Goal: Task Accomplishment & Management: Complete application form

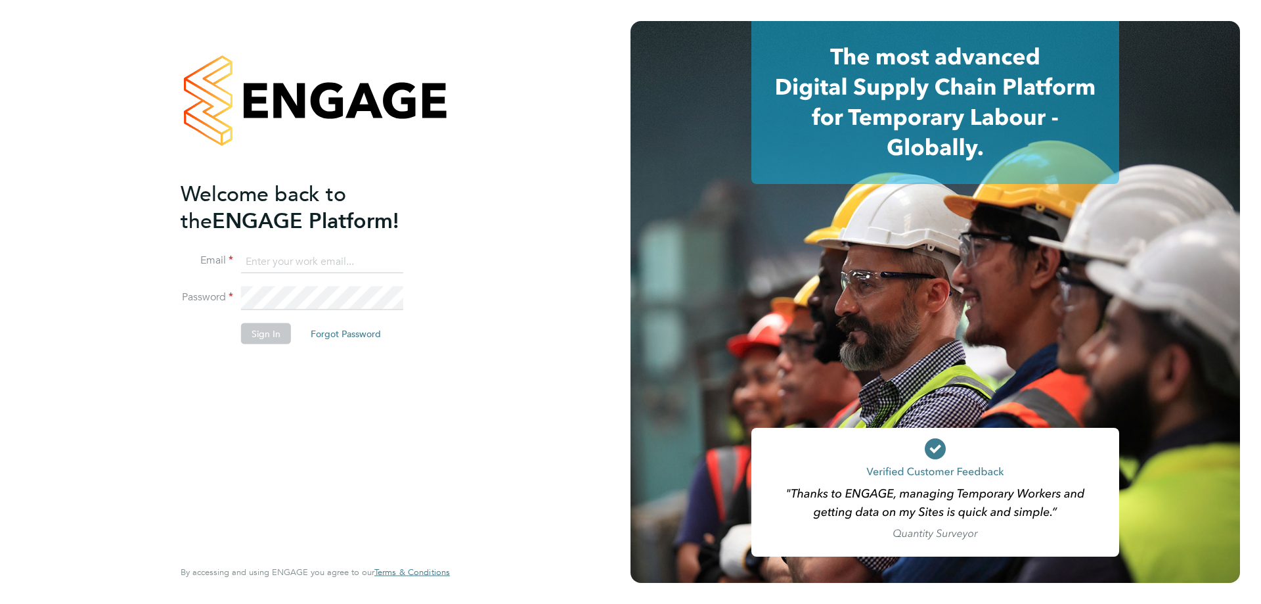
type input "lawrence@f-mead.com"
click at [270, 330] on button "Sign In" at bounding box center [266, 333] width 50 height 21
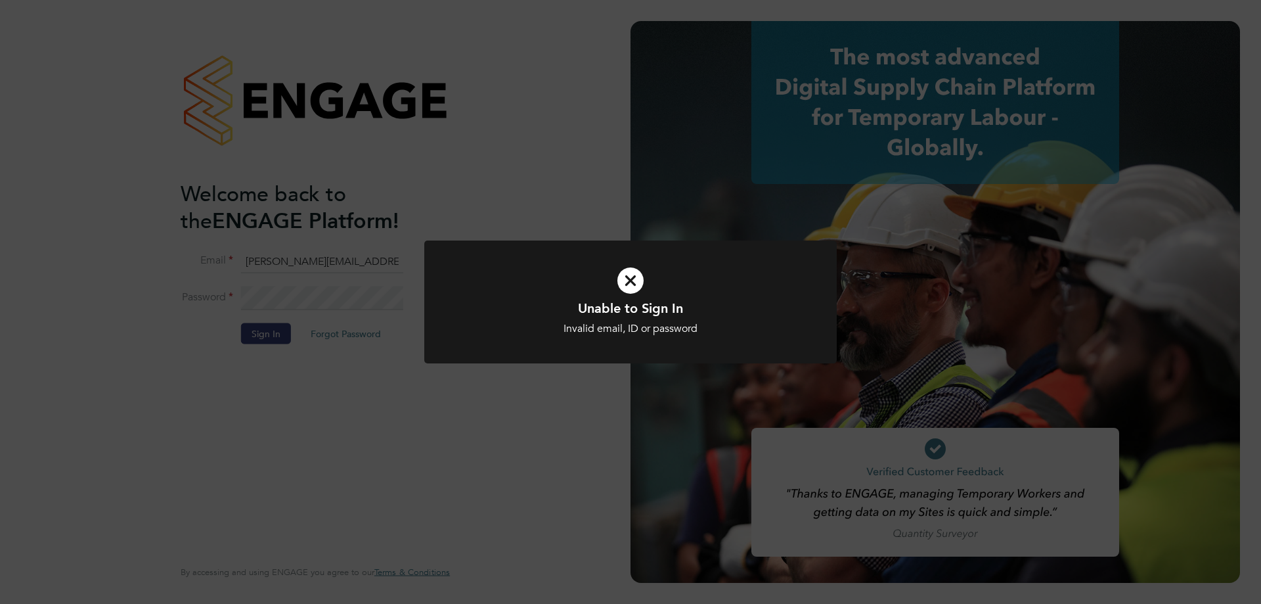
drag, startPoint x: 405, startPoint y: 101, endPoint x: 311, endPoint y: 150, distance: 106.4
click at [403, 100] on div "Unable to Sign In Invalid email, ID or password Cancel Okay" at bounding box center [630, 302] width 1261 height 604
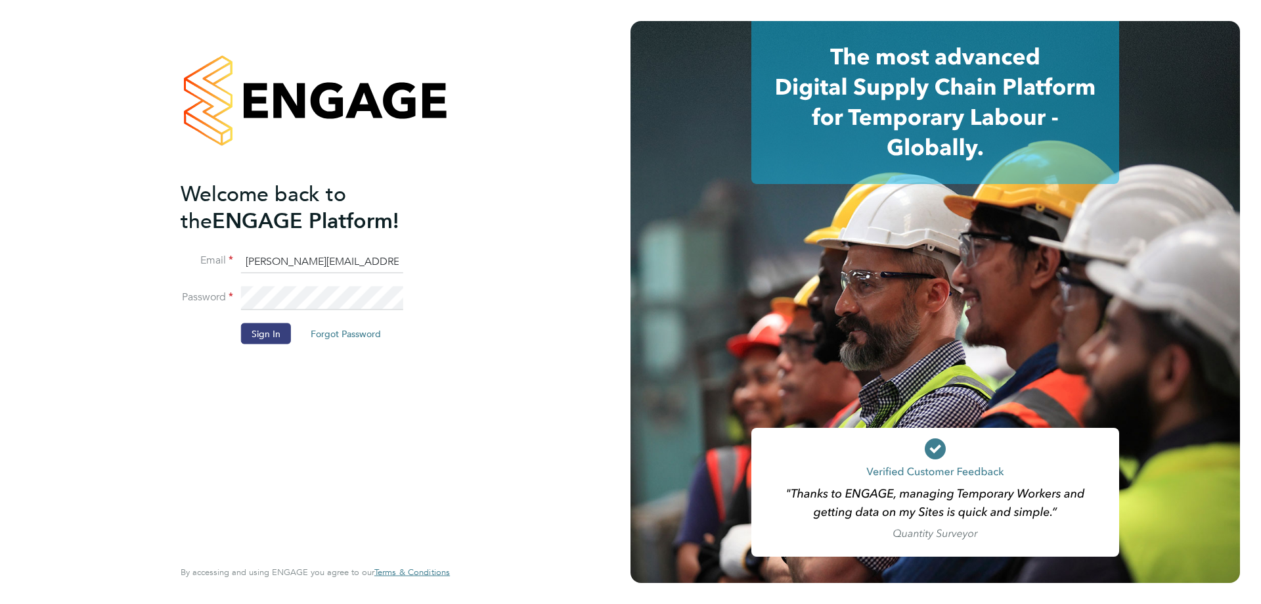
click at [302, 330] on button "Forgot Password" at bounding box center [345, 333] width 91 height 21
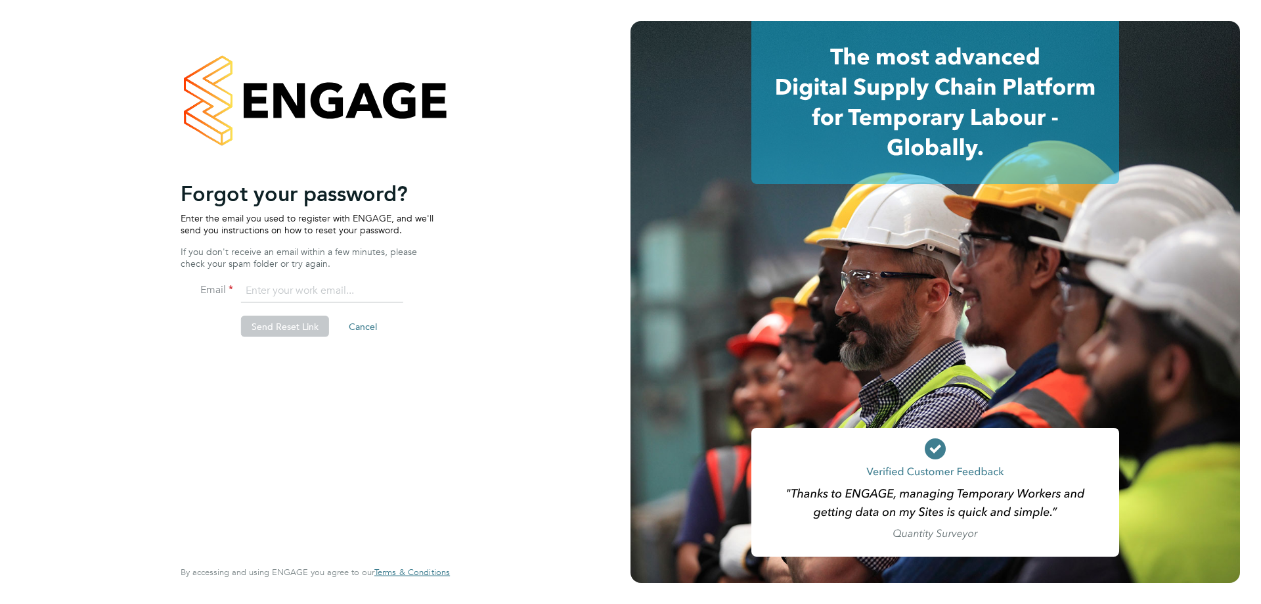
click at [268, 296] on input "email" at bounding box center [322, 291] width 162 height 24
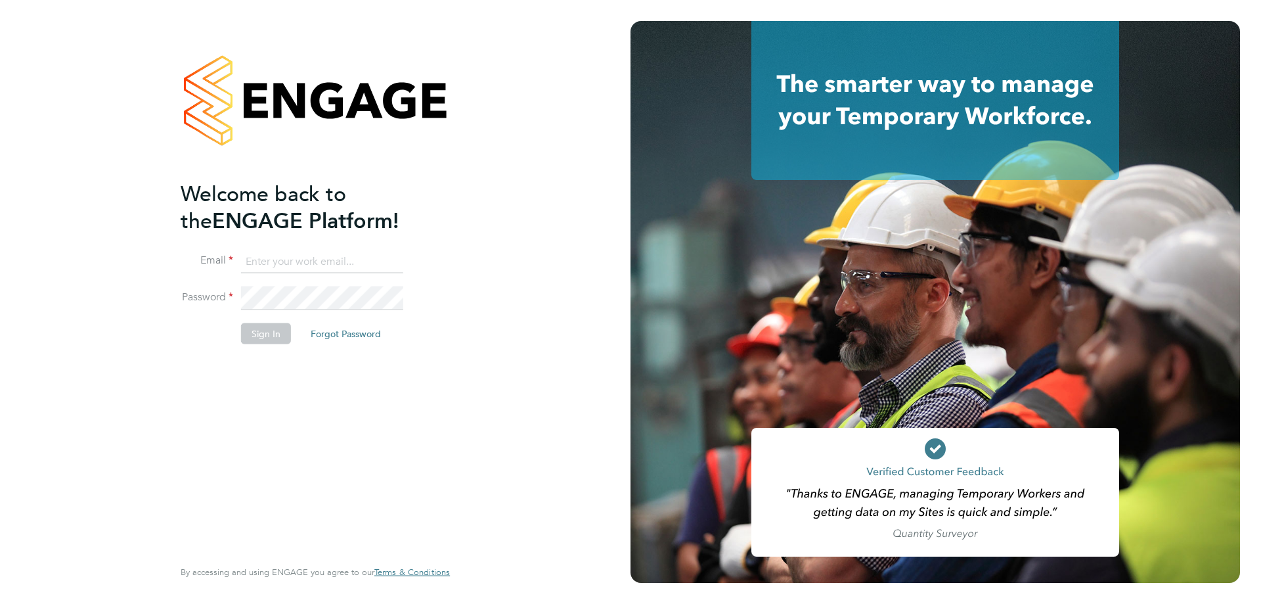
type input "lawrence@f-mead.com"
drag, startPoint x: 263, startPoint y: 325, endPoint x: 279, endPoint y: 349, distance: 28.1
click at [264, 325] on button "Sign In" at bounding box center [266, 333] width 50 height 21
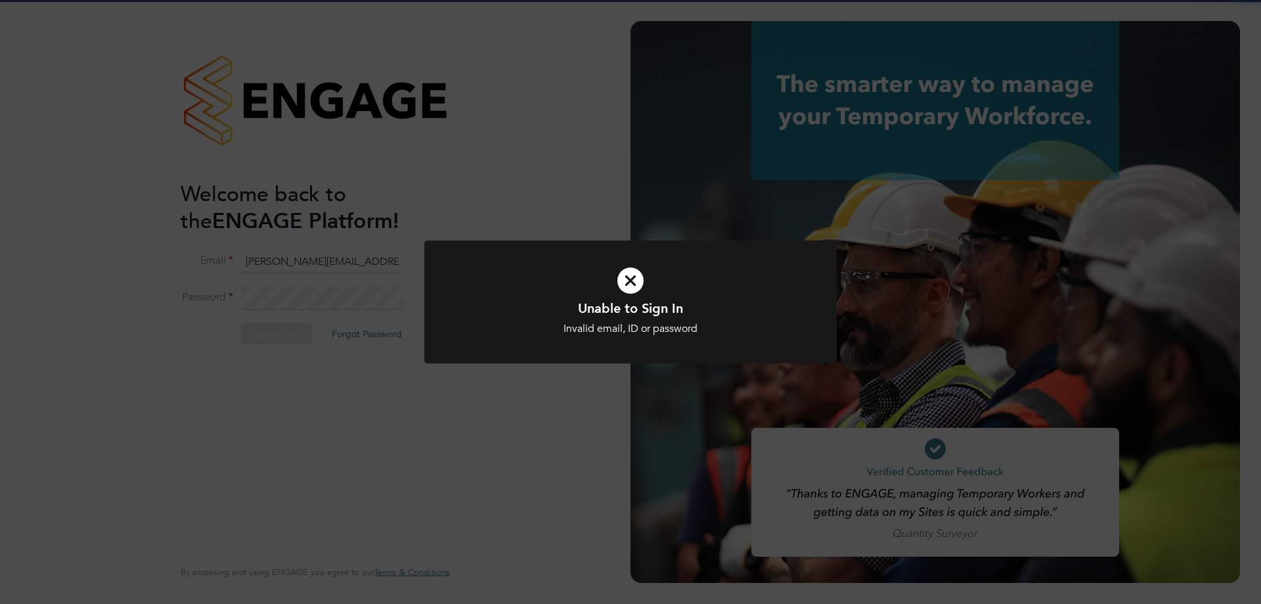
click at [254, 236] on div "Unable to Sign In Invalid email, ID or password Cancel Okay" at bounding box center [630, 302] width 1261 height 604
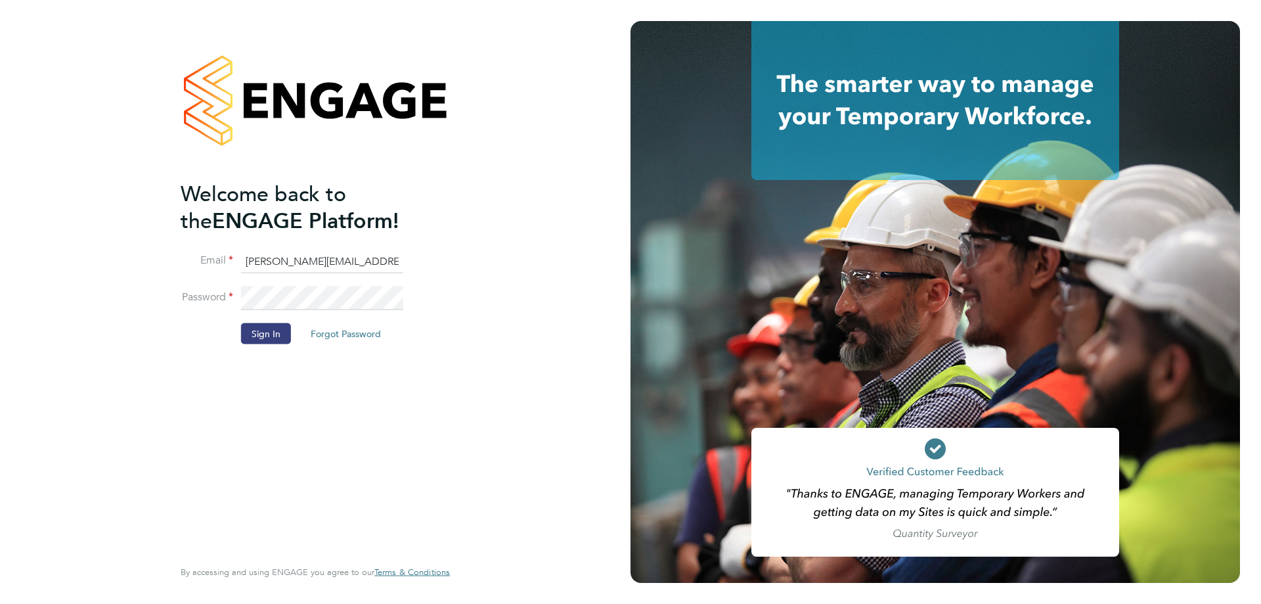
click at [239, 298] on li "Password" at bounding box center [309, 304] width 256 height 37
click at [309, 413] on div "Welcome back to the ENGAGE Platform! Email lawrence@f-mead.com Password Sign In…" at bounding box center [309, 367] width 256 height 375
click at [341, 282] on li "Email lawrence@f-mead.com" at bounding box center [309, 268] width 256 height 37
drag, startPoint x: 281, startPoint y: 341, endPoint x: 271, endPoint y: 335, distance: 12.1
click at [281, 341] on button "Sign In" at bounding box center [266, 333] width 50 height 21
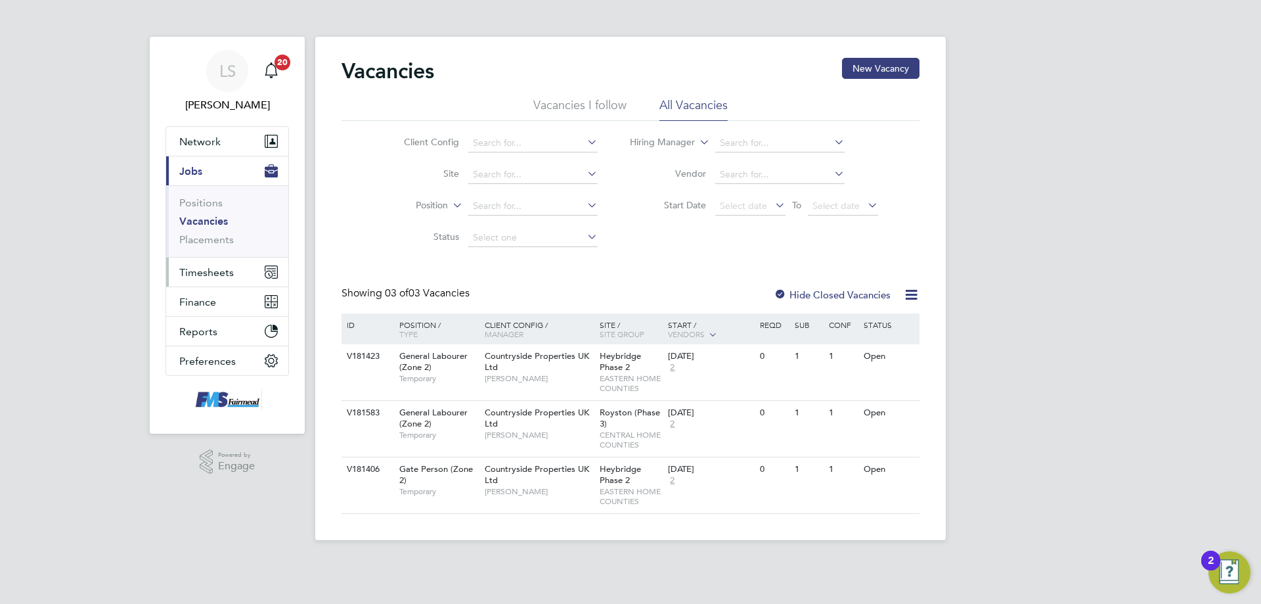
drag, startPoint x: 205, startPoint y: 267, endPoint x: 251, endPoint y: 224, distance: 62.8
click at [205, 266] on span "Timesheets" at bounding box center [206, 272] width 55 height 12
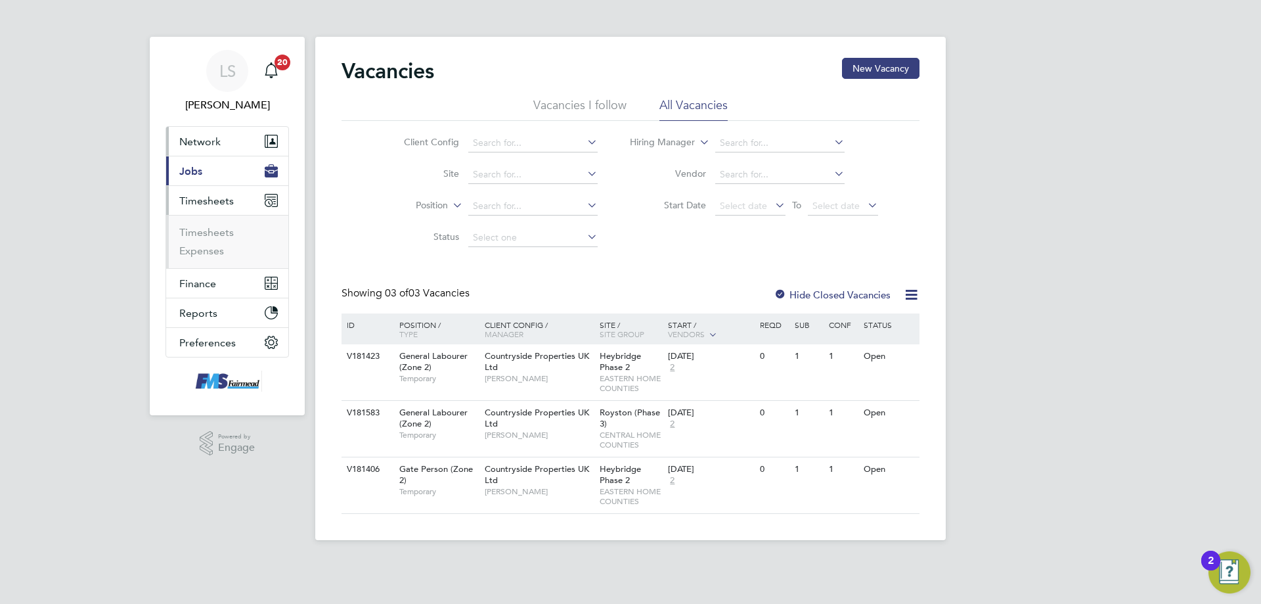
click at [196, 154] on button "Network" at bounding box center [227, 141] width 122 height 29
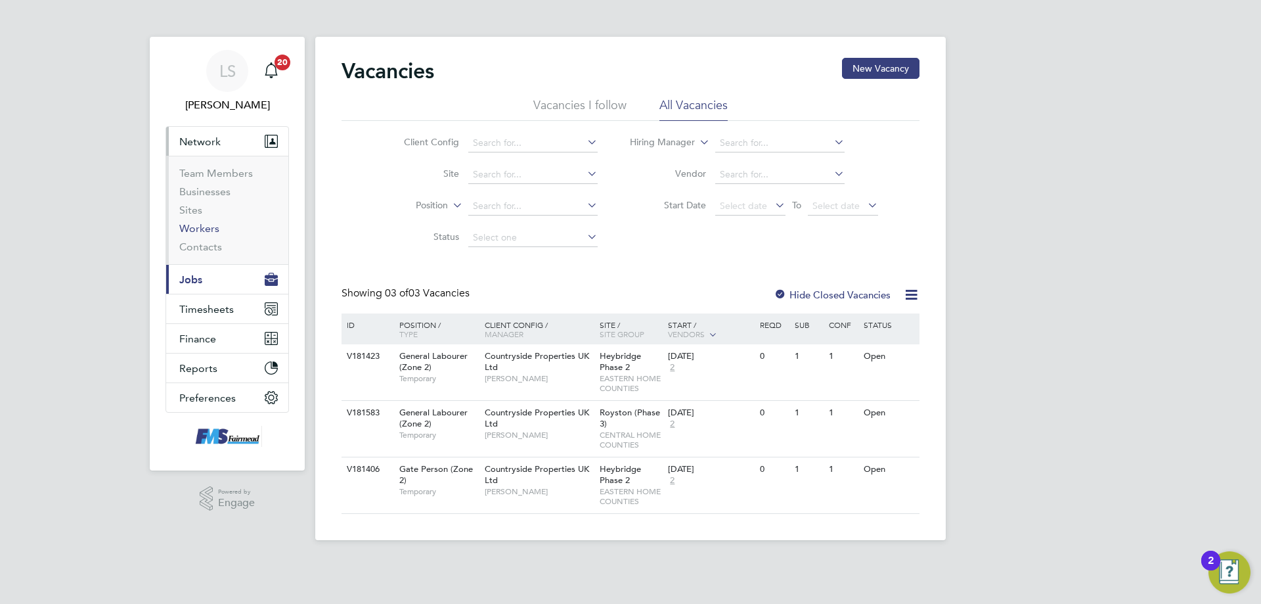
click at [193, 227] on link "Workers" at bounding box center [199, 228] width 40 height 12
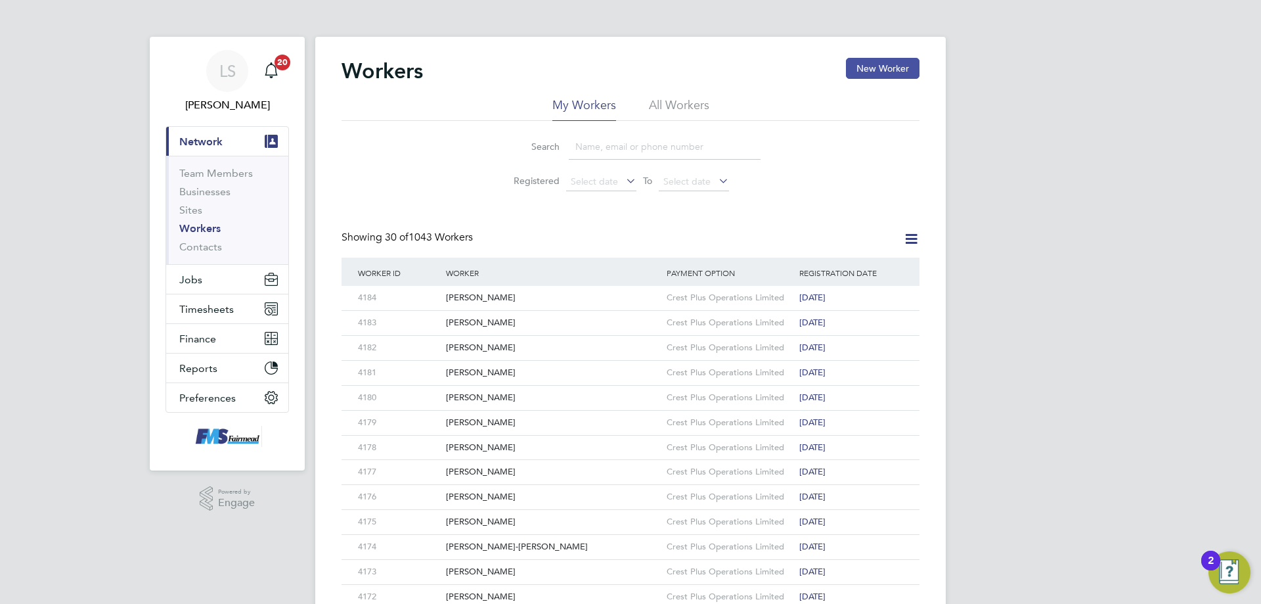
click at [863, 73] on button "New Worker" at bounding box center [883, 68] width 74 height 21
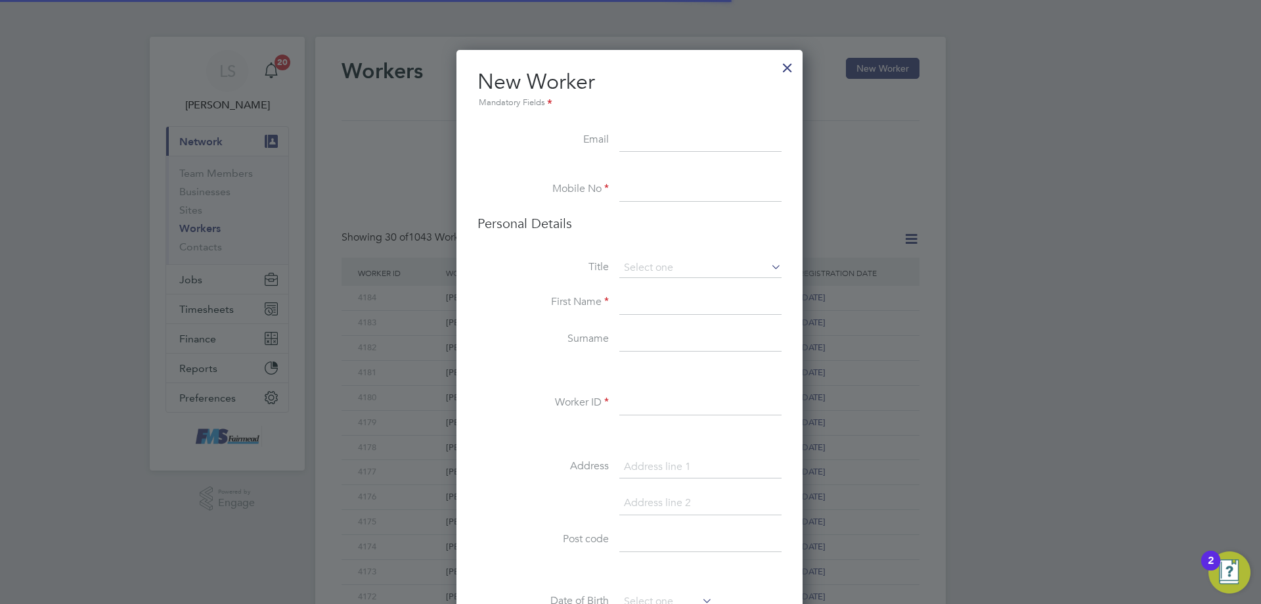
scroll to position [1112, 348]
drag, startPoint x: 685, startPoint y: 185, endPoint x: 643, endPoint y: 129, distance: 69.0
click at [684, 180] on input at bounding box center [701, 190] width 162 height 24
drag, startPoint x: 643, startPoint y: 129, endPoint x: 635, endPoint y: 143, distance: 15.7
click at [643, 129] on input at bounding box center [701, 141] width 162 height 24
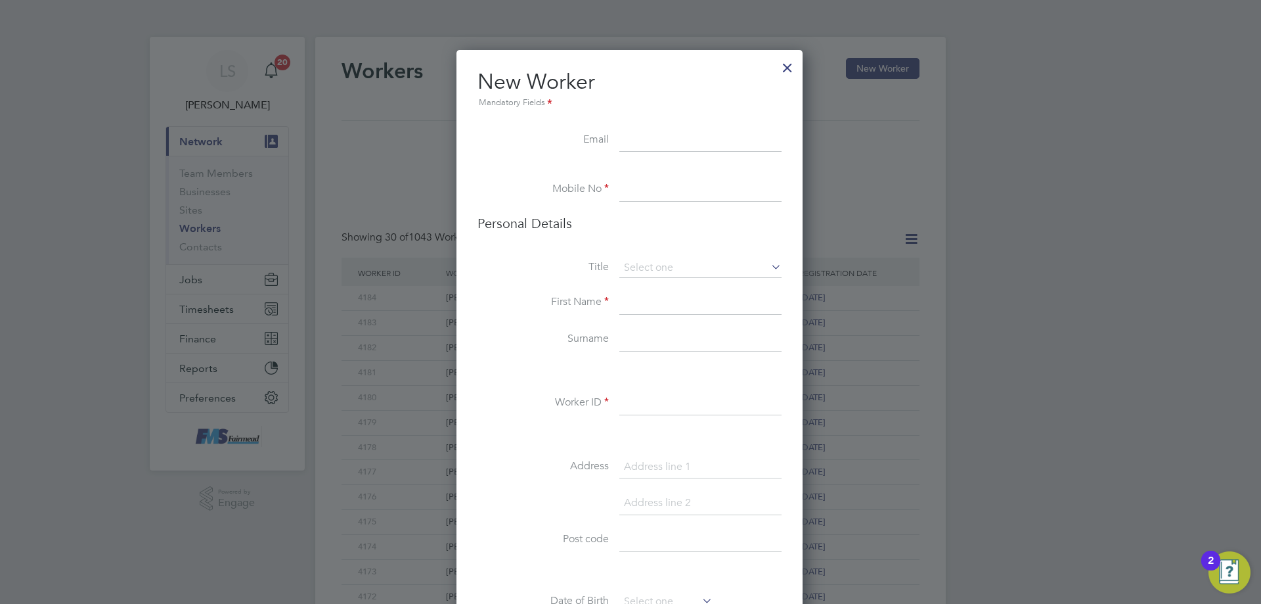
paste input "[EMAIL_ADDRESS][DOMAIN_NAME]"
type input "[EMAIL_ADDRESS][DOMAIN_NAME]"
click at [643, 178] on input at bounding box center [701, 190] width 162 height 24
paste input "07909174028"
type input "07909174028"
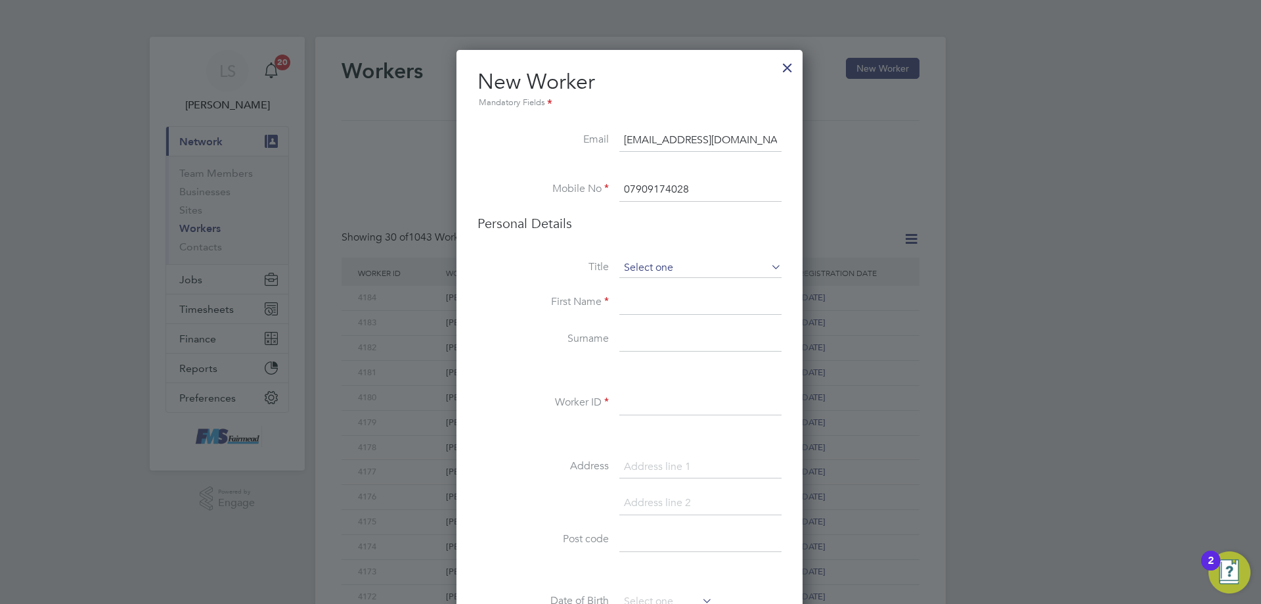
drag, startPoint x: 645, startPoint y: 264, endPoint x: 607, endPoint y: 250, distance: 40.1
click at [644, 264] on input at bounding box center [701, 268] width 162 height 20
click at [647, 288] on li "Mr" at bounding box center [701, 286] width 164 height 17
type input "Mr"
click at [644, 300] on input at bounding box center [701, 303] width 162 height 24
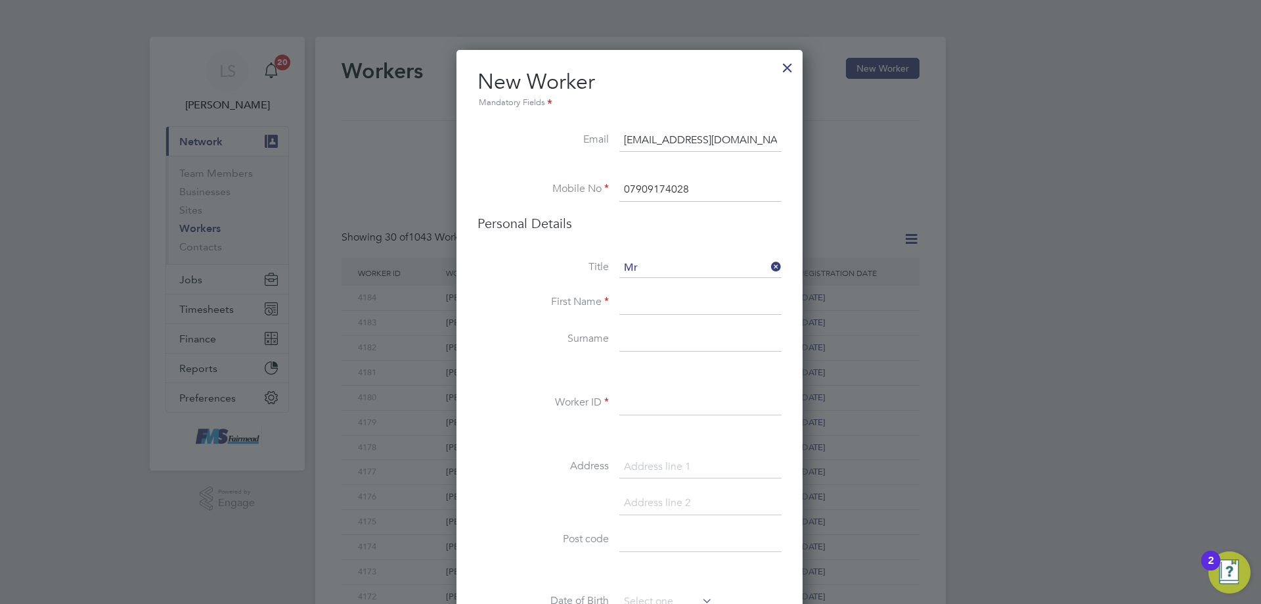
paste input "Japheth"
type input "Japheth"
click at [631, 341] on input at bounding box center [701, 340] width 162 height 24
type input "Effah"
drag, startPoint x: 630, startPoint y: 421, endPoint x: 634, endPoint y: 413, distance: 8.8
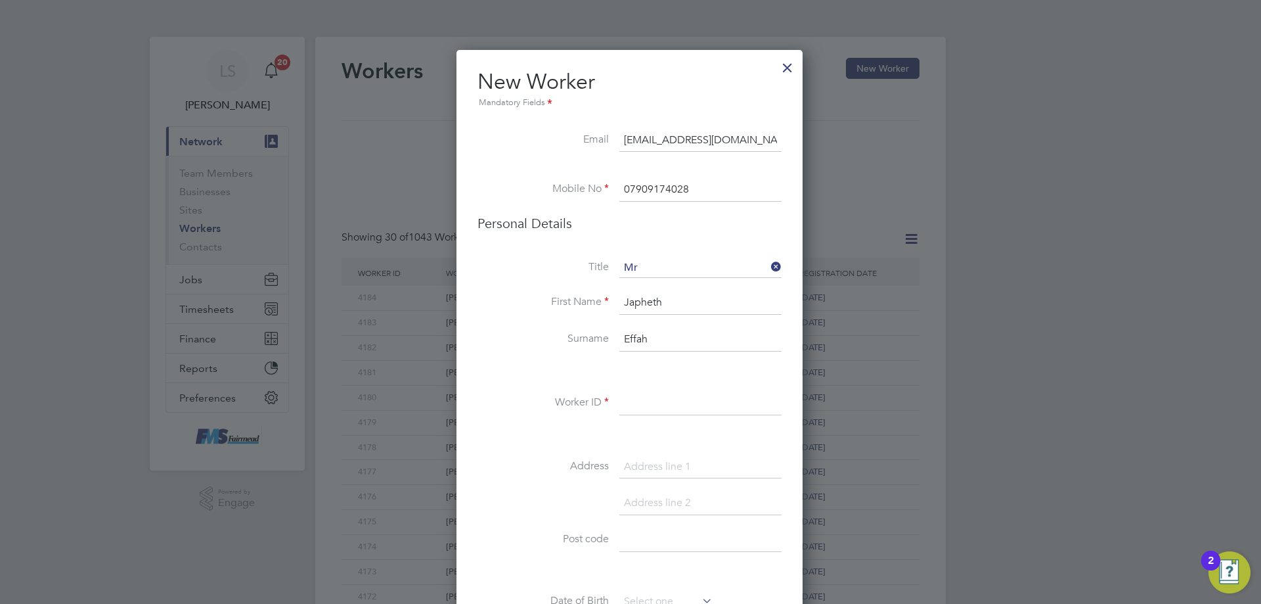
click at [631, 421] on li "Worker ID" at bounding box center [630, 410] width 304 height 37
click at [635, 413] on input at bounding box center [701, 404] width 162 height 24
type input "4185"
click at [650, 451] on div "Title Mr First Name Japheth Surname Effah Worker ID 4185 Address Post code Date…" at bounding box center [630, 496] width 304 height 477
click at [643, 472] on input at bounding box center [701, 467] width 162 height 24
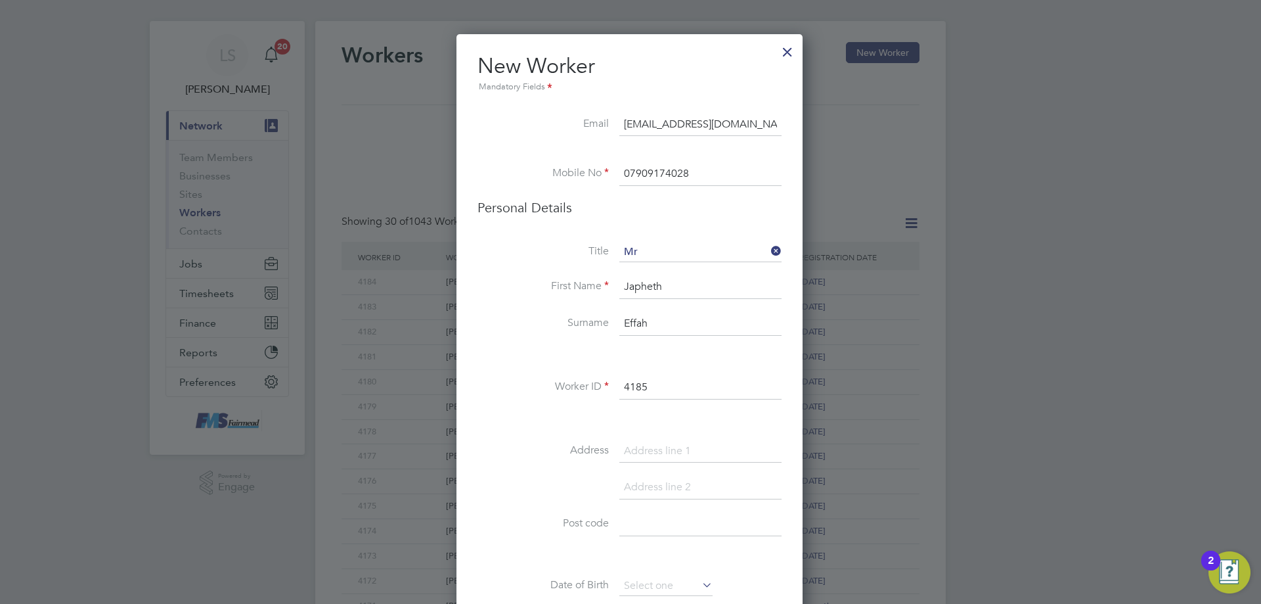
scroll to position [66, 0]
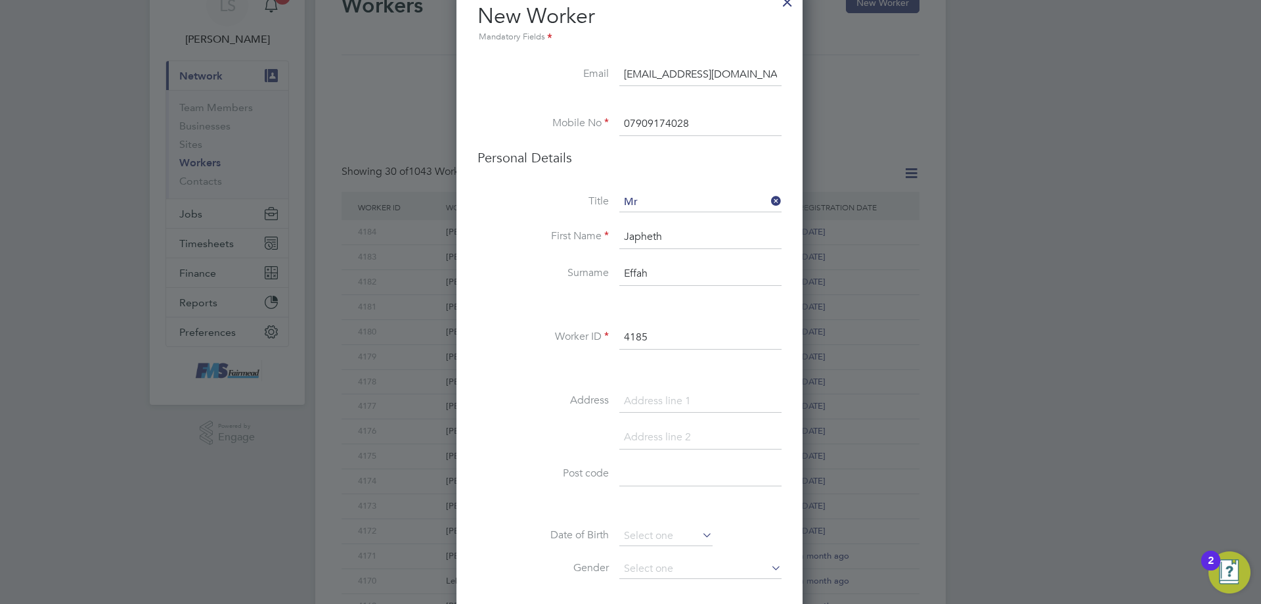
click at [629, 482] on input at bounding box center [701, 475] width 162 height 24
paste input "EN3 5EQ"
type input "EN3 5EQ"
drag, startPoint x: 650, startPoint y: 499, endPoint x: 651, endPoint y: 466, distance: 32.9
click at [648, 499] on div "Title Mr First Name Japheth Surname Effah Worker ID 4185 Address Post code EN3 …" at bounding box center [630, 431] width 304 height 477
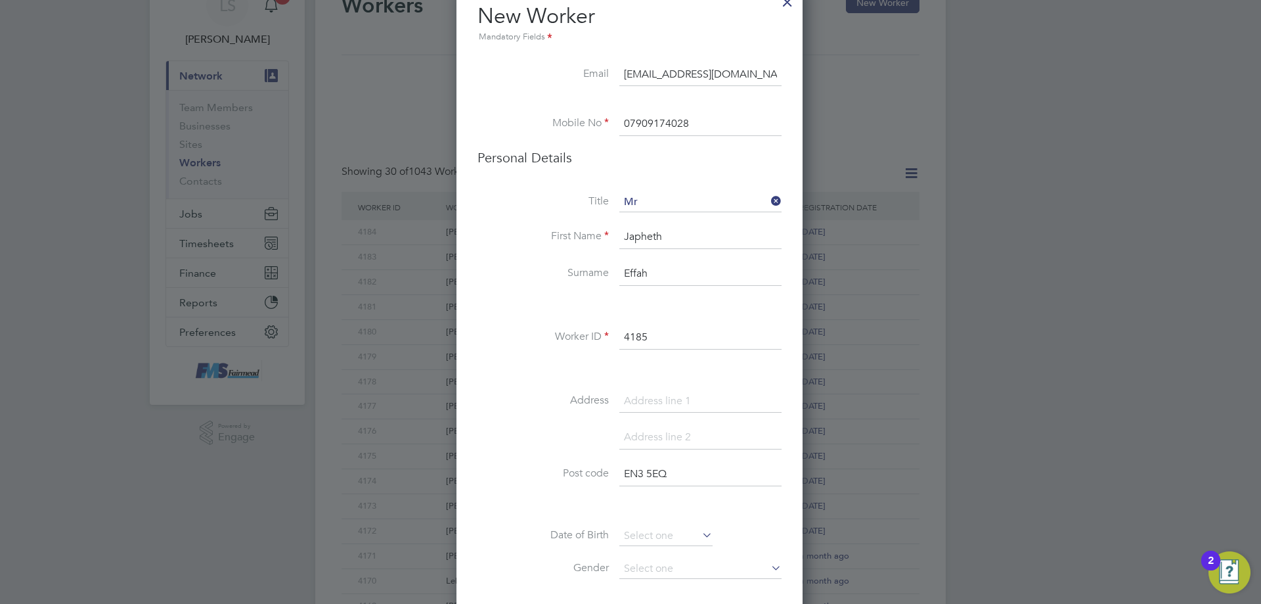
click at [633, 400] on input at bounding box center [701, 402] width 162 height 24
click at [664, 432] on input at bounding box center [701, 438] width 162 height 24
click at [650, 400] on input at bounding box center [701, 402] width 162 height 24
drag, startPoint x: 647, startPoint y: 450, endPoint x: 648, endPoint y: 423, distance: 27.0
click at [647, 450] on li at bounding box center [630, 444] width 304 height 37
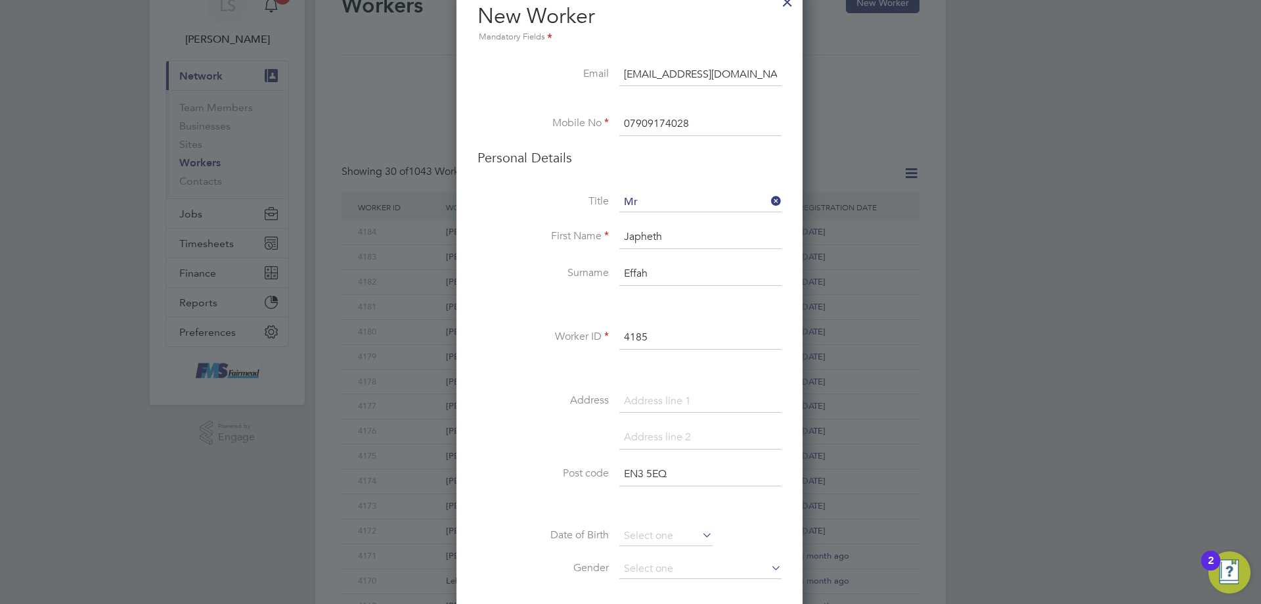
drag, startPoint x: 654, startPoint y: 392, endPoint x: 652, endPoint y: 407, distance: 15.9
click at [654, 392] on input at bounding box center [701, 402] width 162 height 24
click at [632, 439] on input at bounding box center [701, 438] width 162 height 24
click at [632, 393] on input at bounding box center [701, 402] width 162 height 24
click at [652, 441] on input at bounding box center [701, 438] width 162 height 24
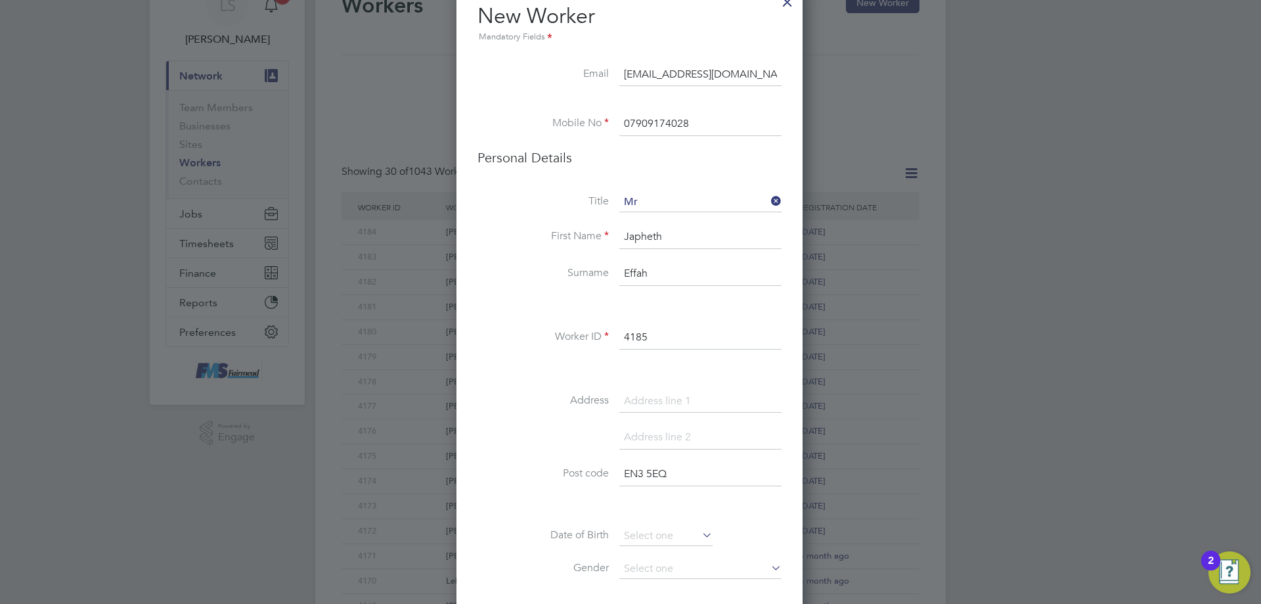
drag, startPoint x: 667, startPoint y: 373, endPoint x: 646, endPoint y: 423, distance: 54.2
click at [667, 373] on li at bounding box center [630, 370] width 304 height 14
click at [635, 407] on input at bounding box center [701, 402] width 162 height 24
click at [634, 445] on input at bounding box center [701, 438] width 162 height 24
click at [635, 394] on input at bounding box center [701, 402] width 162 height 24
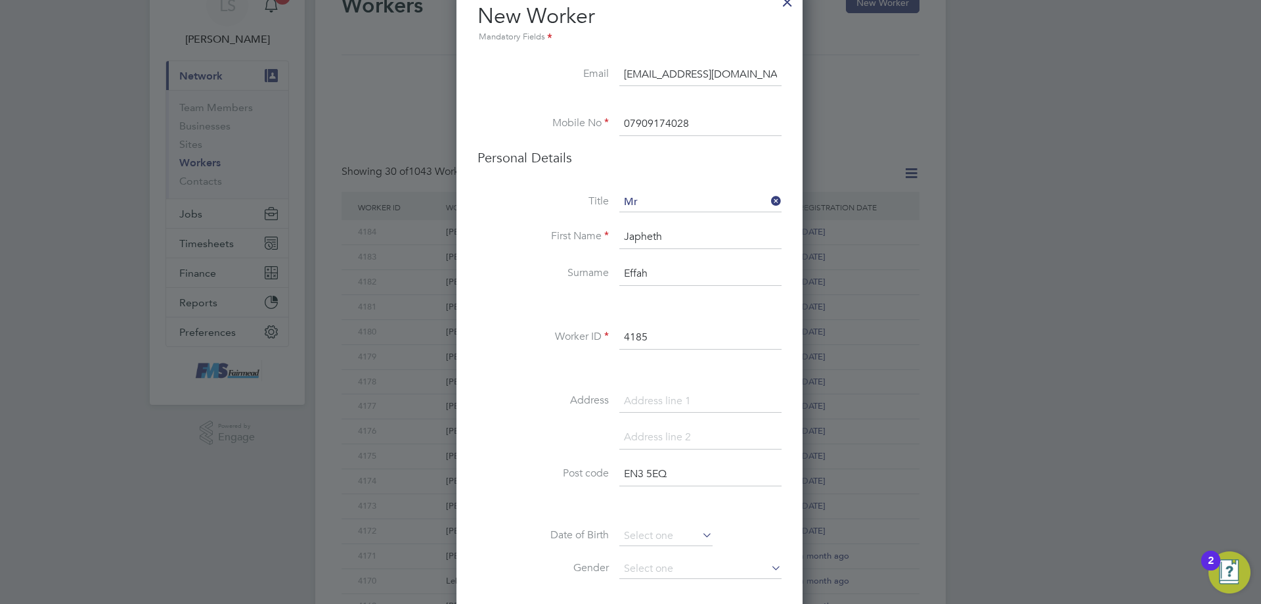
click at [636, 442] on input at bounding box center [701, 438] width 162 height 24
drag, startPoint x: 635, startPoint y: 391, endPoint x: 624, endPoint y: 447, distance: 57.6
click at [635, 391] on input at bounding box center [701, 402] width 162 height 24
type input "130"
drag, startPoint x: 685, startPoint y: 429, endPoint x: 655, endPoint y: 431, distance: 30.3
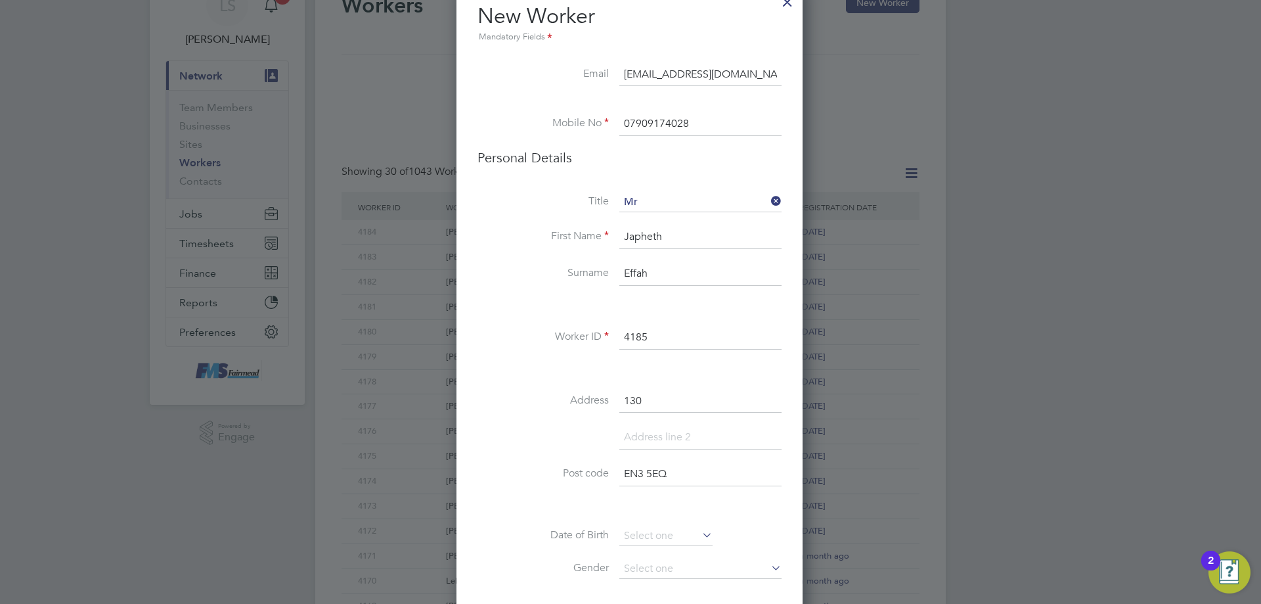
click at [682, 430] on input at bounding box center [701, 438] width 162 height 24
type input "[GEOGRAPHIC_DATA]"
click at [637, 487] on li at bounding box center [630, 481] width 304 height 37
drag, startPoint x: 634, startPoint y: 472, endPoint x: 559, endPoint y: 279, distance: 207.8
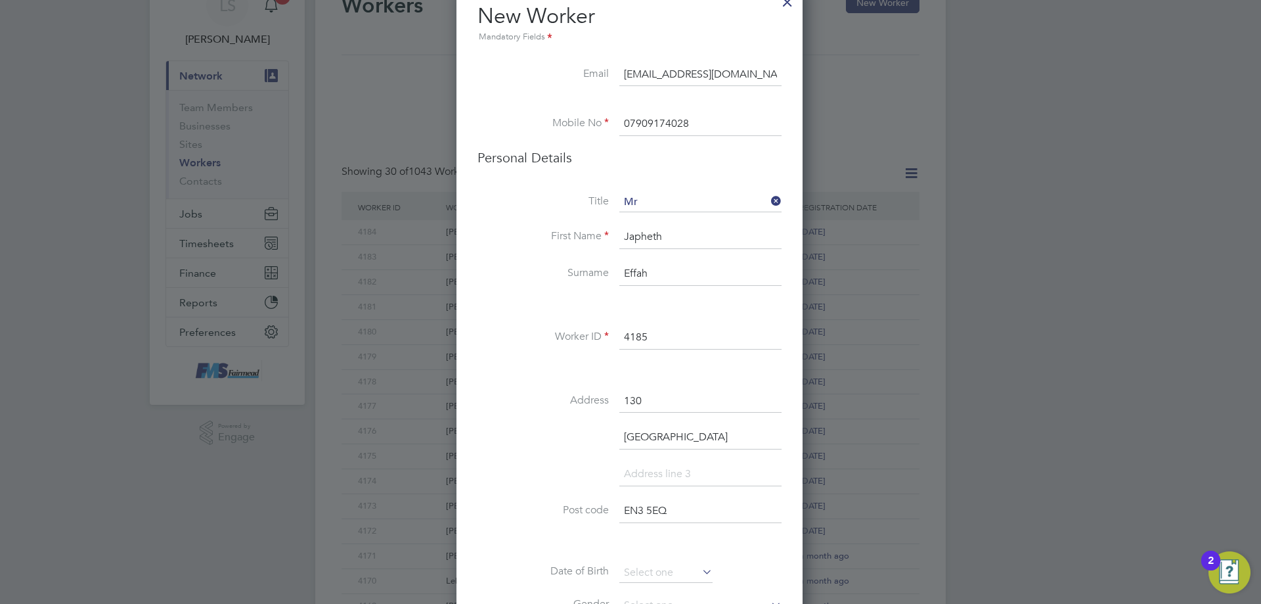
click at [634, 472] on input at bounding box center [701, 475] width 162 height 24
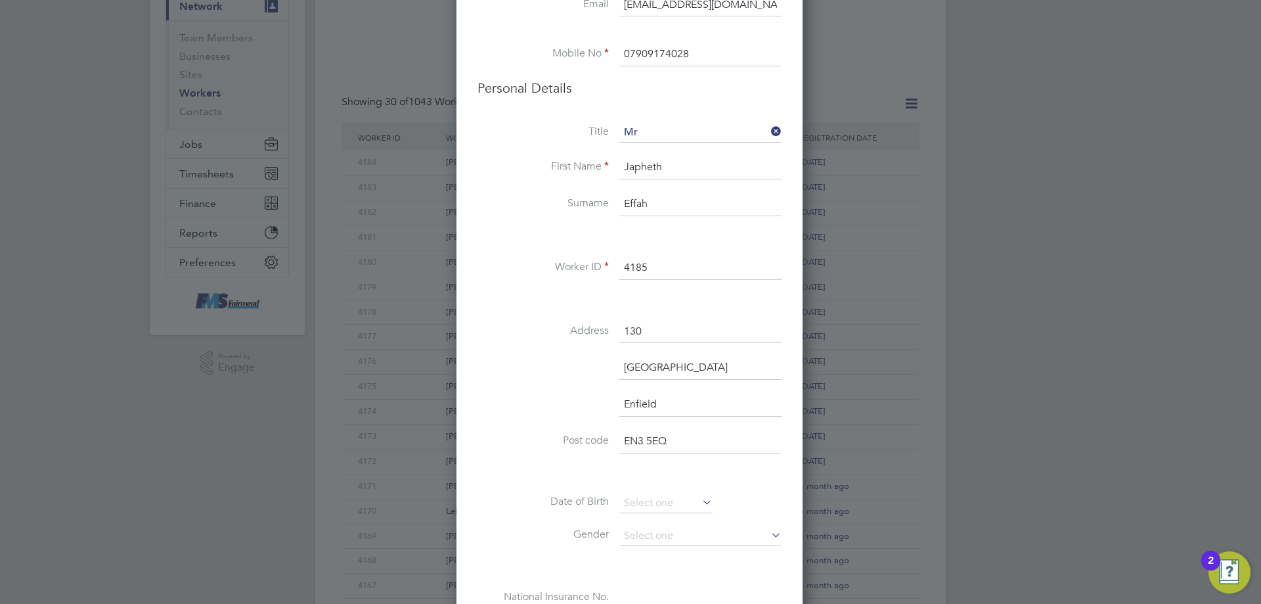
scroll to position [197, 0]
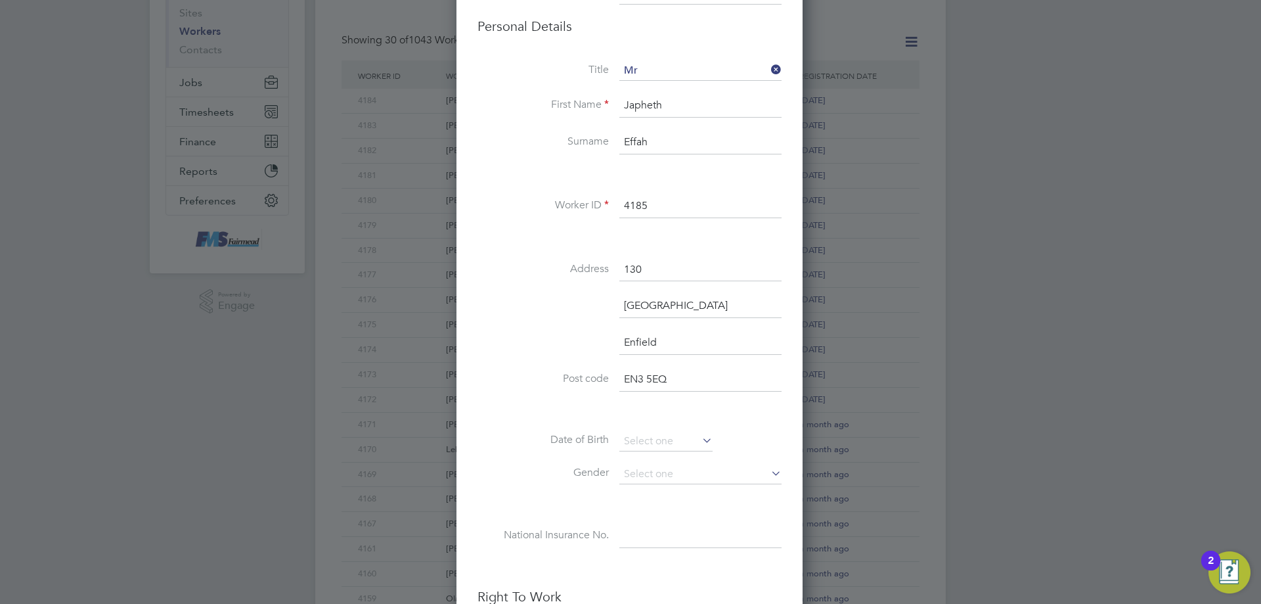
type input "Enfield"
click at [652, 451] on li "Date of Birth" at bounding box center [630, 448] width 304 height 33
drag, startPoint x: 633, startPoint y: 440, endPoint x: 668, endPoint y: 449, distance: 35.2
click at [633, 440] on input at bounding box center [666, 442] width 93 height 20
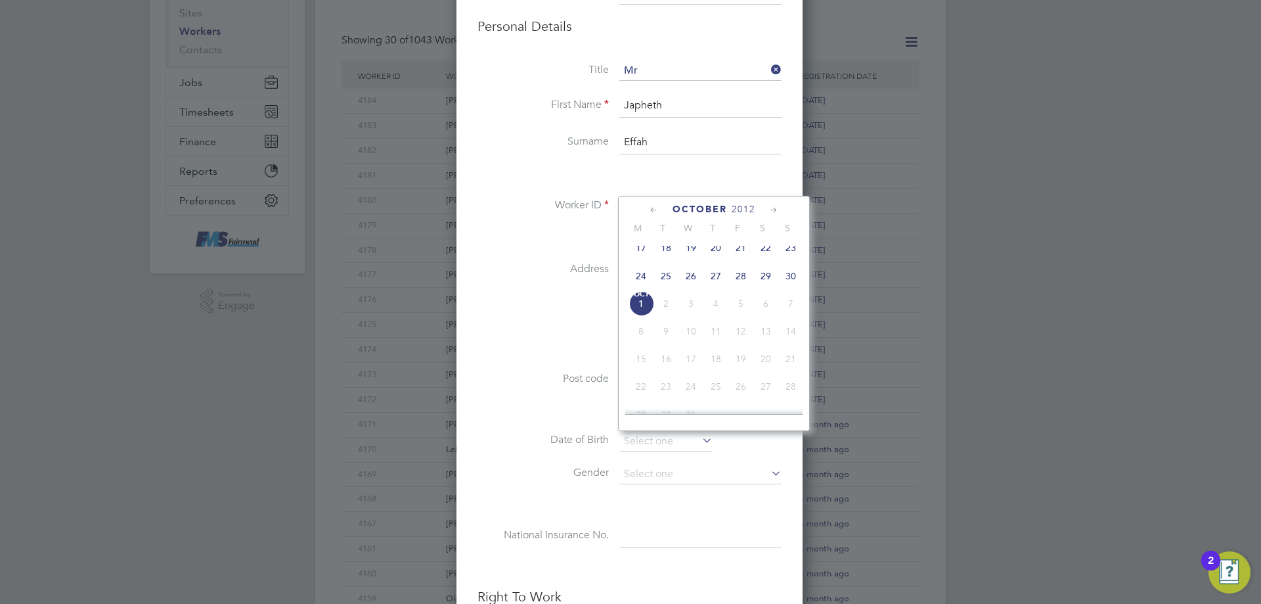
click at [746, 212] on span "2012" at bounding box center [744, 209] width 24 height 11
click at [691, 207] on span "October" at bounding box center [700, 209] width 55 height 11
click at [748, 210] on span "2012" at bounding box center [744, 209] width 24 height 11
click at [749, 212] on span "2012" at bounding box center [750, 209] width 24 height 11
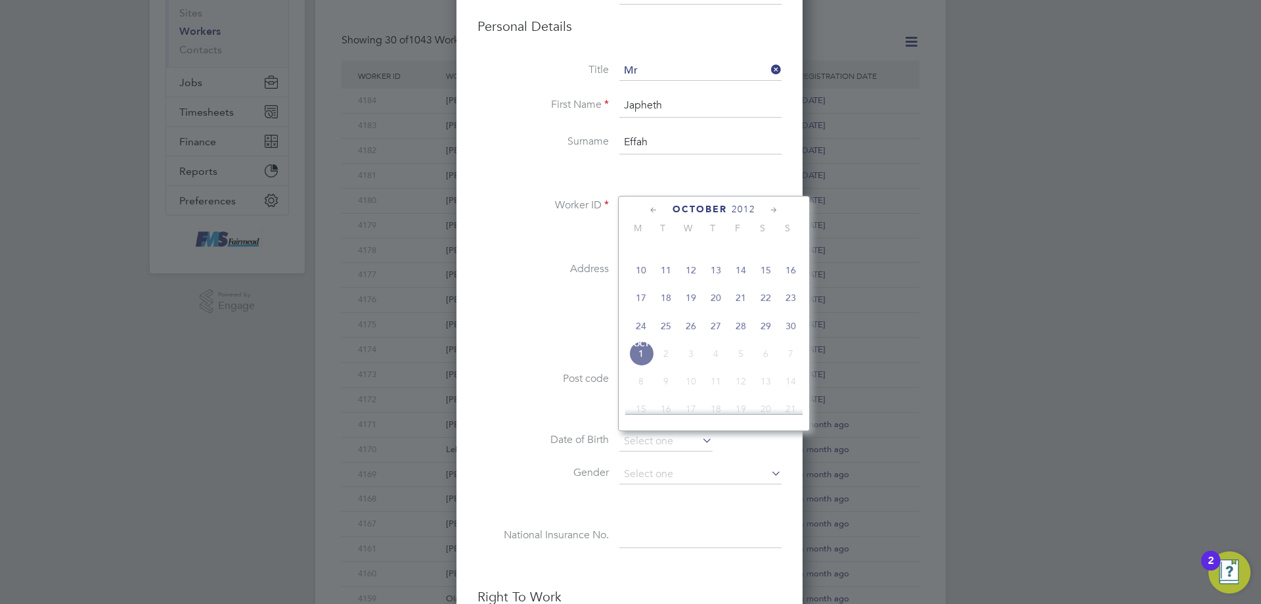
click at [753, 209] on span "2012" at bounding box center [744, 209] width 24 height 11
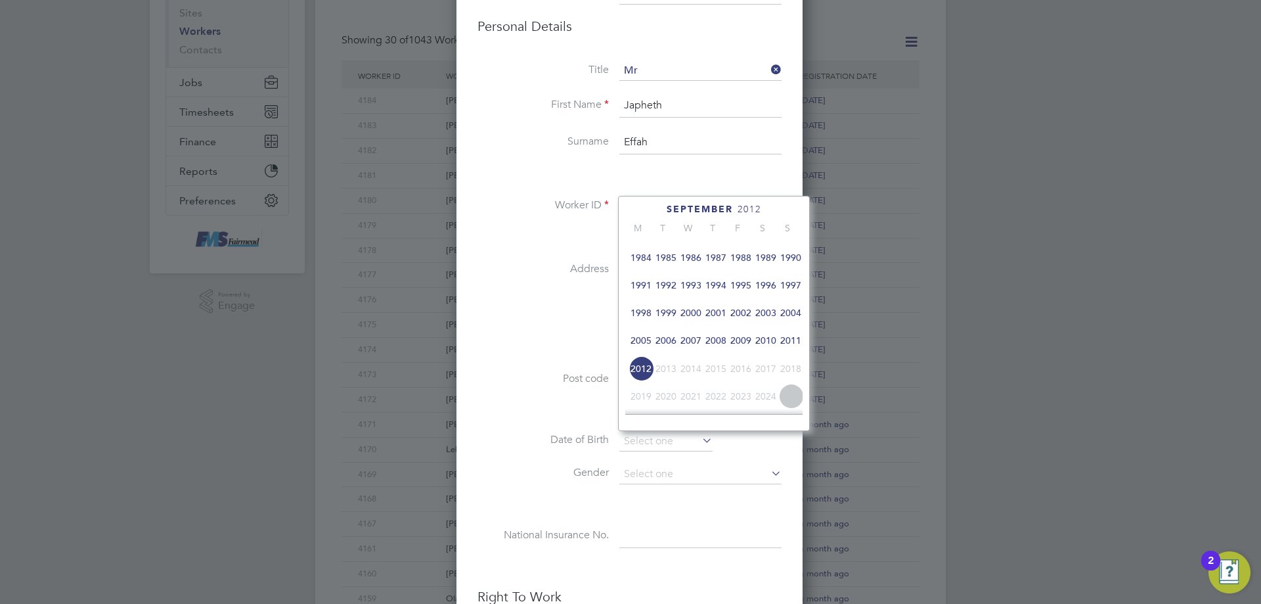
scroll to position [283, 0]
click at [696, 315] on span "1993" at bounding box center [691, 308] width 25 height 25
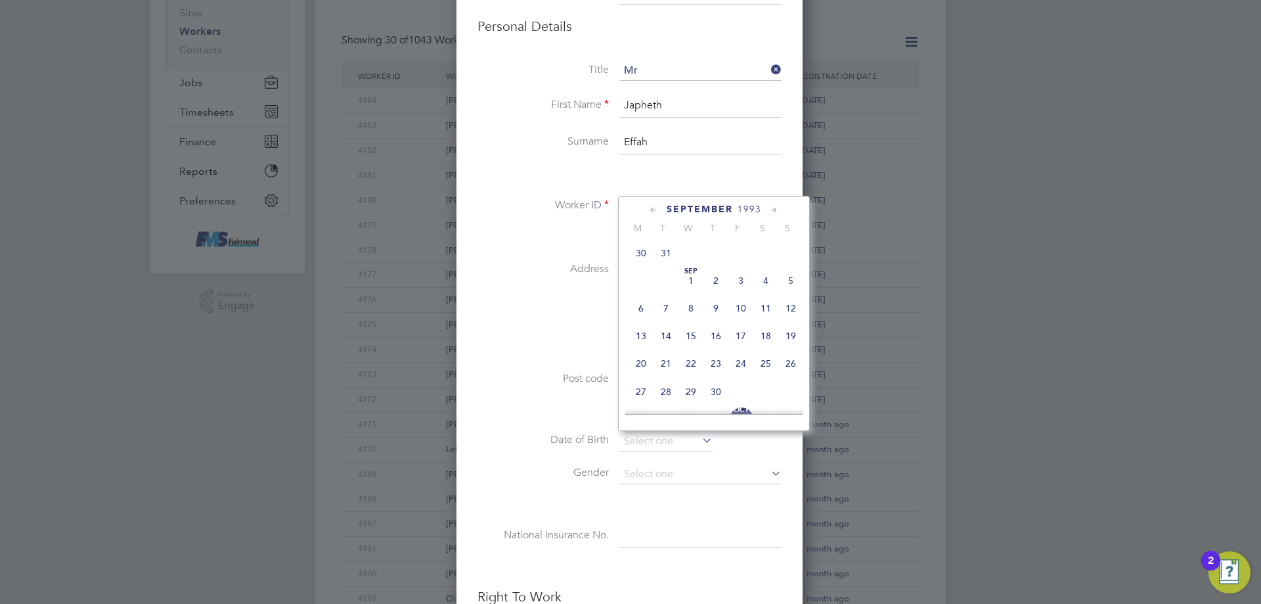
click at [777, 212] on icon at bounding box center [774, 210] width 12 height 14
click at [776, 212] on icon at bounding box center [774, 210] width 12 height 14
click at [717, 284] on span "11" at bounding box center [716, 272] width 25 height 25
click at [636, 449] on input "11 Nov 1993" at bounding box center [666, 442] width 93 height 20
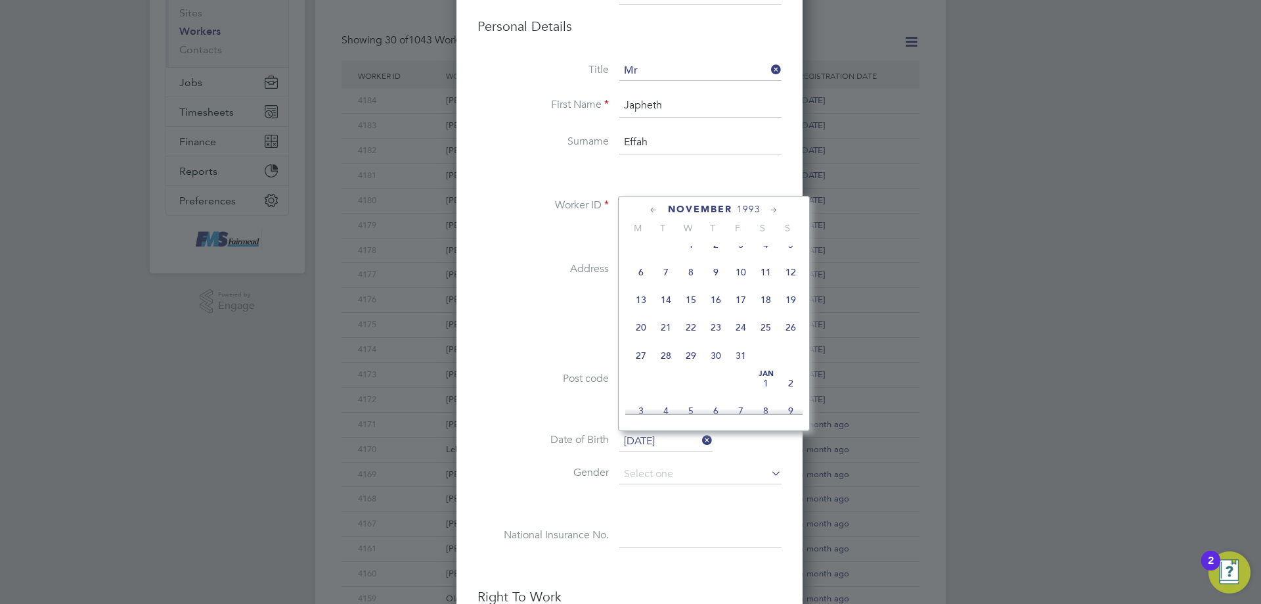
scroll to position [426, 0]
click at [738, 287] on span "5" at bounding box center [741, 275] width 25 height 25
type input "[DATE]"
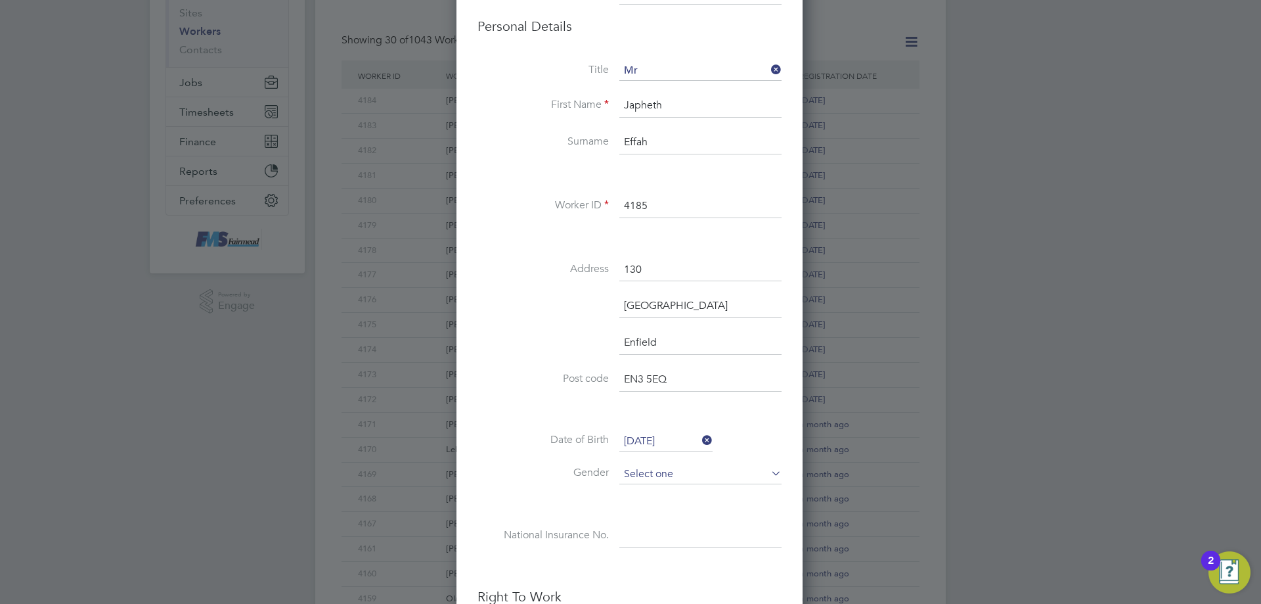
click at [650, 480] on input at bounding box center [701, 475] width 162 height 20
click at [657, 499] on li "[DEMOGRAPHIC_DATA]" at bounding box center [701, 492] width 164 height 17
type input "[DEMOGRAPHIC_DATA]"
click at [656, 524] on div "Title Mr First Name Japheth Surname Effah Worker ID 4185 Address 130 The Sunny …" at bounding box center [630, 317] width 304 height 513
paste input "TJ924203D"
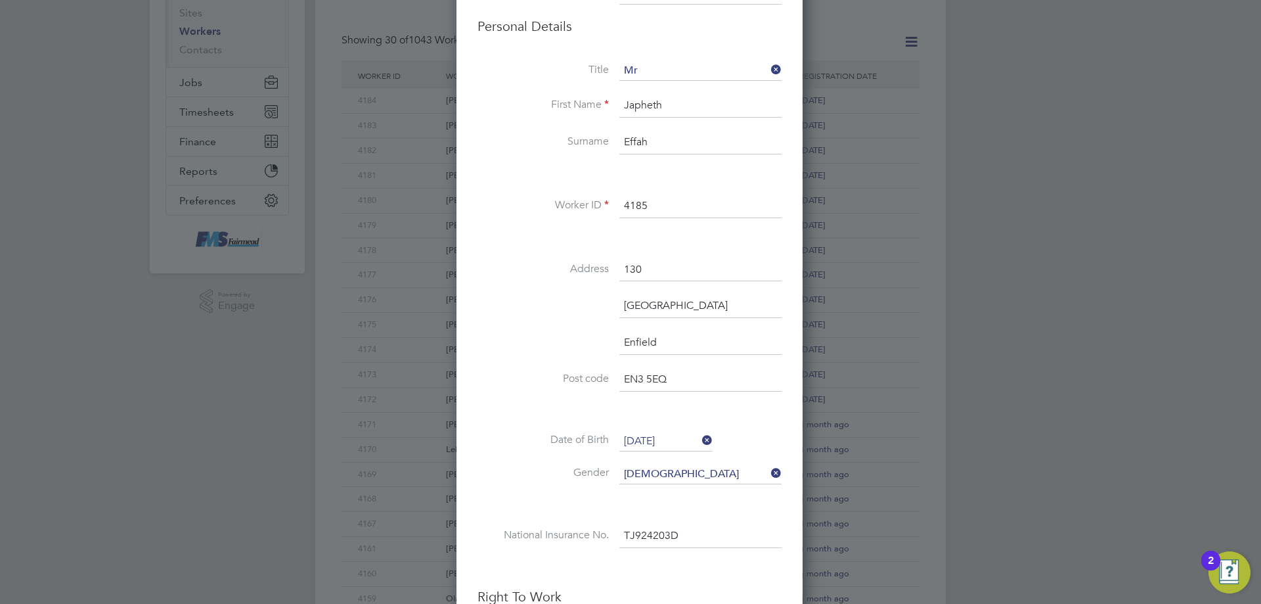
scroll to position [394, 0]
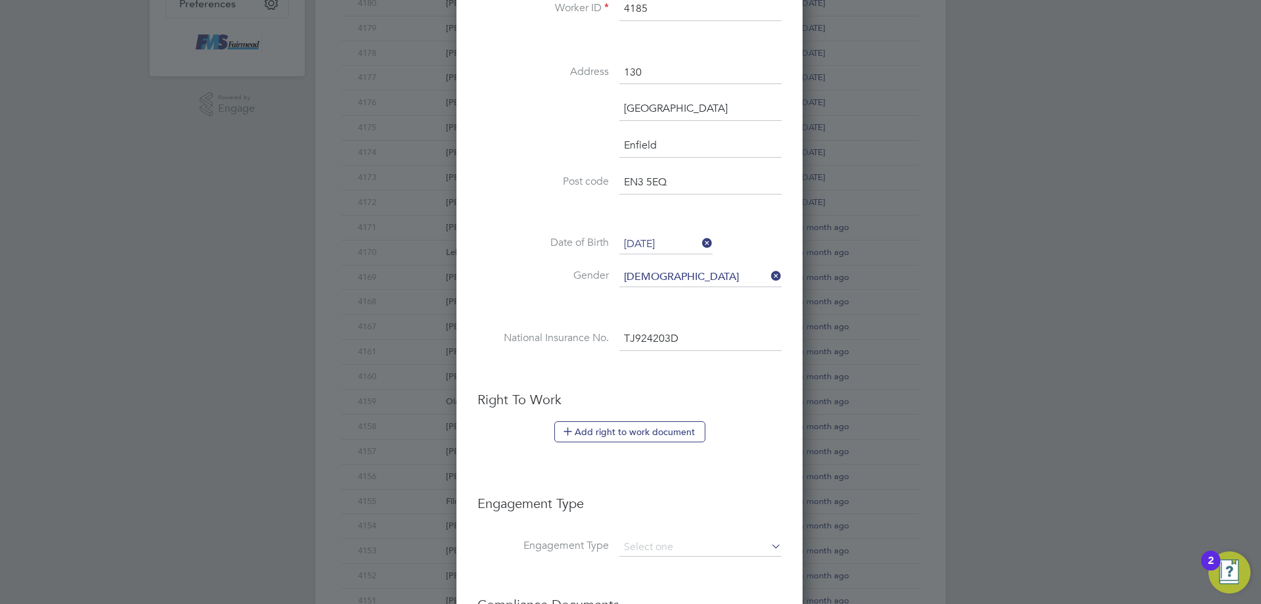
type input "TJ 92 42 03 D"
click at [574, 444] on li "Add right to work document" at bounding box center [630, 438] width 304 height 34
click at [573, 436] on icon at bounding box center [568, 431] width 10 height 10
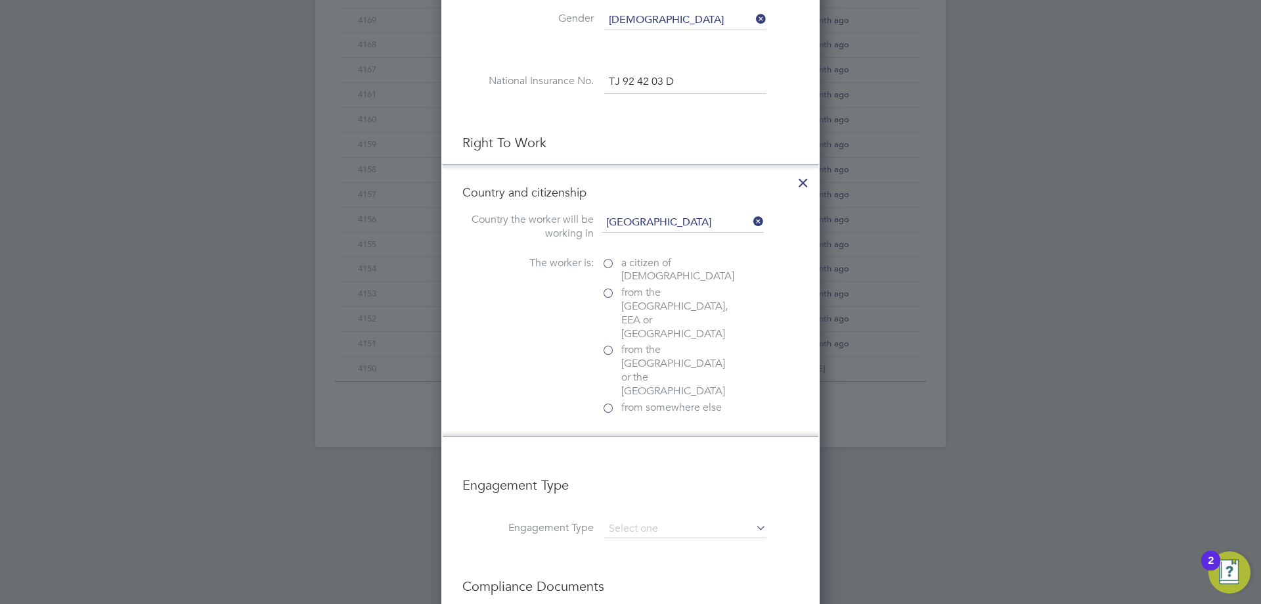
scroll to position [657, 0]
click at [607, 395] on label "from somewhere else" at bounding box center [667, 402] width 131 height 14
click at [0, 0] on input "from somewhere else" at bounding box center [0, 0] width 0 height 0
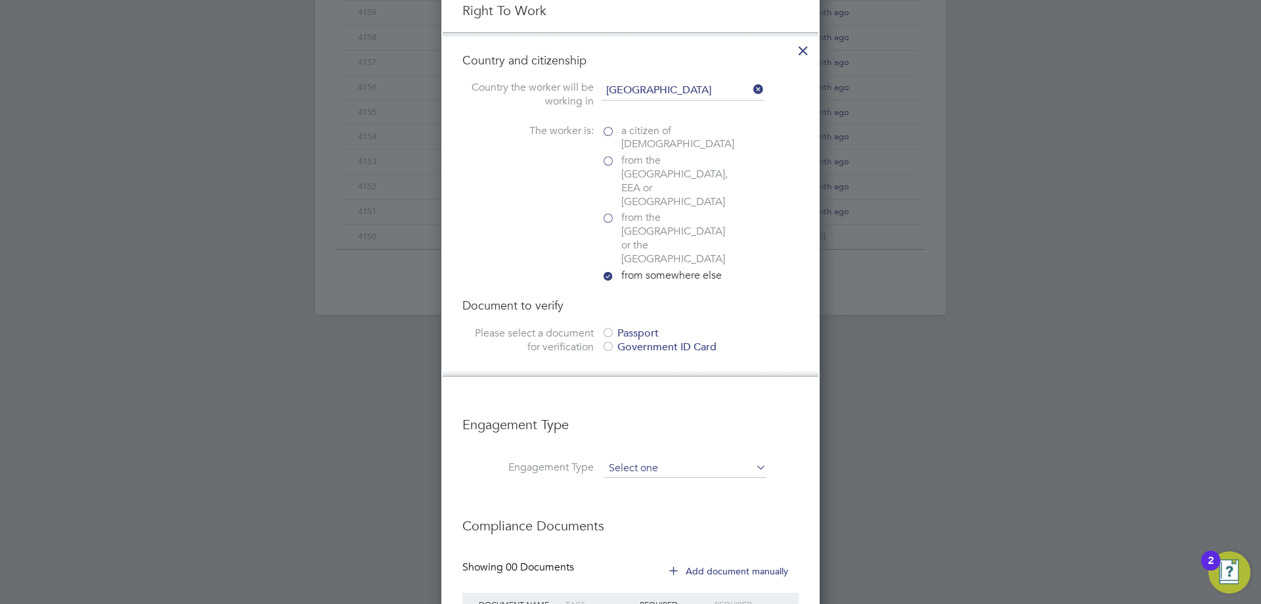
scroll to position [788, 0]
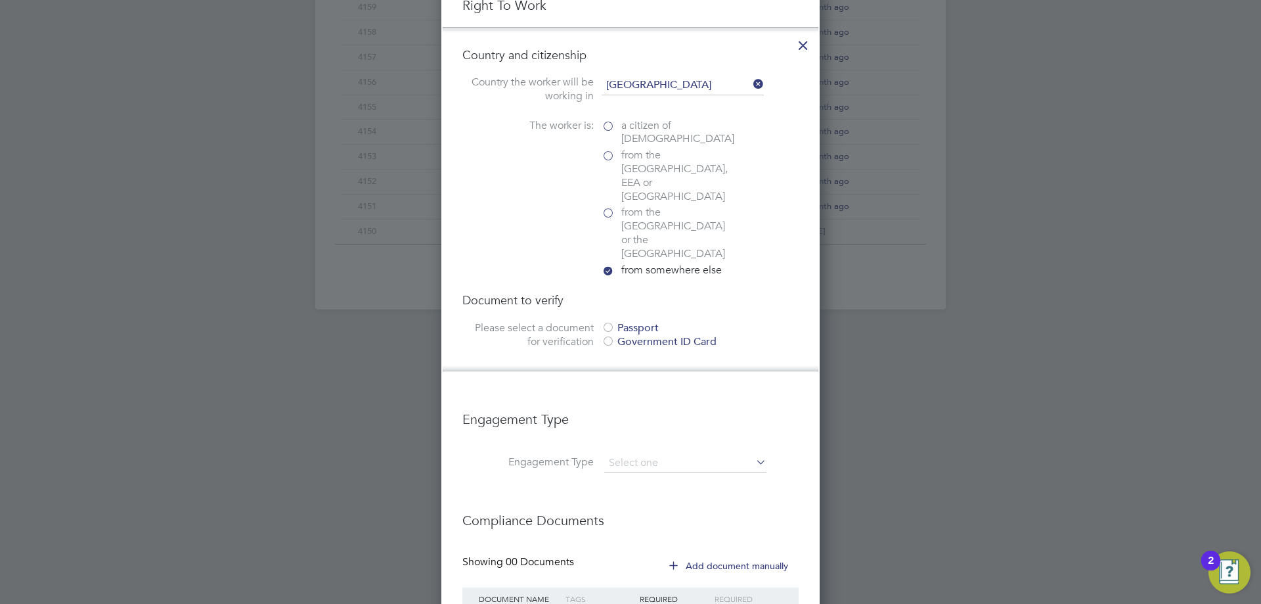
drag, startPoint x: 609, startPoint y: 279, endPoint x: 611, endPoint y: 288, distance: 9.4
click at [609, 292] on div "Document to verify Please select a document for verification Passport Governmen…" at bounding box center [631, 321] width 336 height 58
click at [611, 322] on div at bounding box center [608, 328] width 13 height 13
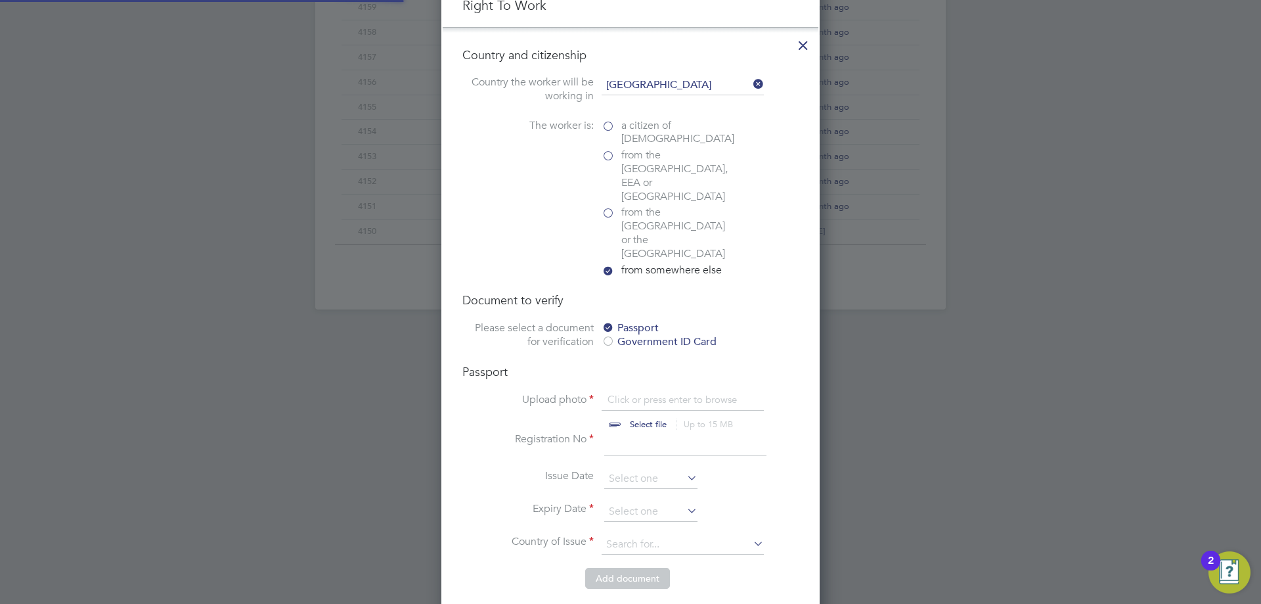
scroll to position [18, 163]
click at [633, 393] on input "file" at bounding box center [661, 412] width 206 height 39
click at [631, 364] on div "Passport Upload photo Click or press enter to browse Select file Up to 15 MB Dr…" at bounding box center [631, 465] width 336 height 203
click at [630, 393] on input "file" at bounding box center [661, 412] width 206 height 39
click at [644, 432] on input at bounding box center [685, 444] width 162 height 24
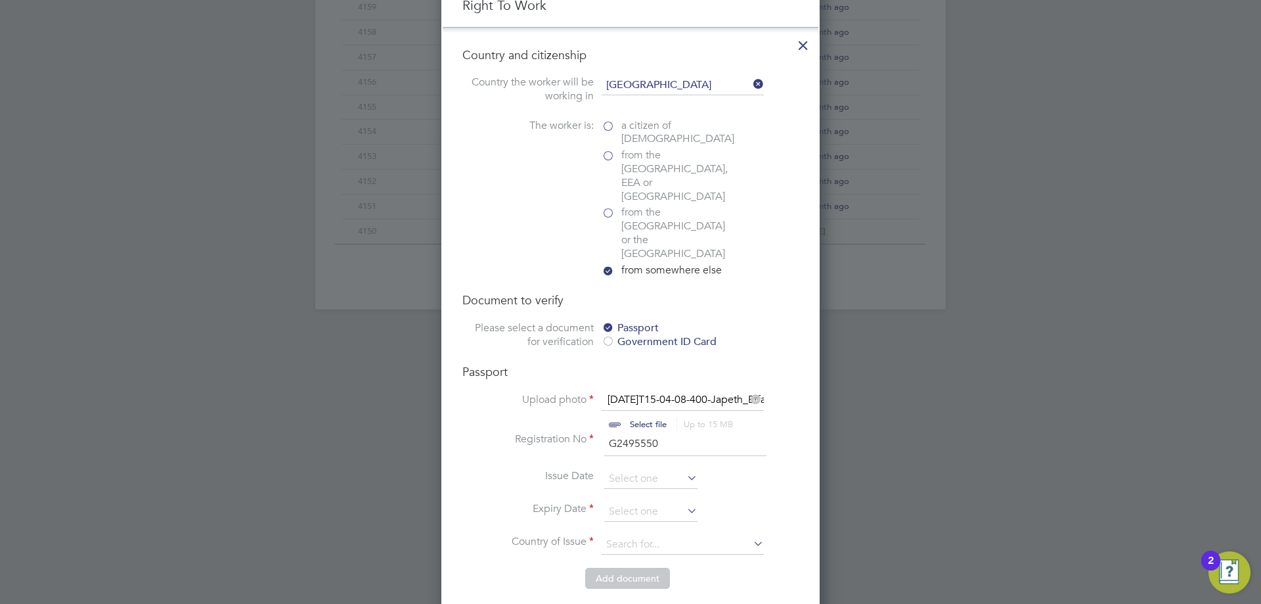
type input "G2495550"
click at [656, 469] on input at bounding box center [650, 479] width 93 height 20
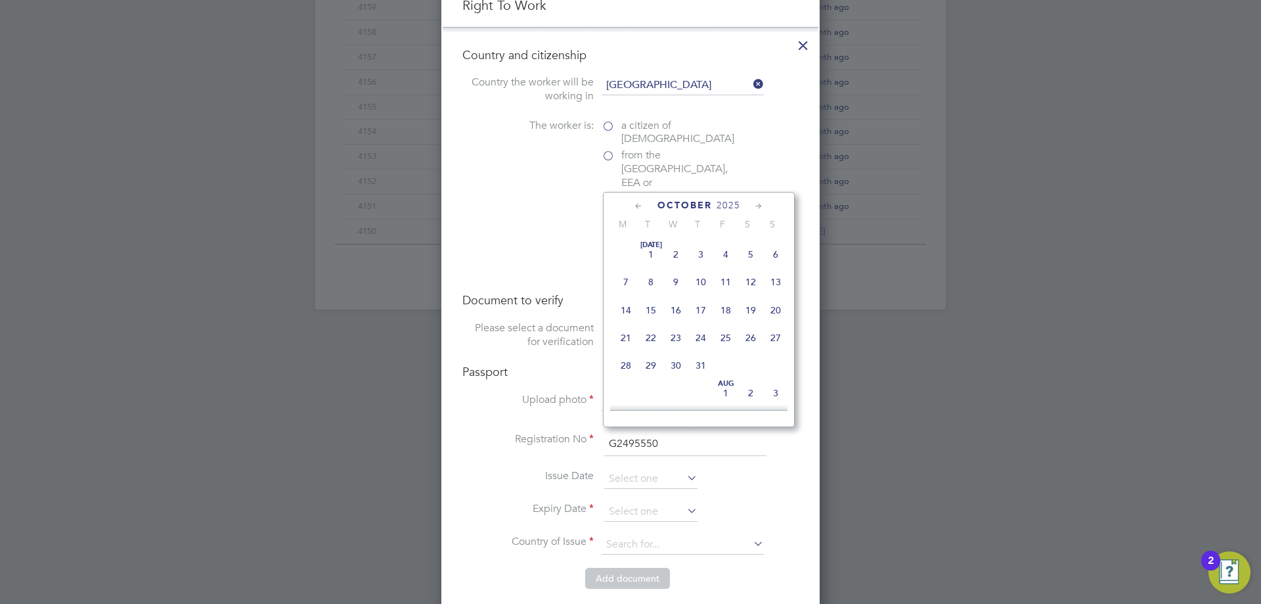
scroll to position [370, 0]
click at [497, 432] on li "Registration No G2495550" at bounding box center [631, 450] width 336 height 37
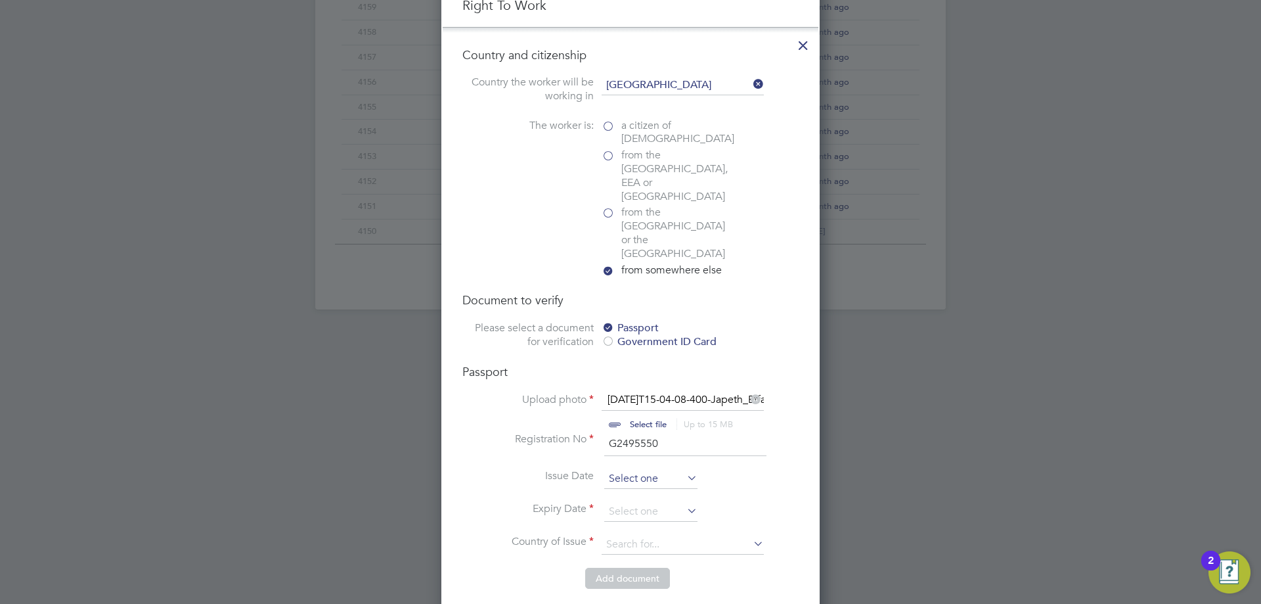
click at [616, 469] on input at bounding box center [650, 479] width 93 height 20
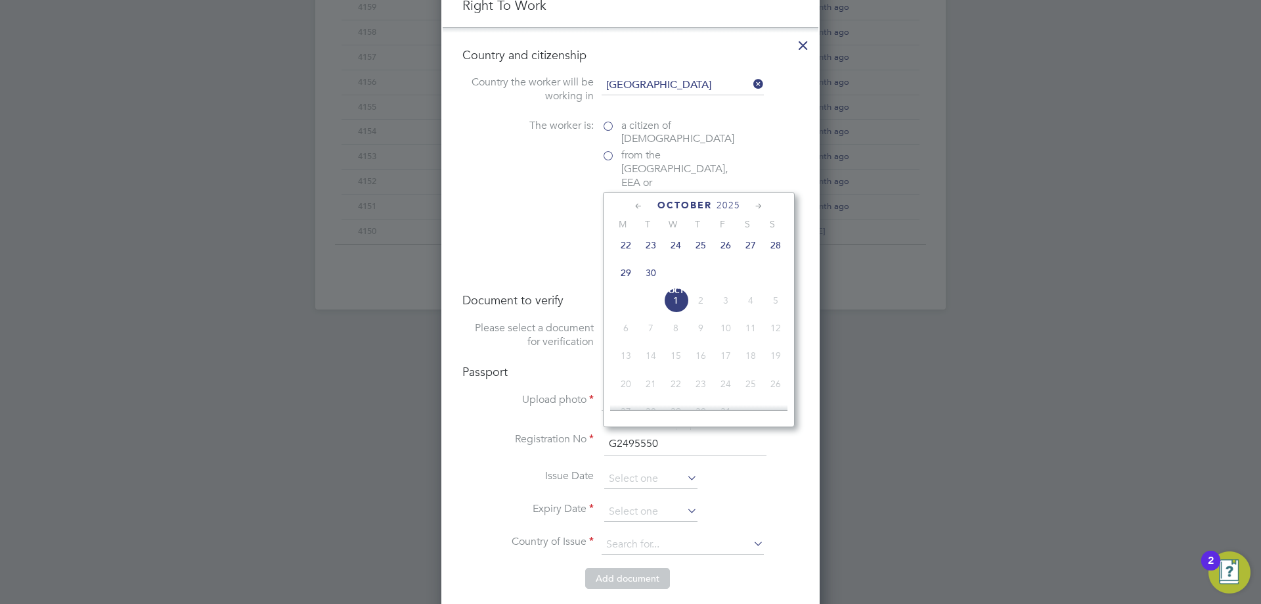
drag, startPoint x: 677, startPoint y: 205, endPoint x: 696, endPoint y: 225, distance: 27.9
click at [678, 205] on span "October" at bounding box center [685, 205] width 55 height 11
click at [737, 207] on span "2025" at bounding box center [729, 205] width 24 height 11
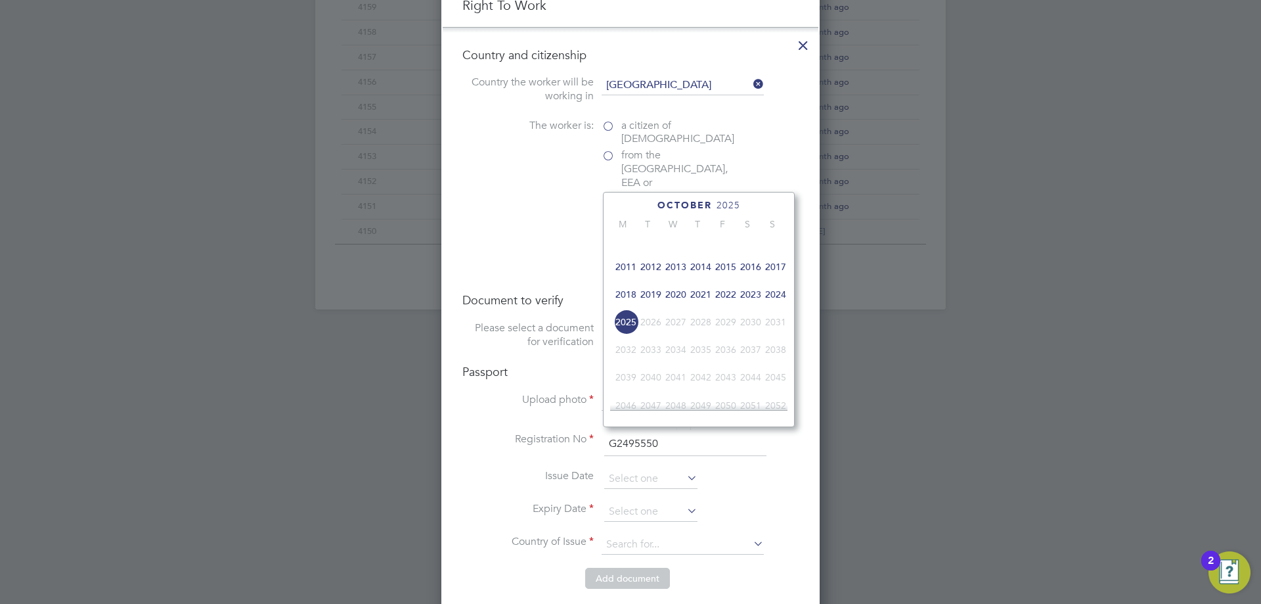
click at [657, 302] on span "2019" at bounding box center [651, 294] width 25 height 25
click at [758, 206] on icon at bounding box center [759, 206] width 12 height 14
click at [642, 204] on icon at bounding box center [639, 206] width 12 height 14
click at [638, 204] on icon at bounding box center [639, 206] width 12 height 14
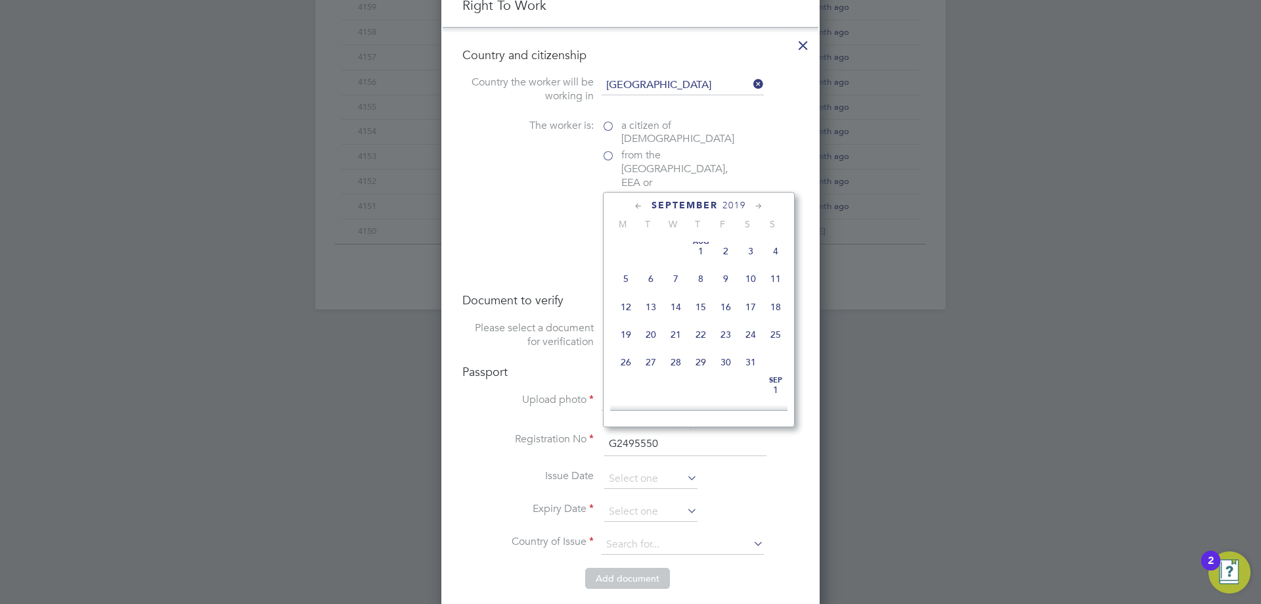
click at [638, 204] on icon at bounding box center [639, 206] width 12 height 14
click at [638, 208] on icon at bounding box center [639, 206] width 12 height 14
click at [761, 204] on icon at bounding box center [759, 206] width 12 height 14
click at [760, 204] on icon at bounding box center [759, 206] width 12 height 14
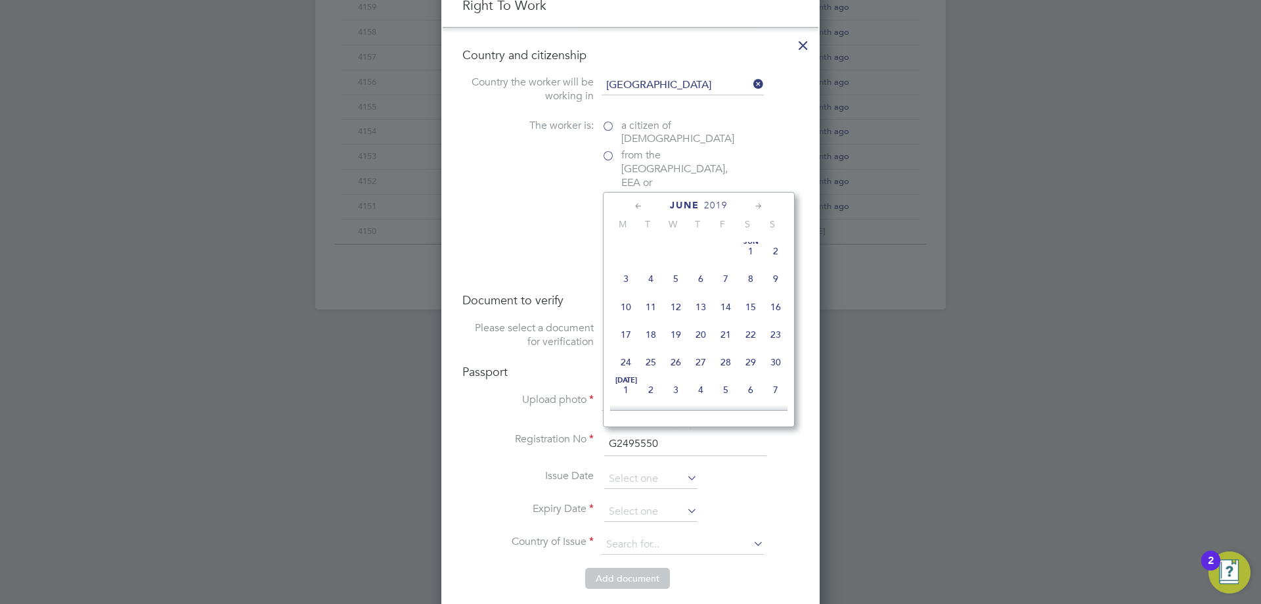
scroll to position [284, 0]
drag, startPoint x: 654, startPoint y: 253, endPoint x: 631, endPoint y: 347, distance: 96.6
click at [653, 252] on span "2" at bounding box center [651, 247] width 25 height 25
type input "02 Jul 2019"
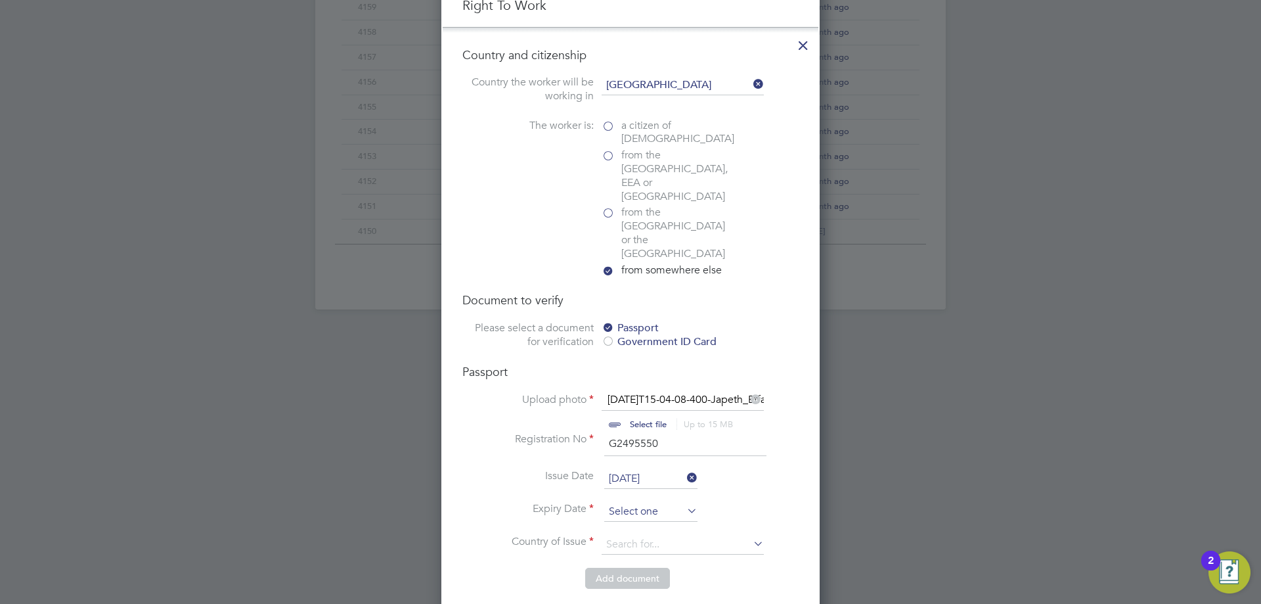
click at [620, 502] on input at bounding box center [650, 512] width 93 height 20
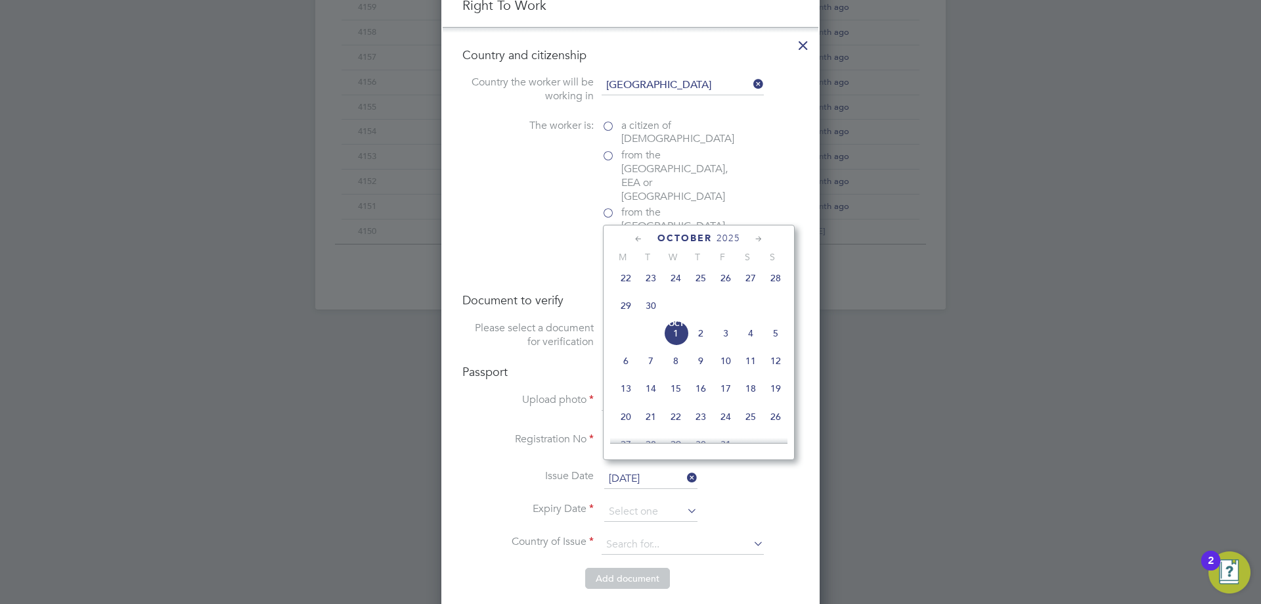
click at [740, 231] on div "October 2025 M T W T F S S Jul 1 2 3 4 5 6 7 8 9 10 11 12 13 14 15 16 17 18 19 …" at bounding box center [699, 342] width 192 height 235
click at [737, 235] on span "2025" at bounding box center [729, 238] width 24 height 11
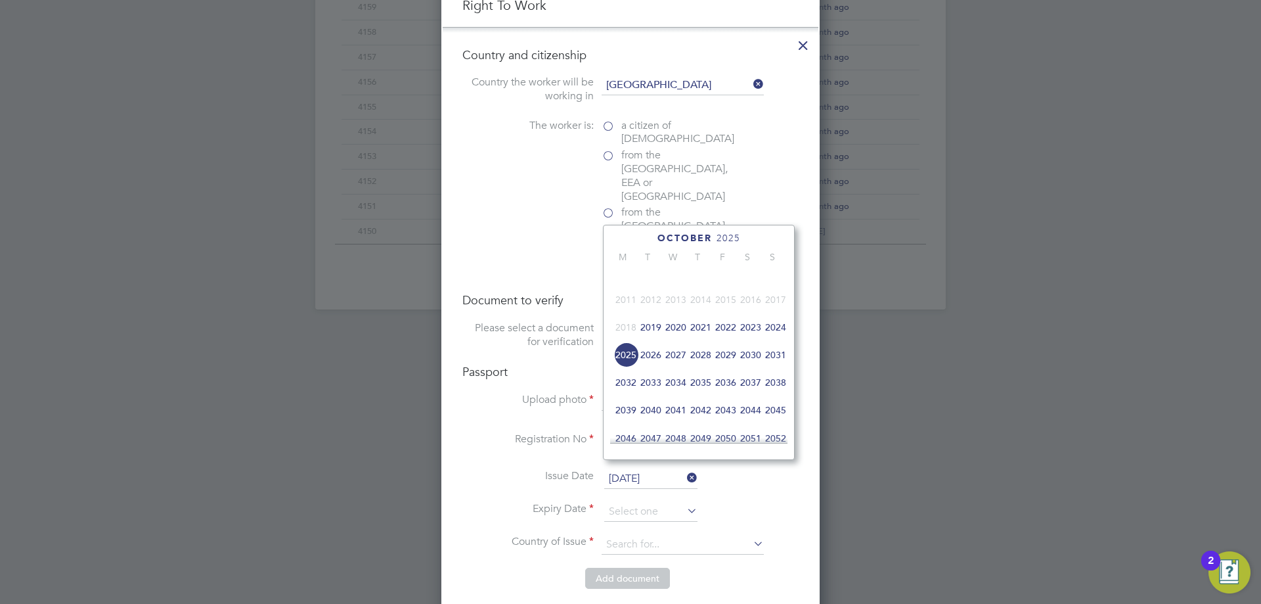
click at [726, 367] on span "2029" at bounding box center [726, 354] width 25 height 25
click at [757, 240] on icon at bounding box center [759, 239] width 12 height 14
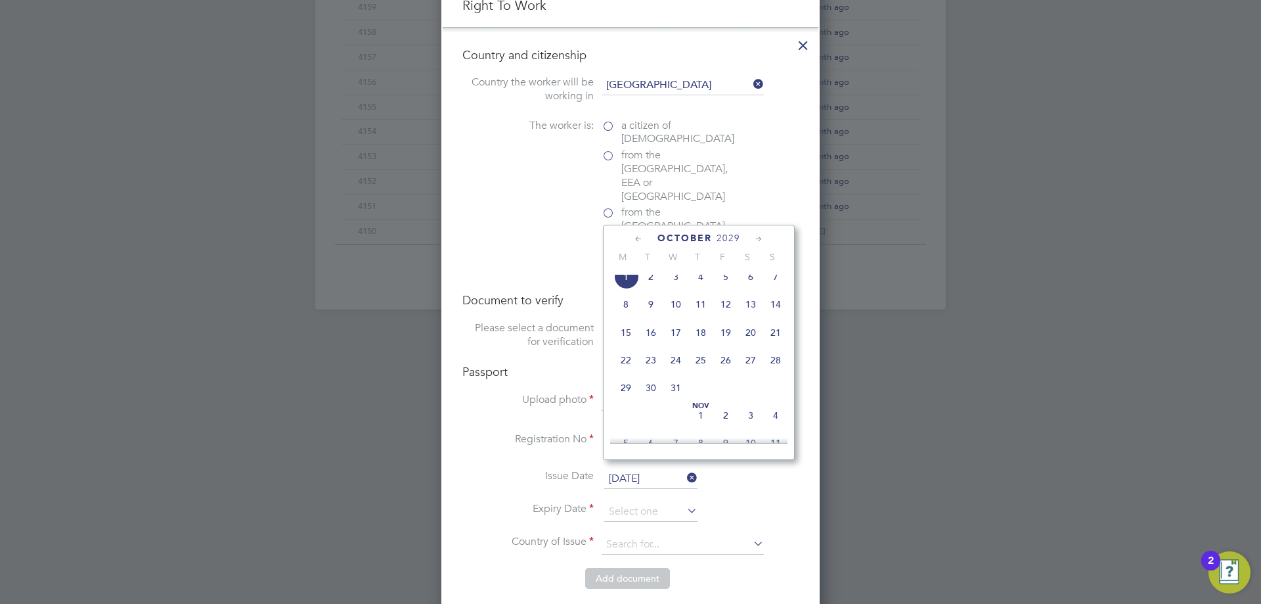
click at [644, 239] on icon at bounding box center [639, 239] width 12 height 14
click at [638, 239] on icon at bounding box center [639, 239] width 12 height 14
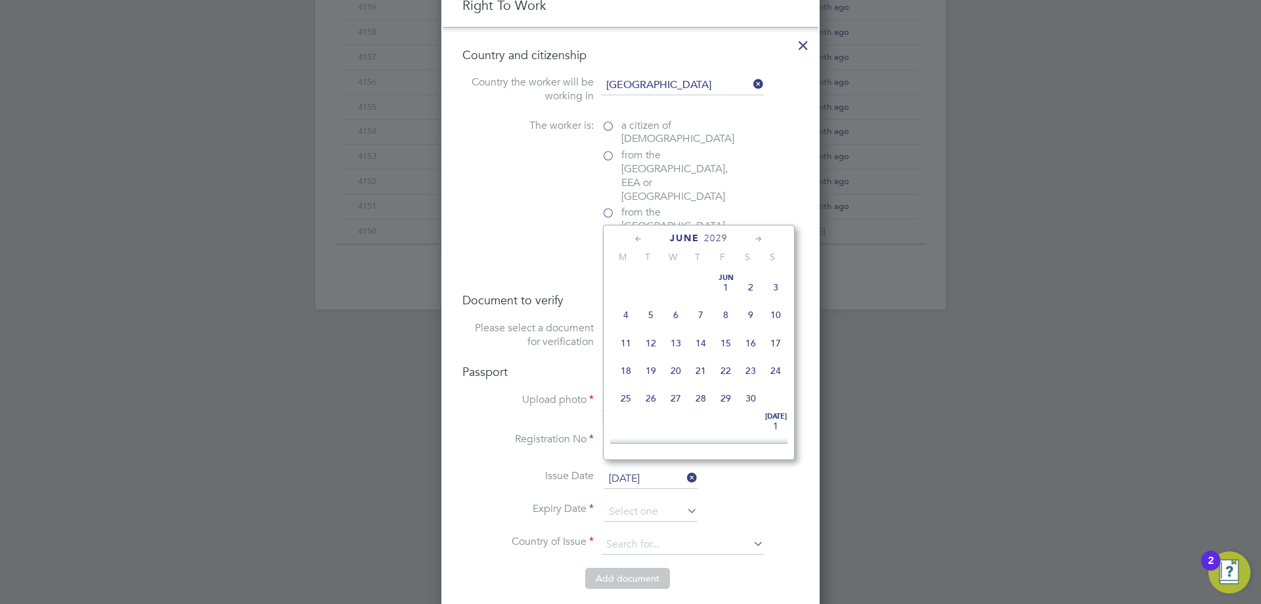
click at [639, 240] on icon at bounding box center [639, 239] width 12 height 14
click at [753, 241] on div "May 2029" at bounding box center [698, 238] width 177 height 12
click at [754, 240] on icon at bounding box center [759, 239] width 12 height 14
click at [755, 240] on icon at bounding box center [759, 239] width 12 height 14
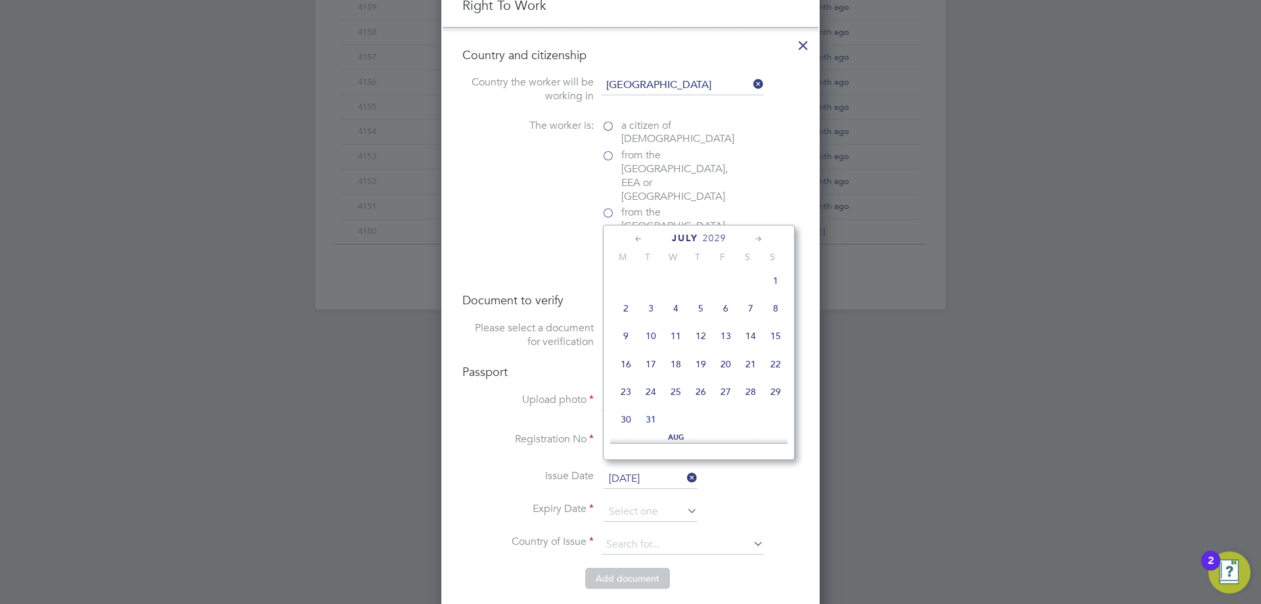
click at [774, 285] on span "Jul 1" at bounding box center [775, 280] width 25 height 25
type input "01 Jul 2029"
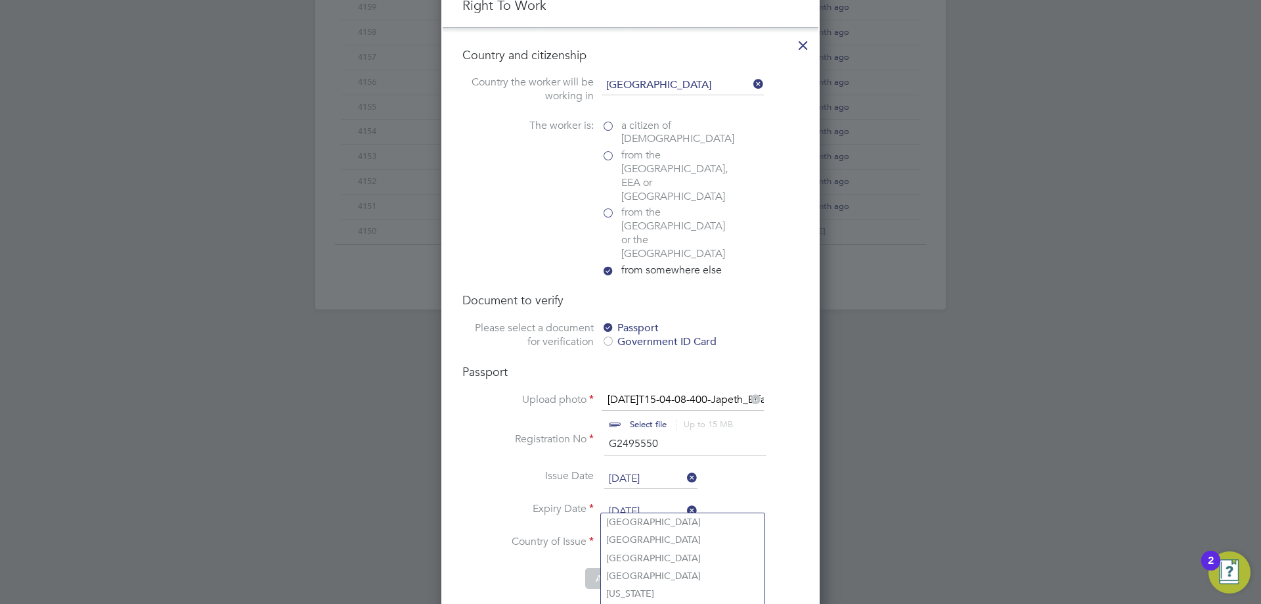
click at [629, 535] on input at bounding box center [683, 545] width 162 height 20
type input "g"
click at [658, 539] on li "Ghan a" at bounding box center [683, 540] width 164 height 18
type input "Ghana"
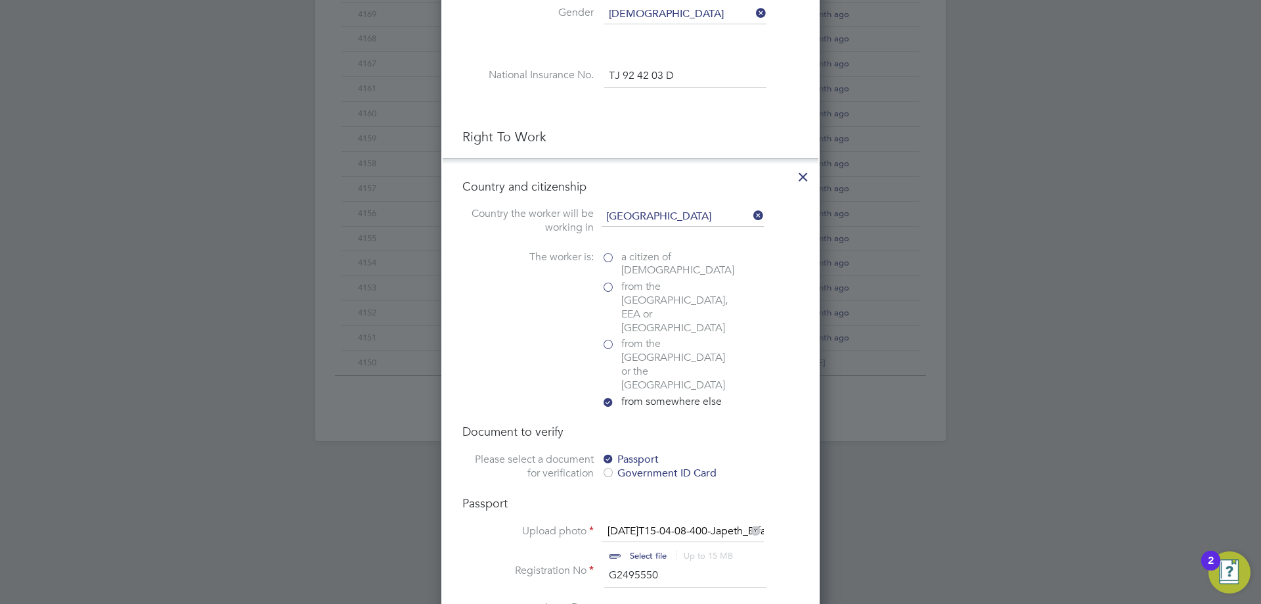
scroll to position [920, 0]
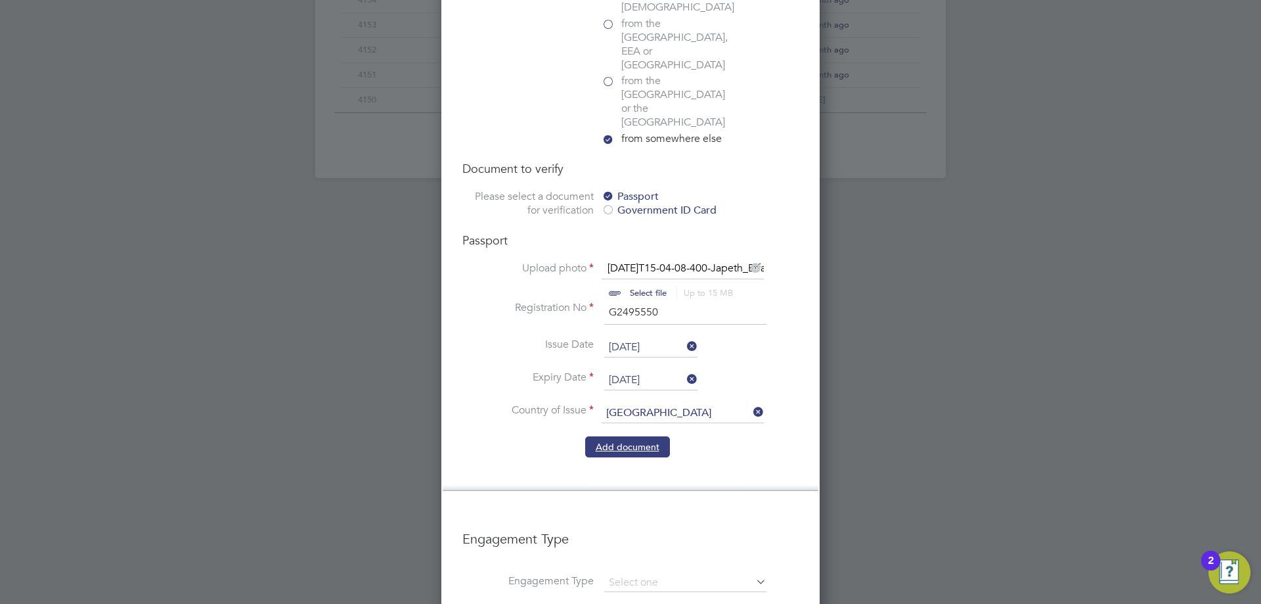
click at [623, 436] on button "Add document" at bounding box center [627, 446] width 85 height 21
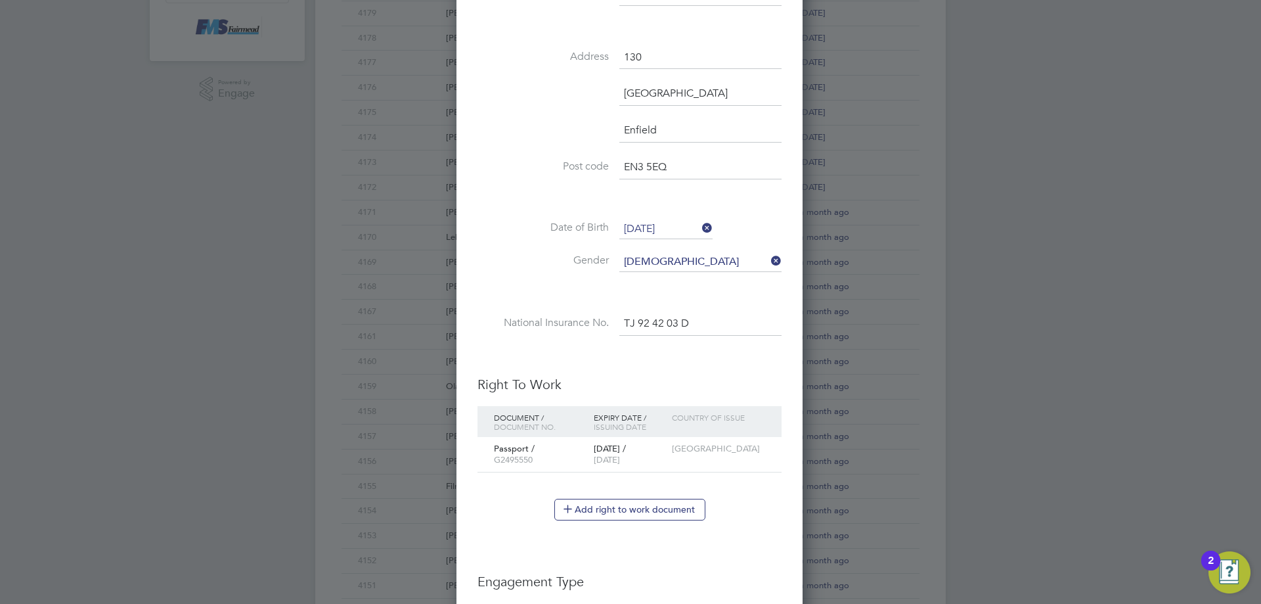
scroll to position [424, 0]
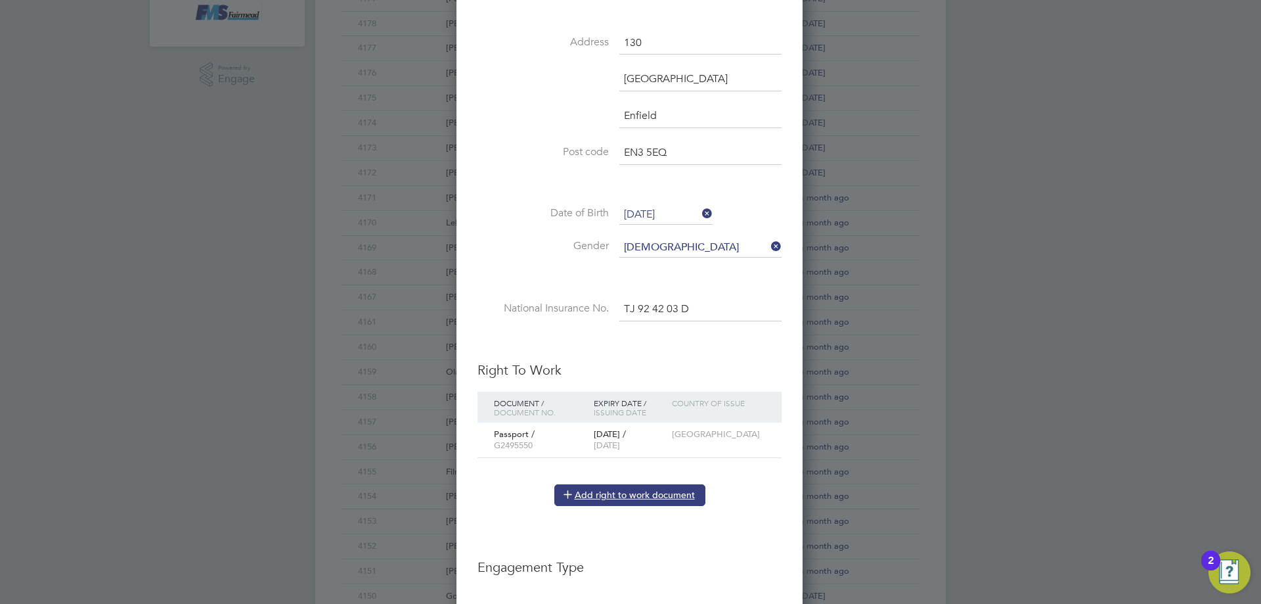
click at [613, 500] on button "Add right to work document" at bounding box center [630, 494] width 151 height 21
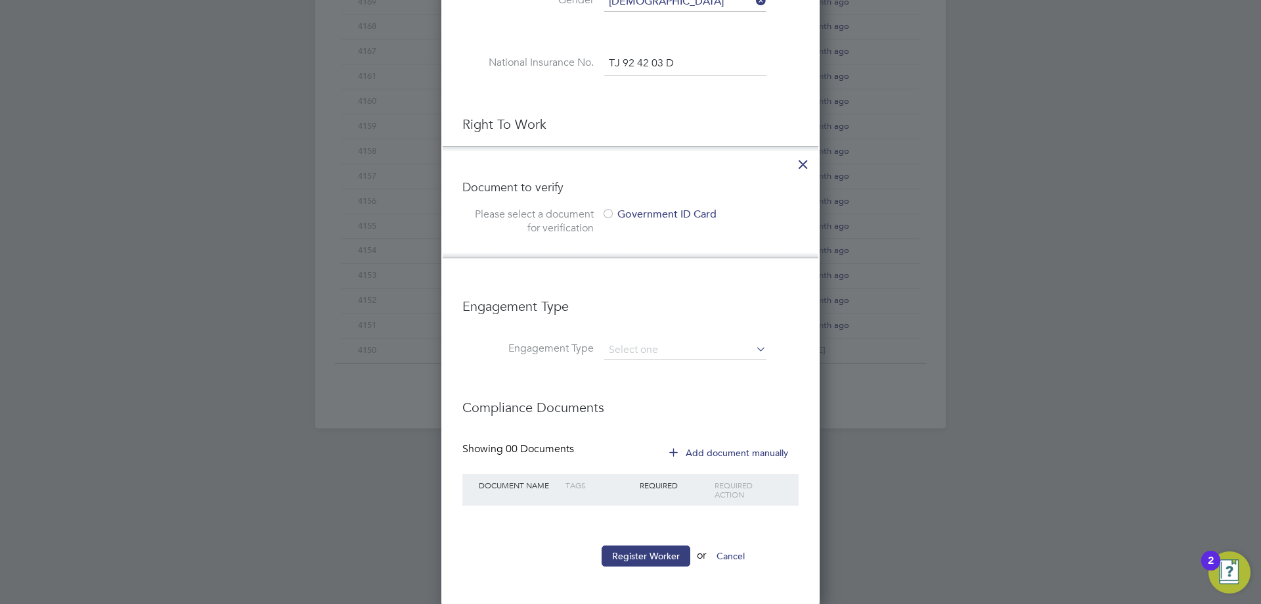
scroll to position [671, 0]
click at [809, 166] on icon at bounding box center [804, 159] width 24 height 24
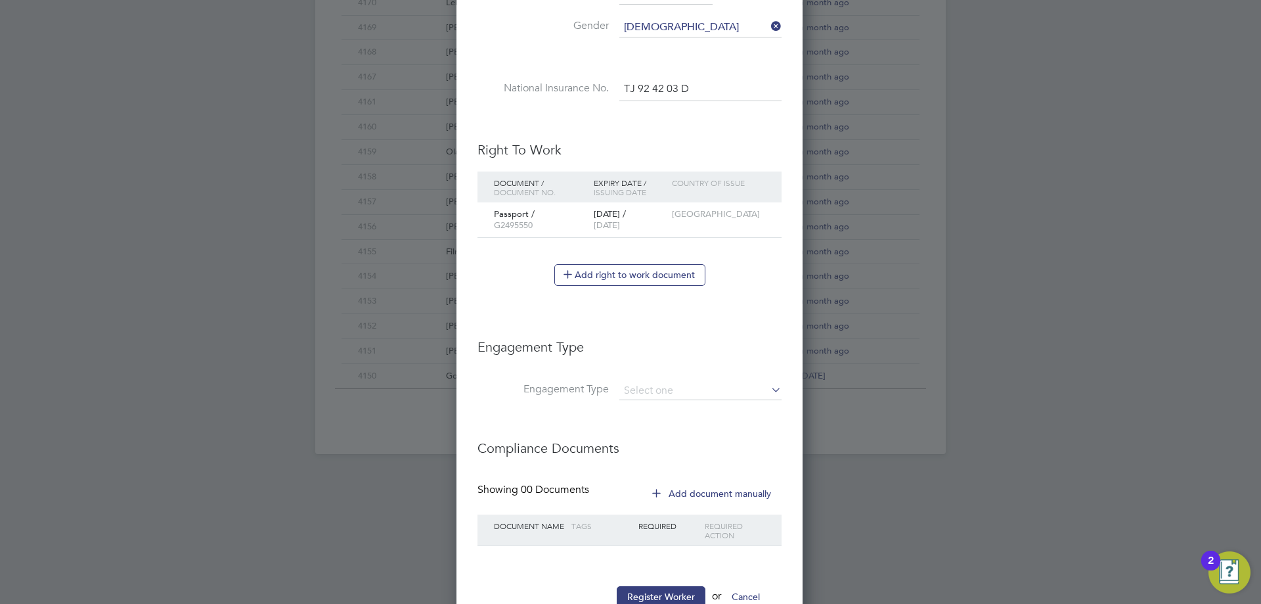
scroll to position [621, 0]
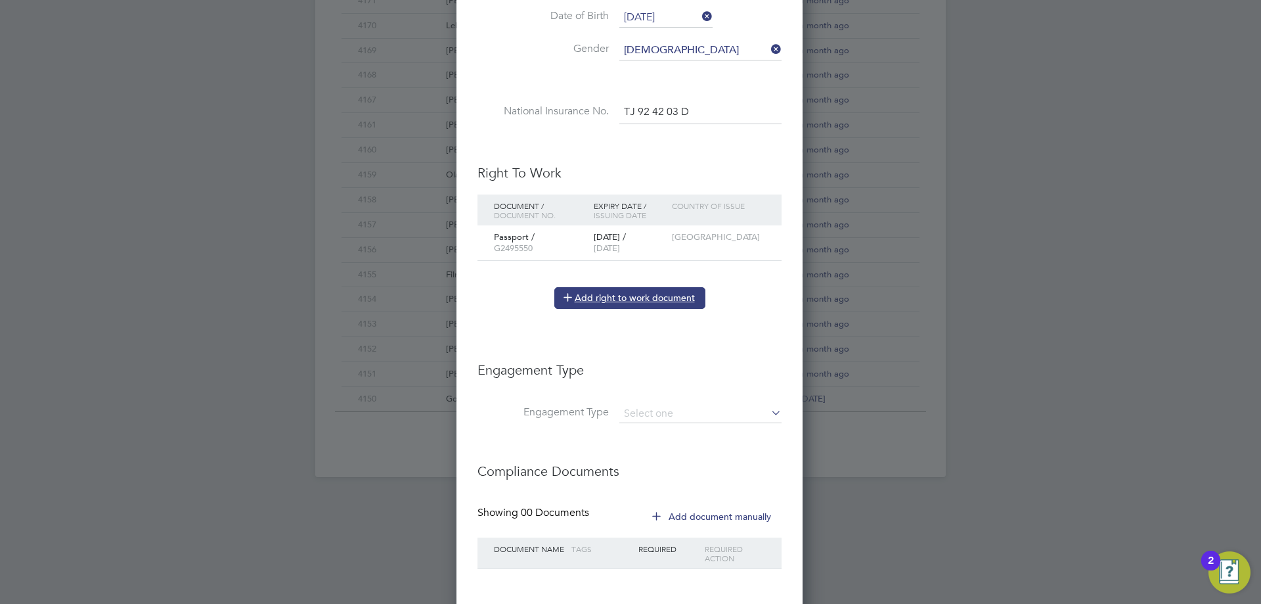
click at [602, 297] on button "Add right to work document" at bounding box center [630, 297] width 151 height 21
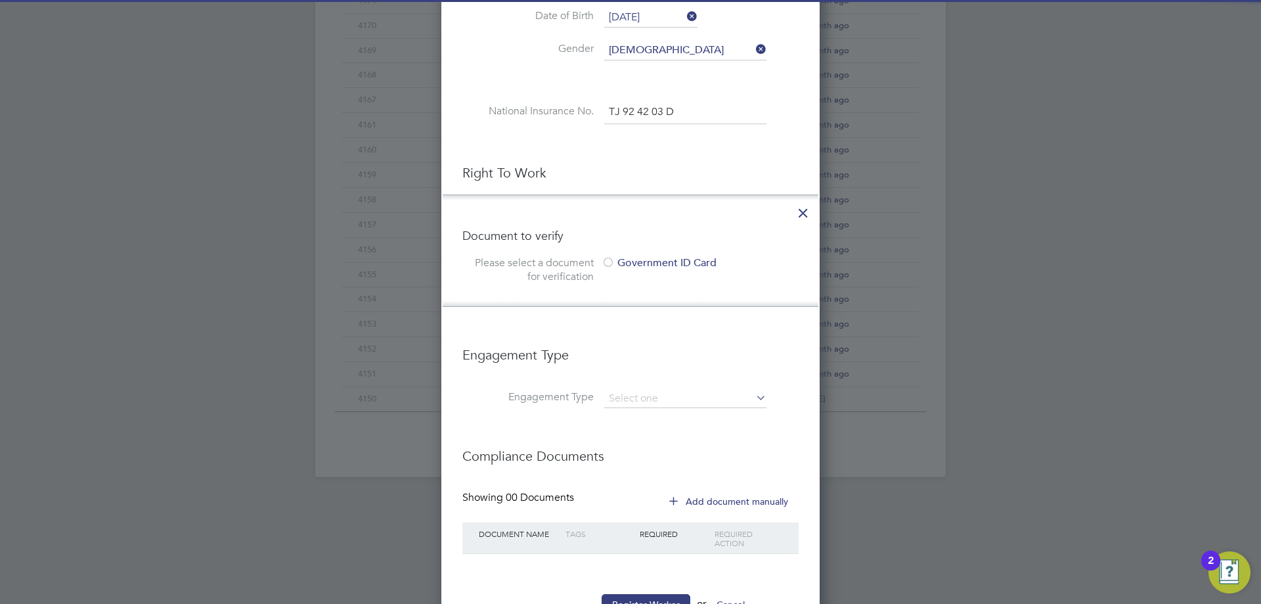
click at [611, 260] on div at bounding box center [608, 263] width 13 height 13
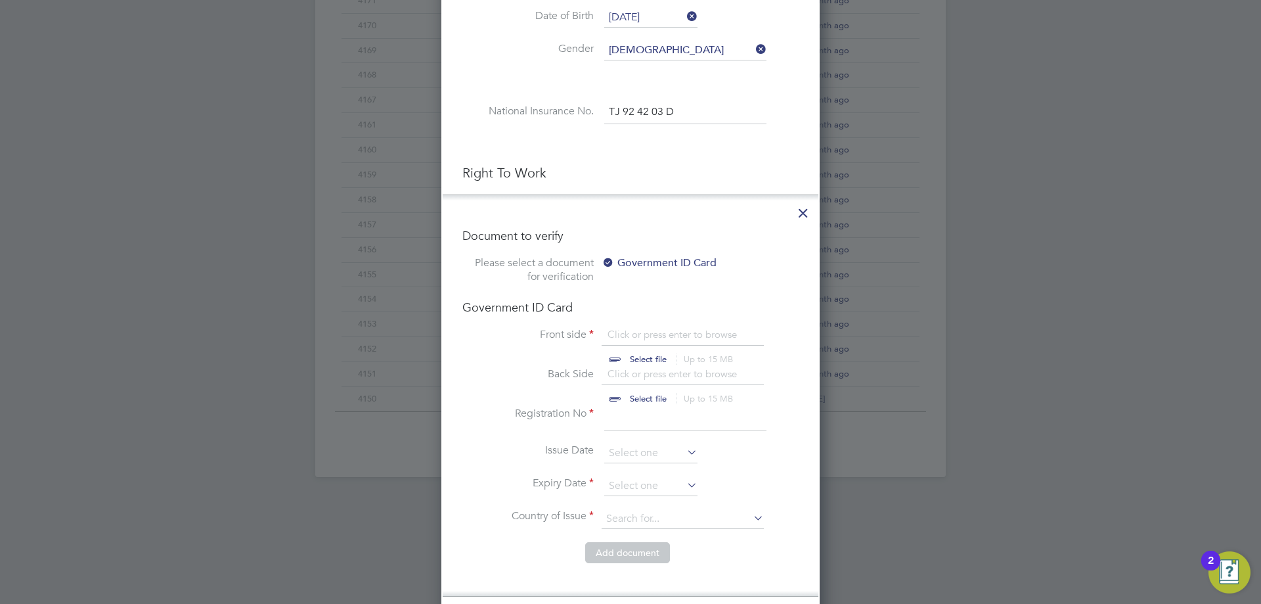
scroll to position [0, 0]
click at [602, 259] on div at bounding box center [608, 263] width 13 height 13
click at [804, 213] on icon at bounding box center [804, 210] width 24 height 24
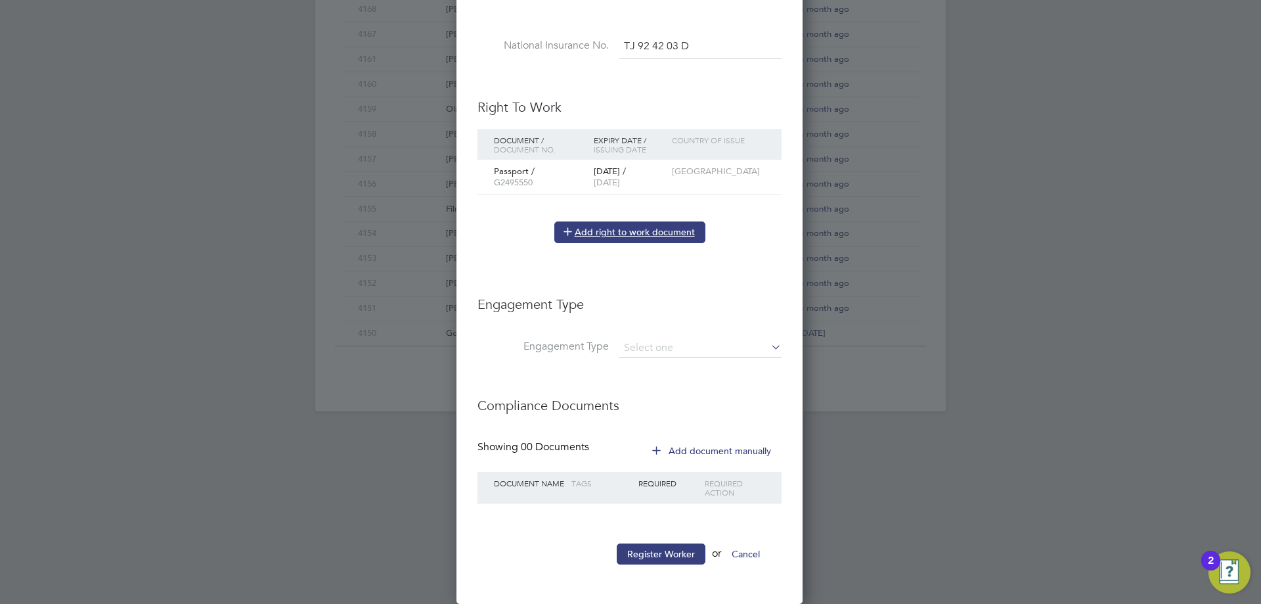
click at [616, 227] on button "Add right to work document" at bounding box center [630, 231] width 151 height 21
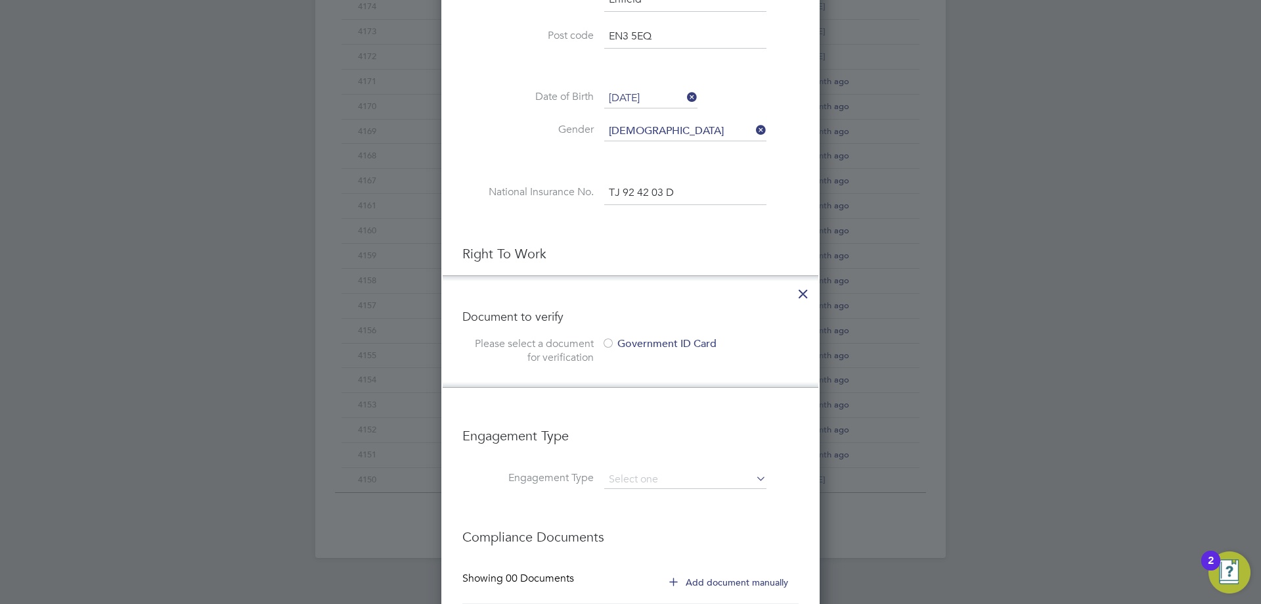
drag, startPoint x: 798, startPoint y: 294, endPoint x: 788, endPoint y: 313, distance: 21.5
click at [799, 294] on icon at bounding box center [804, 291] width 24 height 24
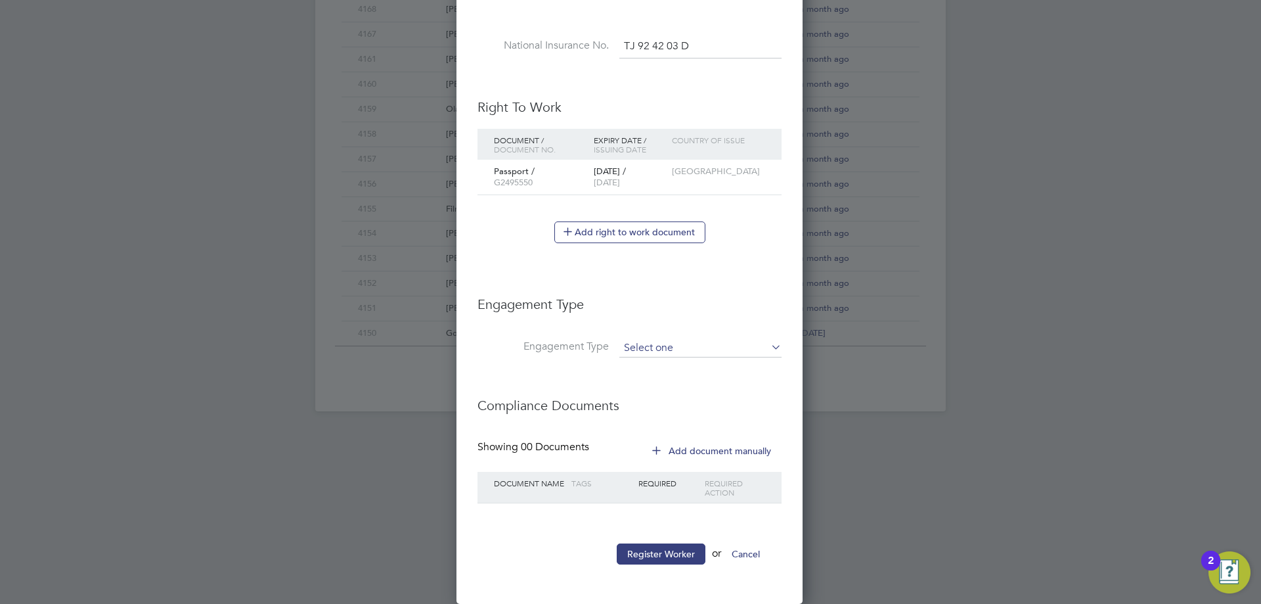
click at [662, 350] on input at bounding box center [701, 348] width 162 height 18
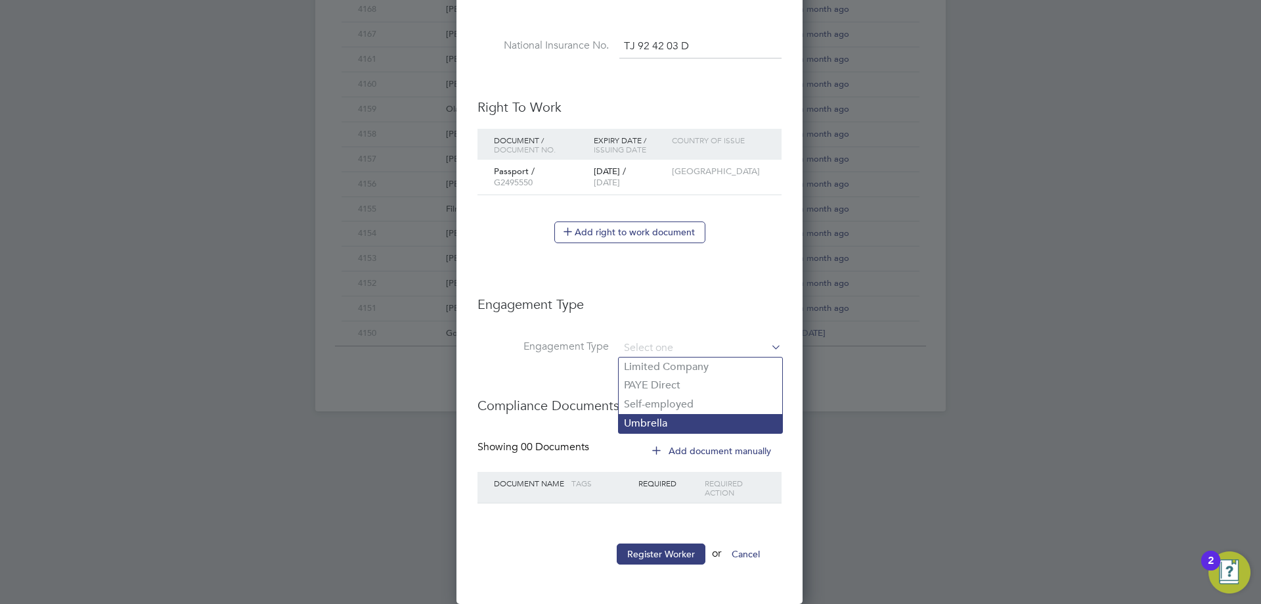
click at [645, 426] on li "Umbrella" at bounding box center [701, 423] width 164 height 19
type input "Umbrella"
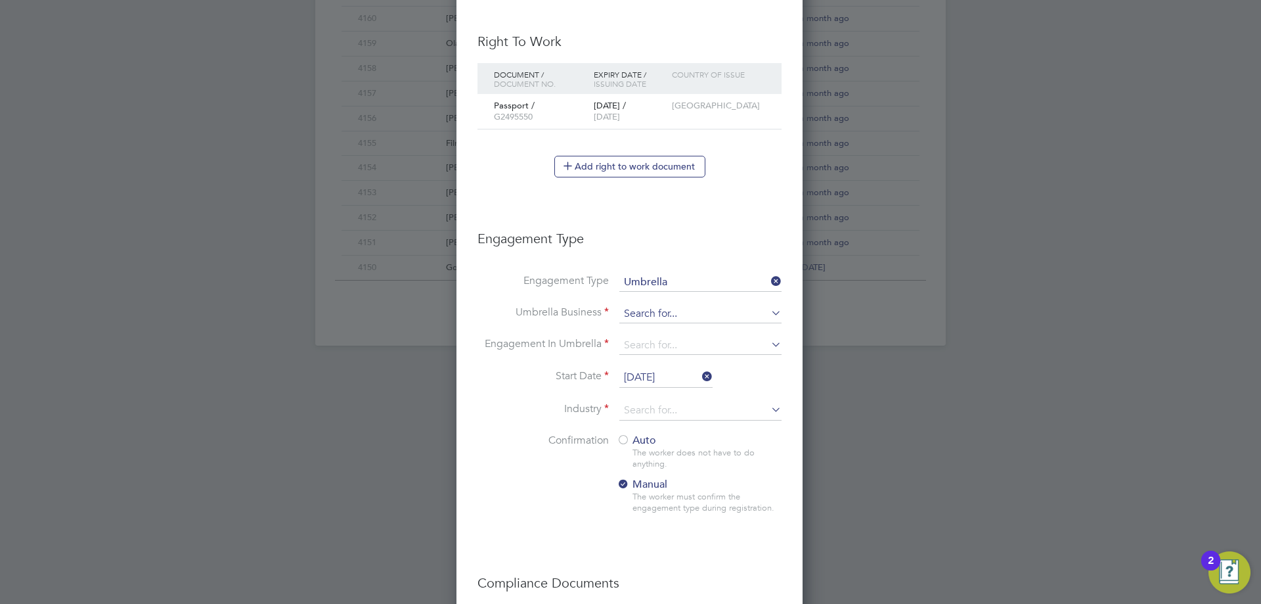
click at [643, 308] on input at bounding box center [701, 314] width 162 height 18
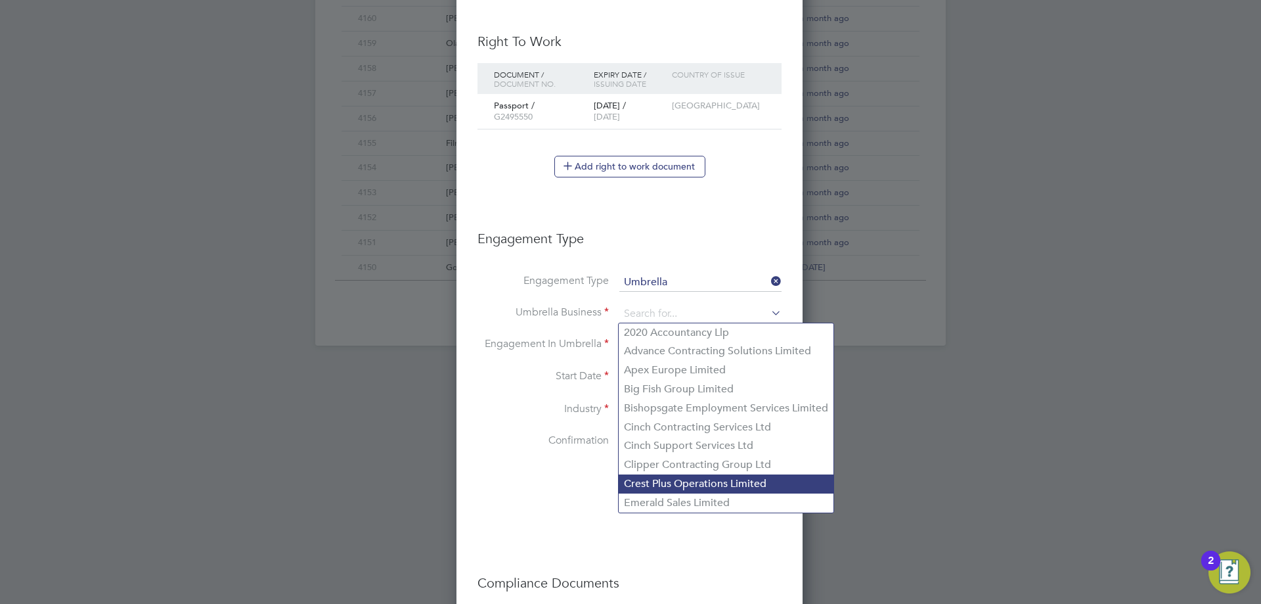
click at [650, 486] on li "Crest Plus Operations Limited" at bounding box center [726, 483] width 215 height 19
type input "Crest Plus Operations Limited"
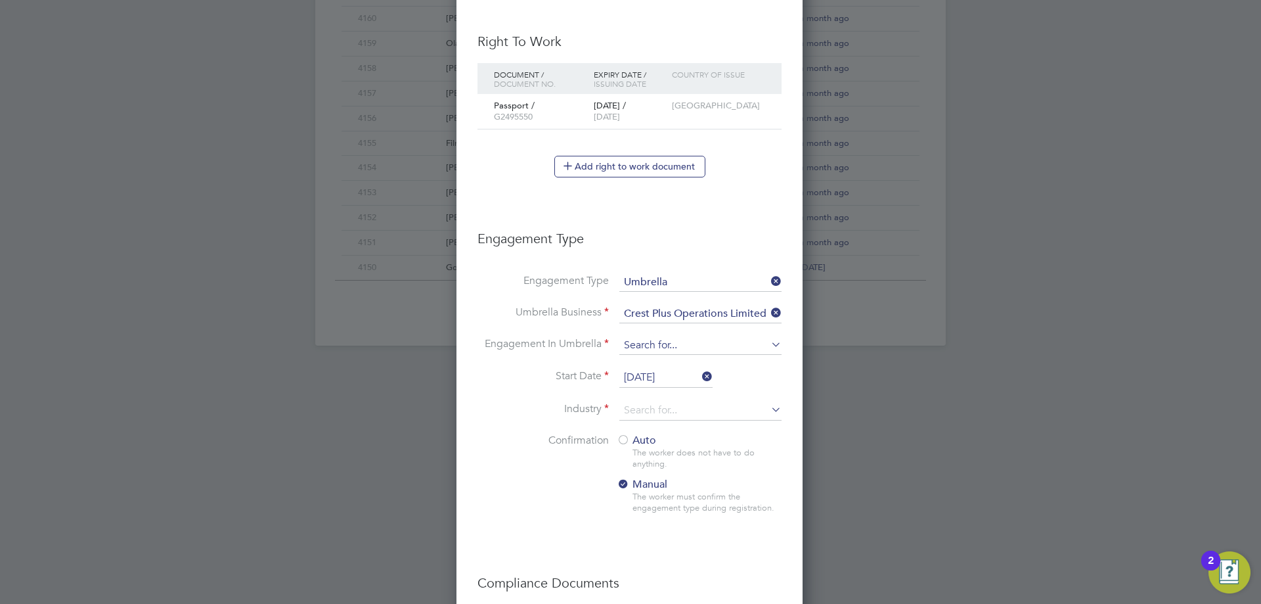
click at [645, 339] on input at bounding box center [701, 345] width 162 height 18
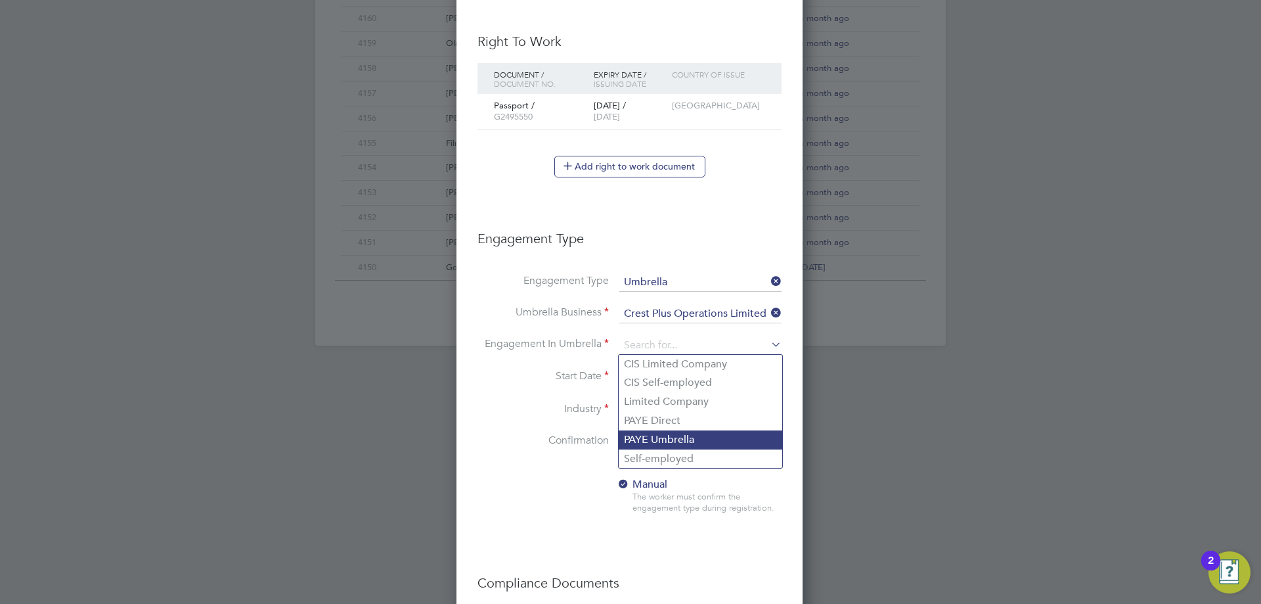
click at [645, 438] on li "PAYE Umbrella" at bounding box center [701, 439] width 164 height 19
type input "PAYE Umbrella"
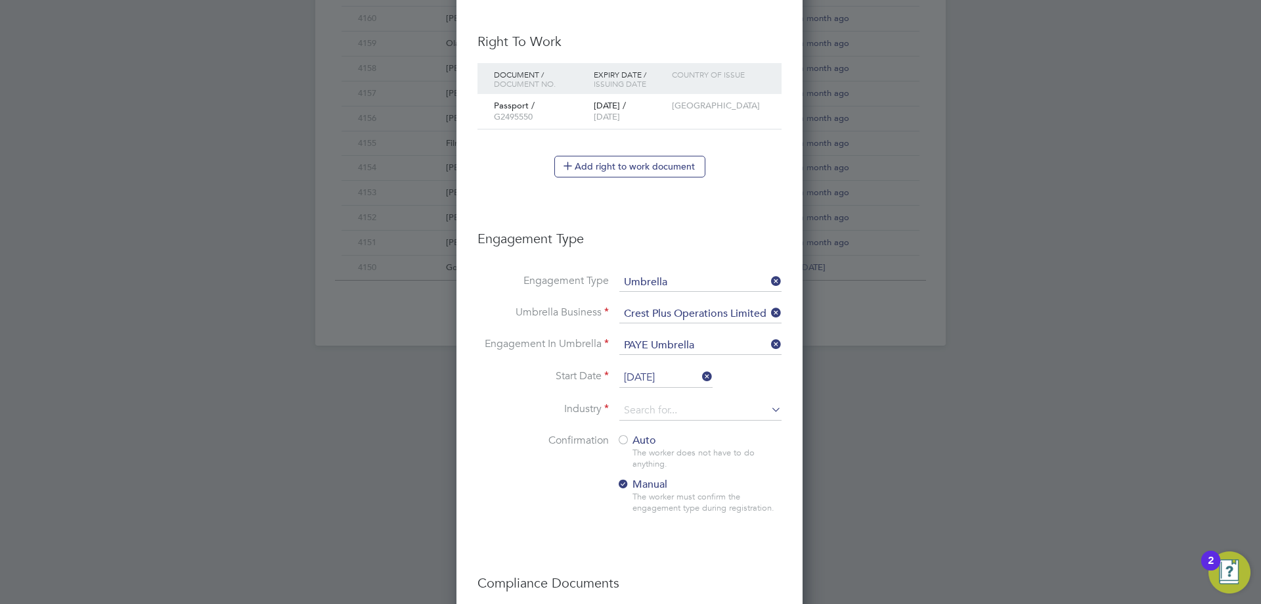
click at [653, 372] on input "[DATE]" at bounding box center [666, 378] width 93 height 20
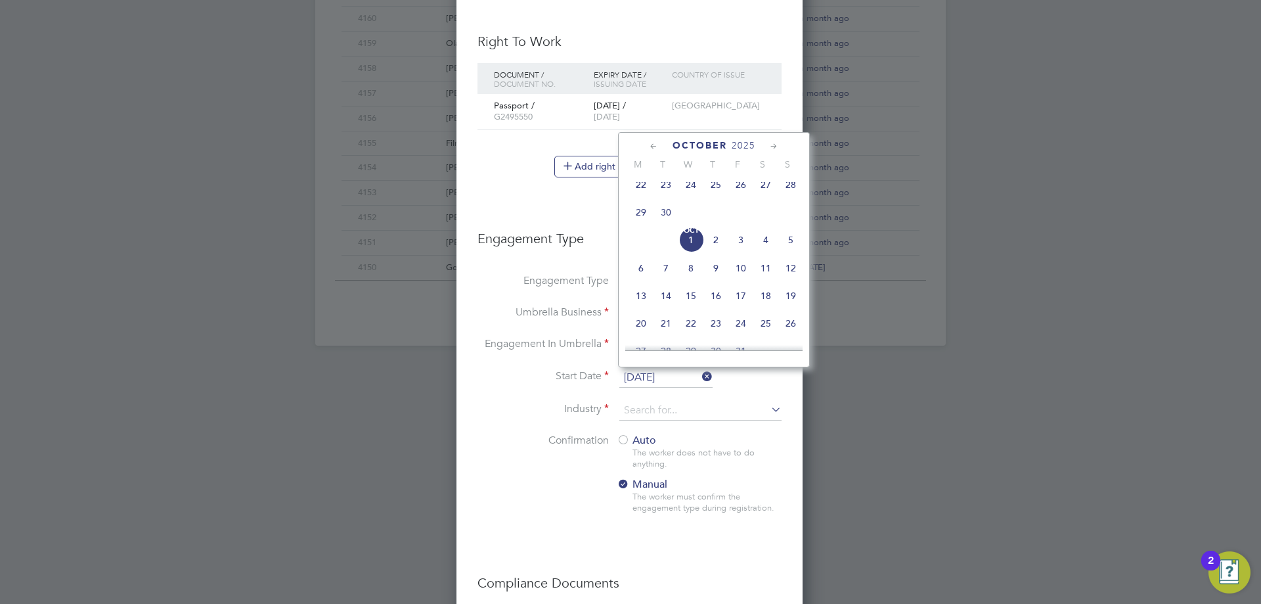
drag, startPoint x: 511, startPoint y: 314, endPoint x: 551, endPoint y: 346, distance: 50.5
click at [510, 313] on label "Umbrella Business" at bounding box center [543, 313] width 131 height 14
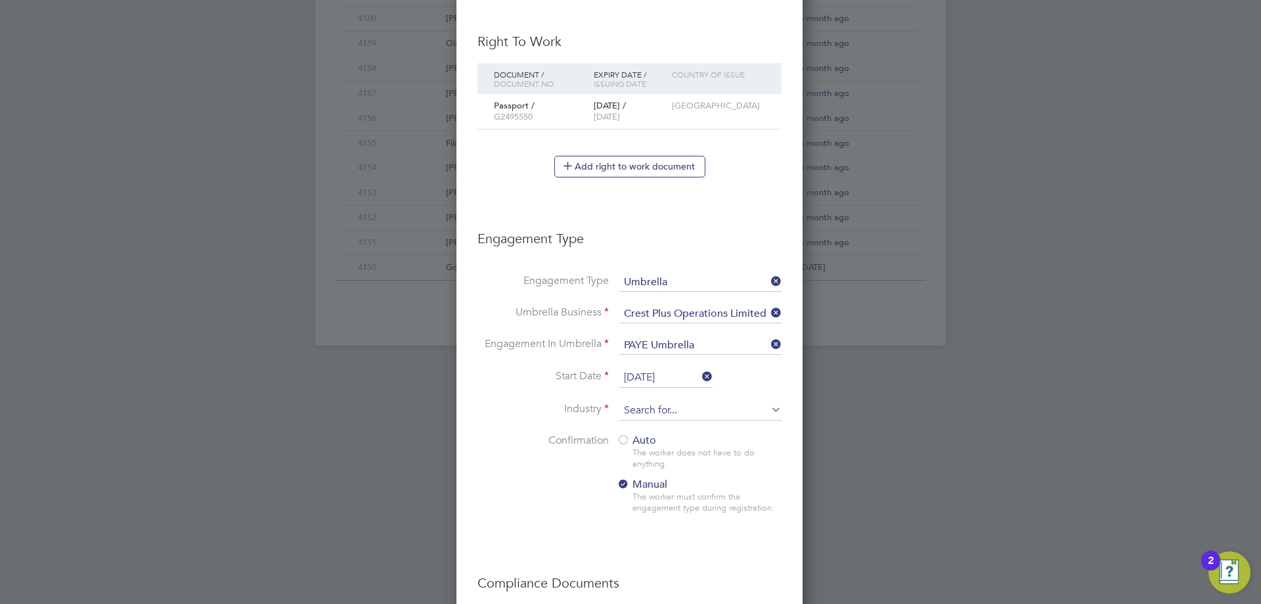
click at [664, 417] on input at bounding box center [701, 411] width 162 height 20
click at [651, 510] on li "Construction" at bounding box center [701, 519] width 164 height 18
type input "Construction"
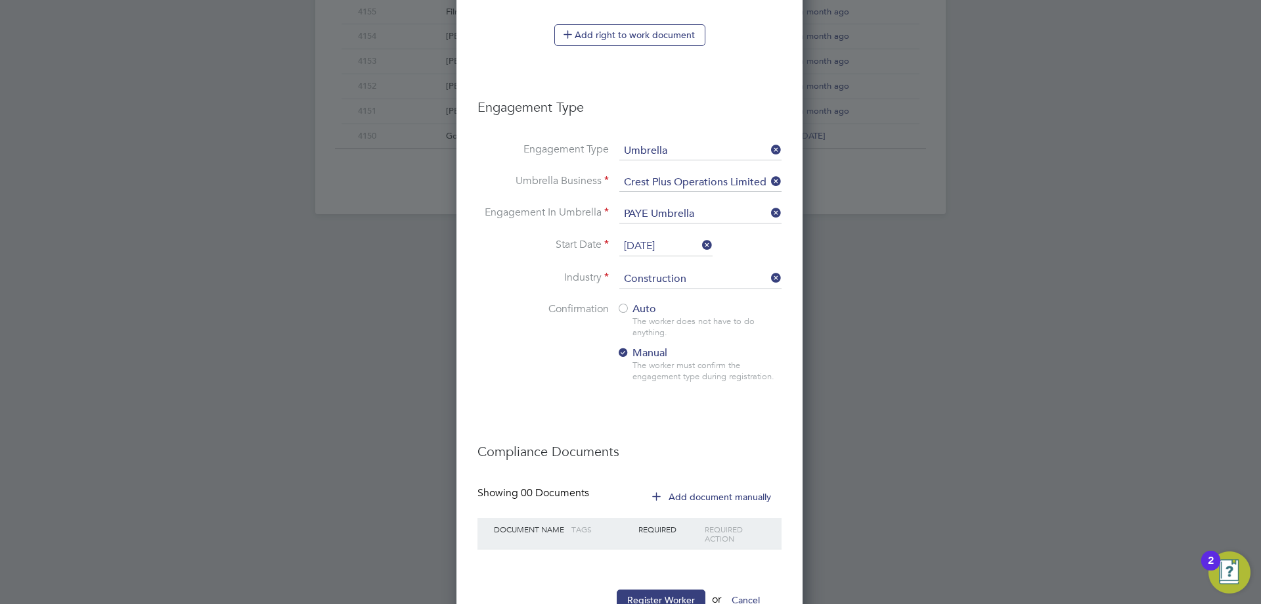
click at [630, 305] on span "Auto" at bounding box center [636, 308] width 39 height 13
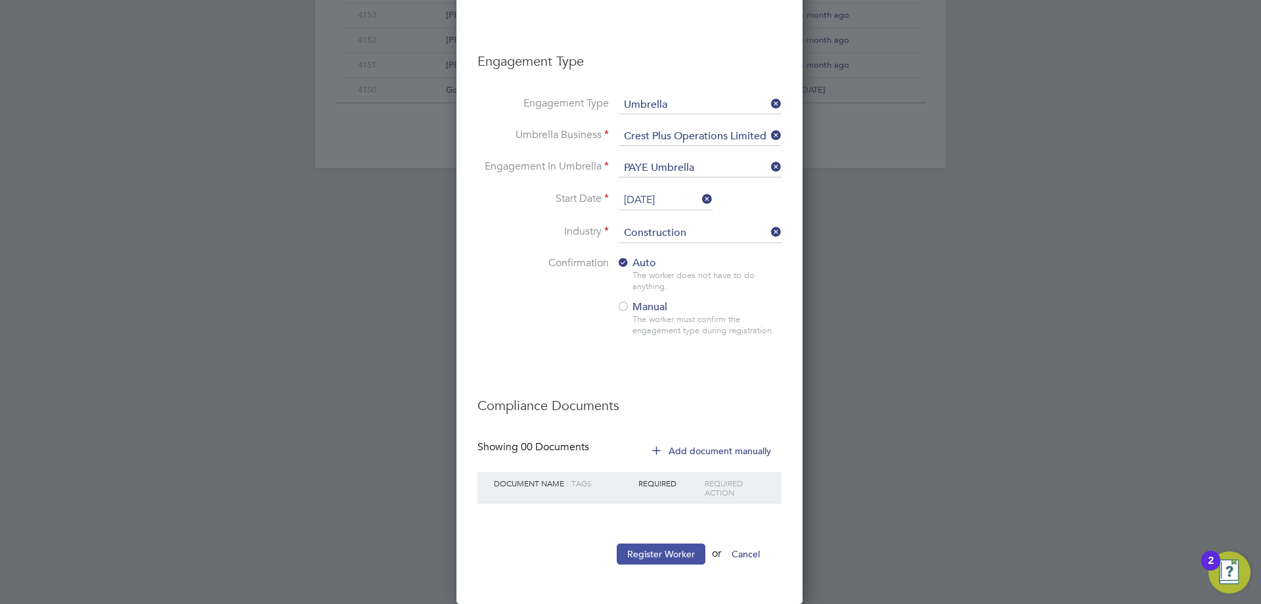
click at [669, 552] on button "Register Worker" at bounding box center [661, 553] width 89 height 21
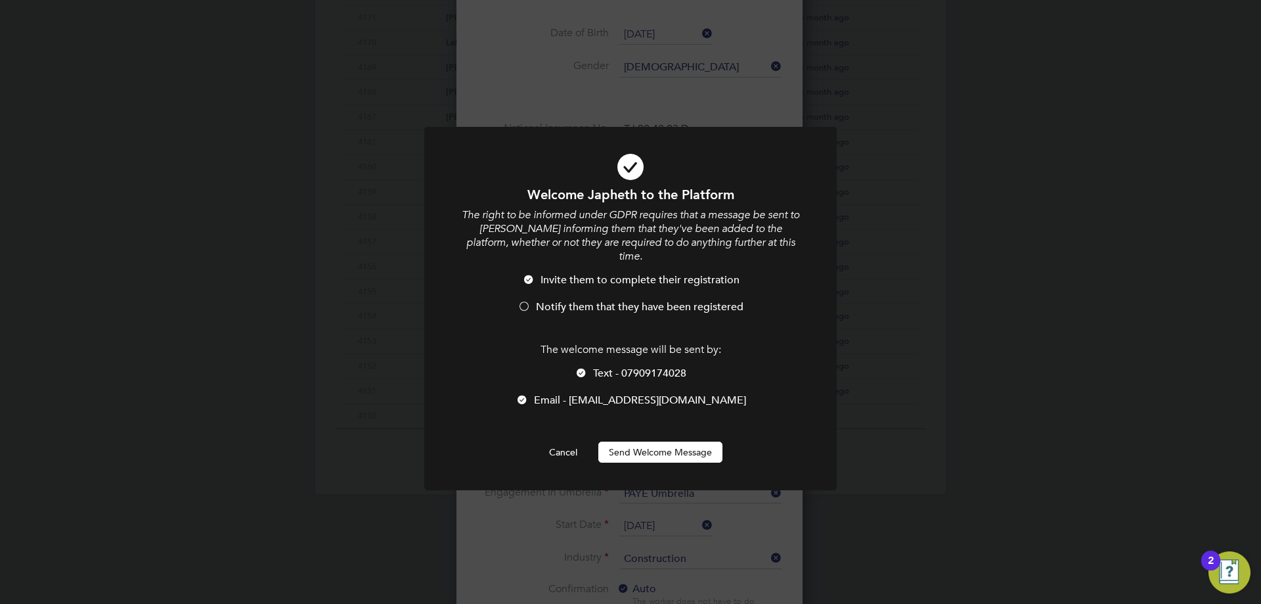
click at [533, 300] on li "Notify them that they have been registered" at bounding box center [631, 313] width 342 height 27
click at [639, 442] on button "Send Welcome Message" at bounding box center [661, 452] width 124 height 21
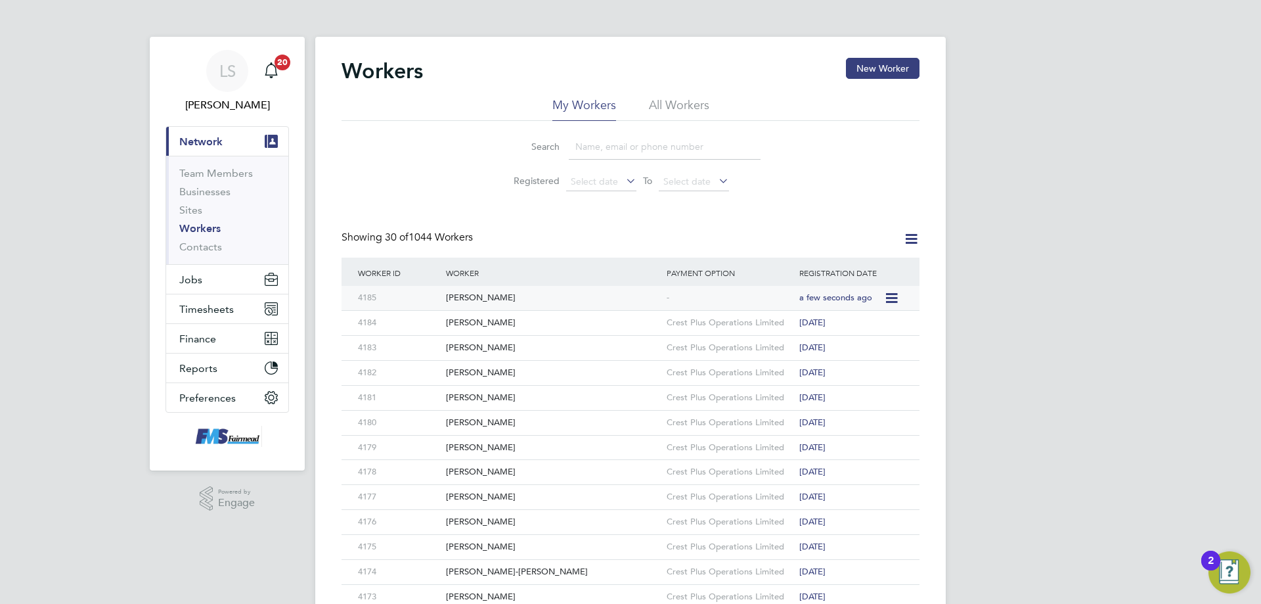
click at [458, 298] on div "[PERSON_NAME]" at bounding box center [553, 298] width 221 height 24
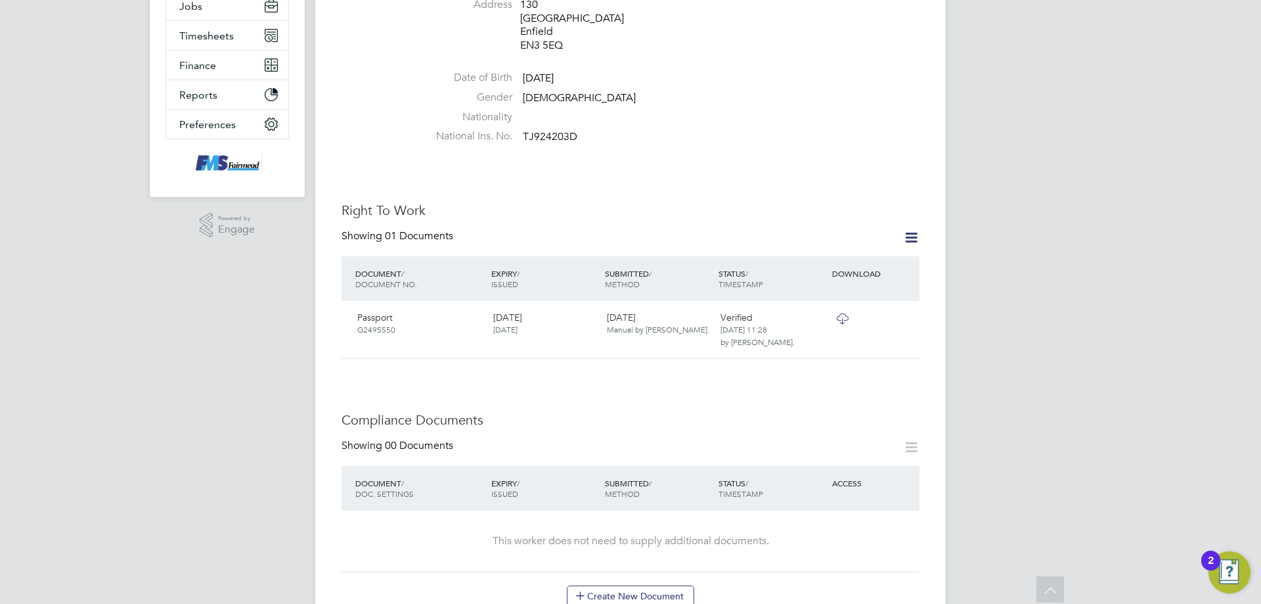
scroll to position [197, 0]
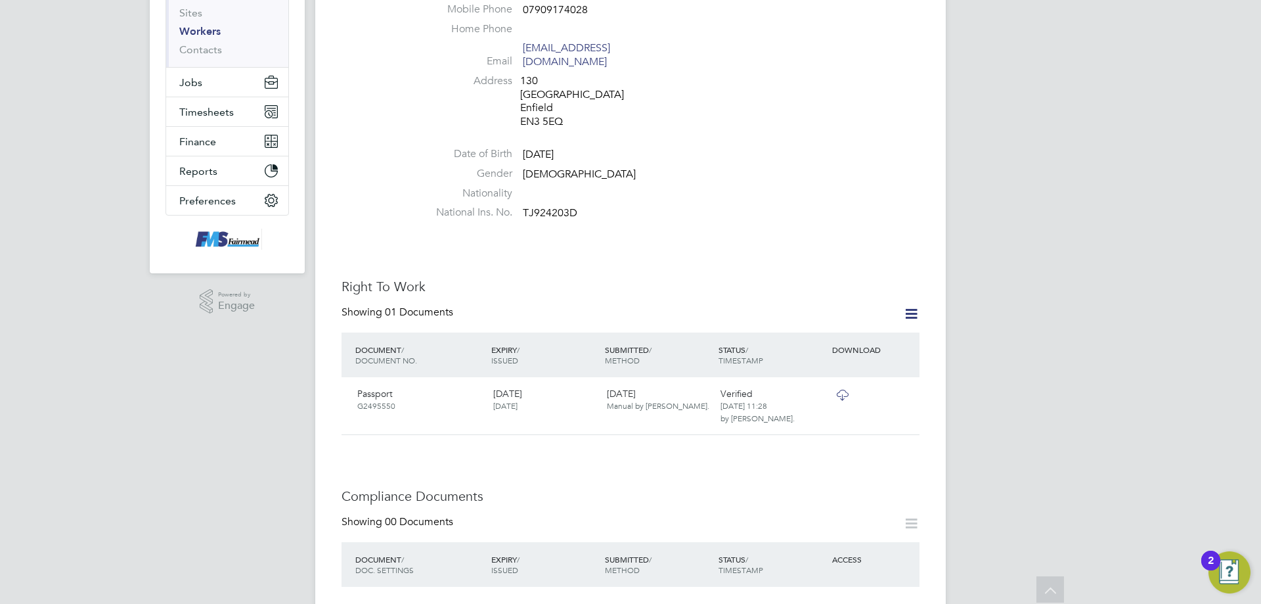
click at [904, 306] on icon at bounding box center [911, 314] width 16 height 16
click at [836, 434] on div "Worker Details Unfollow JE Japheth Effah m: 07909174028 Personal Details ID 418…" at bounding box center [631, 530] width 578 height 1338
click at [899, 387] on icon at bounding box center [903, 395] width 13 height 16
click at [832, 452] on li "Remove Document" at bounding box center [861, 450] width 97 height 18
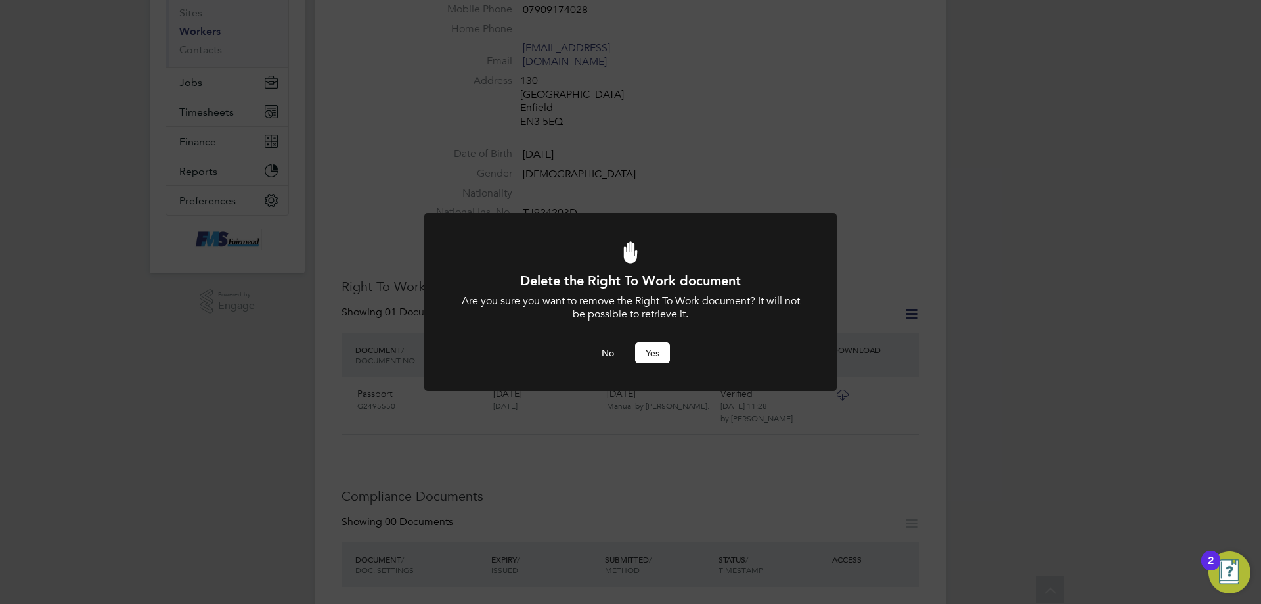
scroll to position [0, 0]
click at [648, 348] on button "Yes" at bounding box center [652, 352] width 35 height 21
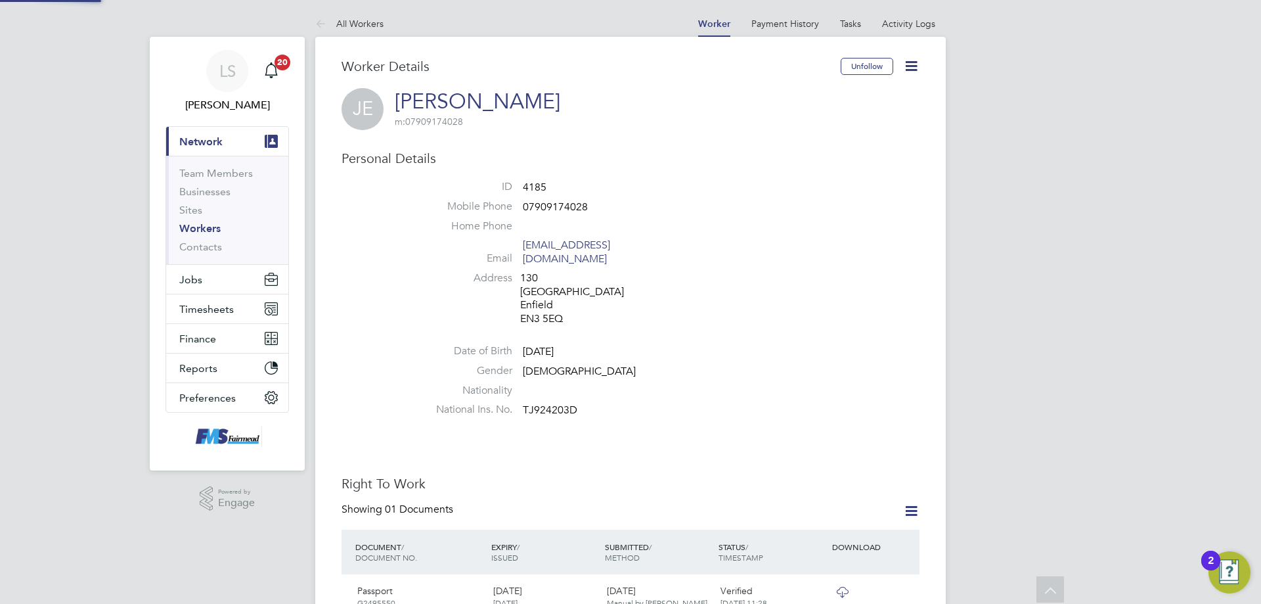
scroll to position [197, 0]
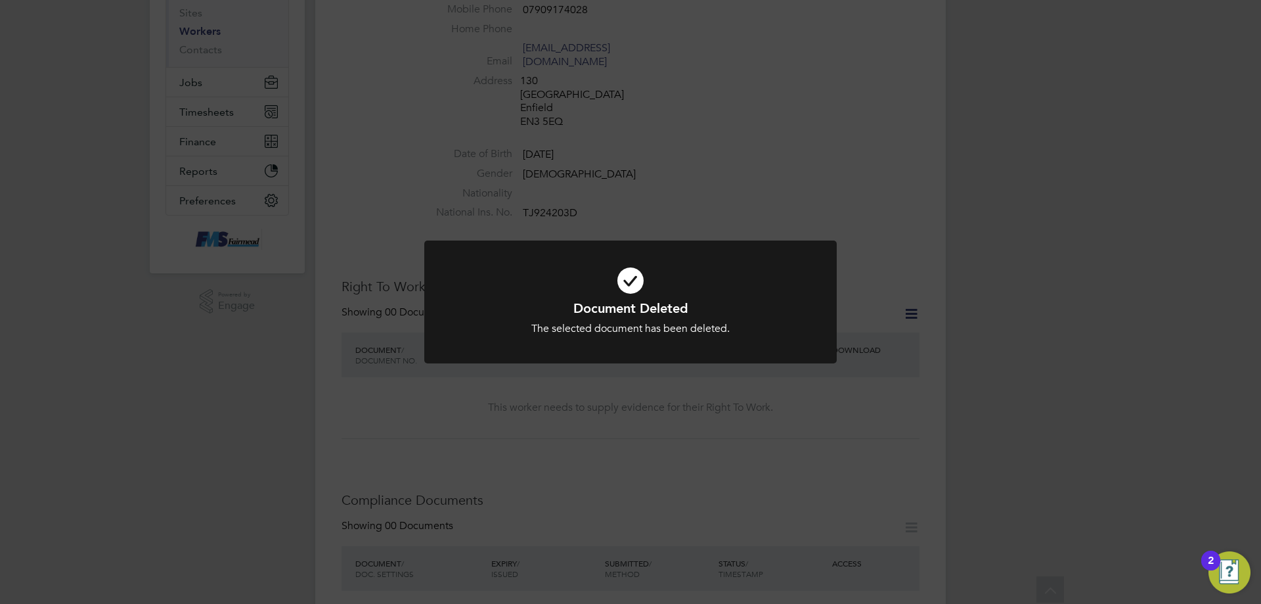
click at [692, 459] on div "Document Deleted The selected document has been deleted. Cancel Okay" at bounding box center [630, 302] width 1261 height 604
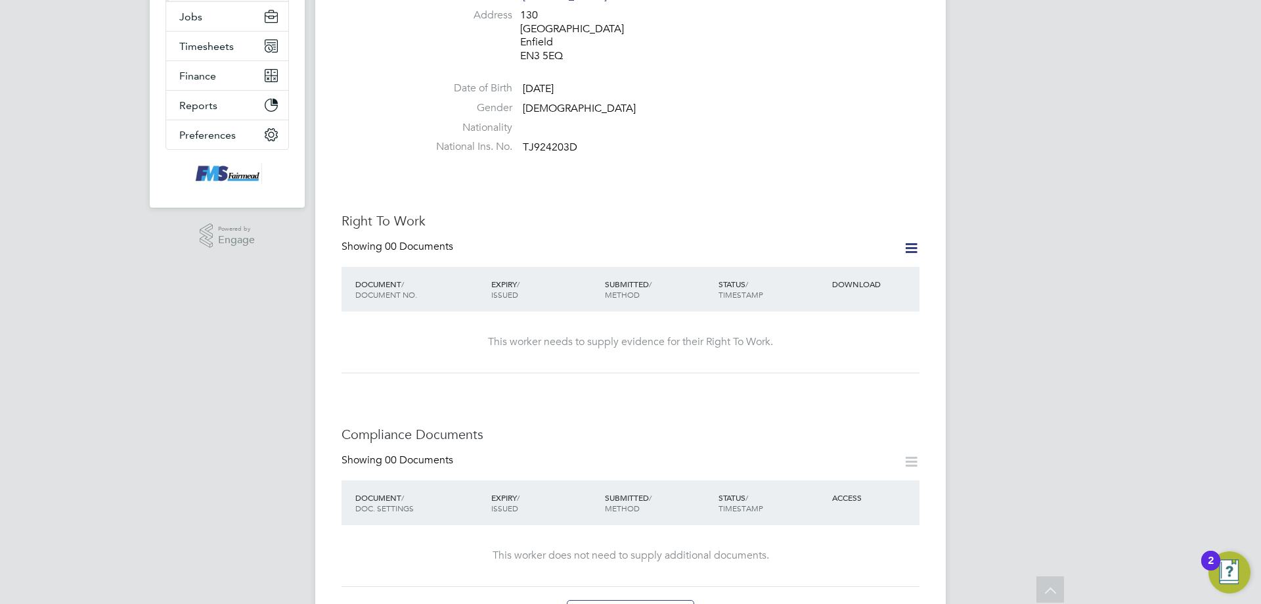
scroll to position [329, 0]
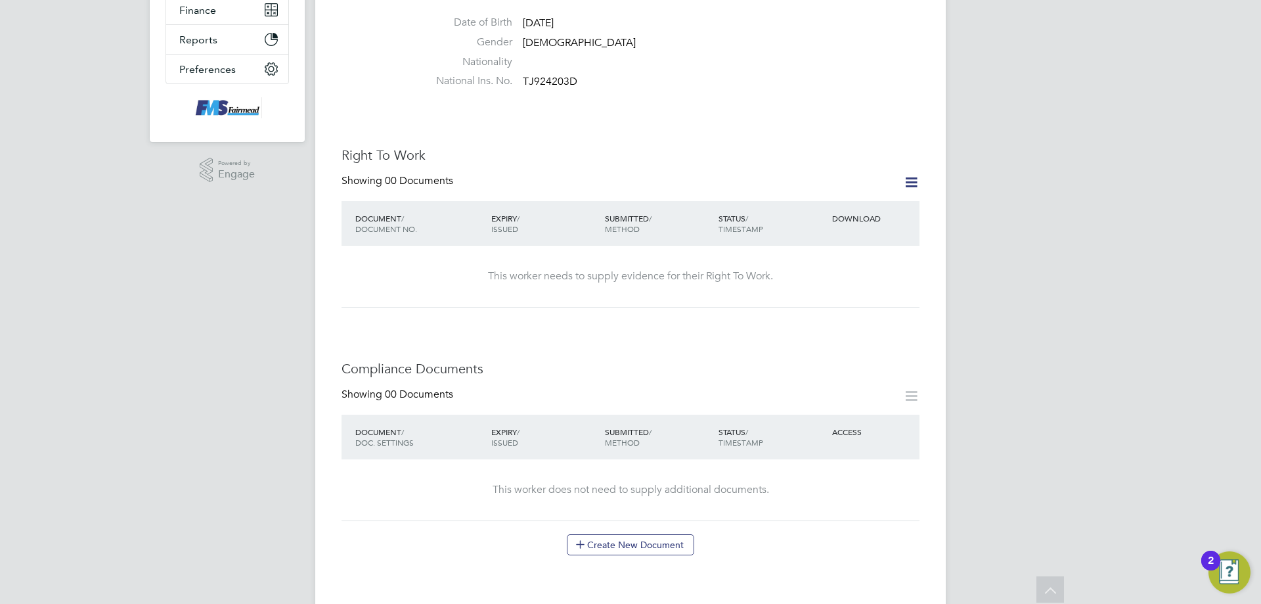
click at [903, 174] on icon at bounding box center [911, 182] width 16 height 16
click at [798, 199] on li "Add Right To Work Document" at bounding box center [839, 201] width 158 height 18
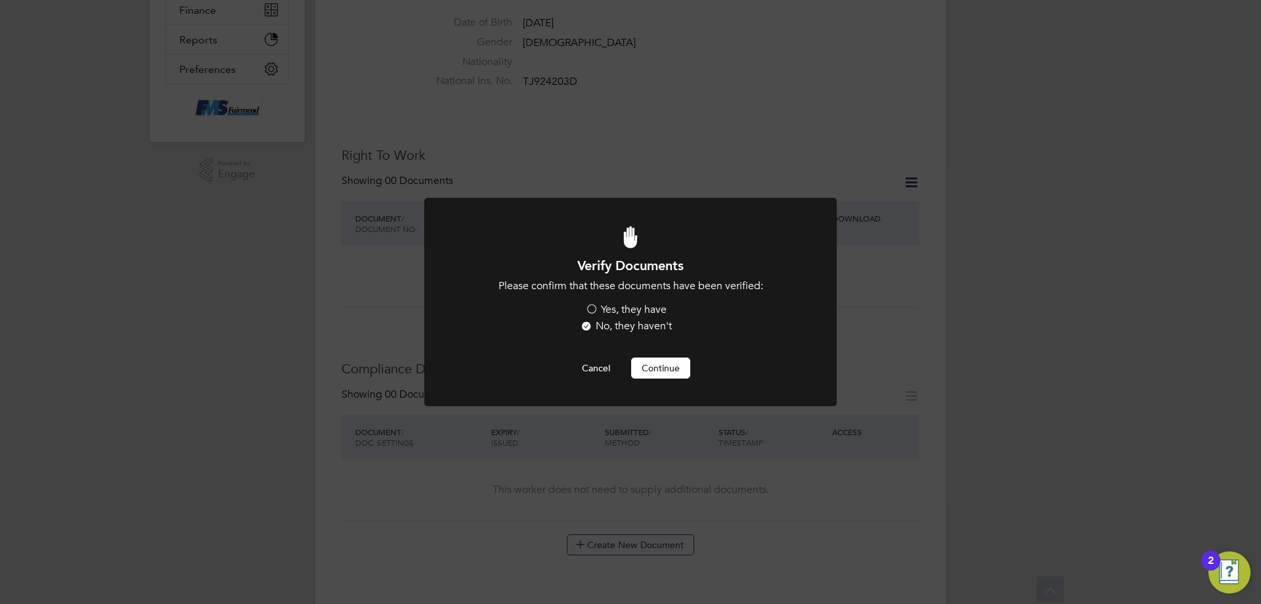
scroll to position [0, 0]
click at [591, 305] on label "Yes, they have" at bounding box center [625, 310] width 81 height 14
click at [0, 0] on input "Yes, they have" at bounding box center [0, 0] width 0 height 0
click at [658, 359] on button "Continue" at bounding box center [660, 367] width 59 height 21
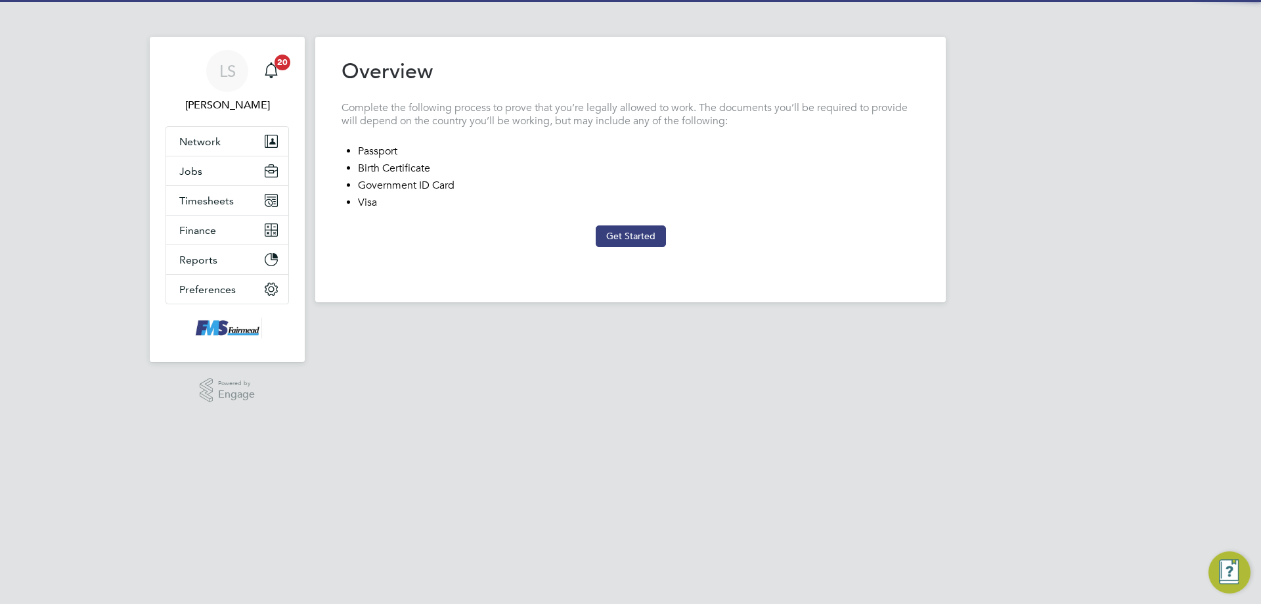
type input "[GEOGRAPHIC_DATA]"
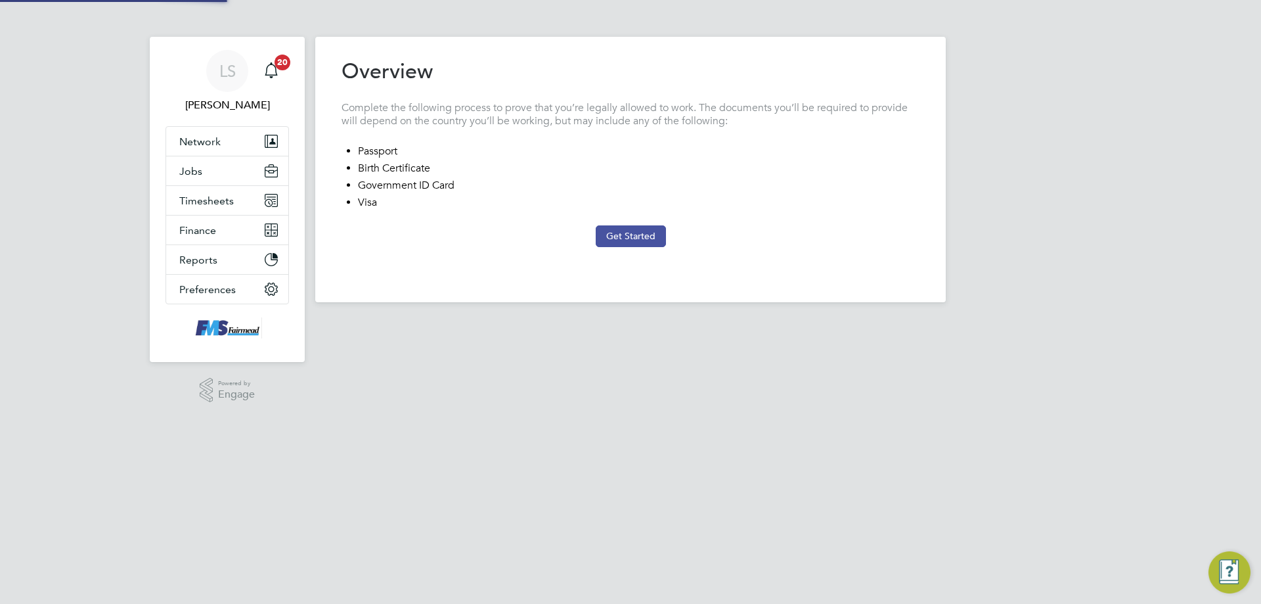
click at [627, 235] on button "Get Started" at bounding box center [631, 235] width 70 height 21
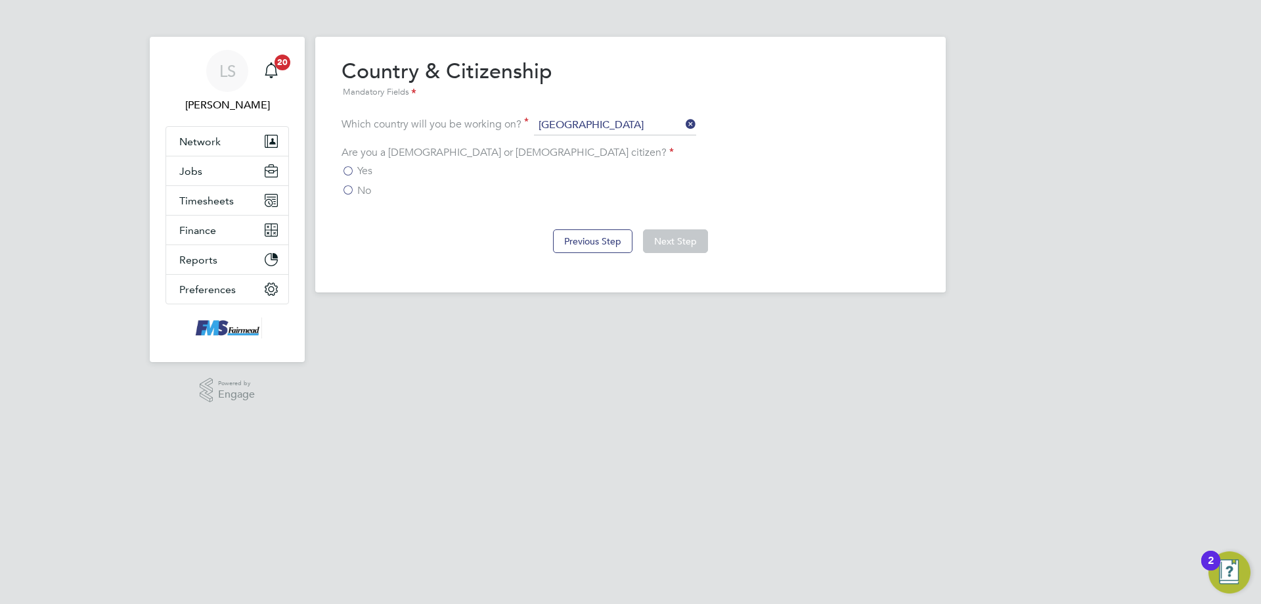
click at [351, 186] on label "No" at bounding box center [357, 190] width 30 height 13
click at [0, 0] on input "No" at bounding box center [0, 0] width 0 height 0
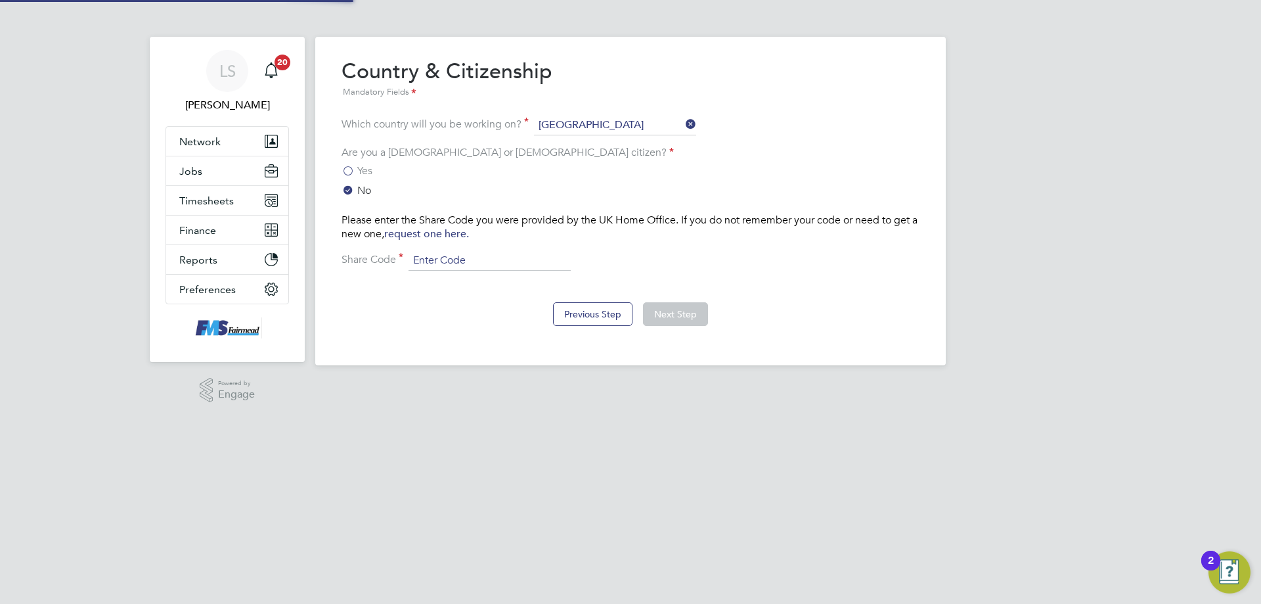
click at [455, 262] on input at bounding box center [490, 261] width 162 height 20
type input "WWC 5L8 6FF"
click at [691, 305] on button "Next Step" at bounding box center [675, 314] width 65 height 24
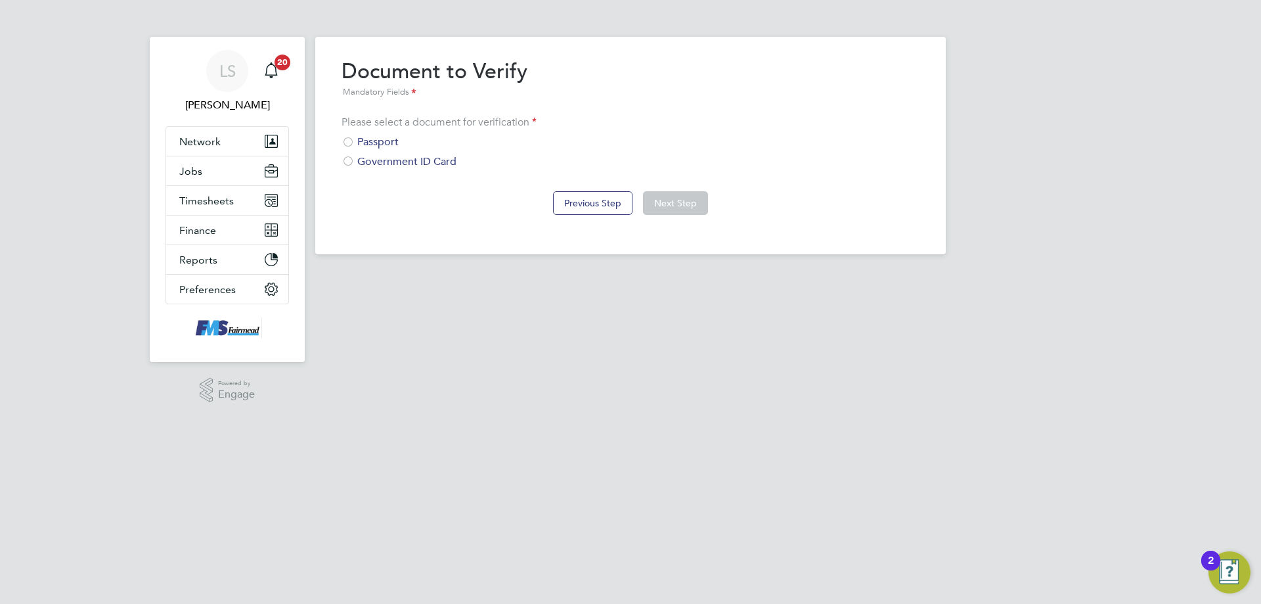
click at [350, 141] on div at bounding box center [348, 143] width 13 height 13
click at [671, 214] on button "Next Step" at bounding box center [675, 203] width 65 height 24
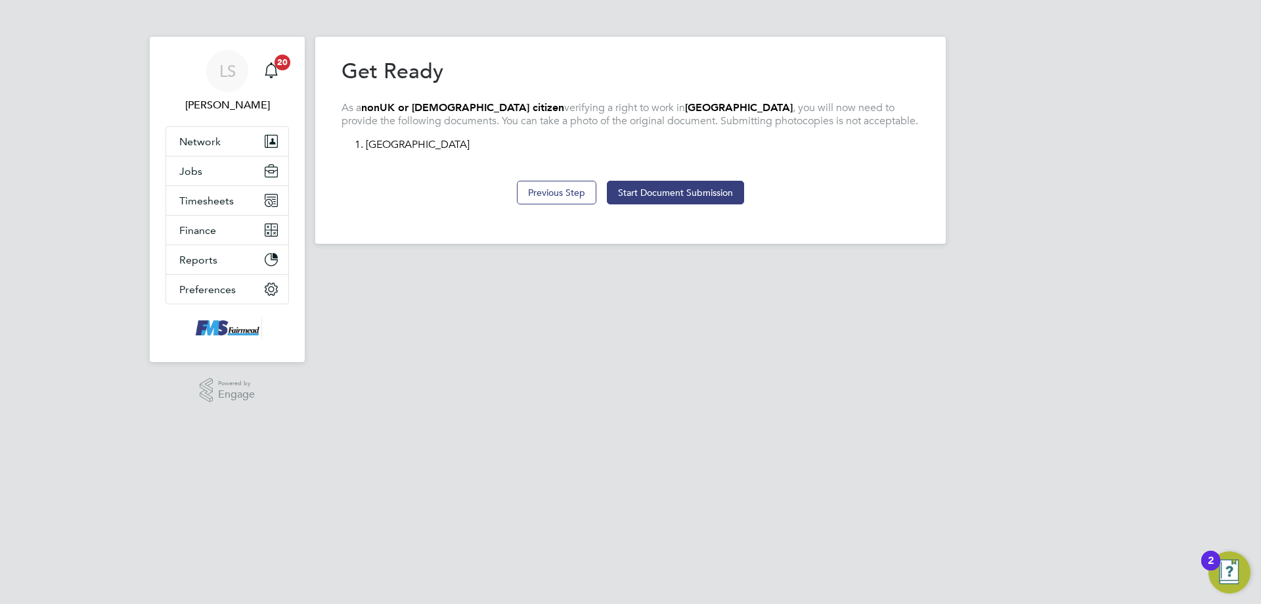
click at [671, 235] on div "Overview Complete the following process to prove that you’re legally allowed to…" at bounding box center [630, 140] width 631 height 207
click at [669, 210] on div "Previous Step Start Document Submission" at bounding box center [631, 191] width 578 height 53
click at [670, 198] on button "Start Document Submission" at bounding box center [675, 193] width 137 height 24
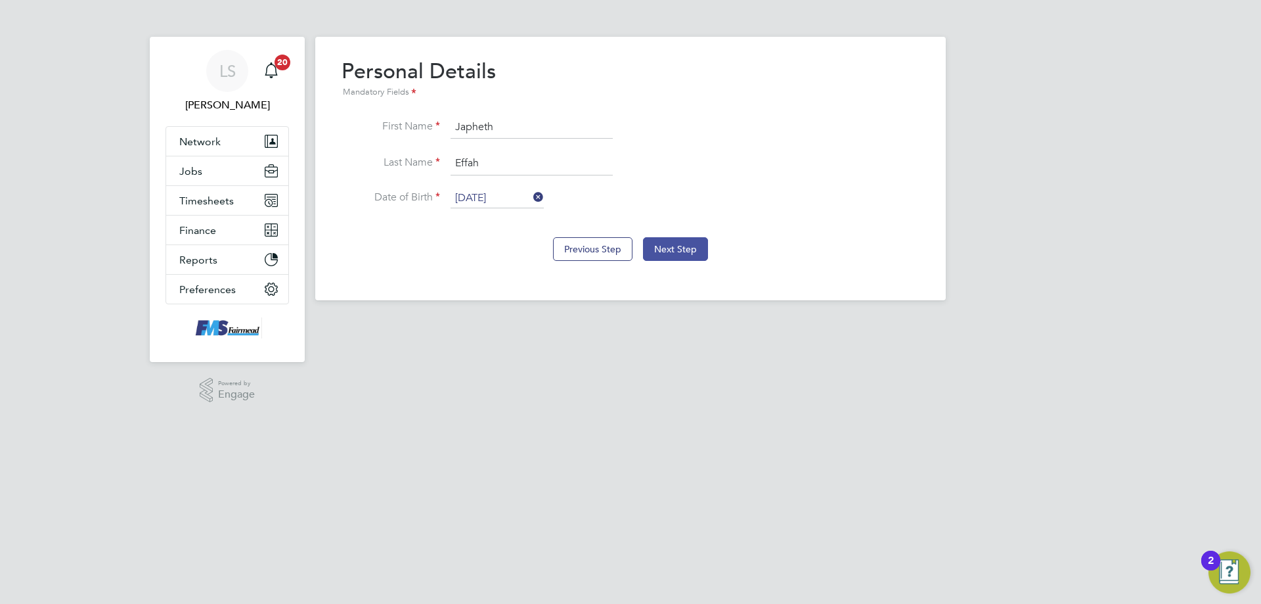
click at [677, 245] on button "Next Step" at bounding box center [675, 249] width 65 height 24
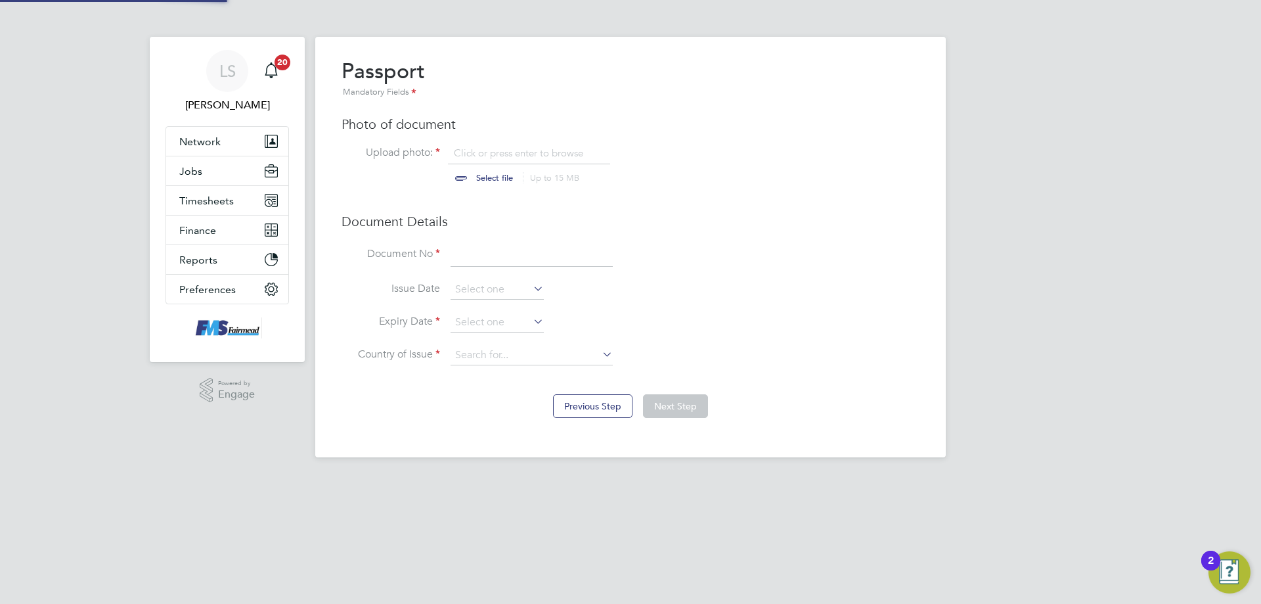
scroll to position [18, 163]
click at [473, 152] on input "file" at bounding box center [507, 166] width 206 height 39
click at [488, 261] on input at bounding box center [532, 255] width 162 height 24
type input "g"
type input "G2495550"
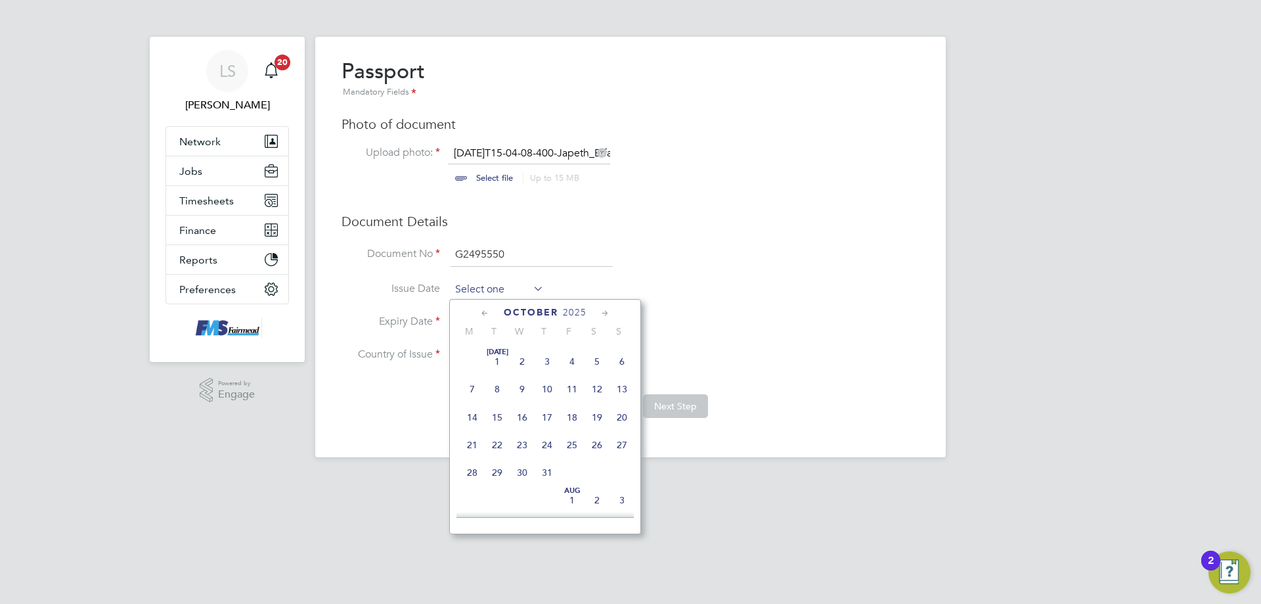
click at [481, 290] on input at bounding box center [497, 290] width 93 height 20
click at [583, 313] on span "2025" at bounding box center [575, 312] width 24 height 11
click at [504, 409] on span "2019" at bounding box center [497, 401] width 25 height 25
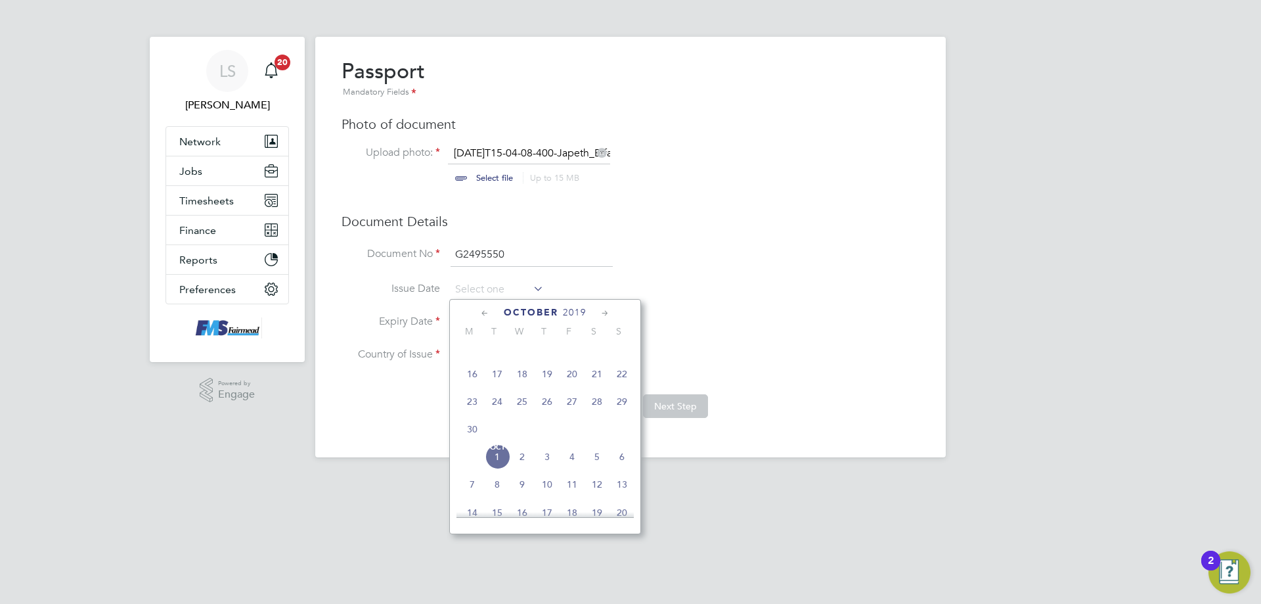
click at [488, 315] on icon at bounding box center [485, 313] width 12 height 14
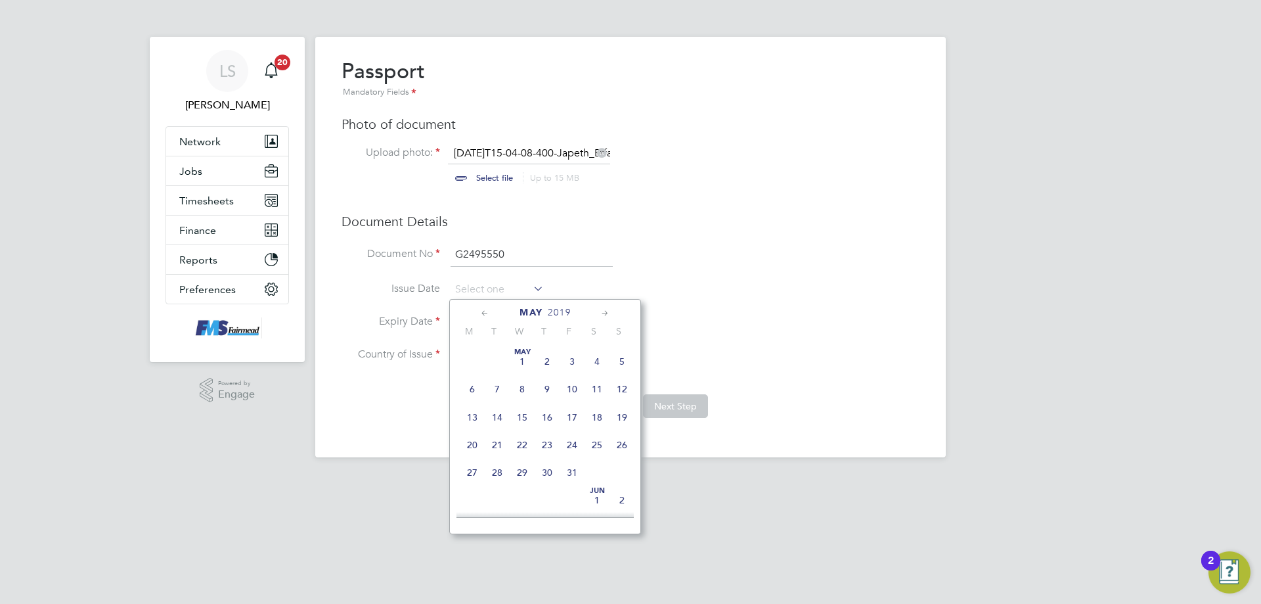
click at [610, 313] on icon at bounding box center [605, 313] width 12 height 14
click at [606, 314] on icon at bounding box center [605, 313] width 12 height 14
click at [497, 365] on span "2" at bounding box center [497, 354] width 25 height 25
type input "[DATE]"
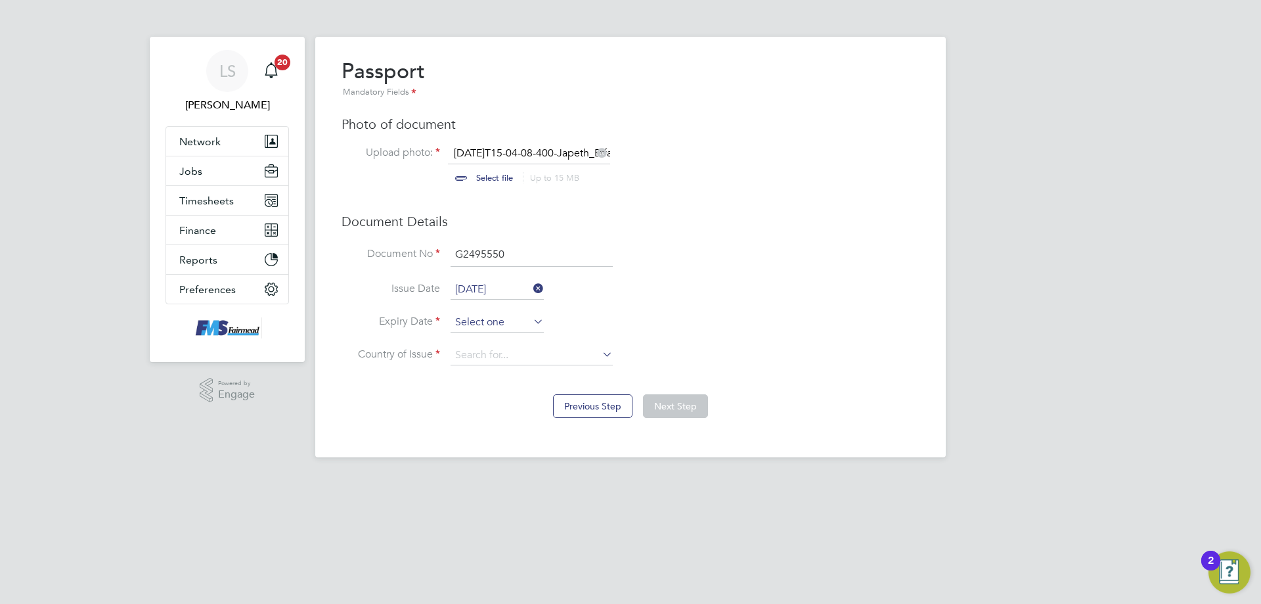
click at [476, 322] on input at bounding box center [497, 323] width 93 height 20
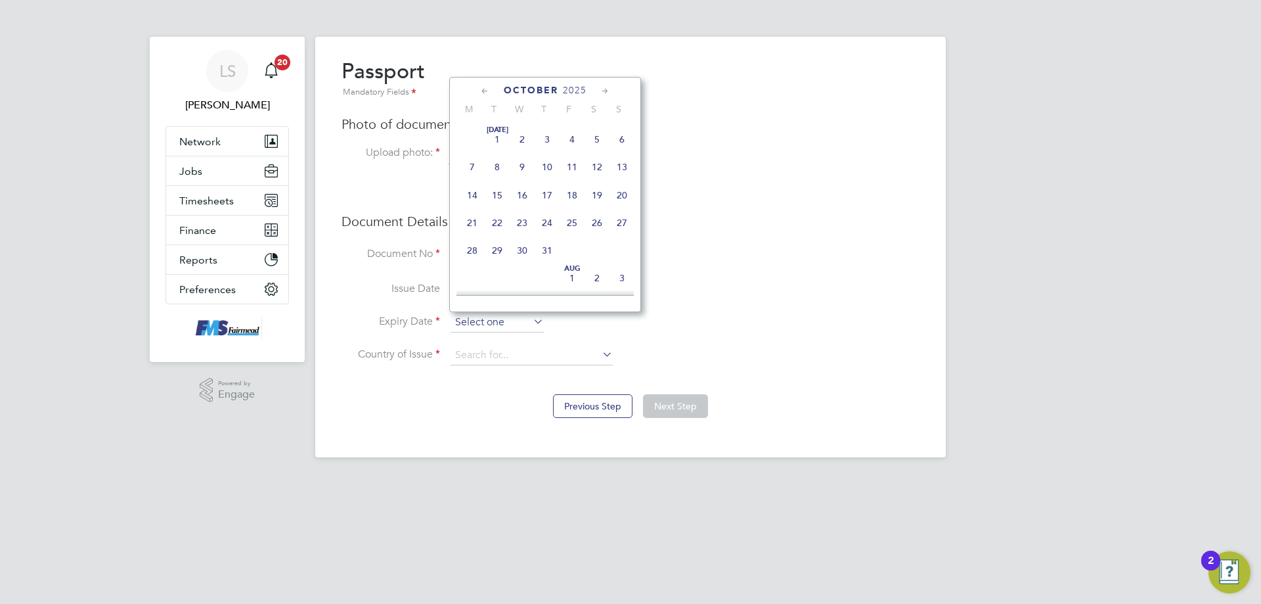
scroll to position [370, 0]
click at [545, 90] on span "October" at bounding box center [531, 90] width 55 height 11
click at [528, 87] on span "October" at bounding box center [531, 90] width 55 height 11
drag, startPoint x: 554, startPoint y: 91, endPoint x: 560, endPoint y: 92, distance: 6.6
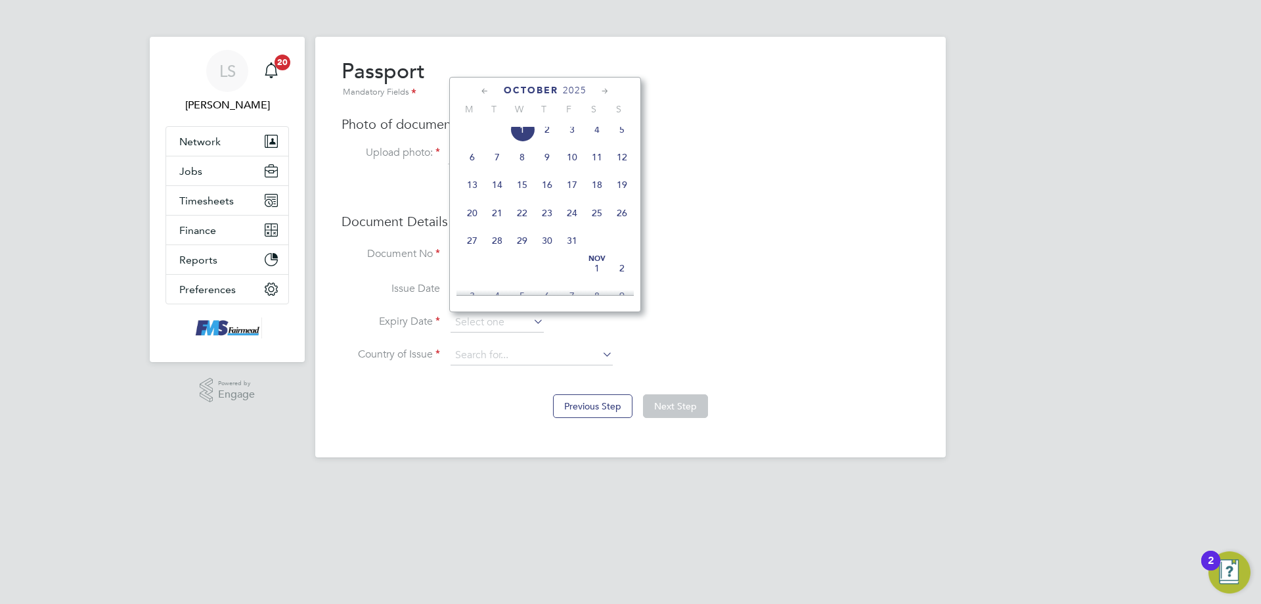
click at [555, 91] on span "October" at bounding box center [531, 90] width 55 height 11
click at [489, 89] on icon at bounding box center [485, 91] width 12 height 14
click at [572, 89] on span "2025" at bounding box center [581, 90] width 24 height 11
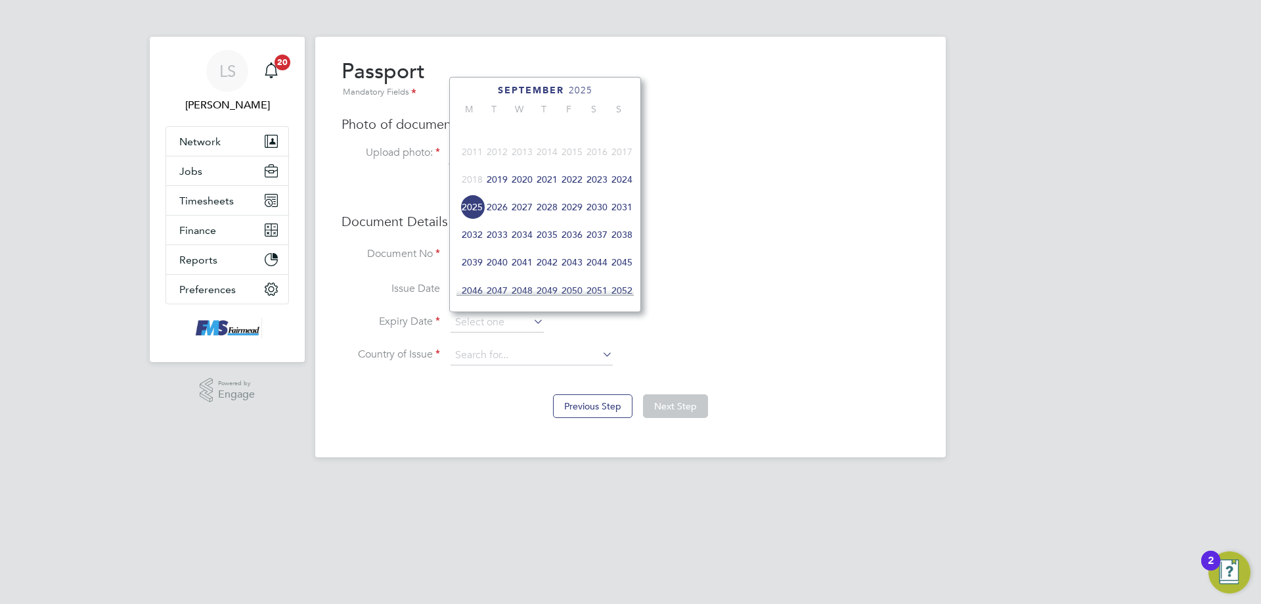
click at [570, 217] on span "2029" at bounding box center [572, 206] width 25 height 25
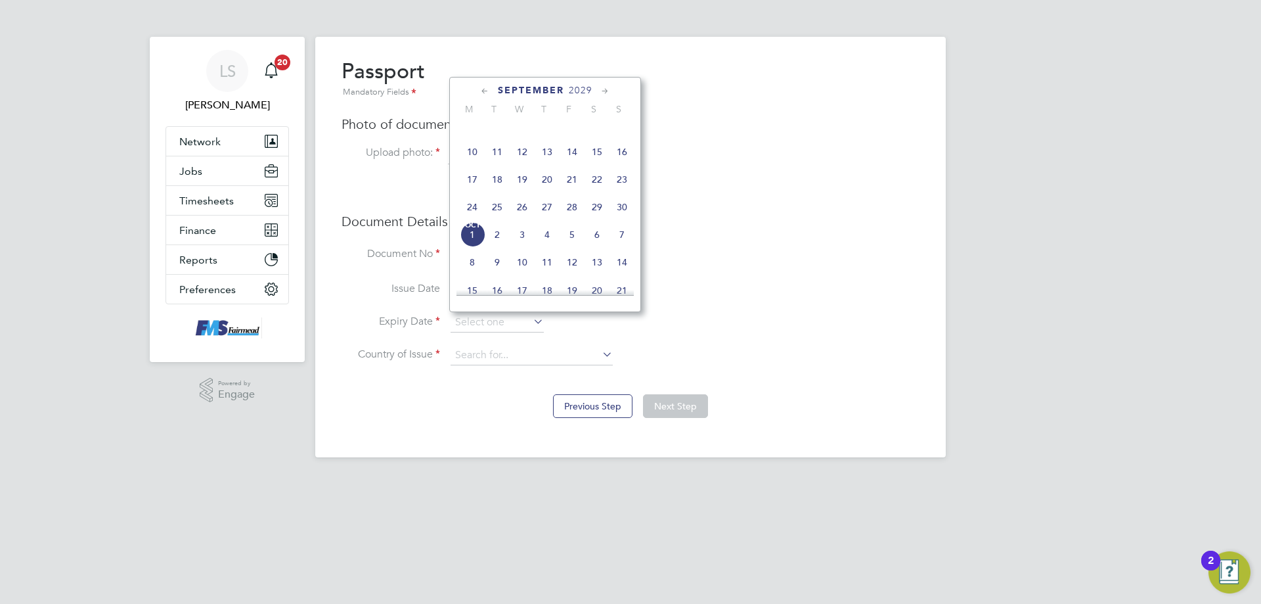
click at [483, 91] on icon at bounding box center [485, 91] width 12 height 14
click at [608, 89] on icon at bounding box center [605, 91] width 12 height 14
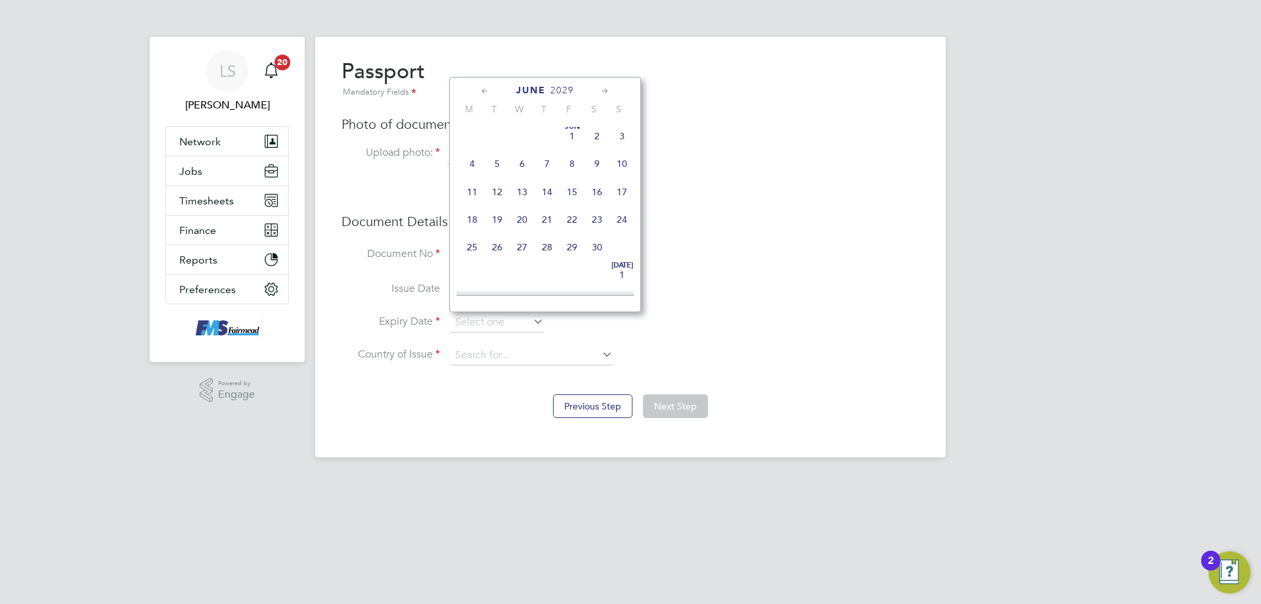
click at [608, 89] on icon at bounding box center [605, 91] width 12 height 14
click at [472, 168] on span "2" at bounding box center [472, 160] width 25 height 25
type input "[DATE]"
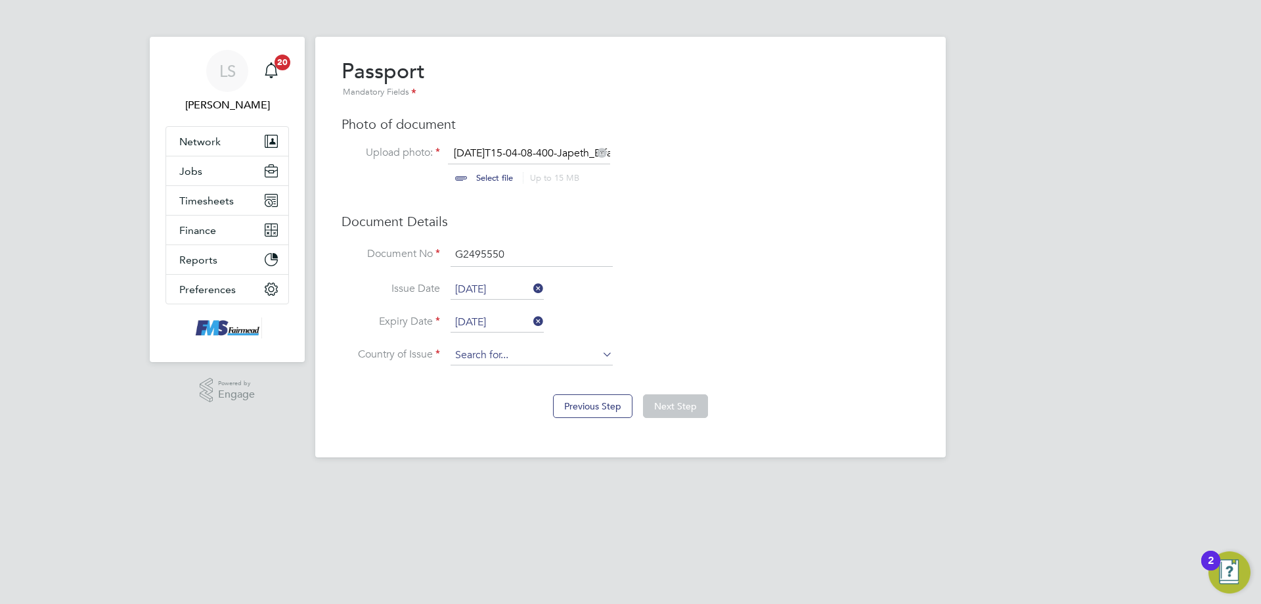
click at [482, 361] on input at bounding box center [532, 356] width 162 height 20
type input "g"
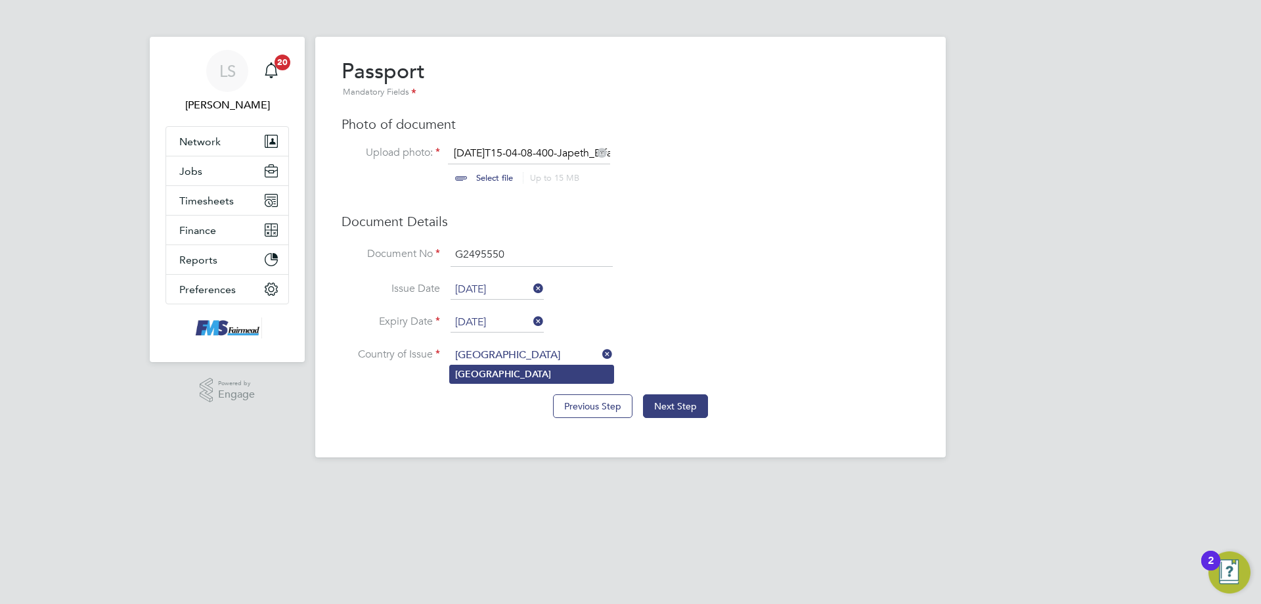
type input "Ghana"
click at [501, 374] on li "Ghana" at bounding box center [532, 374] width 164 height 18
click at [682, 401] on button "Next Step" at bounding box center [675, 406] width 65 height 24
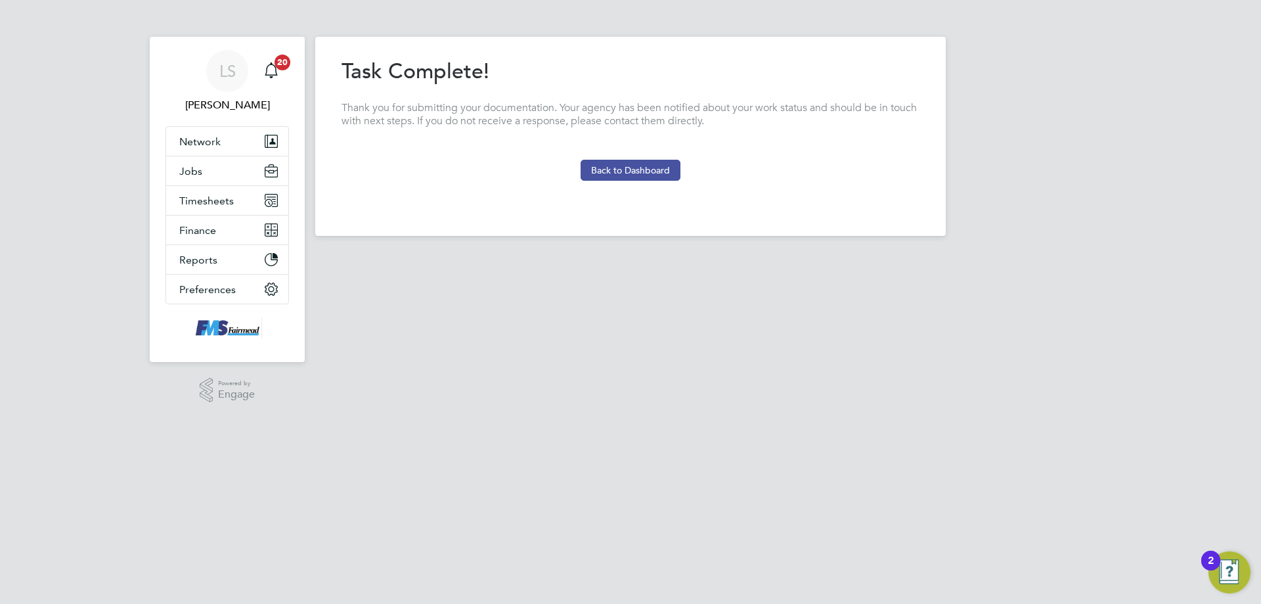
click at [646, 164] on button "Back to Dashboard" at bounding box center [631, 170] width 100 height 21
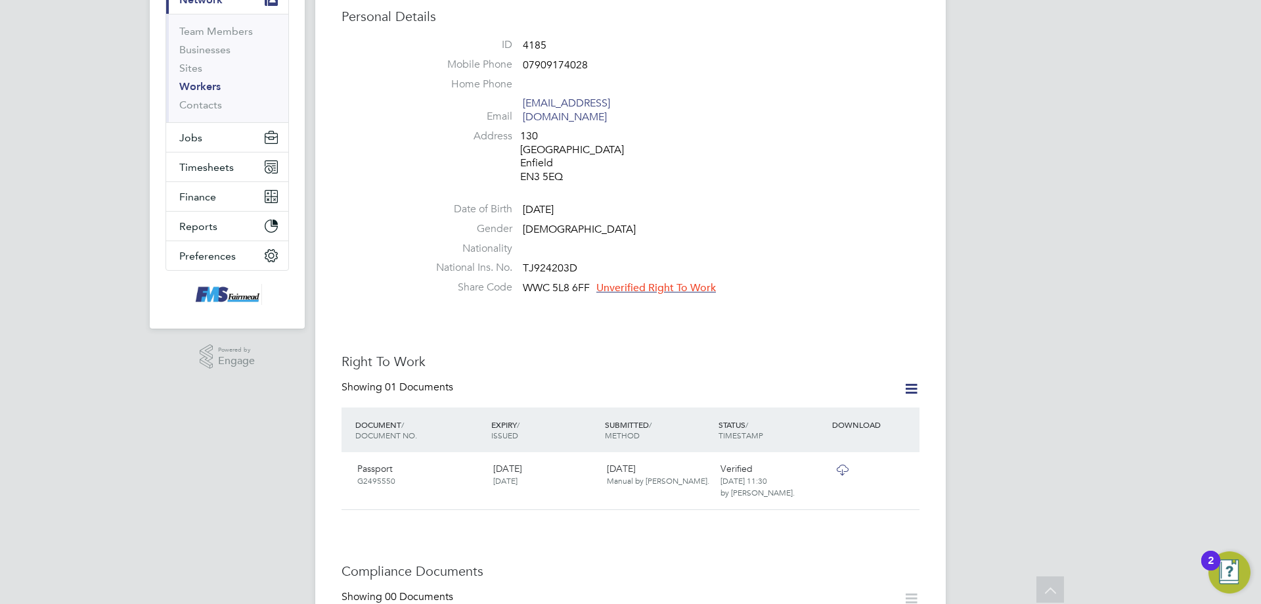
scroll to position [66, 0]
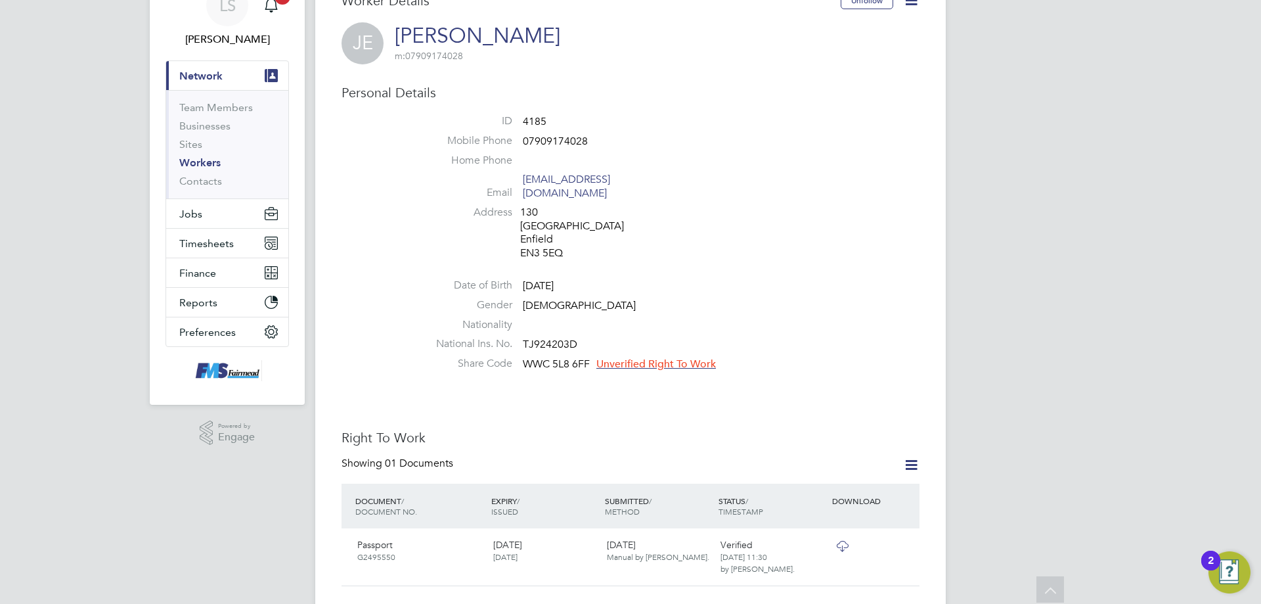
click at [664, 349] on ul "ID 4185 Mobile Phone 07909174028 Home Phone Email japhetheffah23@gmail.com Addr…" at bounding box center [669, 245] width 499 height 262
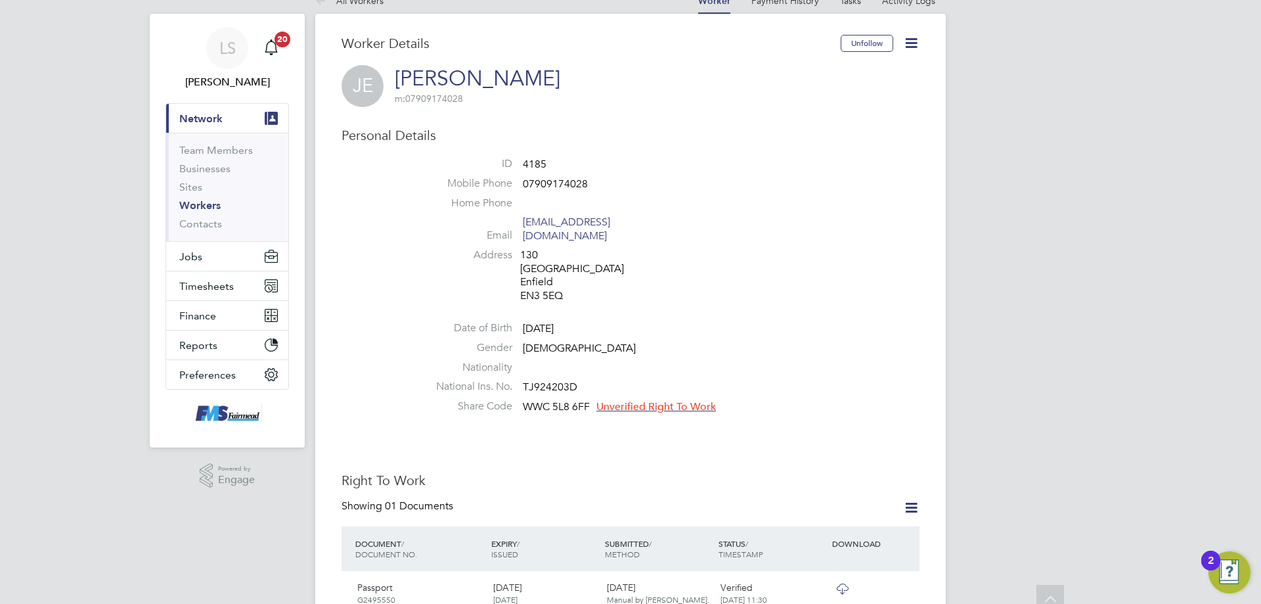
scroll to position [0, 0]
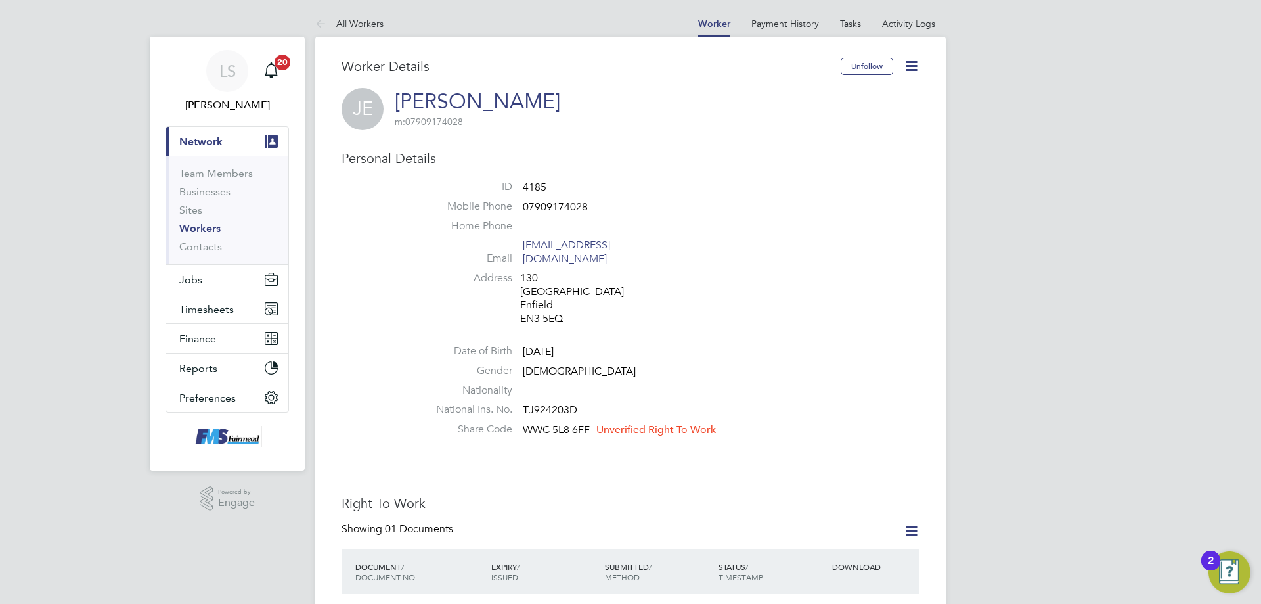
click at [662, 423] on span "Unverified Right To Work" at bounding box center [657, 429] width 120 height 13
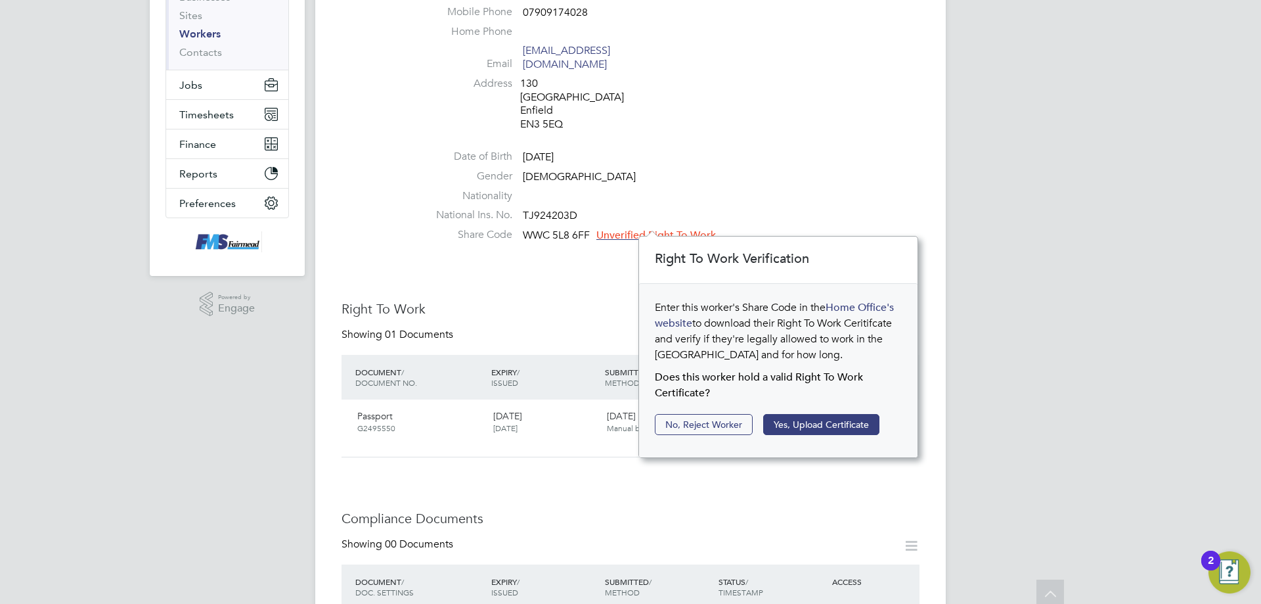
scroll to position [197, 0]
click at [833, 417] on button "Yes, Upload Certificate" at bounding box center [821, 421] width 116 height 21
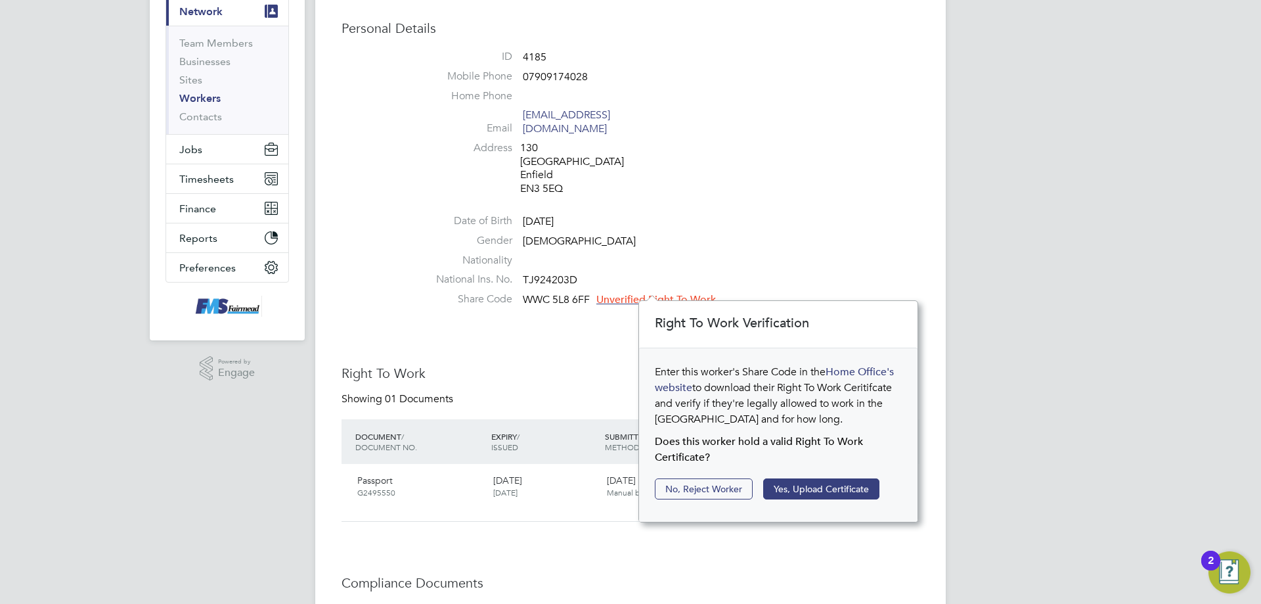
scroll to position [131, 0]
click at [835, 500] on div "Enter this worker's Share Code in the Home Office's website to download their R…" at bounding box center [778, 433] width 279 height 173
click at [830, 492] on button "Yes, Upload Certificate" at bounding box center [821, 487] width 116 height 21
click at [821, 493] on button "Yes, Upload Certificate" at bounding box center [821, 487] width 116 height 21
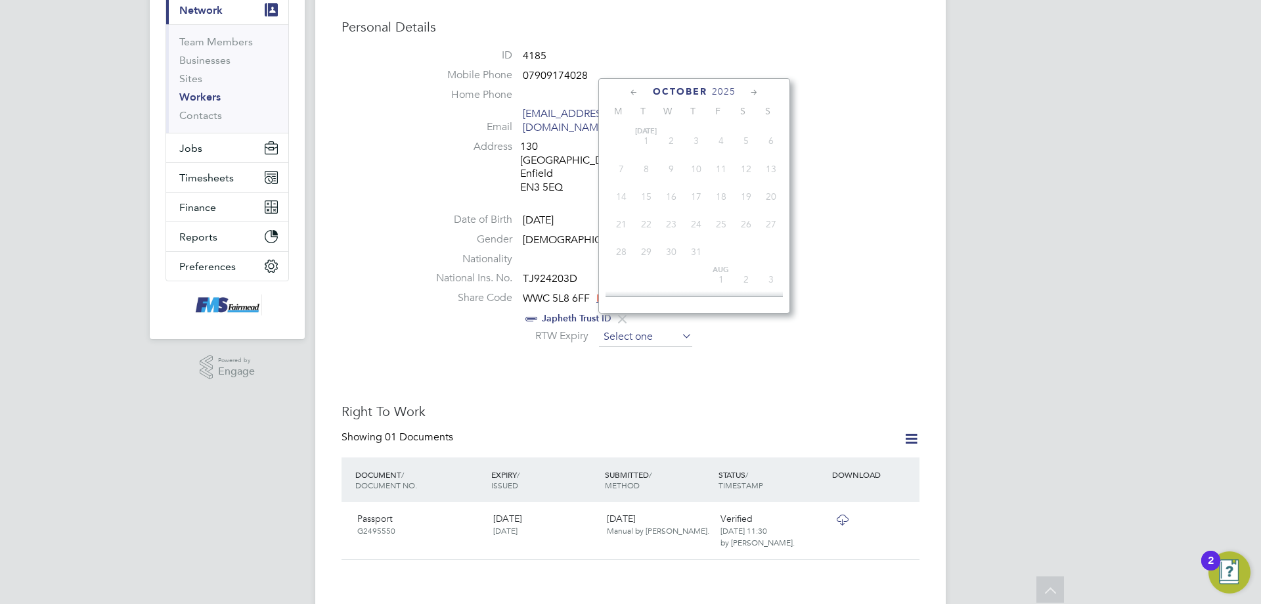
click at [616, 327] on input at bounding box center [645, 337] width 93 height 20
click at [700, 88] on span "October" at bounding box center [680, 91] width 55 height 11
click at [727, 89] on span "2025" at bounding box center [724, 91] width 24 height 11
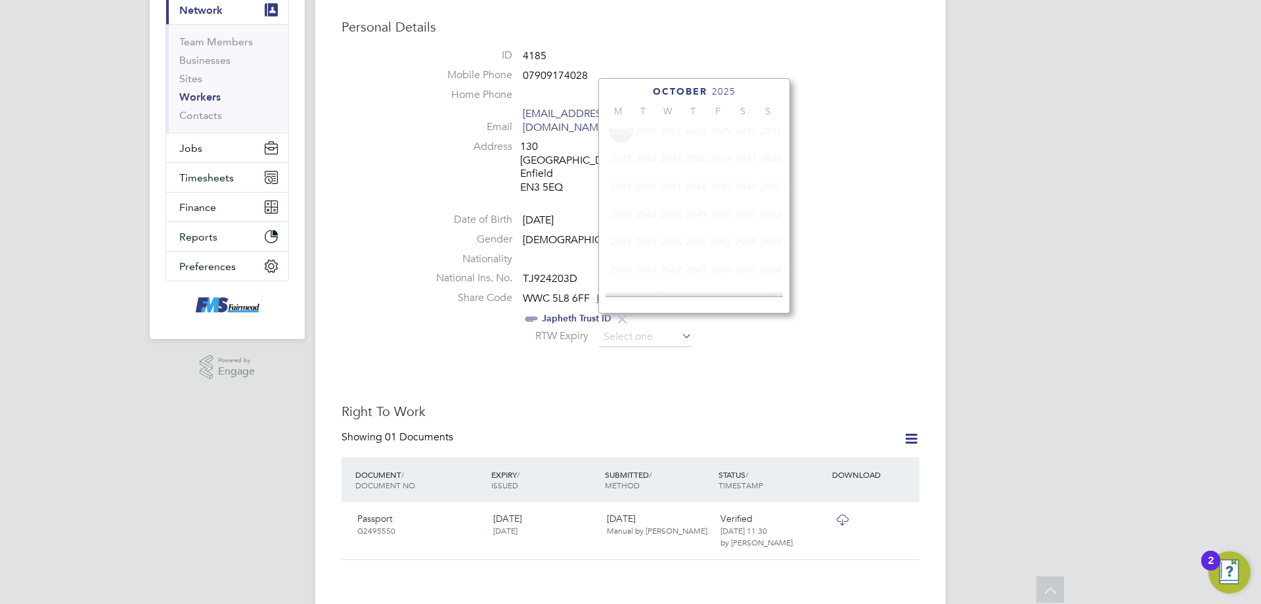
scroll to position [348, 0]
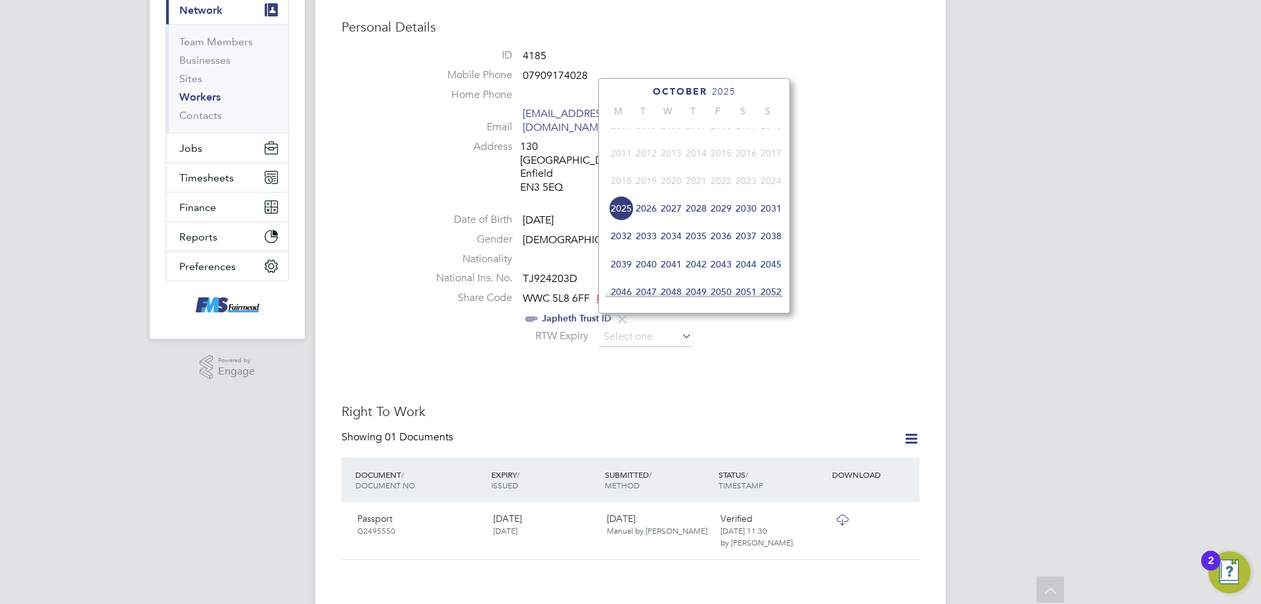
click at [671, 218] on span "2027" at bounding box center [671, 208] width 25 height 25
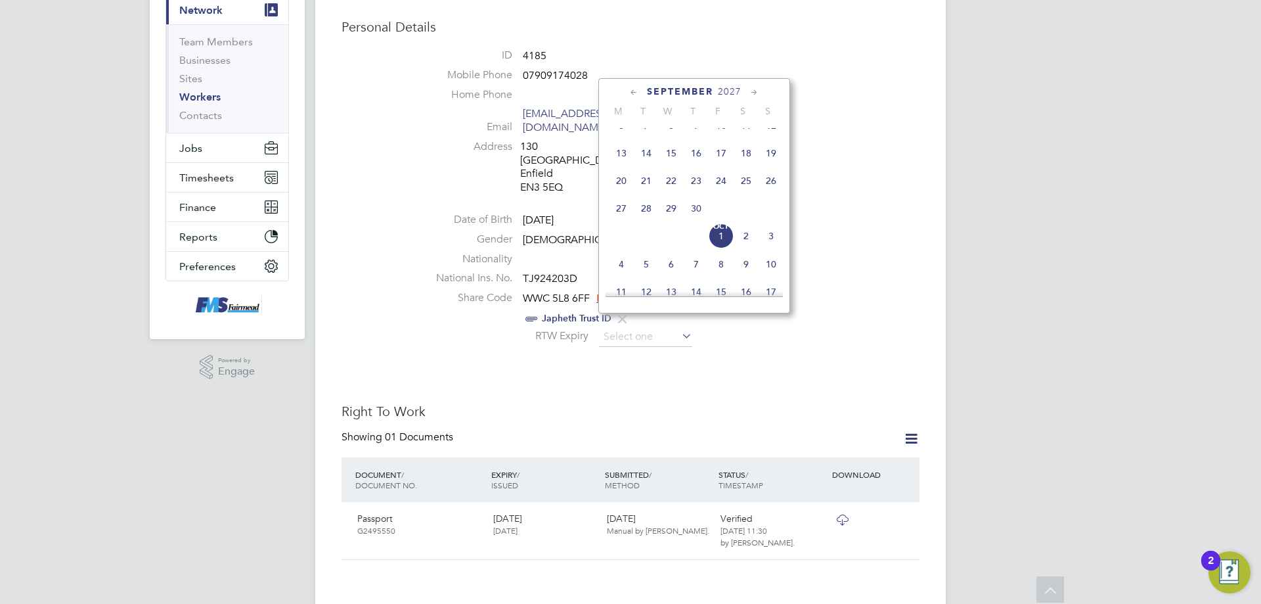
click at [635, 94] on icon at bounding box center [634, 92] width 12 height 14
click at [634, 93] on icon at bounding box center [634, 92] width 12 height 14
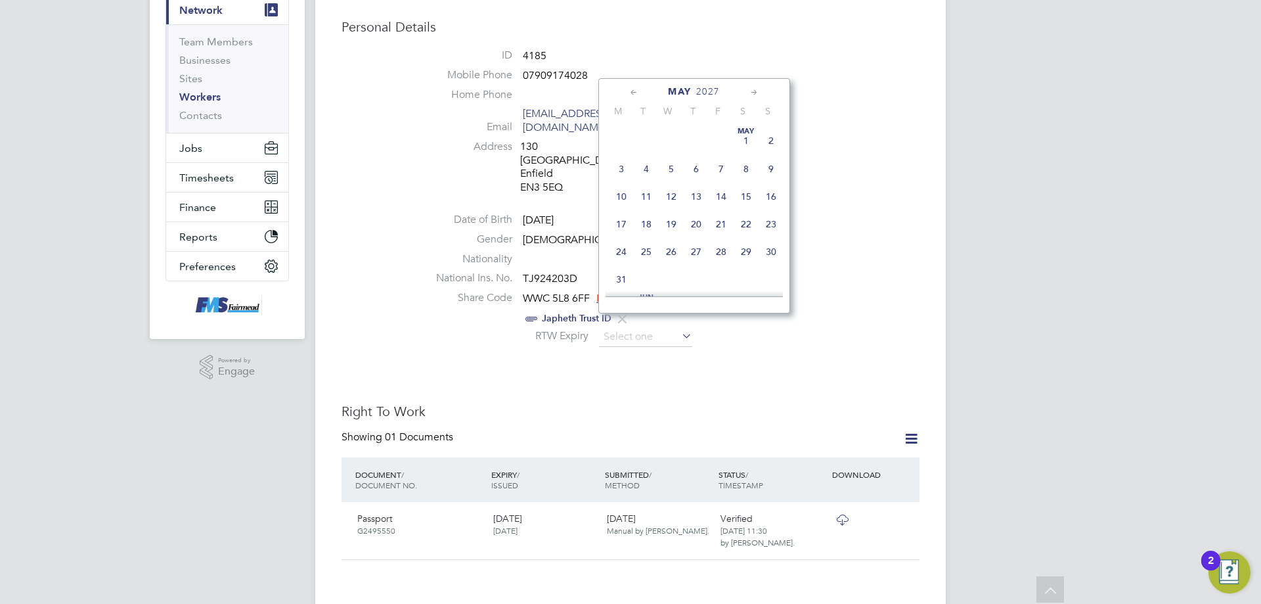
click at [634, 93] on icon at bounding box center [634, 92] width 12 height 14
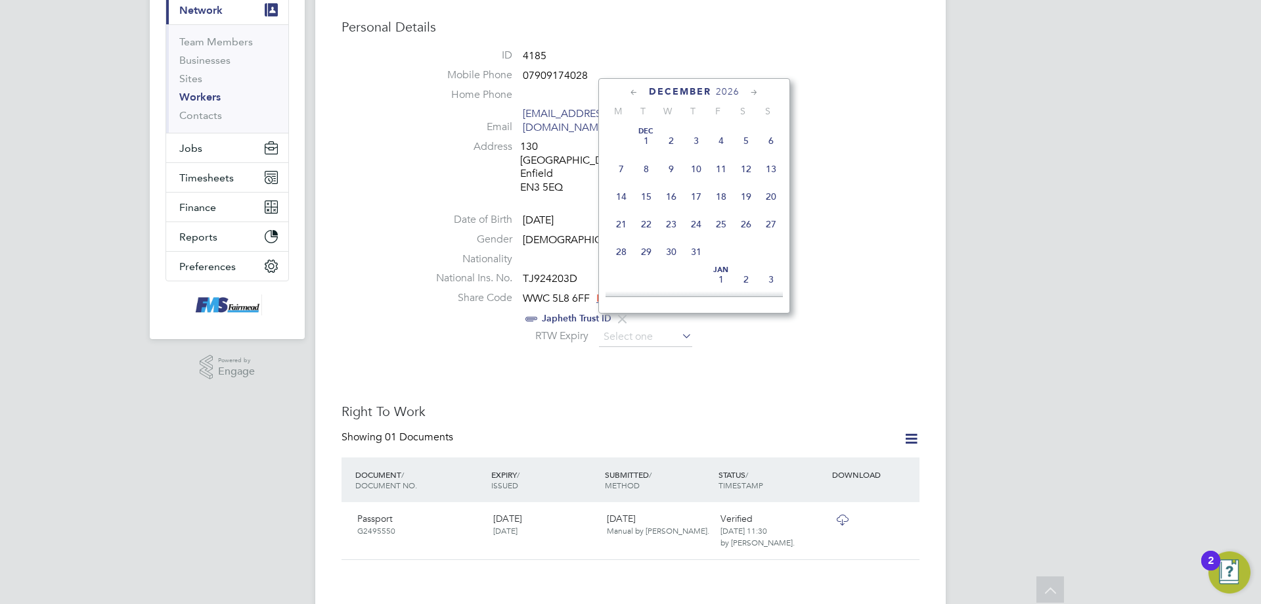
click at [752, 94] on icon at bounding box center [754, 92] width 12 height 14
click at [754, 89] on icon at bounding box center [754, 92] width 12 height 14
click at [700, 222] on span "25" at bounding box center [696, 217] width 25 height 25
type input "[DATE]"
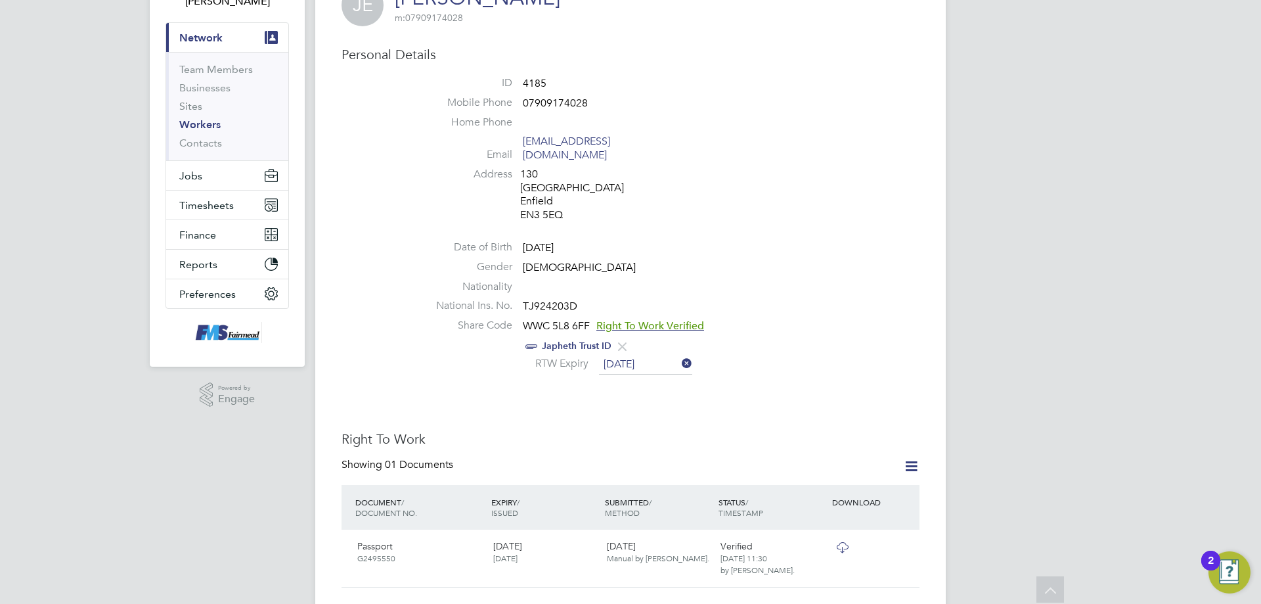
scroll to position [0, 0]
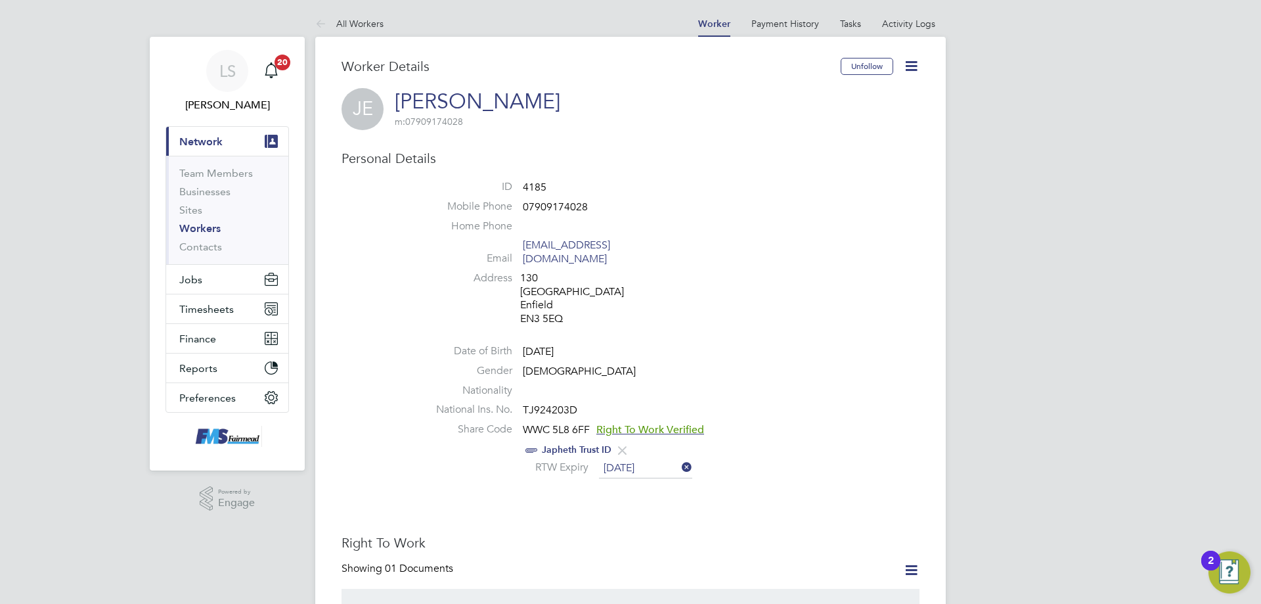
drag, startPoint x: 821, startPoint y: 258, endPoint x: 804, endPoint y: 283, distance: 29.9
click at [820, 258] on li "Email japhetheffah23@gmail.com" at bounding box center [669, 254] width 499 height 32
click at [608, 69] on h3 "Worker Details" at bounding box center [591, 66] width 499 height 17
click at [201, 229] on link "Workers" at bounding box center [199, 228] width 41 height 12
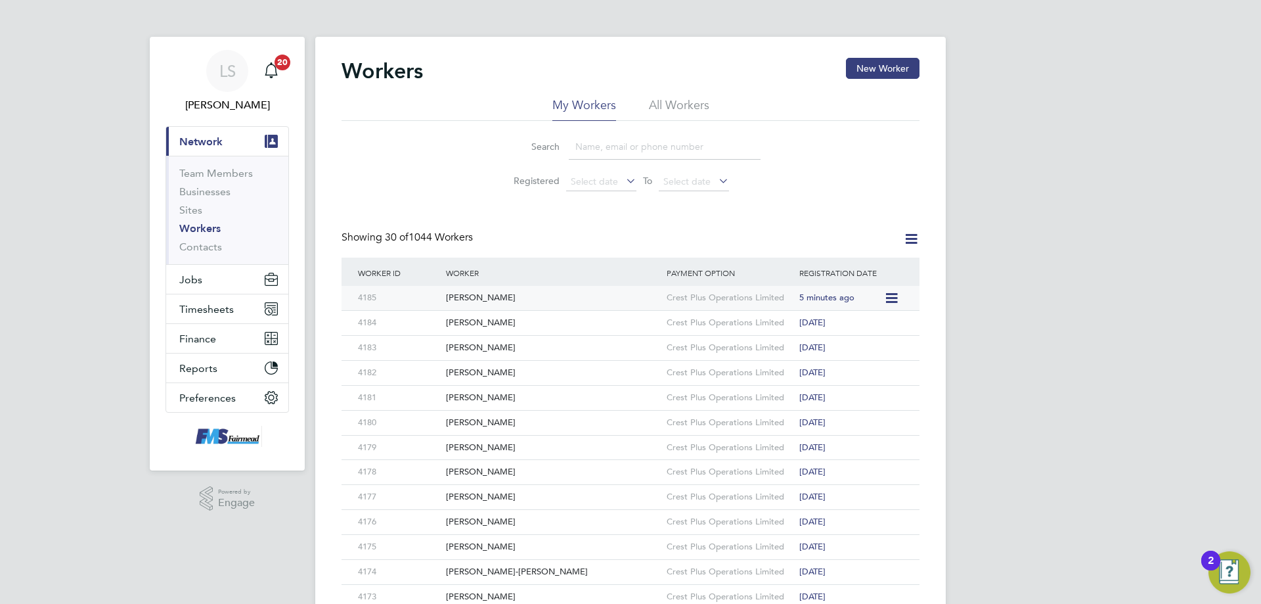
click at [491, 300] on div "[PERSON_NAME]" at bounding box center [553, 298] width 221 height 24
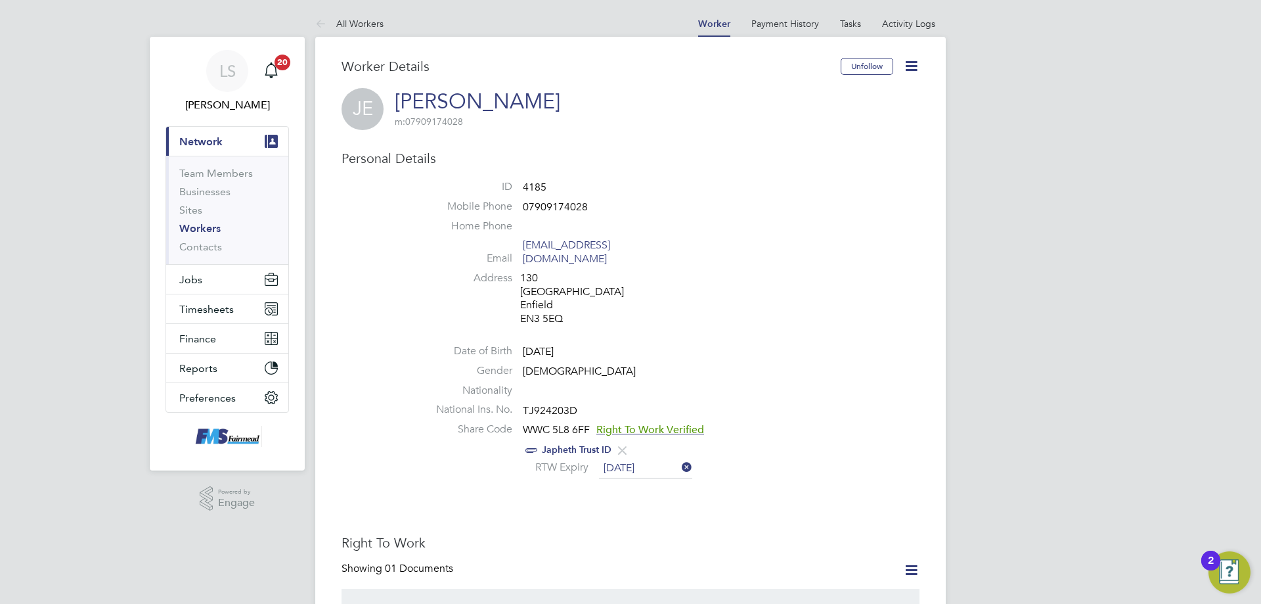
click at [204, 230] on link "Workers" at bounding box center [199, 228] width 41 height 12
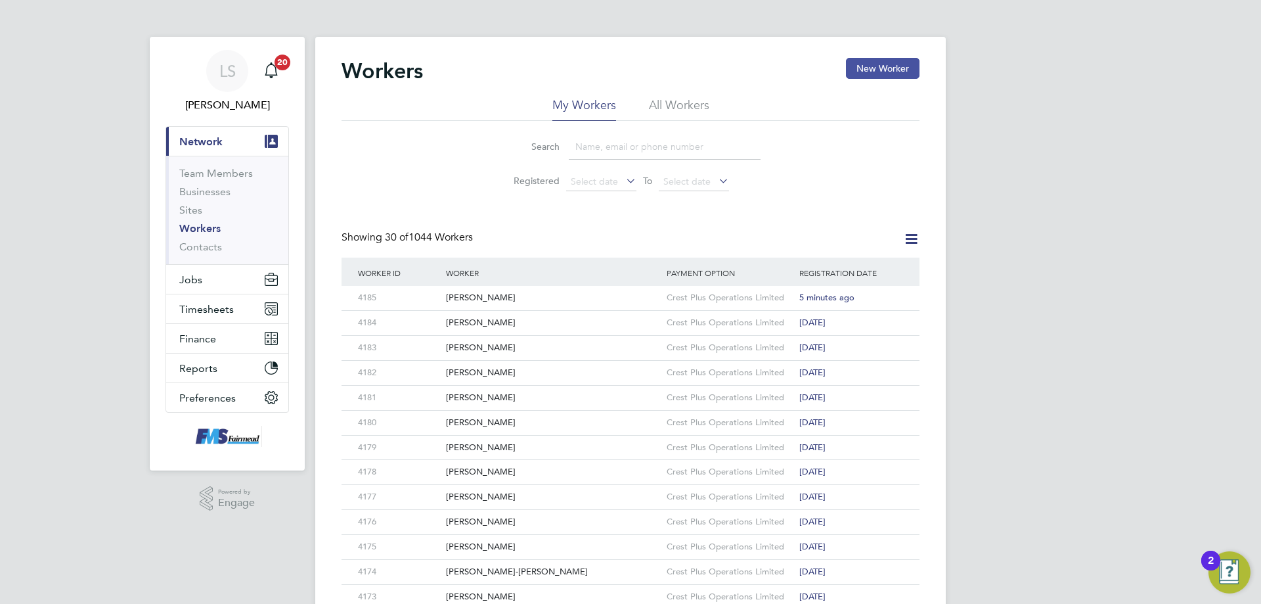
click at [868, 70] on button "New Worker" at bounding box center [883, 68] width 74 height 21
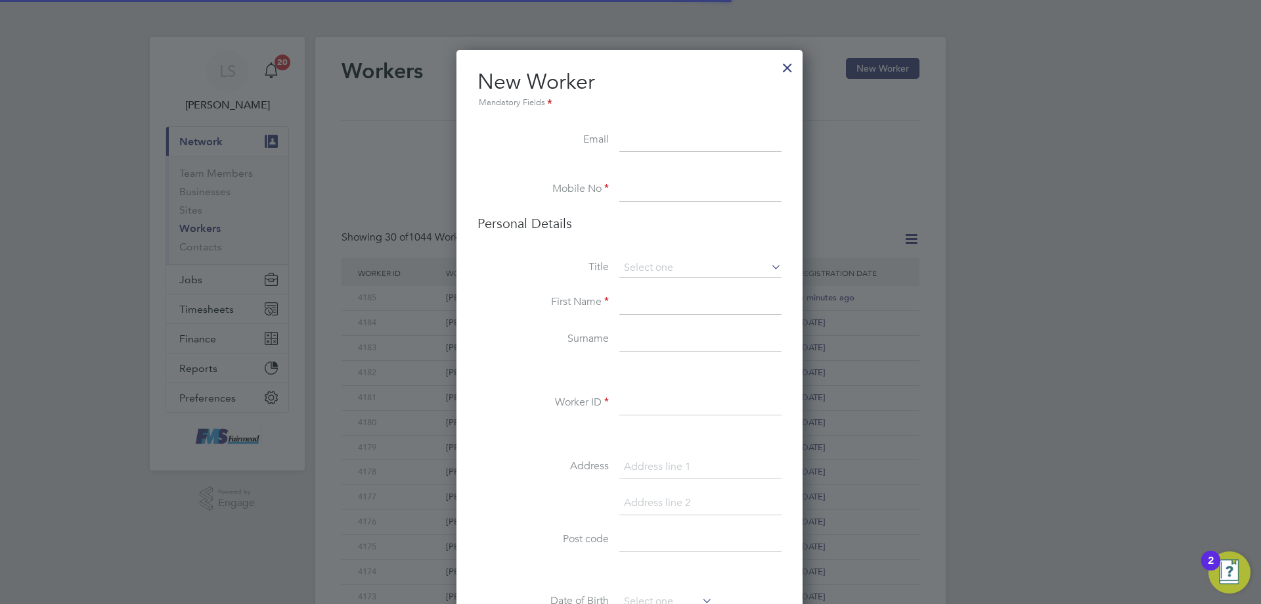
scroll to position [1112, 348]
paste input "[EMAIL_ADDRESS][DOMAIN_NAME]"
type input "[EMAIL_ADDRESS][DOMAIN_NAME]"
drag, startPoint x: 636, startPoint y: 155, endPoint x: 642, endPoint y: 177, distance: 23.1
click at [636, 156] on li "Email [EMAIL_ADDRESS][DOMAIN_NAME]" at bounding box center [630, 147] width 304 height 37
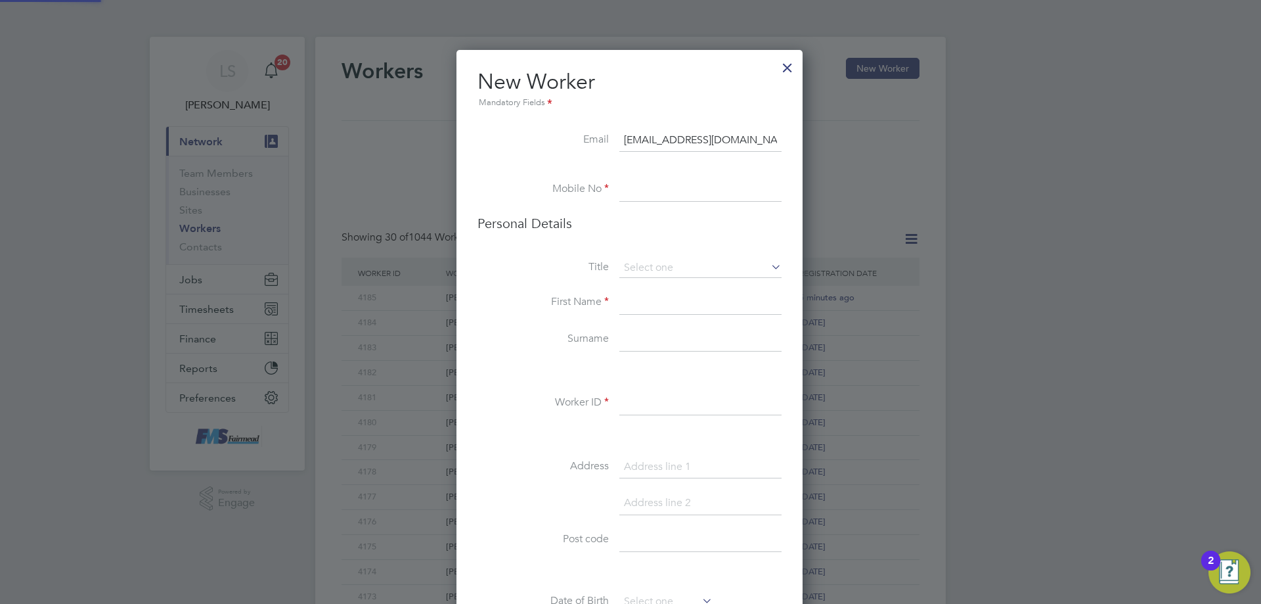
click at [643, 182] on input at bounding box center [701, 190] width 162 height 24
paste input "07440665560"
type input "07440665560"
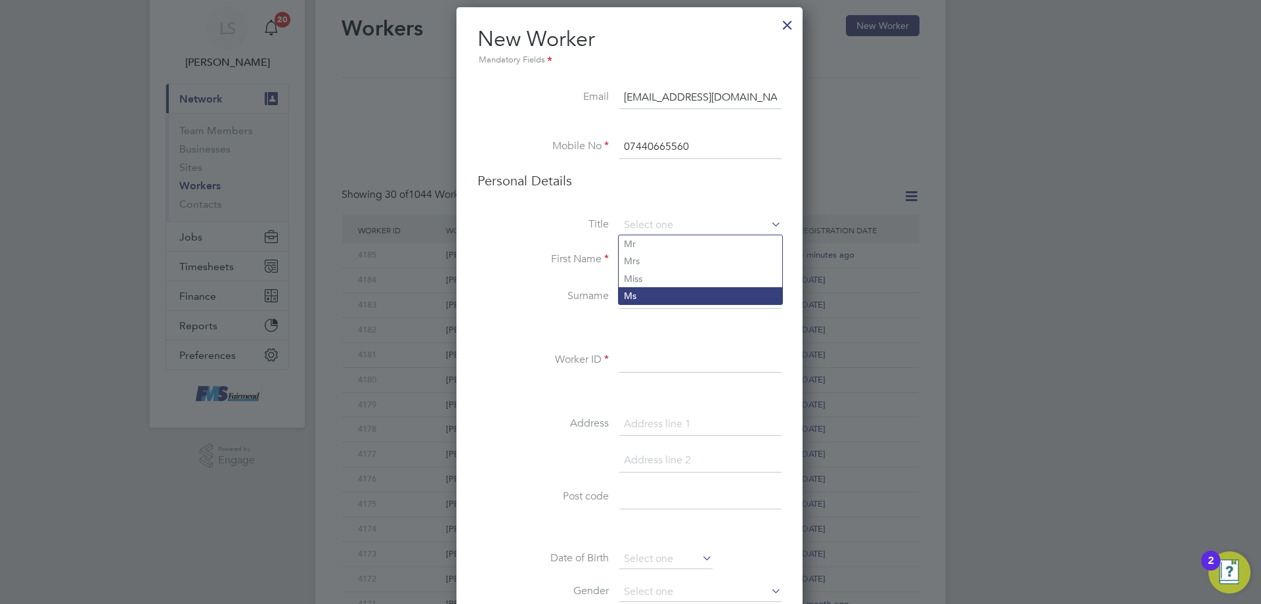
scroll to position [46, 0]
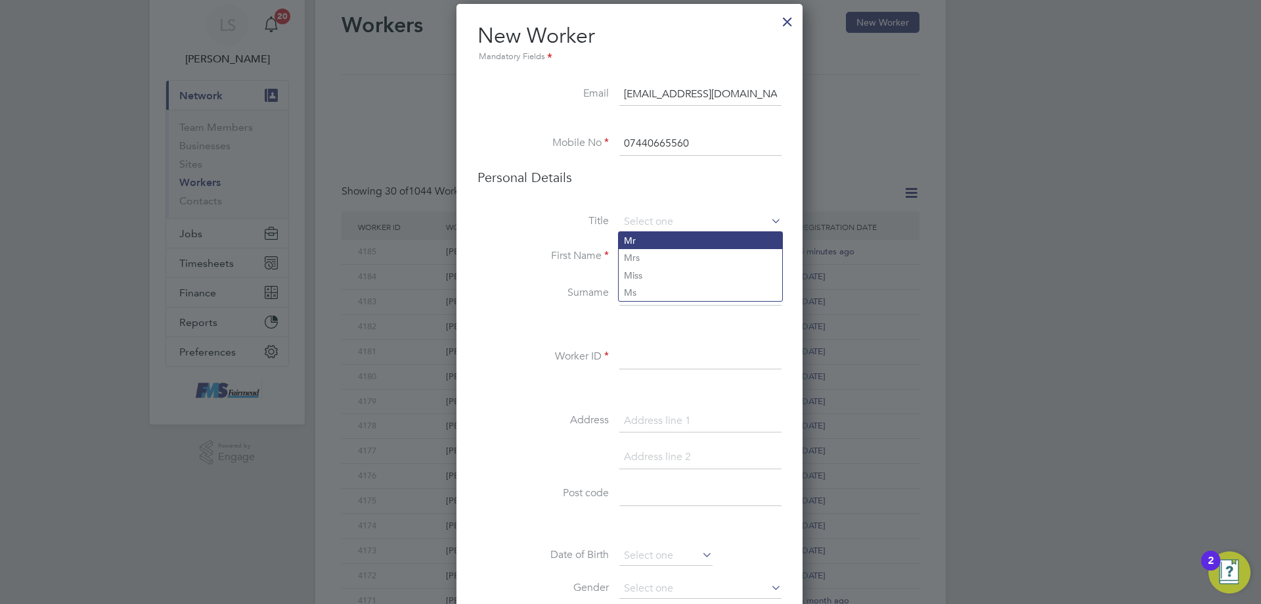
click at [642, 234] on li "Mr" at bounding box center [701, 240] width 164 height 17
type input "Mr"
drag, startPoint x: 649, startPoint y: 258, endPoint x: 234, endPoint y: 25, distance: 476.3
click at [649, 258] on input at bounding box center [701, 257] width 162 height 24
click at [637, 269] on input "[PERSON_NAME]" at bounding box center [701, 257] width 162 height 24
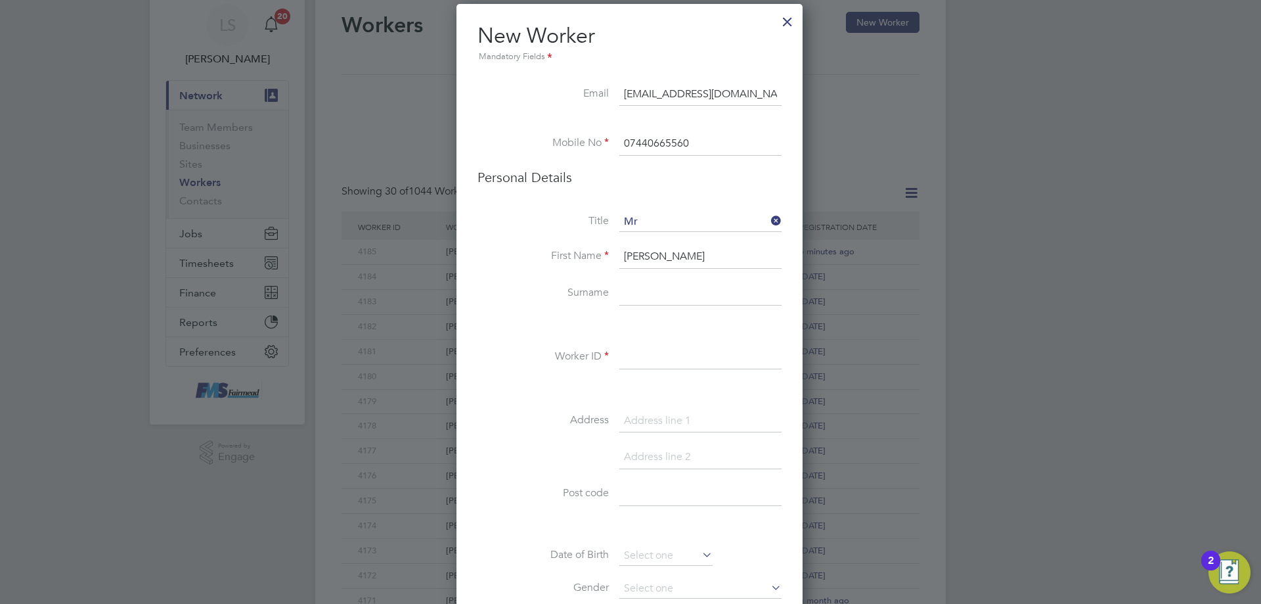
type input "[PERSON_NAME]"
click at [639, 290] on input at bounding box center [701, 294] width 162 height 24
drag, startPoint x: 620, startPoint y: 291, endPoint x: 599, endPoint y: 368, distance: 79.5
click at [601, 371] on li "Worker ID" at bounding box center [630, 364] width 304 height 37
click at [645, 299] on input at bounding box center [701, 294] width 162 height 24
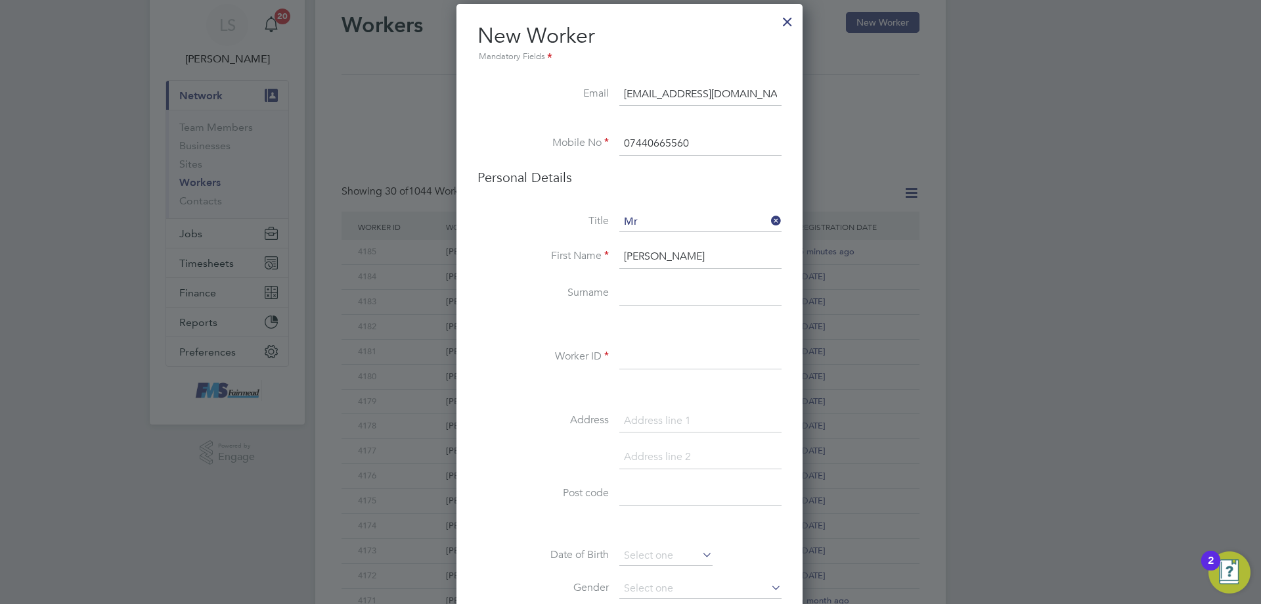
paste input "Warugu"
type input "Warugu"
click at [654, 370] on li "Worker ID" at bounding box center [630, 364] width 304 height 37
click at [643, 360] on input at bounding box center [701, 358] width 162 height 24
type input "4186"
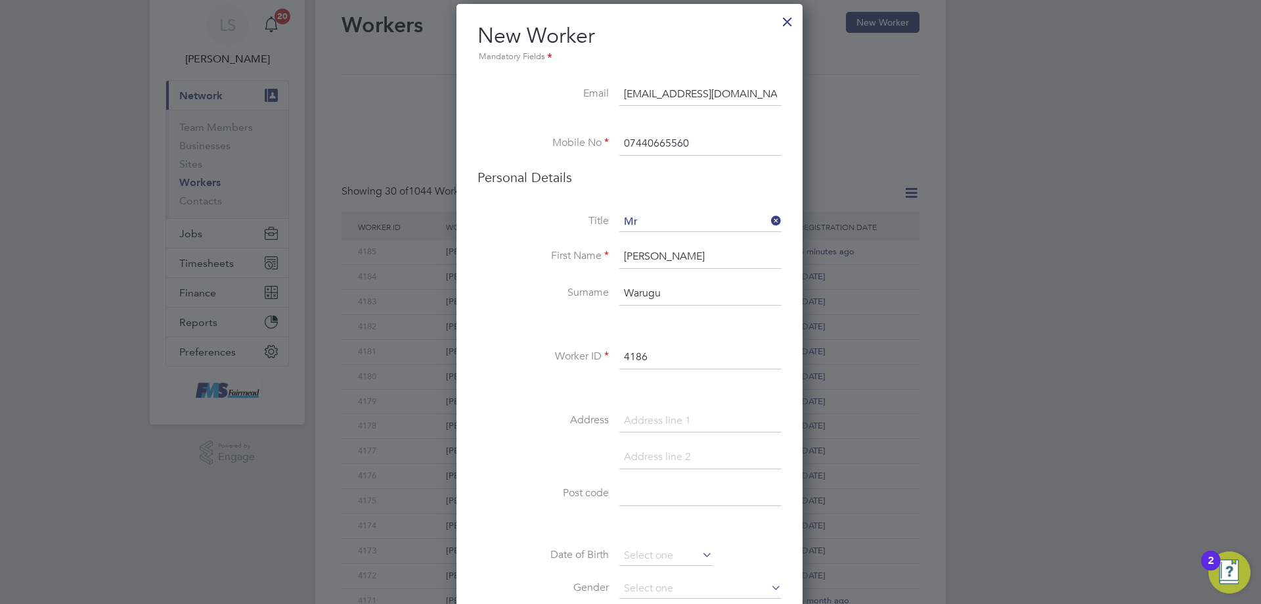
click at [643, 405] on div "Title Mr First Name [PERSON_NAME] Surname Warugu Worker ID 4186 Address Post co…" at bounding box center [630, 450] width 304 height 477
paste input "IG1 2PA"
type input "IG1 2PA"
click at [645, 417] on input at bounding box center [701, 421] width 162 height 24
type input "52"
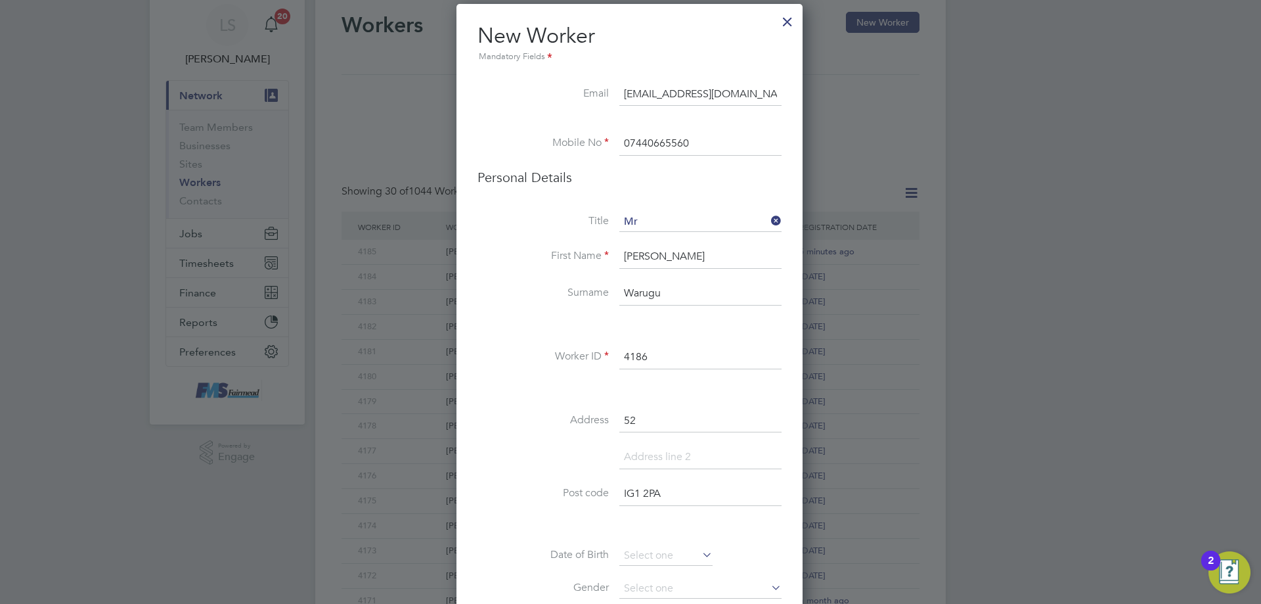
click at [645, 451] on input at bounding box center [701, 457] width 162 height 24
type input "Roman Road"
click at [635, 492] on input at bounding box center [701, 494] width 162 height 24
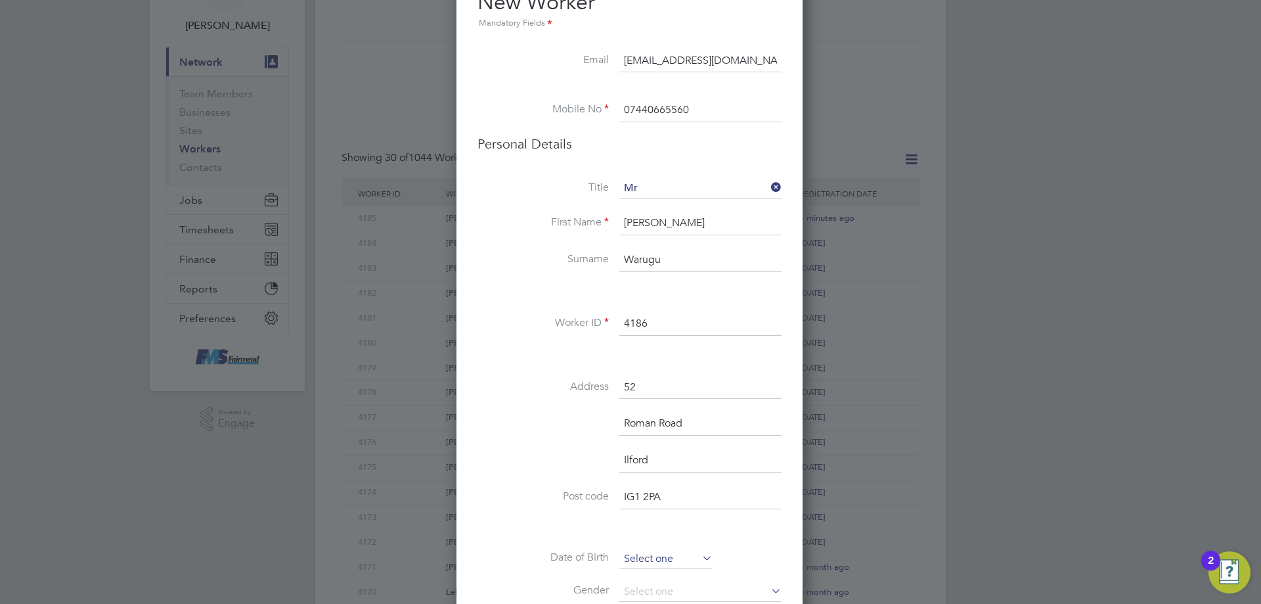
scroll to position [112, 0]
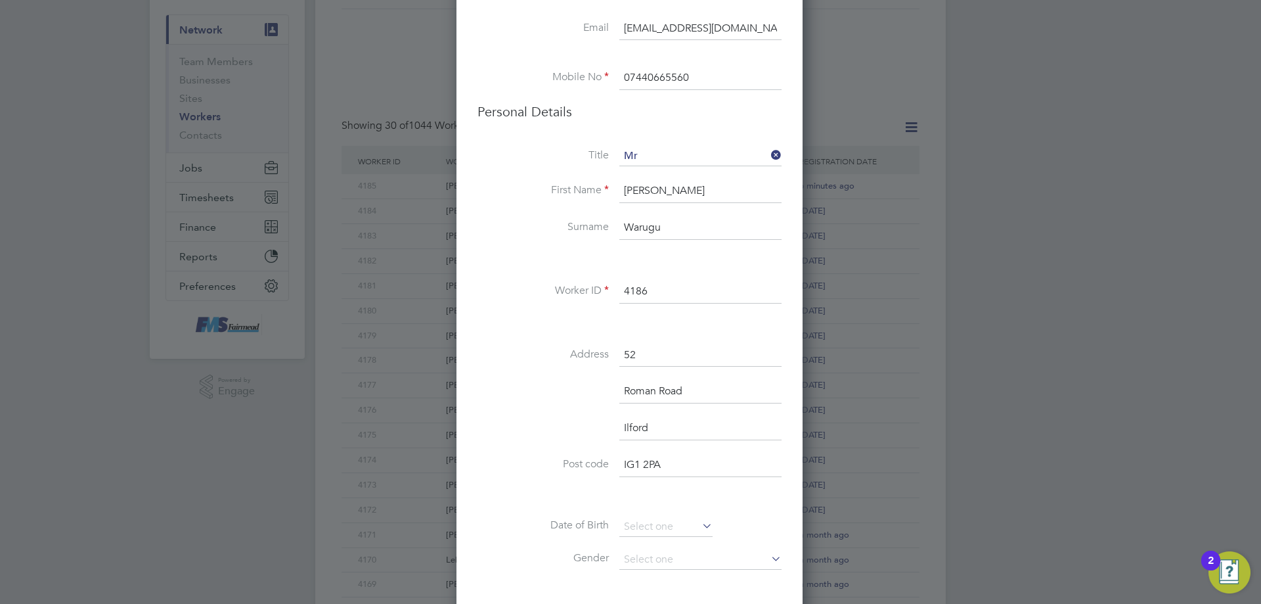
type input "Ilford"
click at [666, 510] on div "Title Mr First Name [PERSON_NAME] Surname Warugu Worker ID 4186 Address [STREET…" at bounding box center [630, 403] width 304 height 513
click at [664, 517] on input at bounding box center [666, 527] width 93 height 20
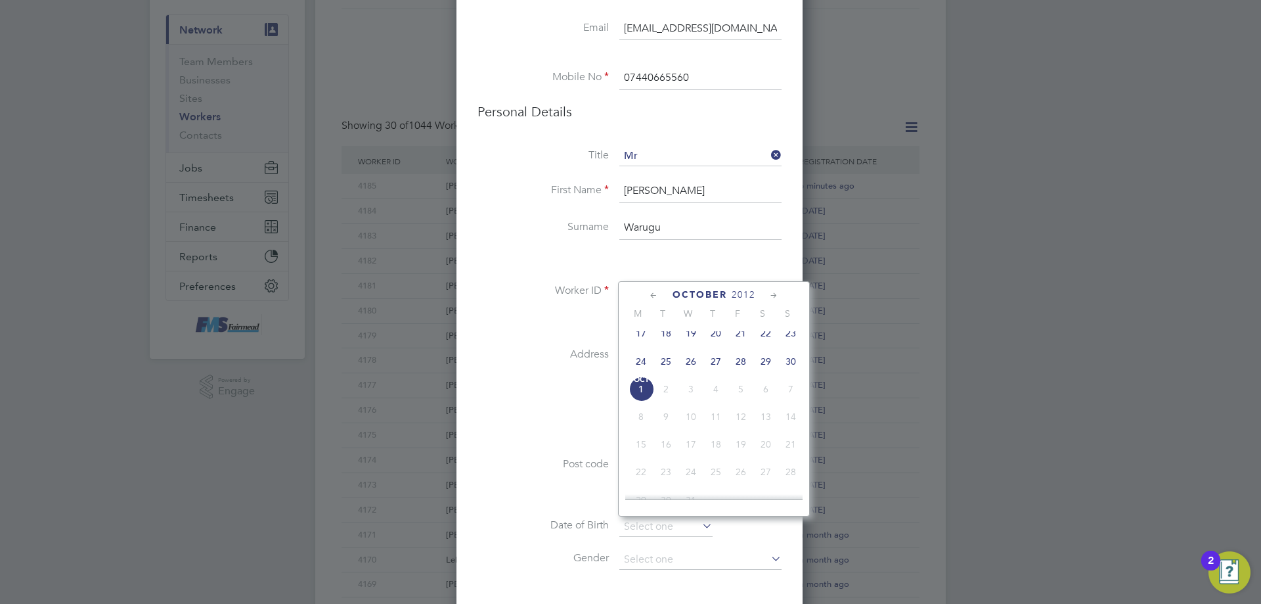
click at [750, 296] on span "2012" at bounding box center [744, 294] width 24 height 11
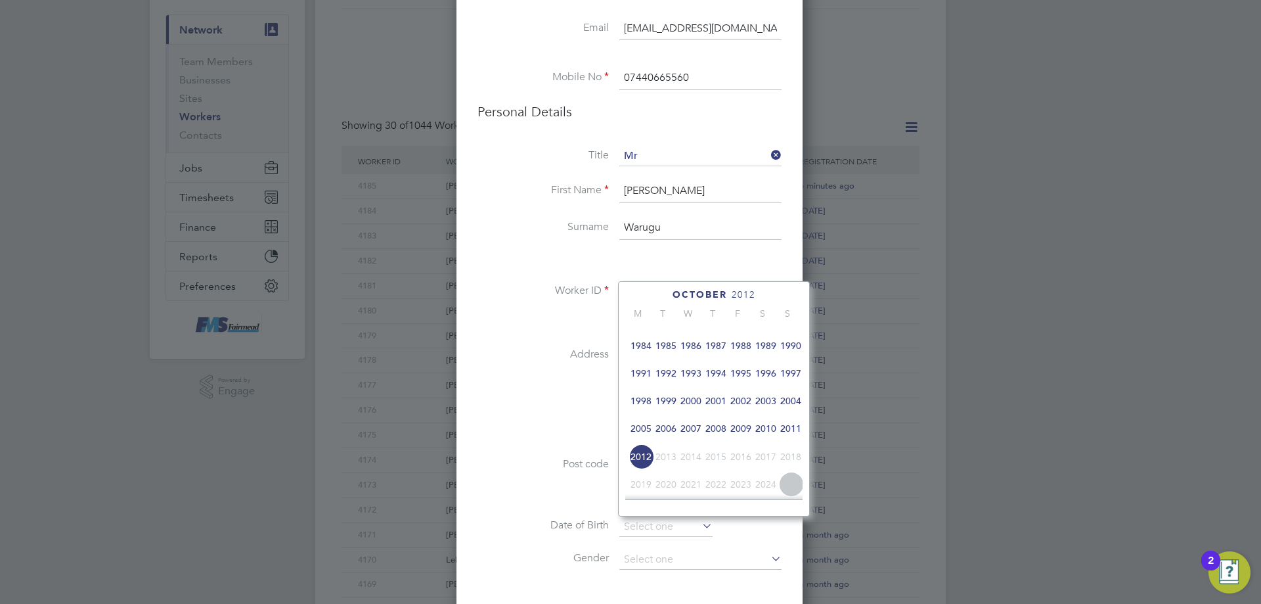
scroll to position [283, 0]
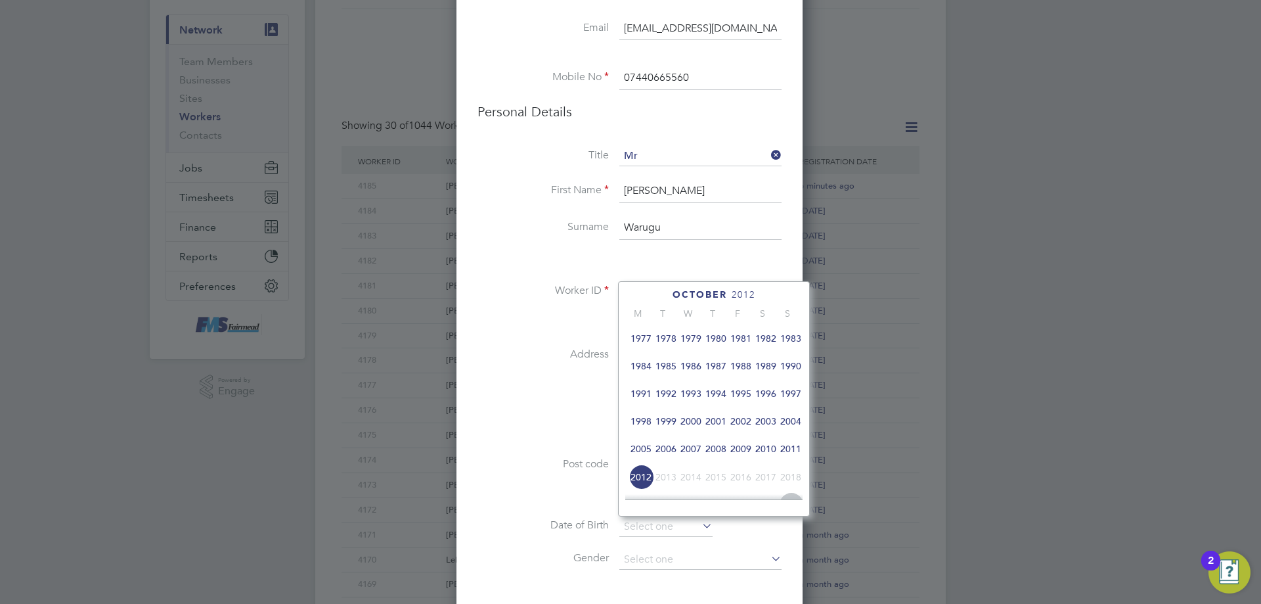
click at [786, 345] on span "1983" at bounding box center [791, 338] width 25 height 25
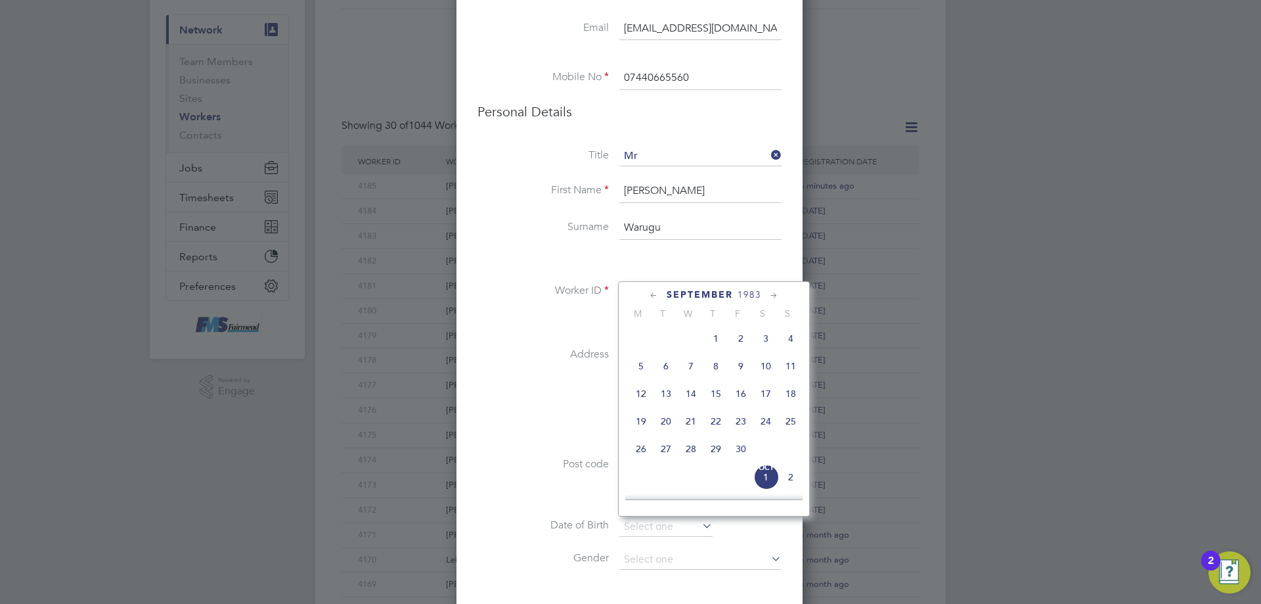
click at [662, 402] on span "13" at bounding box center [666, 393] width 25 height 25
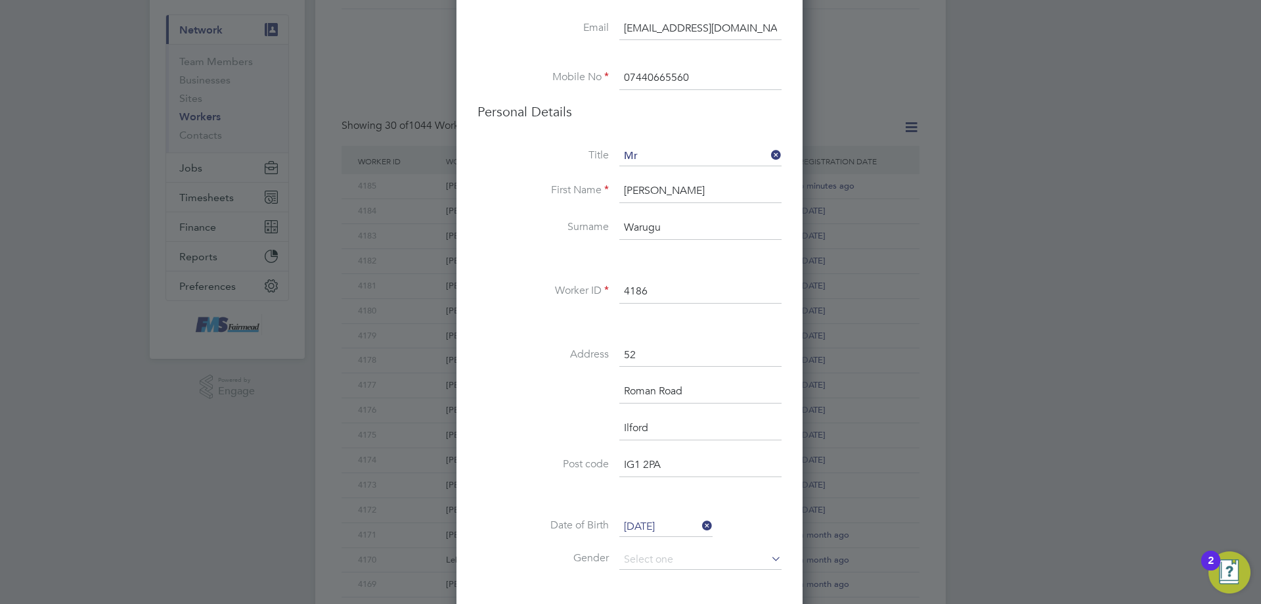
click at [658, 523] on input "13 Sep 1983" at bounding box center [666, 527] width 93 height 20
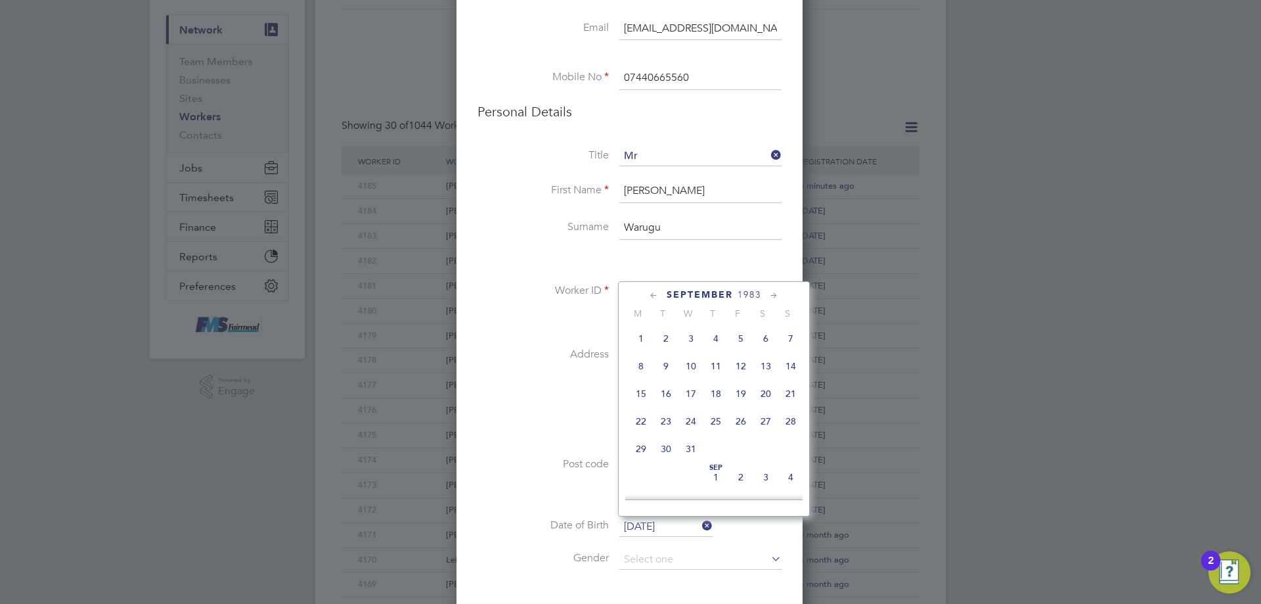
scroll to position [426, 0]
click at [658, 295] on icon at bounding box center [654, 295] width 12 height 14
click at [657, 295] on icon at bounding box center [654, 295] width 12 height 14
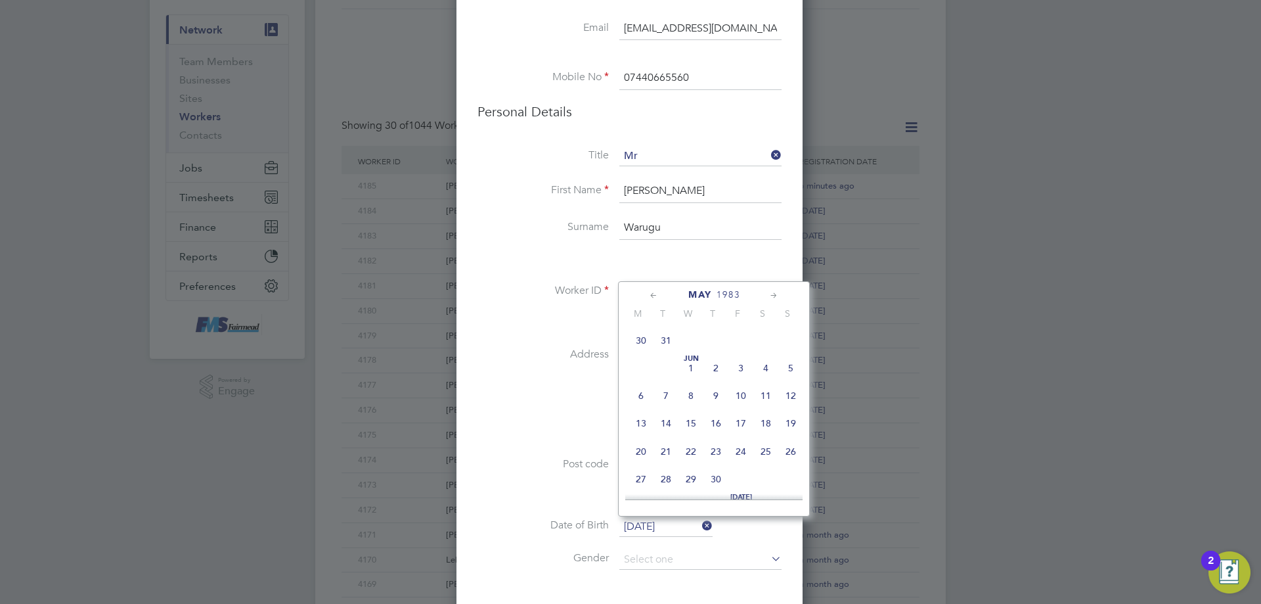
click at [657, 295] on icon at bounding box center [654, 295] width 12 height 14
click at [656, 296] on icon at bounding box center [654, 295] width 12 height 14
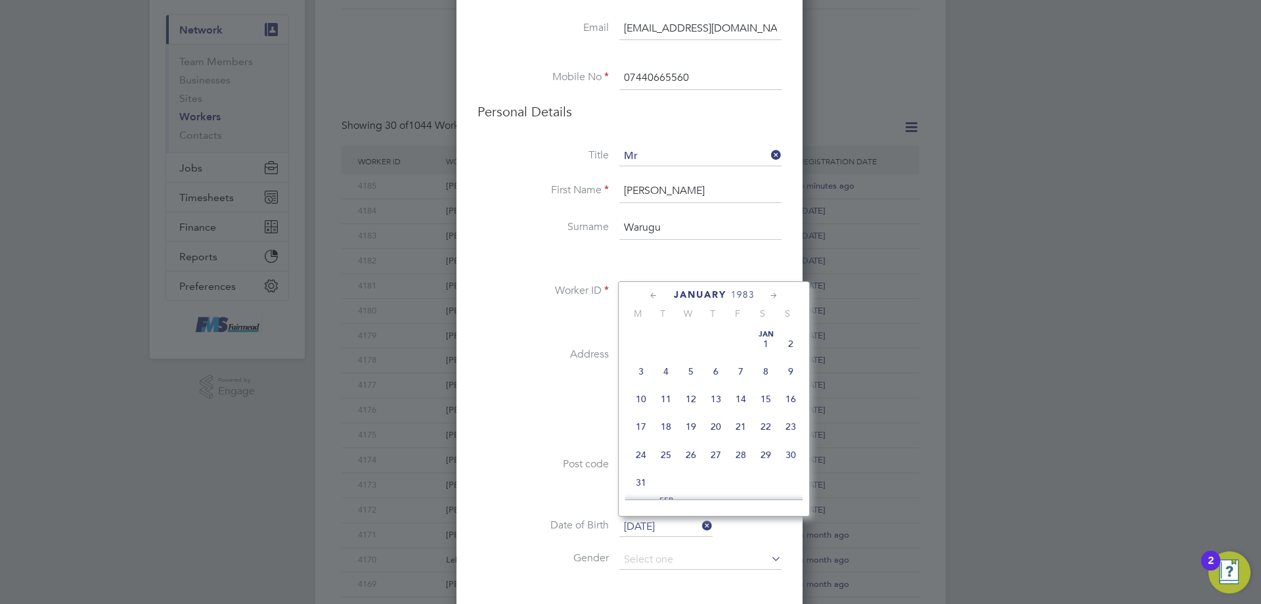
click at [656, 296] on icon at bounding box center [654, 295] width 12 height 14
click at [777, 298] on icon at bounding box center [774, 295] width 12 height 14
click at [776, 297] on icon at bounding box center [774, 295] width 12 height 14
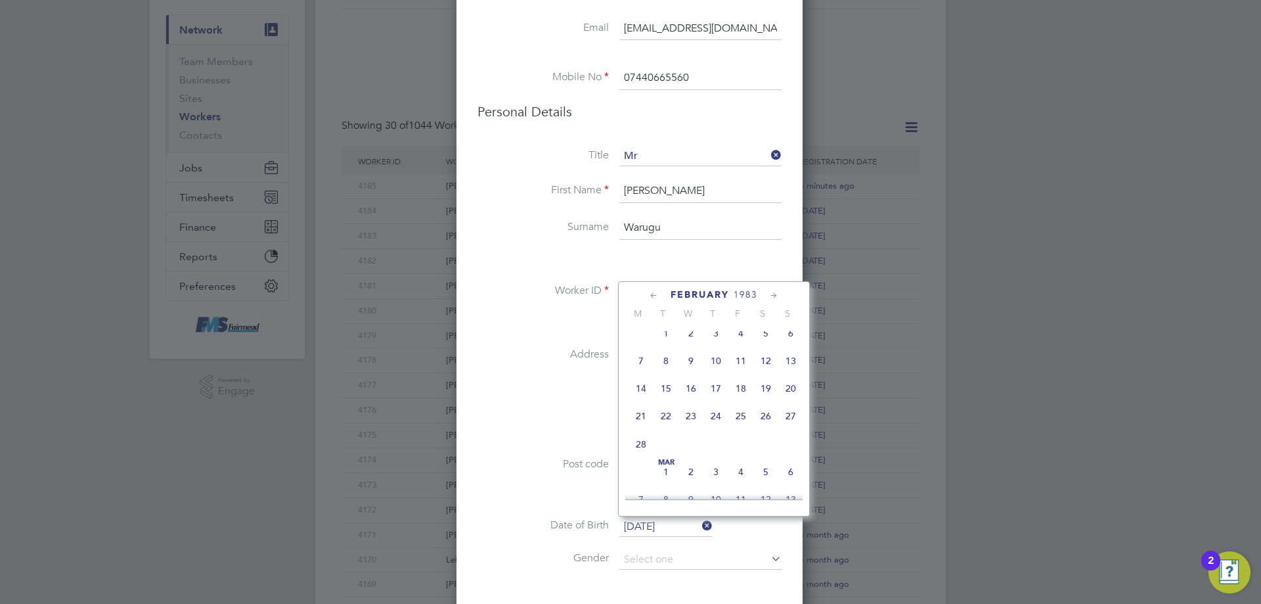
click at [650, 292] on icon at bounding box center [654, 295] width 12 height 14
drag, startPoint x: 715, startPoint y: 401, endPoint x: 741, endPoint y: 427, distance: 36.2
click at [715, 401] on span "13" at bounding box center [716, 392] width 25 height 25
type input "[DATE]"
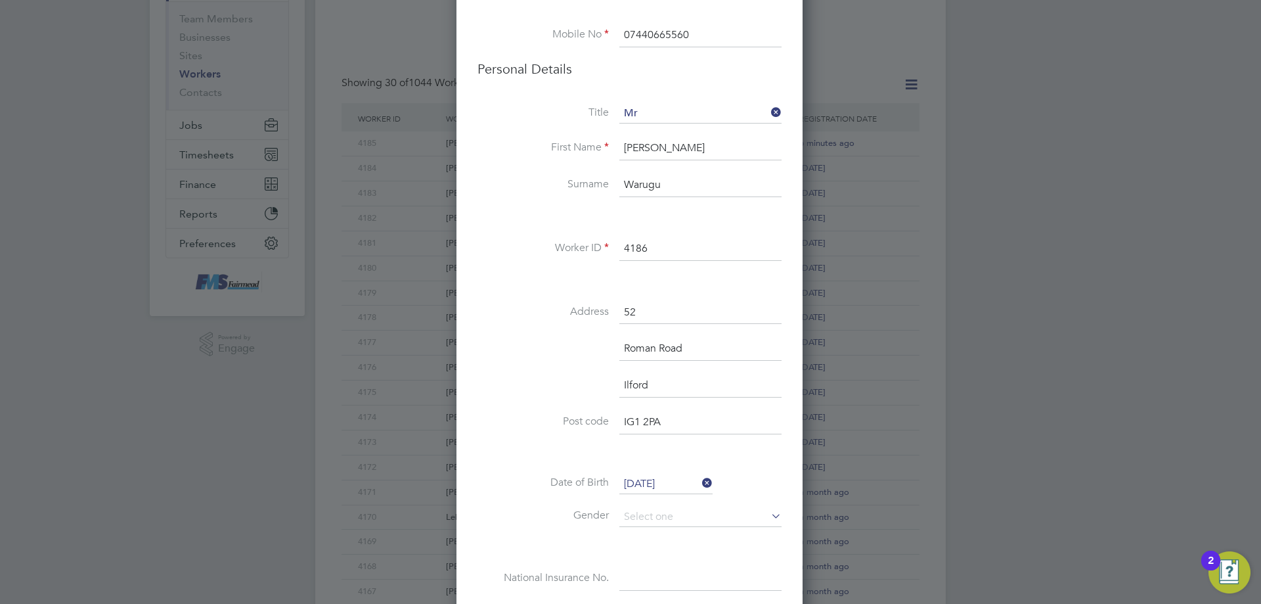
scroll to position [177, 0]
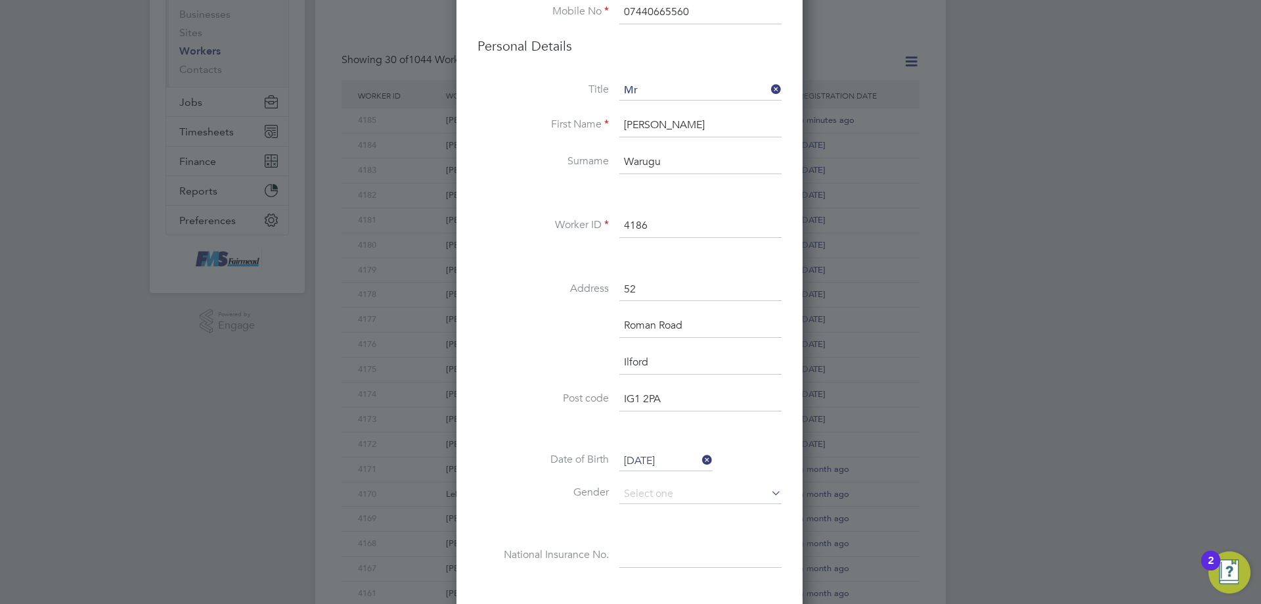
click at [644, 482] on li "Date of Birth 13 Jan 1983" at bounding box center [630, 467] width 304 height 33
drag, startPoint x: 652, startPoint y: 500, endPoint x: 672, endPoint y: 499, distance: 19.7
click at [652, 500] on input at bounding box center [701, 494] width 162 height 20
click at [677, 510] on li "[DEMOGRAPHIC_DATA]" at bounding box center [701, 512] width 164 height 17
type input "[DEMOGRAPHIC_DATA]"
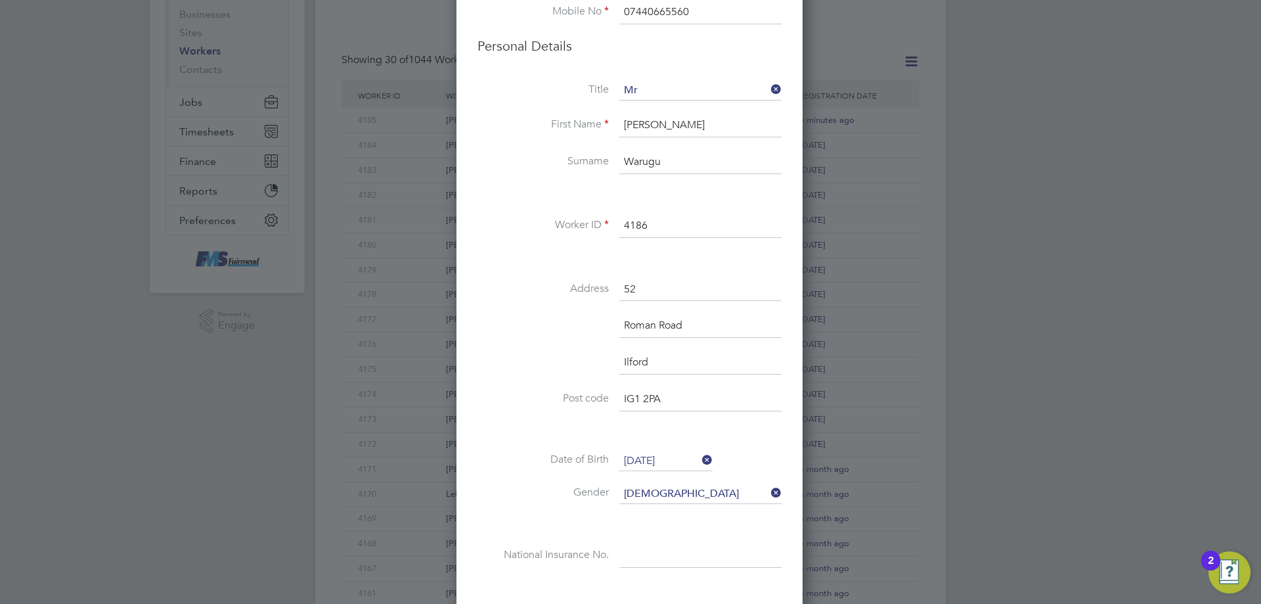
click at [659, 553] on input at bounding box center [701, 556] width 162 height 24
paste input "SZ365125B"
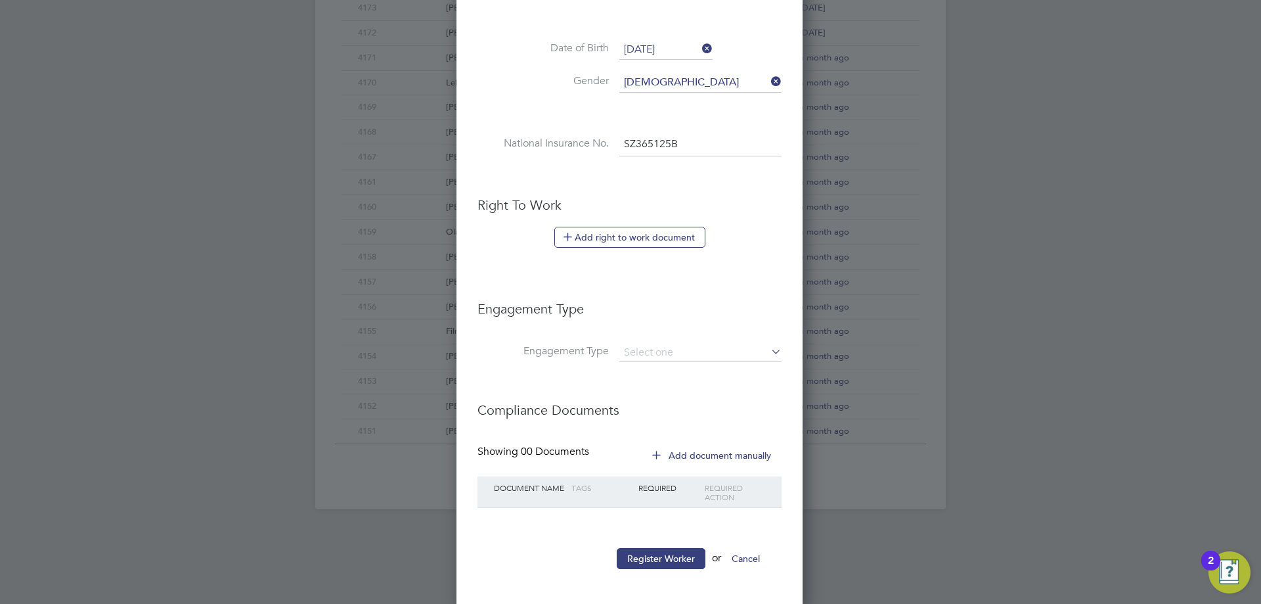
scroll to position [593, 0]
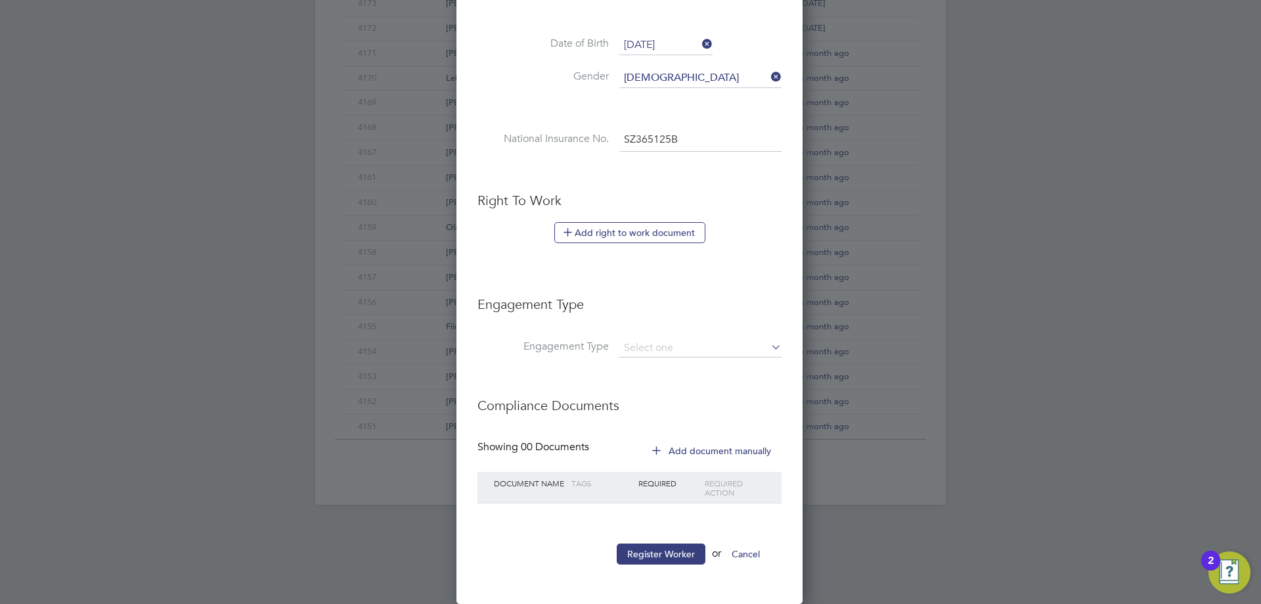
type input "SZ 36 51 25 B"
click at [674, 311] on h3 "Engagement Type" at bounding box center [630, 298] width 304 height 30
drag, startPoint x: 671, startPoint y: 340, endPoint x: 670, endPoint y: 352, distance: 11.2
click at [670, 342] on input at bounding box center [701, 348] width 162 height 18
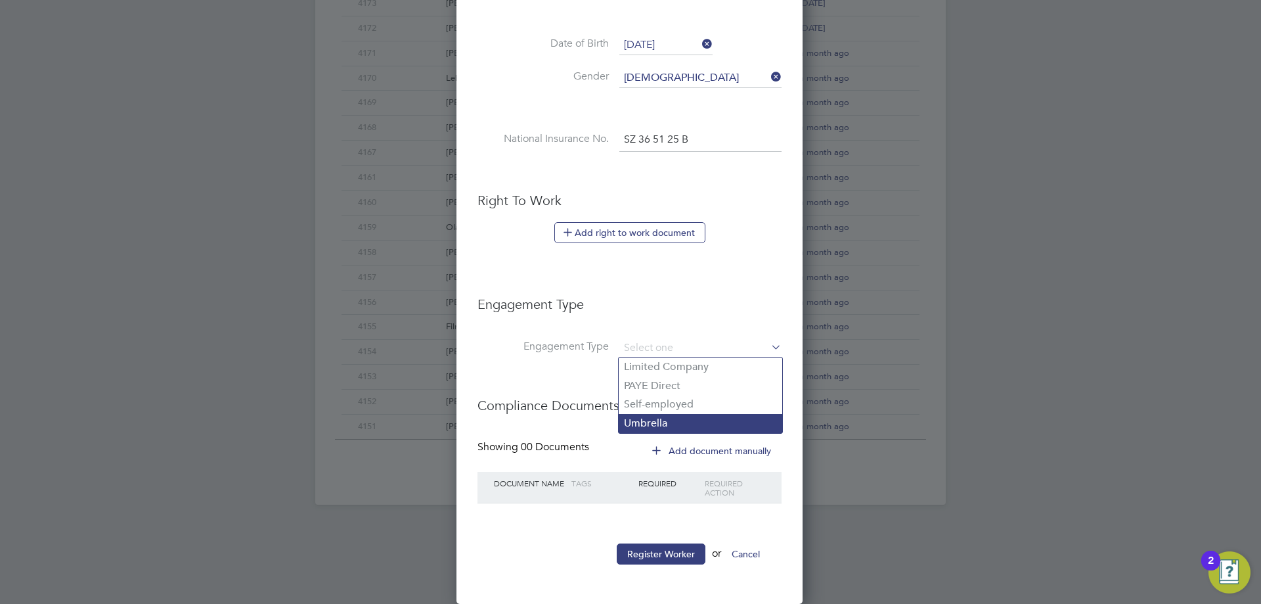
click at [662, 420] on li "Umbrella" at bounding box center [701, 423] width 164 height 19
type input "Umbrella"
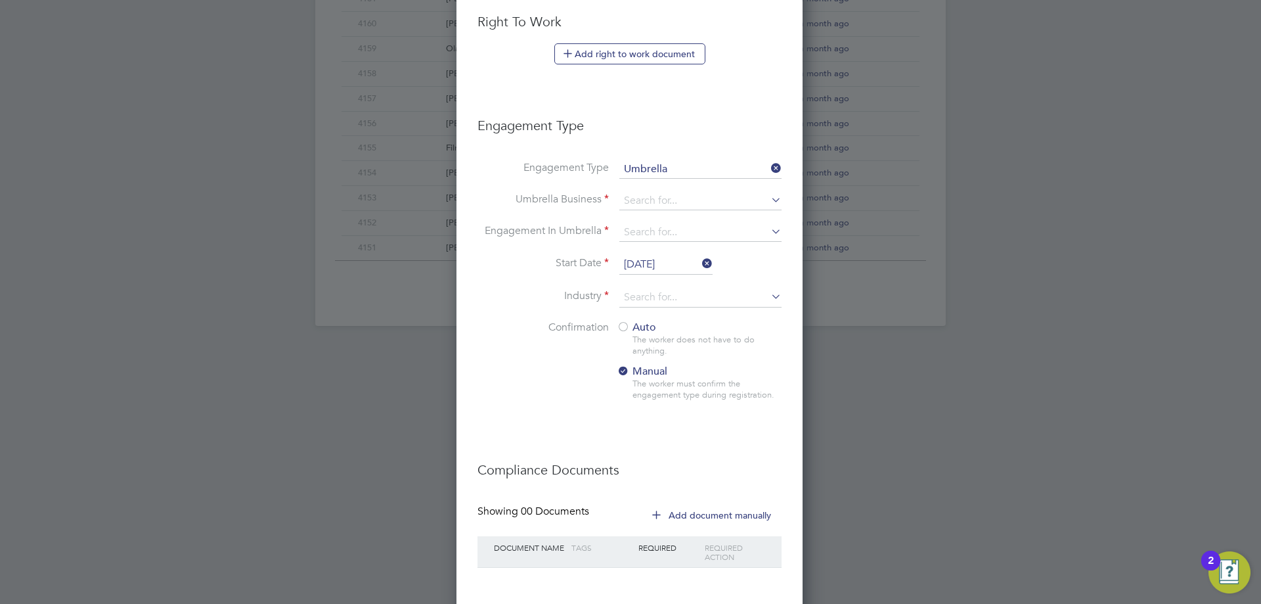
scroll to position [790, 0]
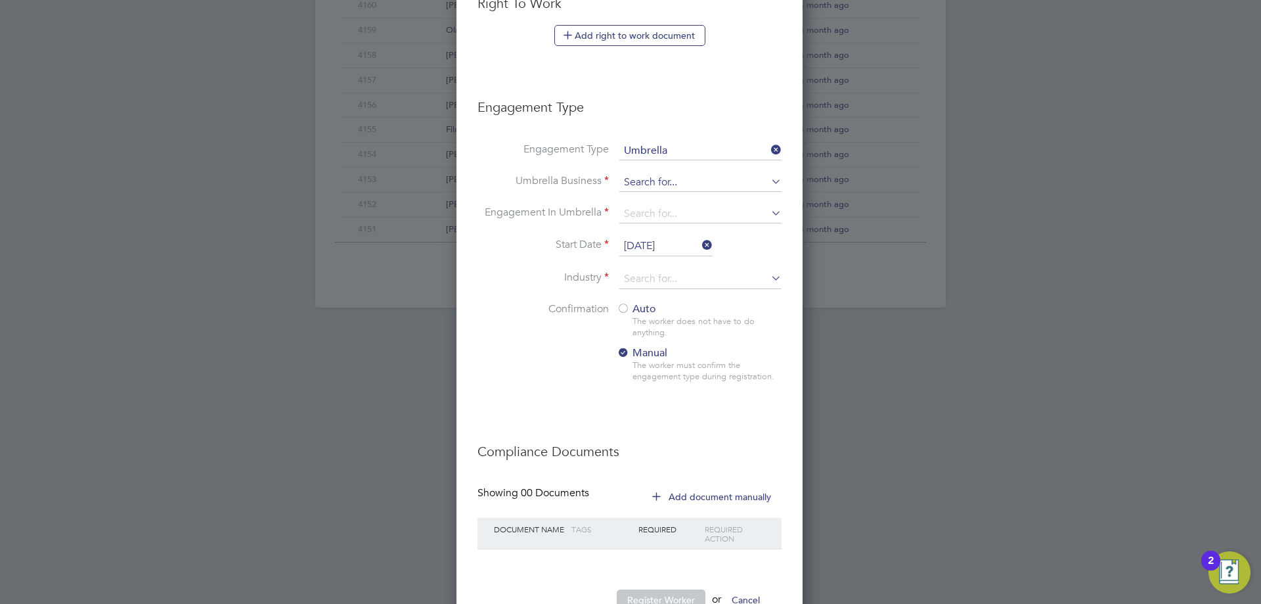
click at [635, 183] on input at bounding box center [701, 182] width 162 height 18
click at [688, 351] on li "Crest Plus Operations Limited" at bounding box center [726, 352] width 215 height 19
type input "Crest Plus Operations Limited"
drag, startPoint x: 645, startPoint y: 218, endPoint x: 602, endPoint y: 231, distance: 45.3
click at [645, 219] on input at bounding box center [701, 214] width 162 height 18
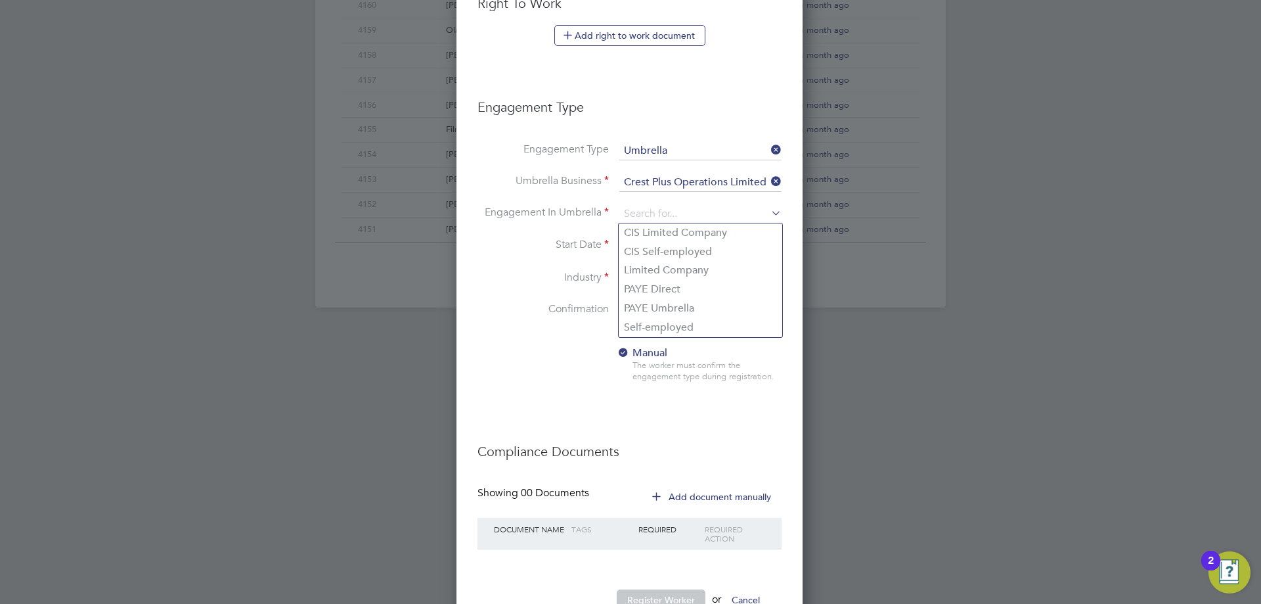
drag, startPoint x: 657, startPoint y: 307, endPoint x: 646, endPoint y: 397, distance: 90.7
click at [656, 310] on li "PAYE Umbrella" at bounding box center [701, 308] width 164 height 19
type input "PAYE Umbrella"
click at [617, 309] on div at bounding box center [623, 309] width 13 height 13
click at [620, 309] on div at bounding box center [623, 309] width 13 height 13
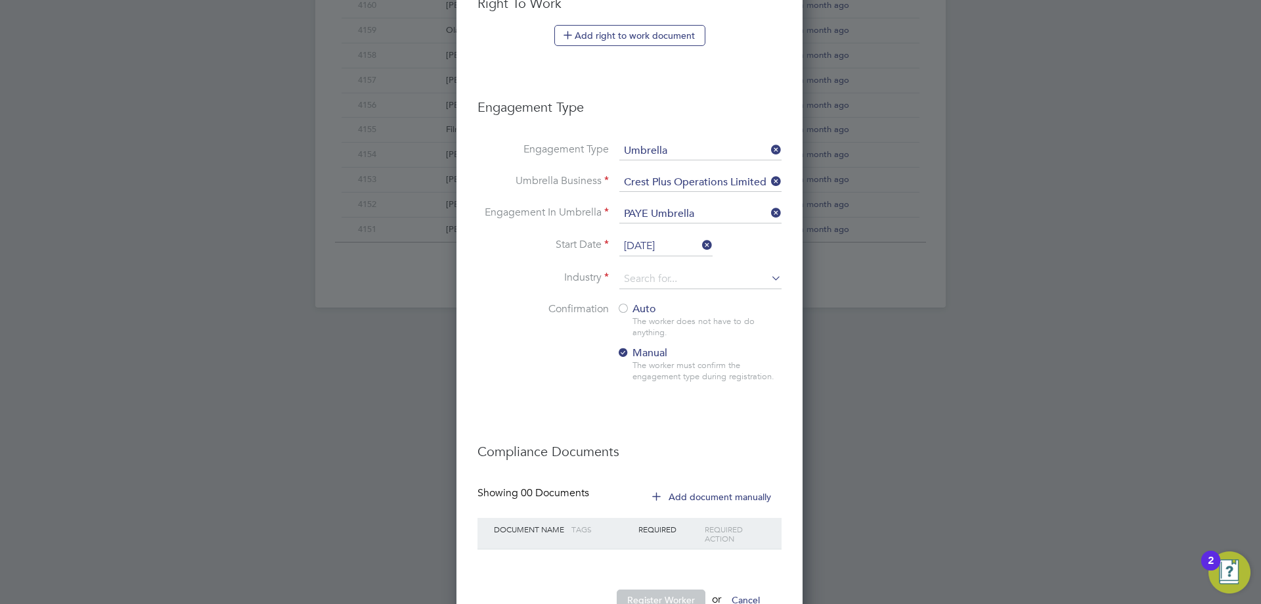
click at [622, 304] on div at bounding box center [623, 309] width 13 height 13
click at [640, 284] on input at bounding box center [701, 279] width 162 height 20
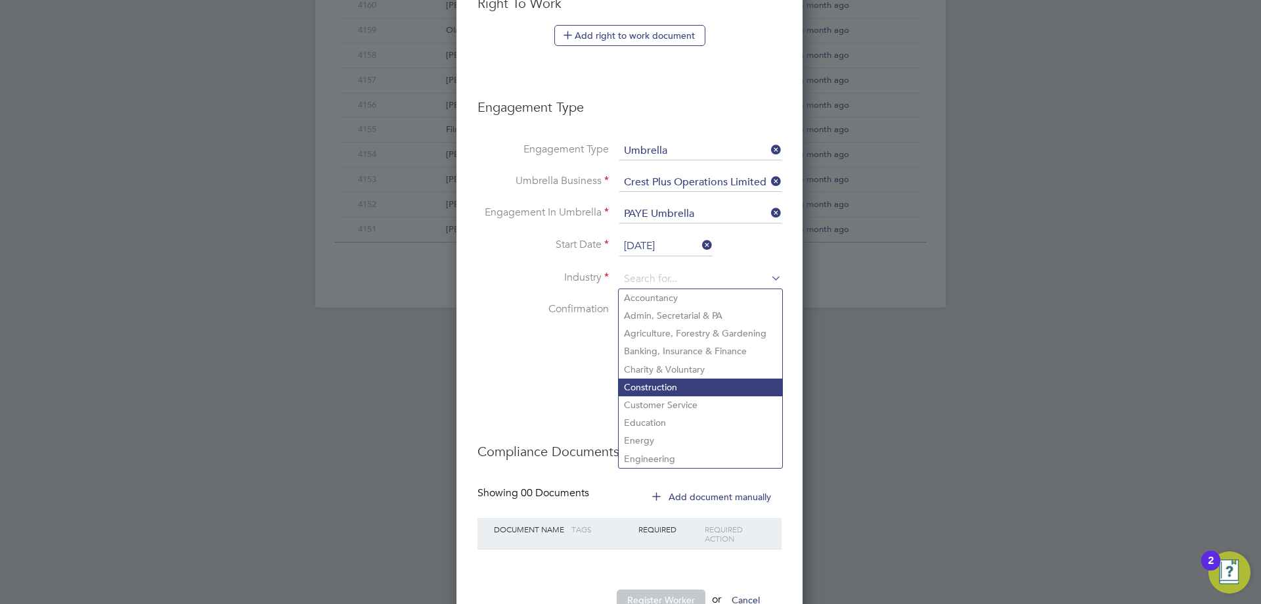
click at [645, 380] on li "Construction" at bounding box center [701, 387] width 164 height 18
type input "Construction"
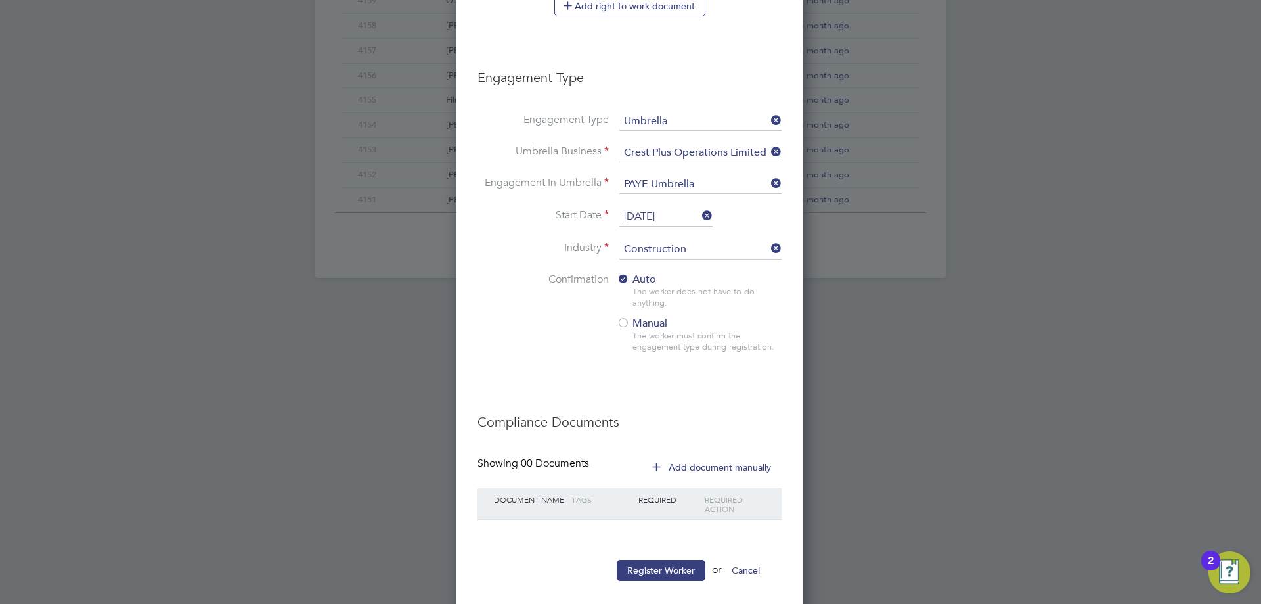
scroll to position [836, 0]
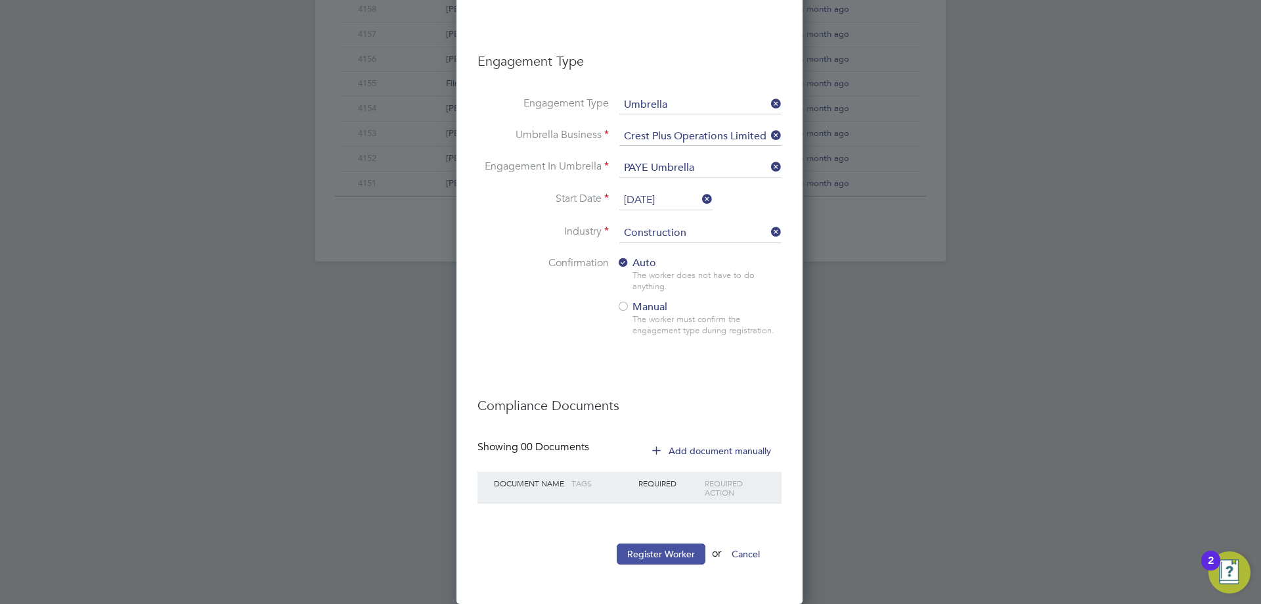
click at [668, 553] on button "Register Worker" at bounding box center [661, 553] width 89 height 21
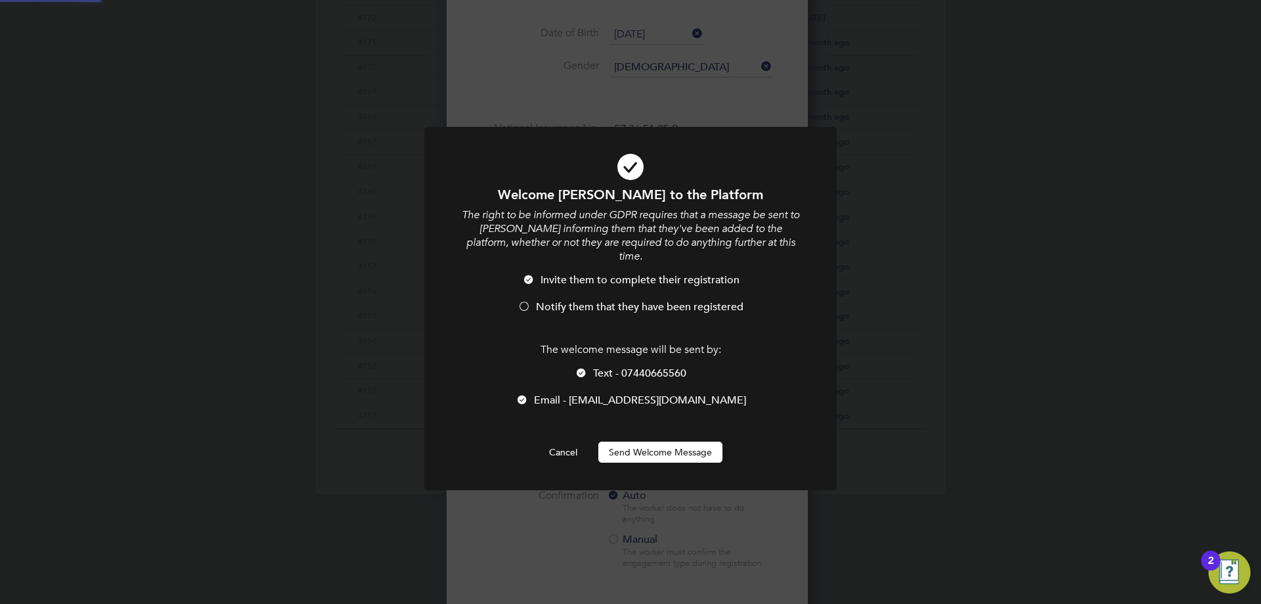
scroll to position [0, 0]
click at [533, 300] on li "Notify them that they have been registered" at bounding box center [631, 313] width 342 height 27
click at [639, 442] on button "Send Welcome Message" at bounding box center [661, 452] width 124 height 21
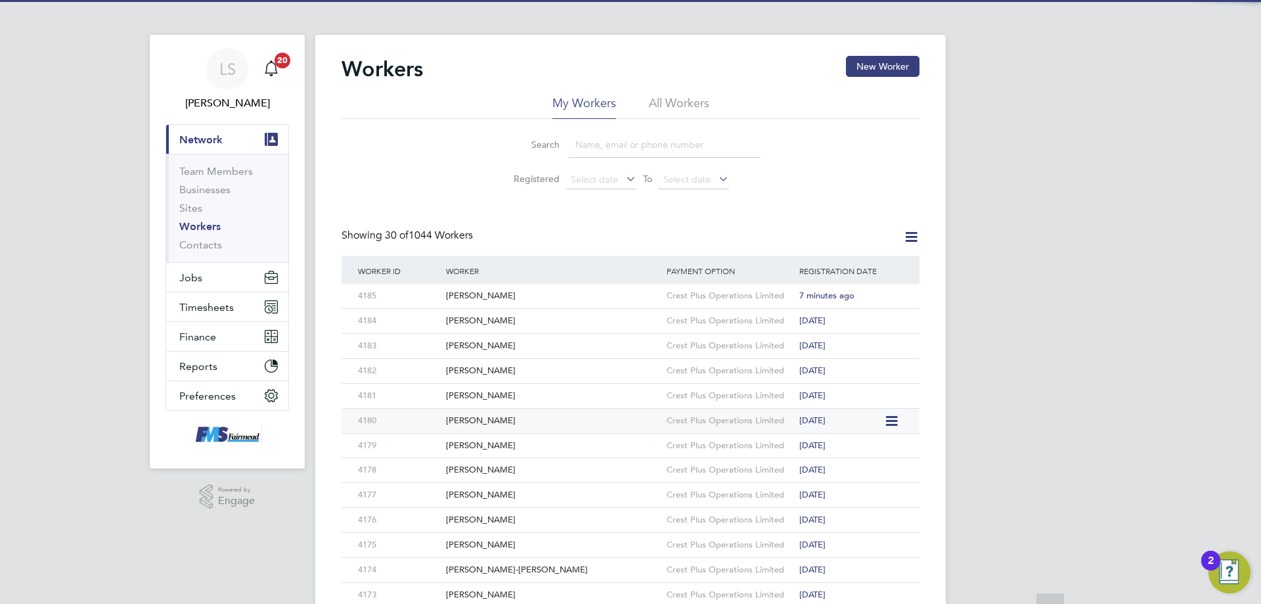
scroll to position [0, 0]
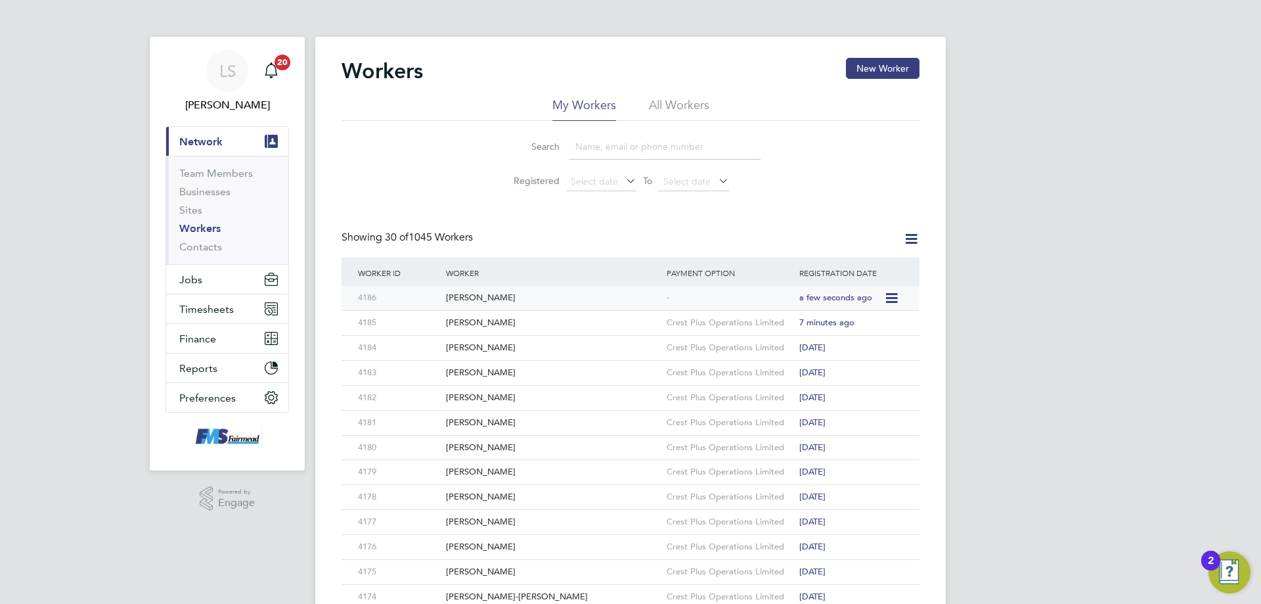
click at [892, 300] on icon at bounding box center [890, 298] width 13 height 16
click at [465, 296] on div "[PERSON_NAME]" at bounding box center [553, 298] width 221 height 24
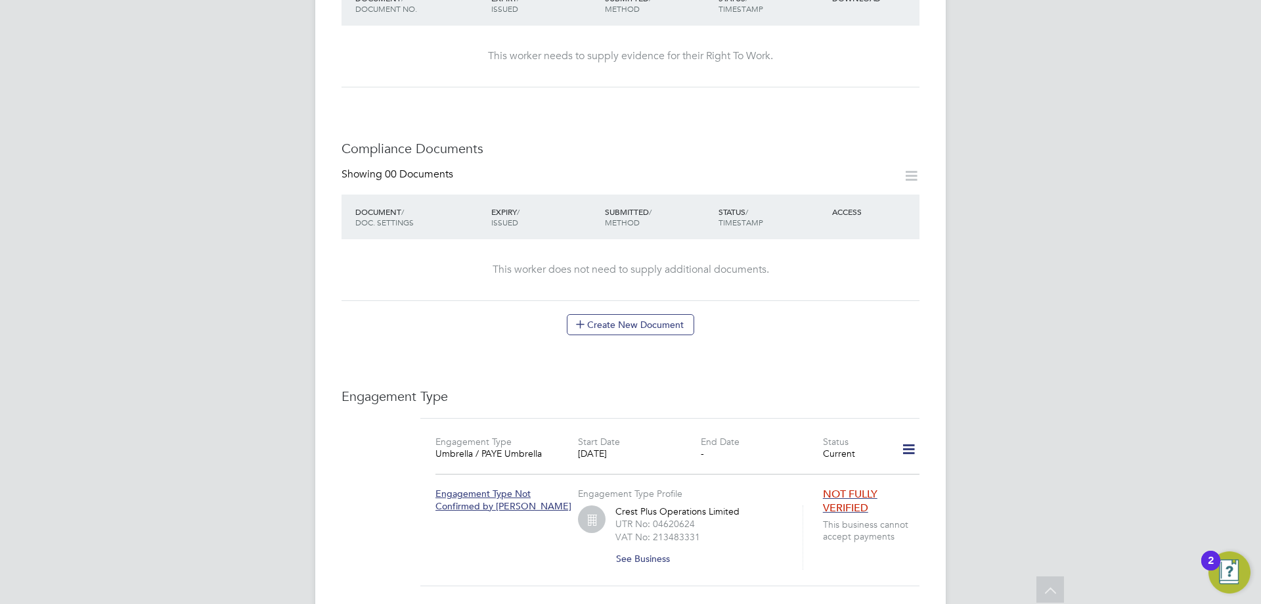
scroll to position [526, 0]
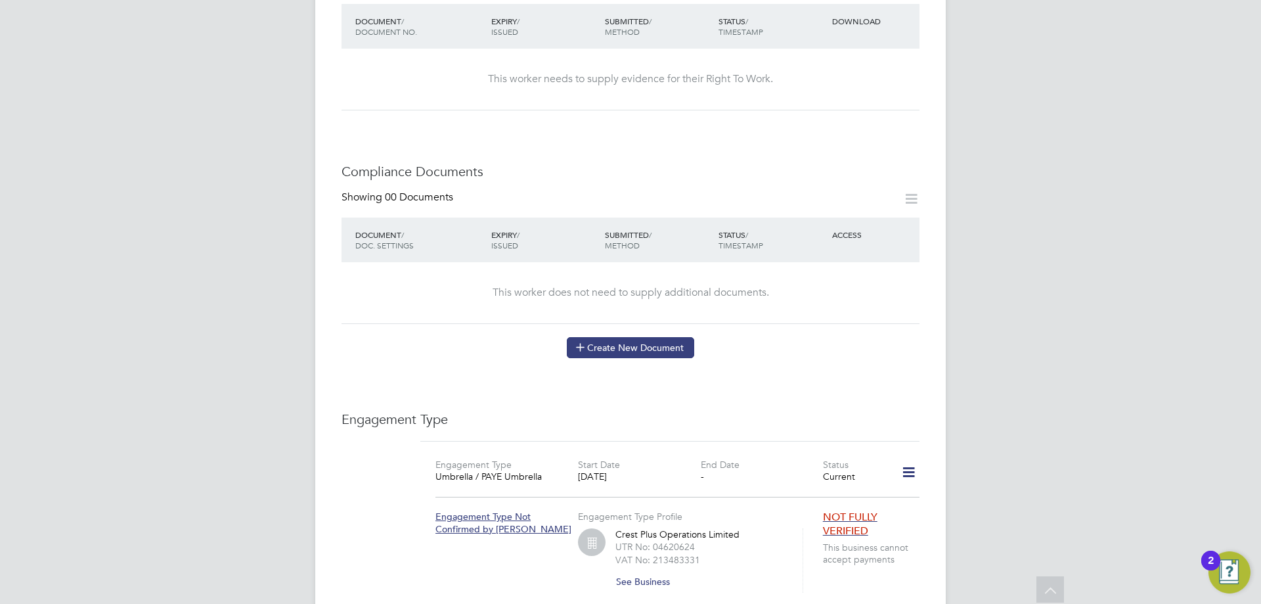
click at [612, 337] on button "Create New Document" at bounding box center [630, 347] width 127 height 21
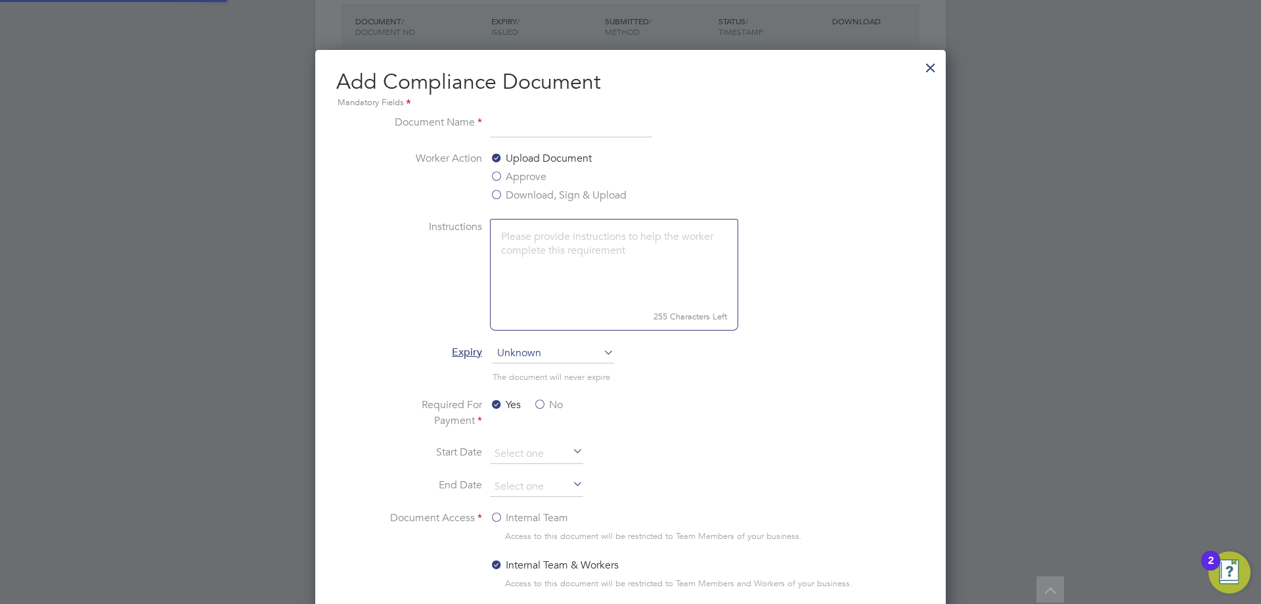
scroll to position [690, 631]
click at [935, 80] on div "Add Compliance Document Mandatory Fields Document Name Worker Action Upload Doc…" at bounding box center [630, 394] width 631 height 689
click at [932, 76] on div at bounding box center [931, 65] width 24 height 24
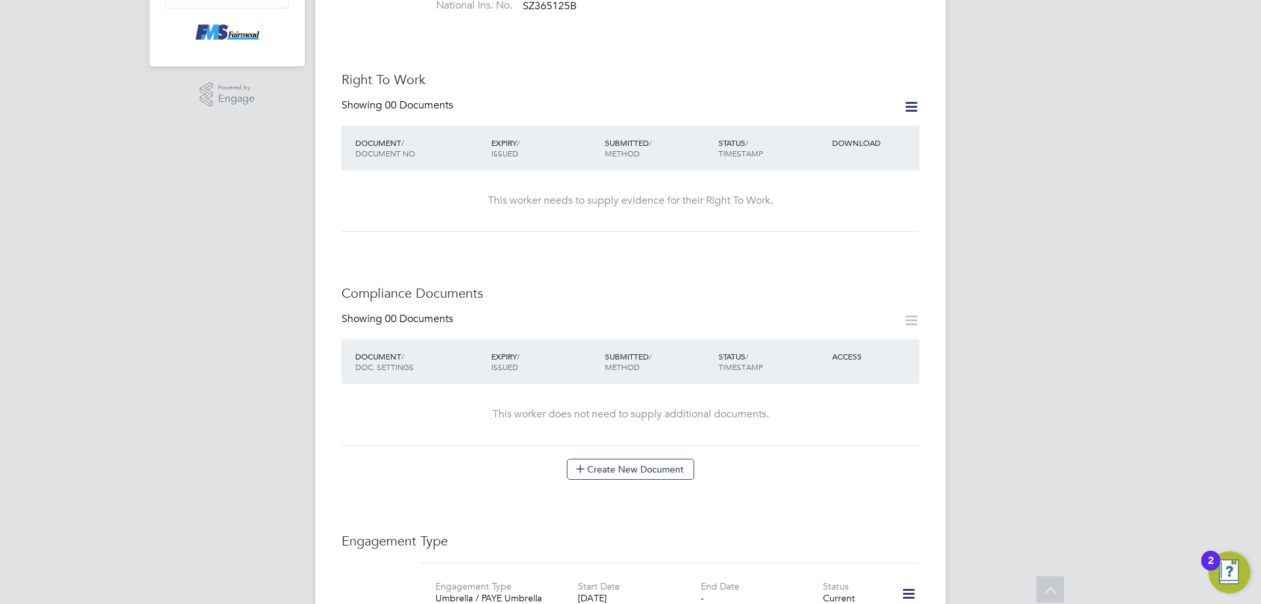
scroll to position [279, 0]
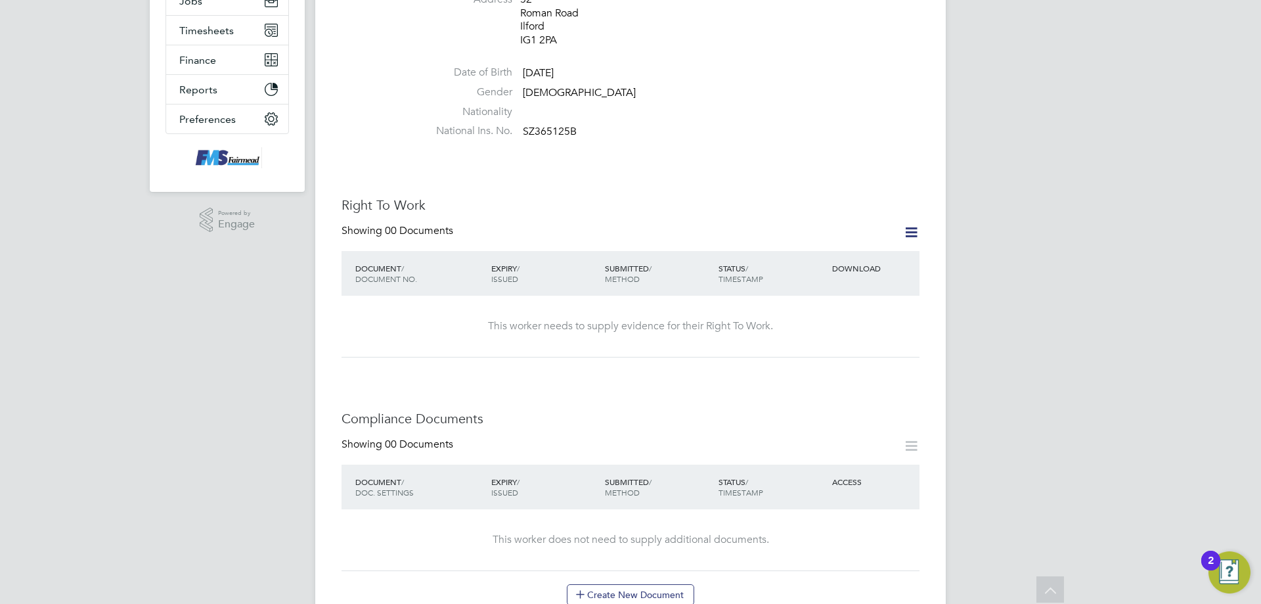
click at [903, 224] on icon at bounding box center [911, 232] width 16 height 16
drag, startPoint x: 789, startPoint y: 249, endPoint x: 769, endPoint y: 276, distance: 33.8
click at [788, 248] on li "Add Right To Work Document" at bounding box center [839, 251] width 158 height 18
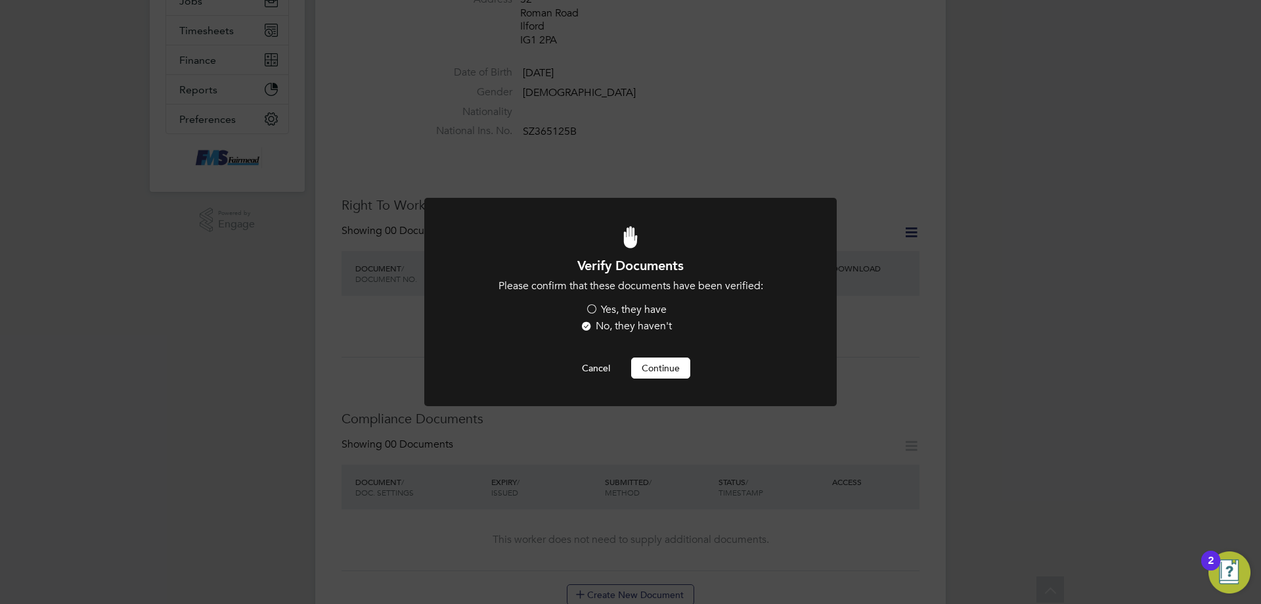
click at [595, 304] on label "Yes, they have" at bounding box center [625, 310] width 81 height 14
click at [0, 0] on input "Yes, they have" at bounding box center [0, 0] width 0 height 0
click at [687, 366] on button "Continue" at bounding box center [660, 367] width 59 height 21
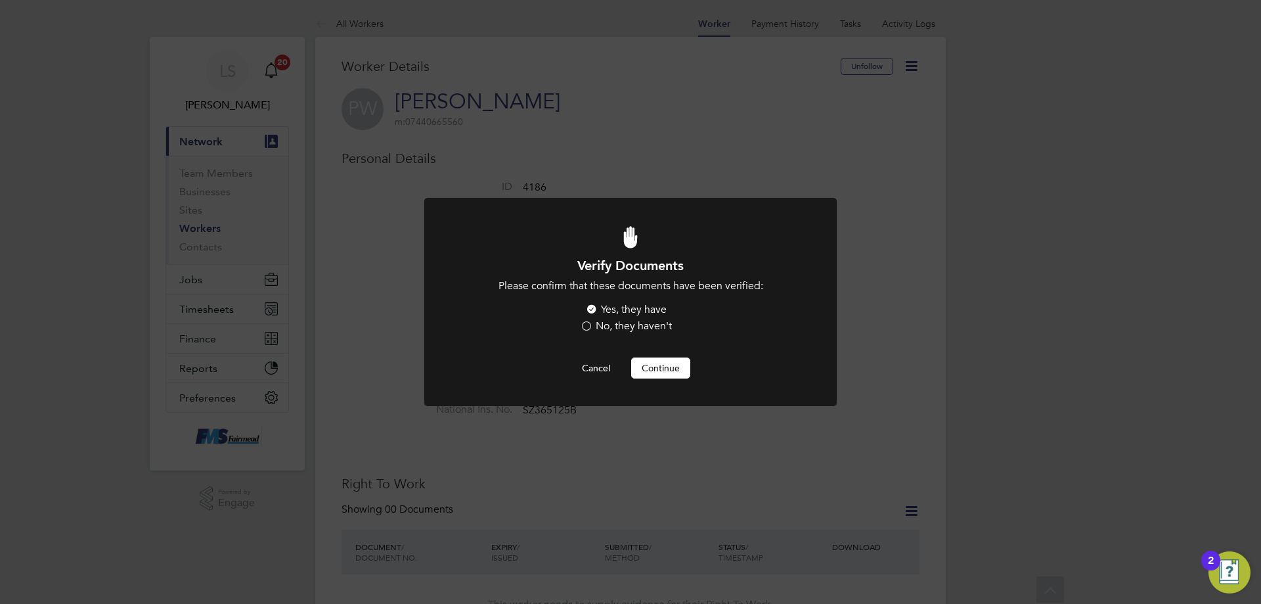
scroll to position [279, 0]
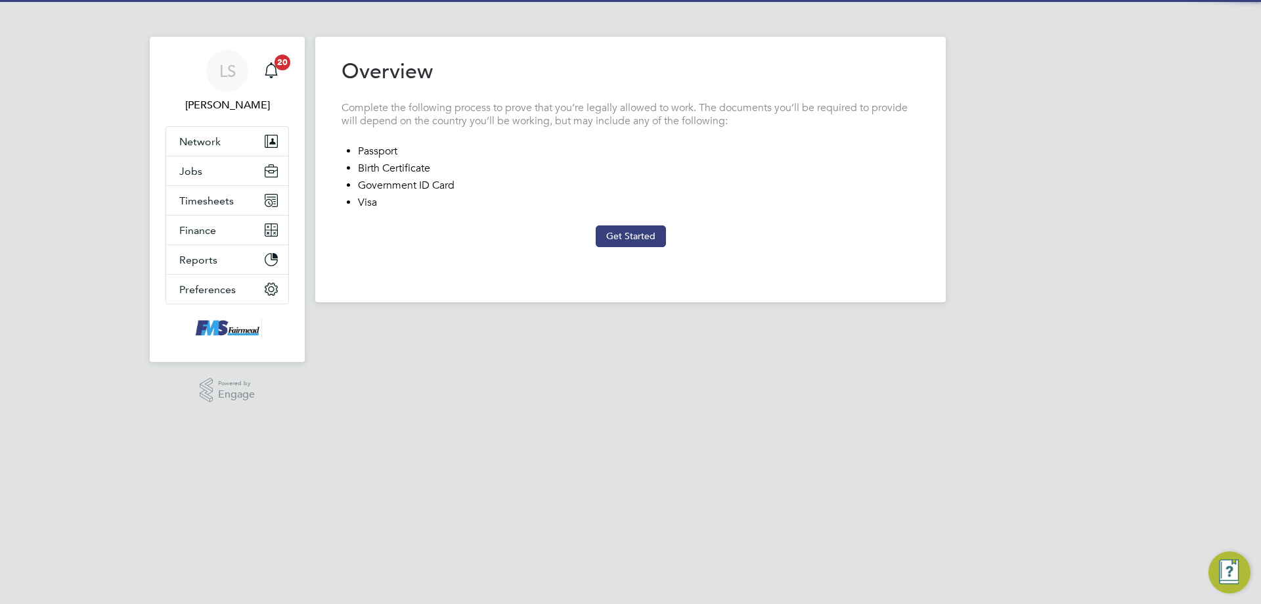
type input "[GEOGRAPHIC_DATA]"
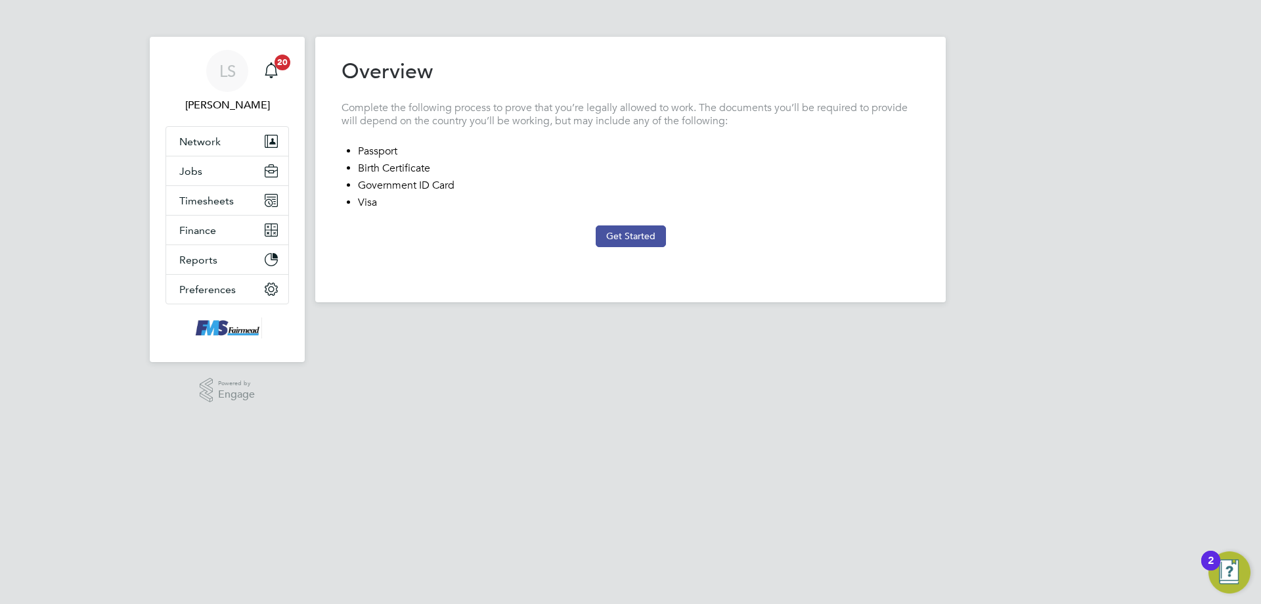
click at [629, 230] on button "Get Started" at bounding box center [631, 235] width 70 height 21
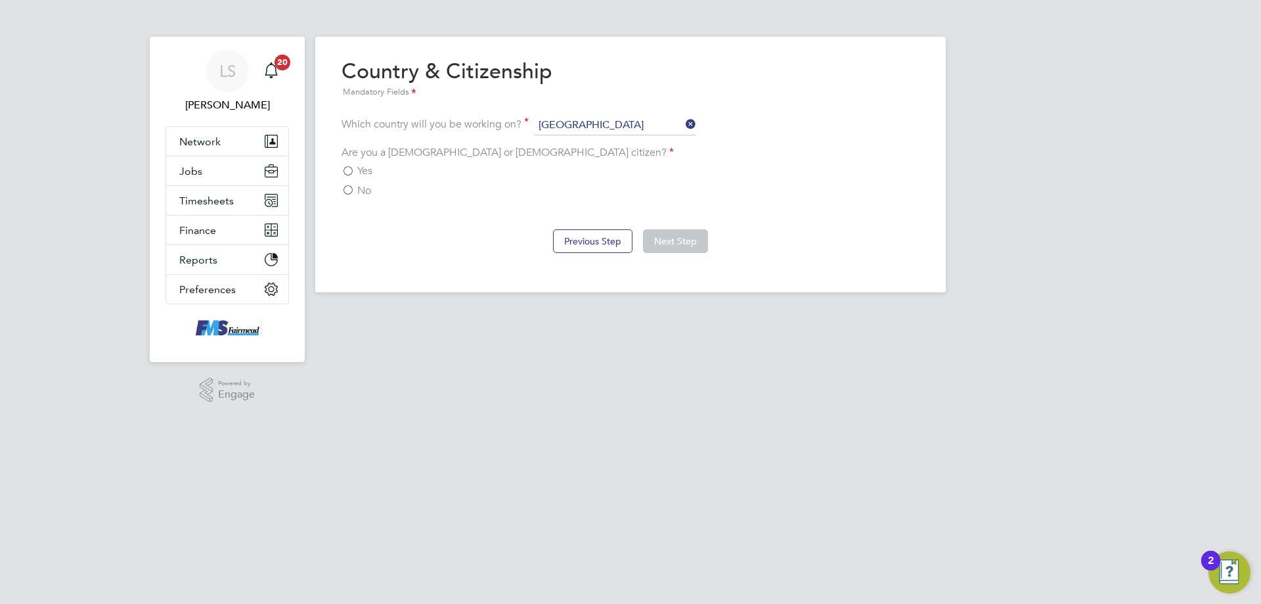
click at [363, 191] on span "No" at bounding box center [364, 190] width 14 height 13
click at [0, 0] on input "No" at bounding box center [0, 0] width 0 height 0
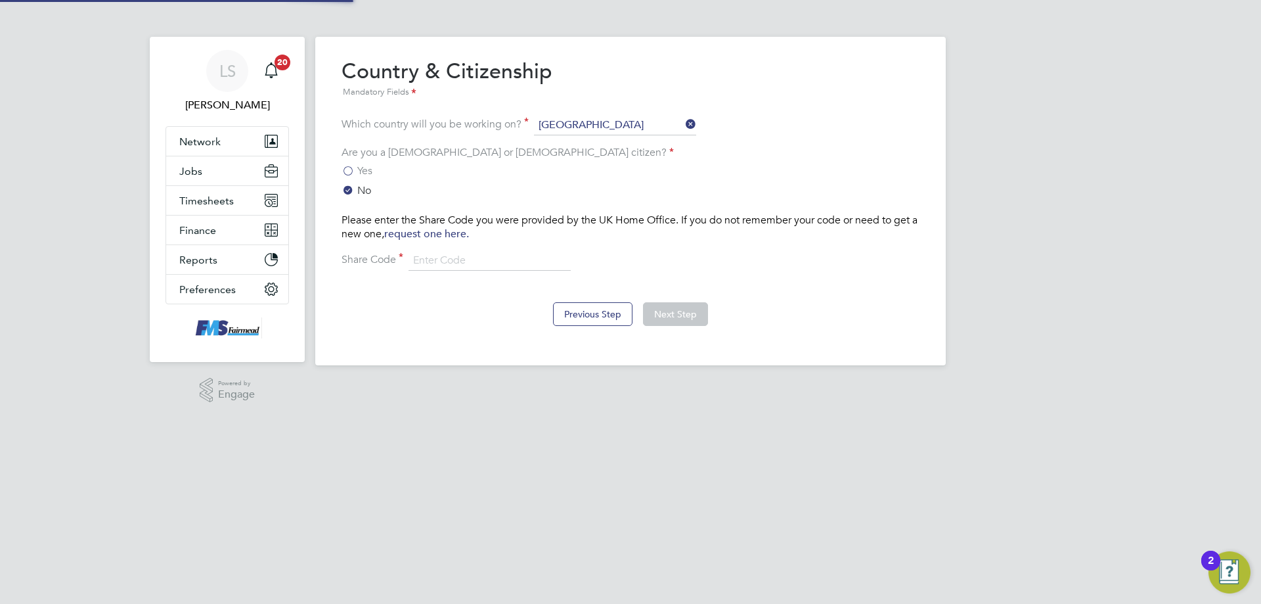
click at [347, 192] on label "No" at bounding box center [357, 190] width 30 height 13
click at [0, 0] on input "No" at bounding box center [0, 0] width 0 height 0
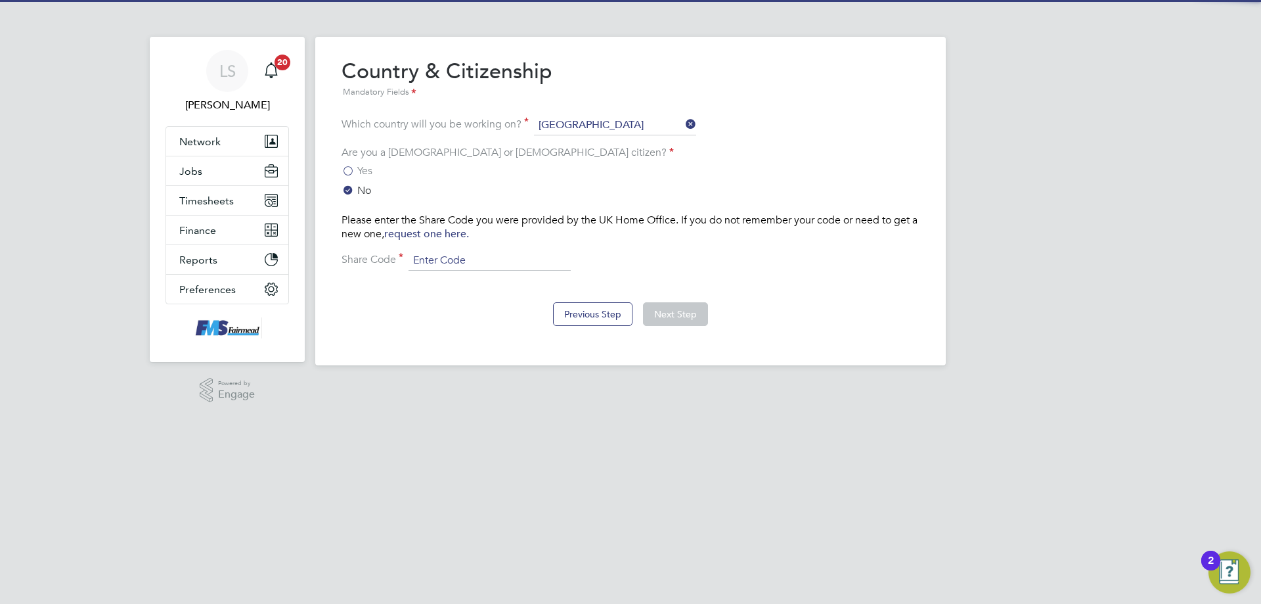
drag, startPoint x: 430, startPoint y: 263, endPoint x: 426, endPoint y: 258, distance: 7.0
click at [430, 263] on input at bounding box center [490, 261] width 162 height 20
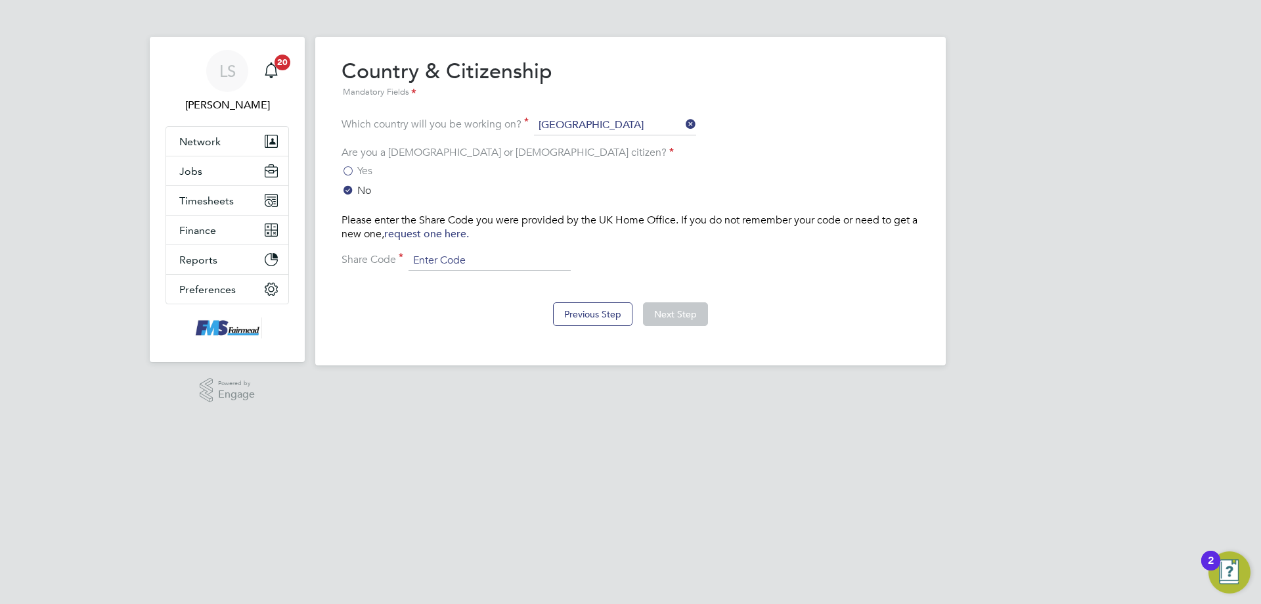
paste input "WM6 4TG 6XT"
type input "WM6 4TG 6XT"
click at [452, 336] on div "Previous Step Next Step" at bounding box center [631, 312] width 578 height 53
click at [674, 317] on button "Next Step" at bounding box center [675, 314] width 65 height 24
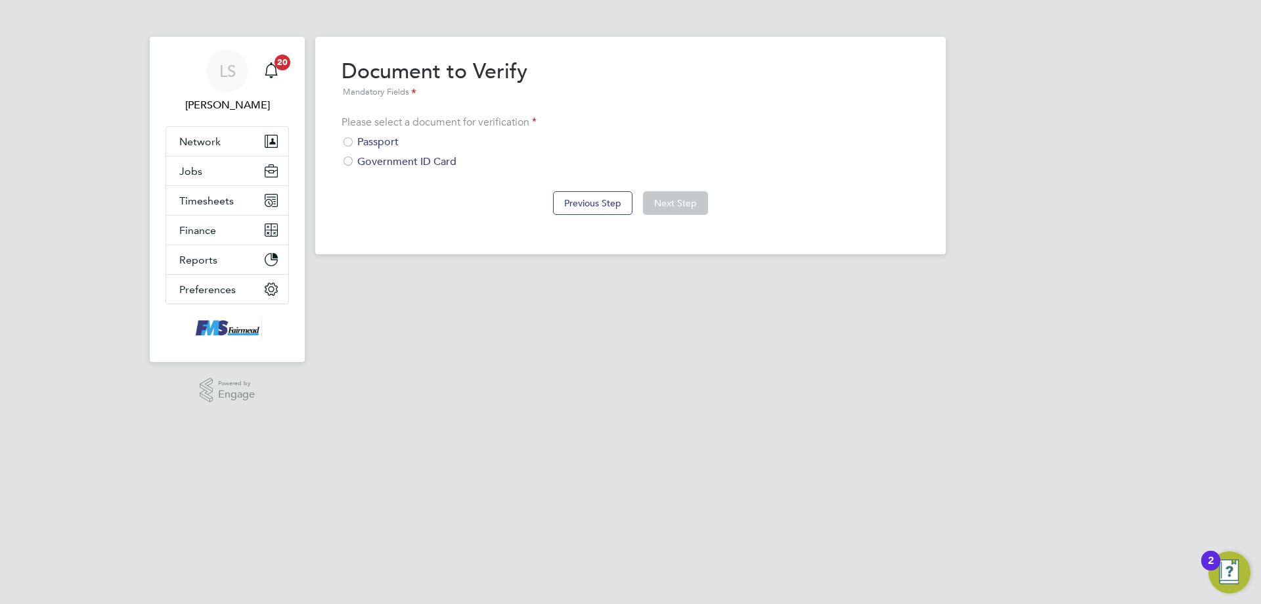
click at [346, 143] on div at bounding box center [348, 143] width 13 height 13
click at [682, 208] on button "Next Step" at bounding box center [675, 203] width 65 height 24
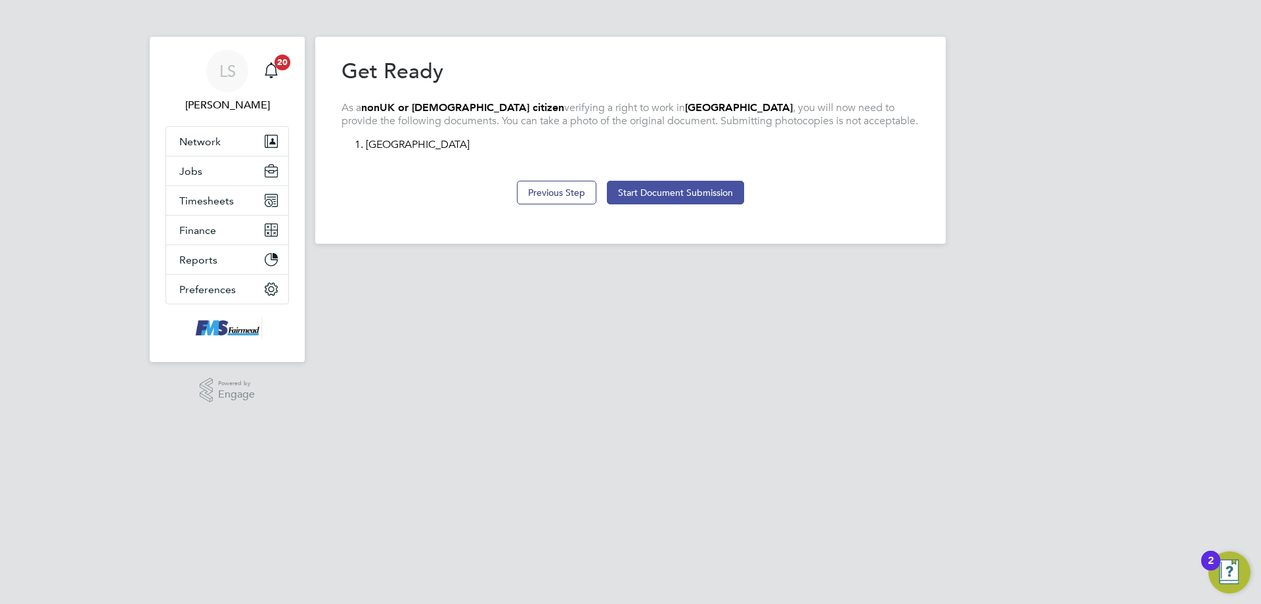
click at [643, 186] on button "Start Document Submission" at bounding box center [675, 193] width 137 height 24
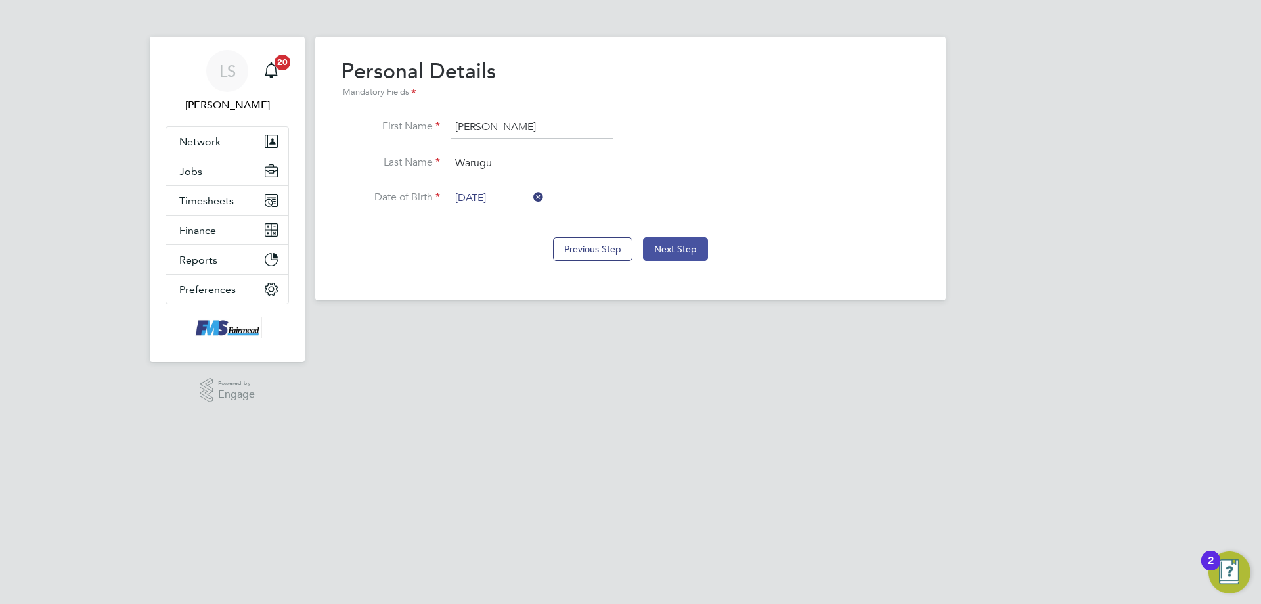
click at [668, 253] on button "Next Step" at bounding box center [675, 249] width 65 height 24
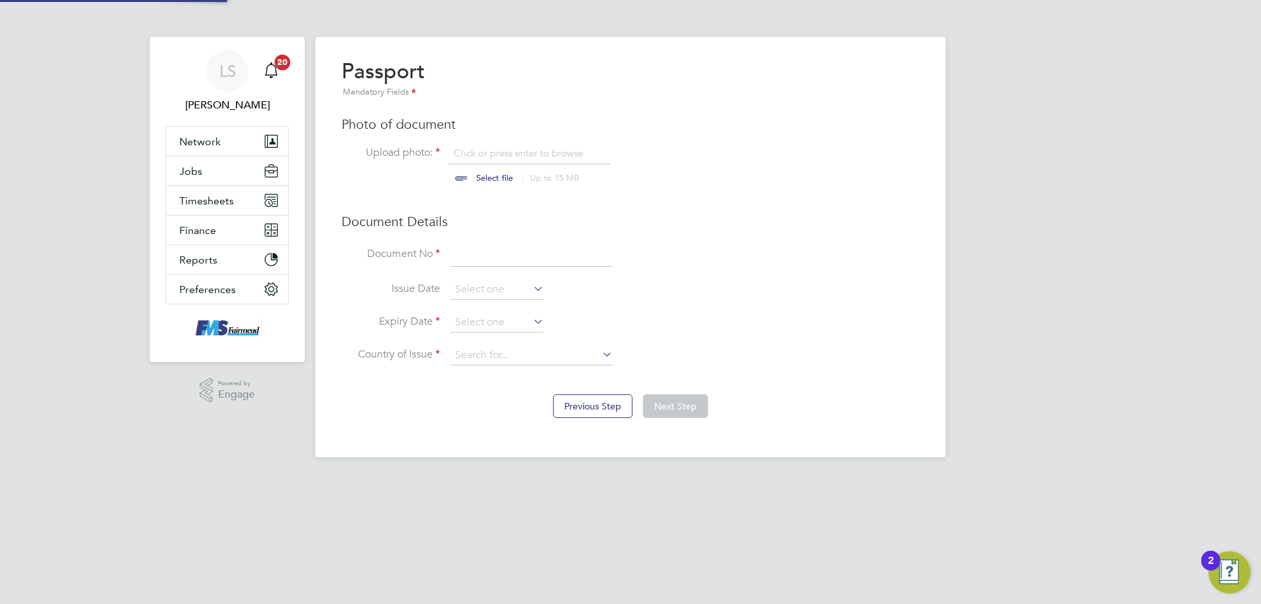
scroll to position [18, 163]
click at [459, 139] on div "Passport Mandatory Fields Photo of document Upload photo: Click or press enter …" at bounding box center [631, 218] width 578 height 321
click at [460, 147] on input "file" at bounding box center [507, 166] width 206 height 39
click at [467, 143] on div "Passport Mandatory Fields Photo of document Upload photo: Click or press enter …" at bounding box center [631, 218] width 578 height 321
click at [482, 166] on input "file" at bounding box center [507, 166] width 206 height 39
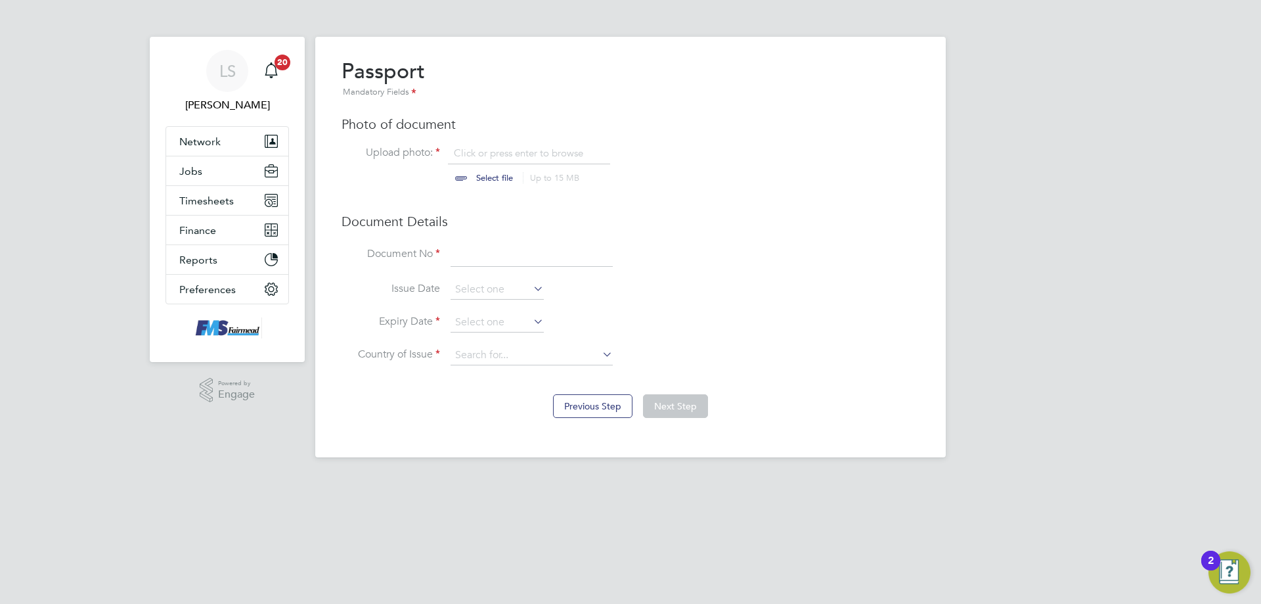
type input "C:\fakepath\[PERSON_NAME] Passport.jpg"
click at [491, 257] on input at bounding box center [532, 255] width 162 height 24
type input "B003583"
click at [491, 288] on input at bounding box center [497, 290] width 93 height 20
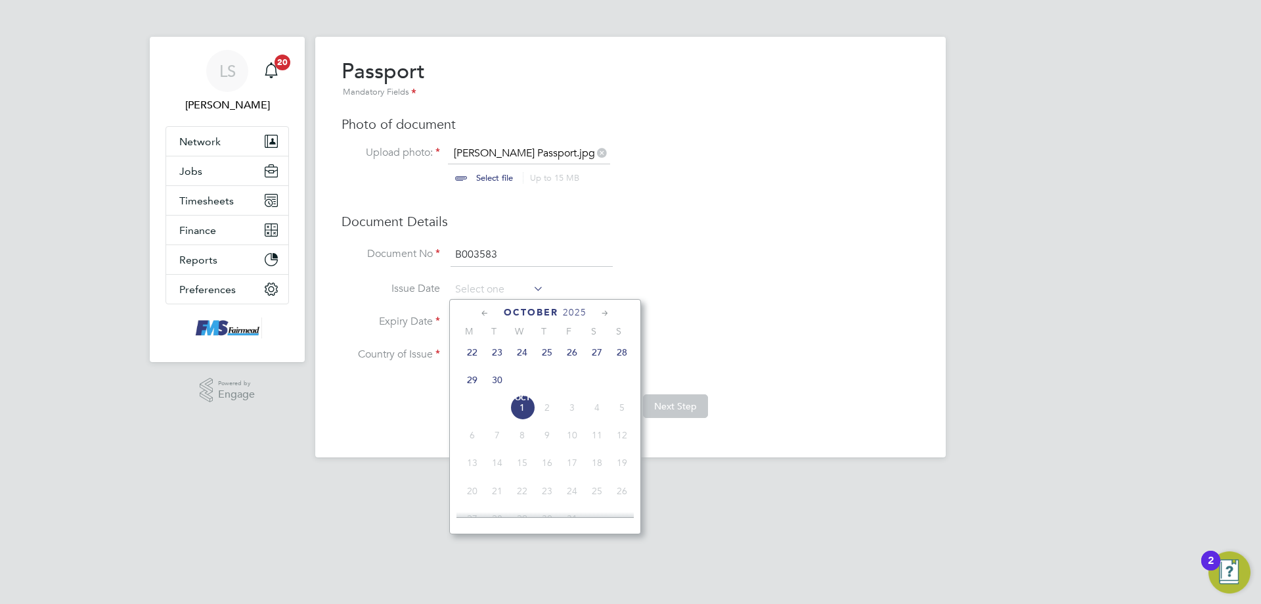
click at [565, 311] on span "2025" at bounding box center [575, 312] width 24 height 11
click at [500, 410] on span "2019" at bounding box center [497, 401] width 25 height 25
click at [608, 311] on icon at bounding box center [605, 313] width 12 height 14
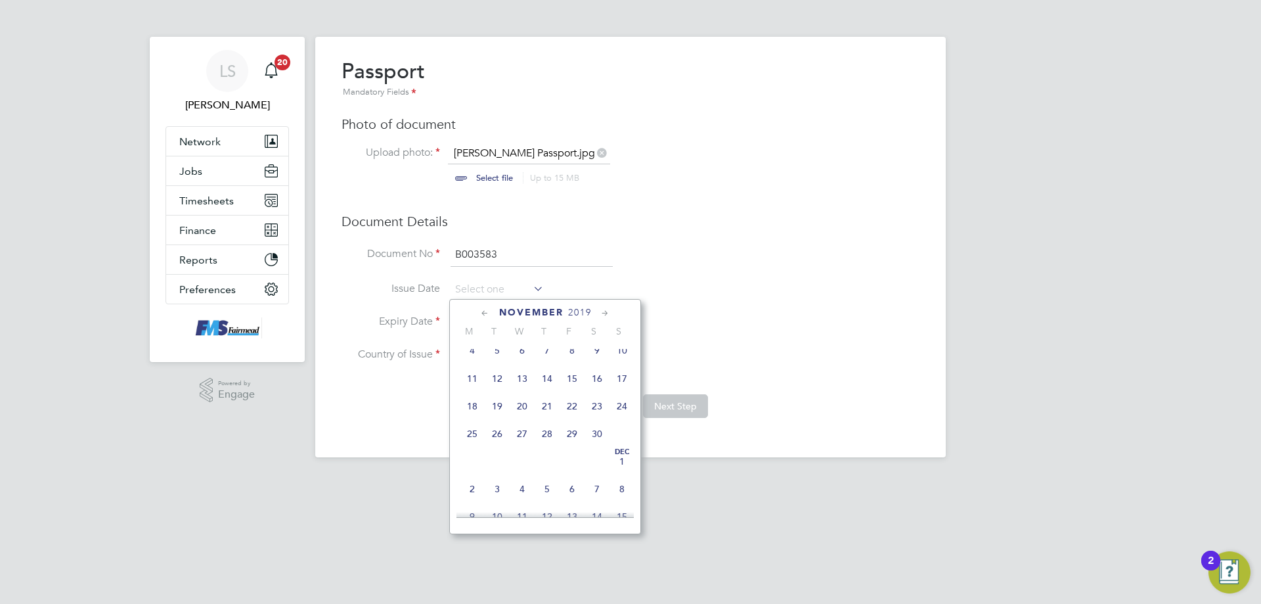
click at [606, 313] on icon at bounding box center [605, 313] width 12 height 14
click at [605, 313] on icon at bounding box center [605, 313] width 12 height 14
click at [604, 314] on icon at bounding box center [605, 313] width 12 height 14
click at [476, 313] on div "[DATE]" at bounding box center [545, 312] width 177 height 12
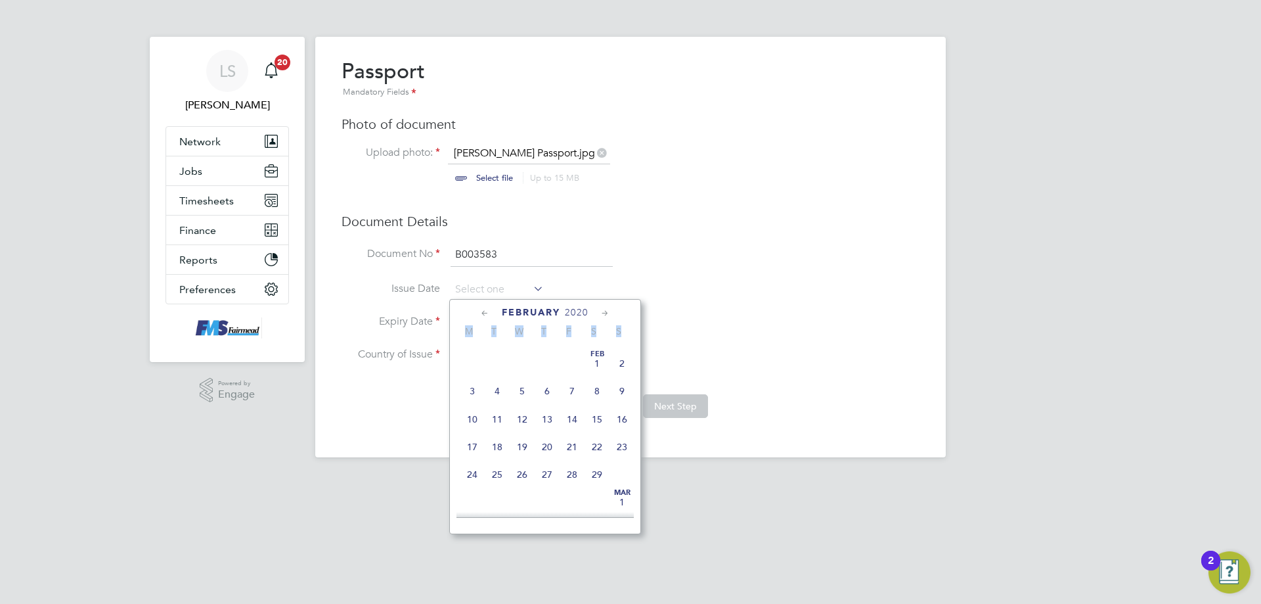
click at [476, 313] on div "[DATE]" at bounding box center [545, 312] width 177 height 12
click at [478, 315] on div "[DATE]" at bounding box center [545, 312] width 177 height 12
click at [479, 317] on icon at bounding box center [485, 313] width 12 height 14
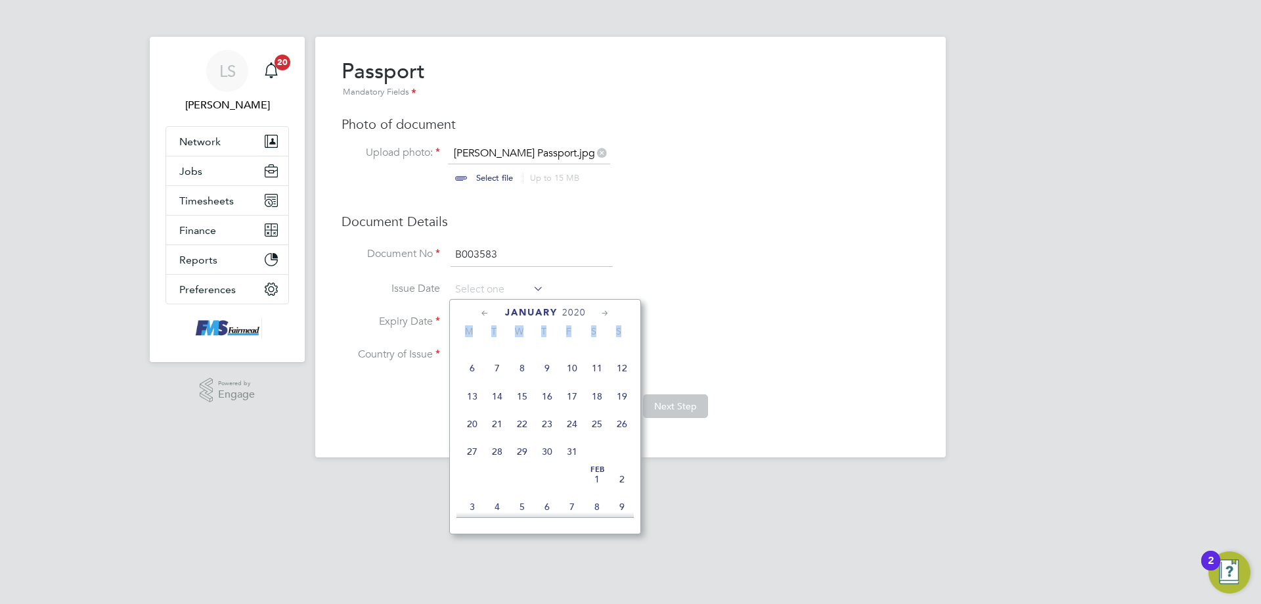
click at [479, 317] on icon at bounding box center [485, 313] width 12 height 14
click at [480, 316] on icon at bounding box center [485, 313] width 12 height 14
click at [482, 338] on div "[DATE] M T W T F S S [DATE] 2 3 4 5 6 7 8 9 10 11 12 13 14 15 16 17 18 19 20 21…" at bounding box center [545, 416] width 192 height 235
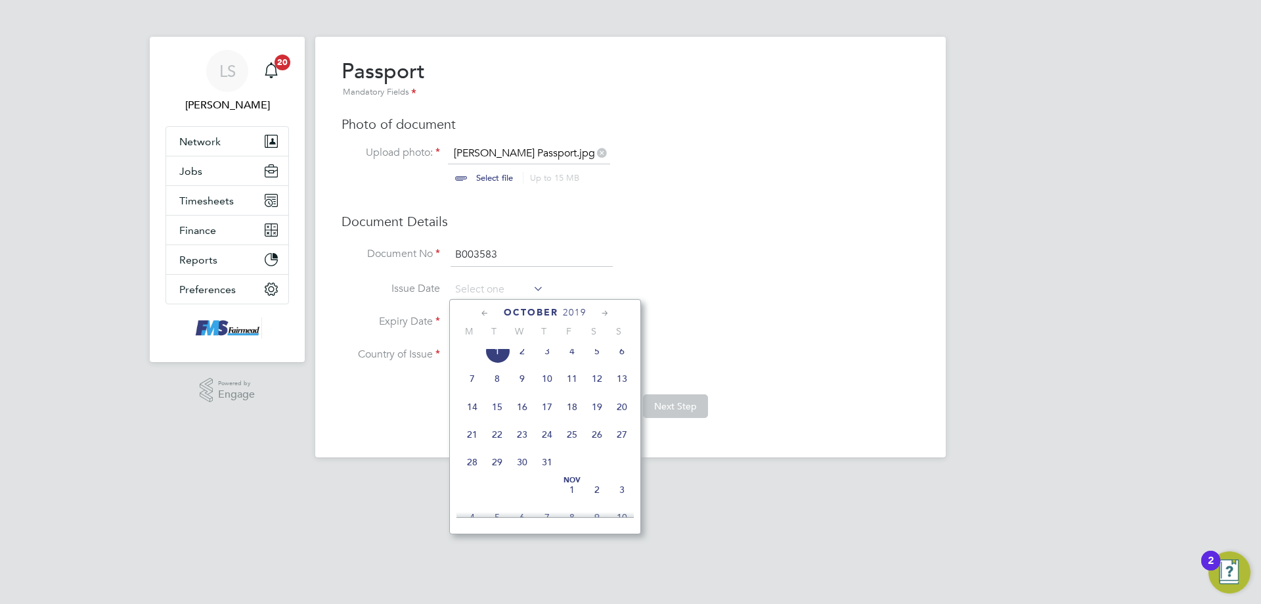
click at [487, 310] on icon at bounding box center [485, 313] width 12 height 14
click at [488, 310] on icon at bounding box center [485, 313] width 12 height 14
click at [486, 311] on icon at bounding box center [485, 313] width 12 height 14
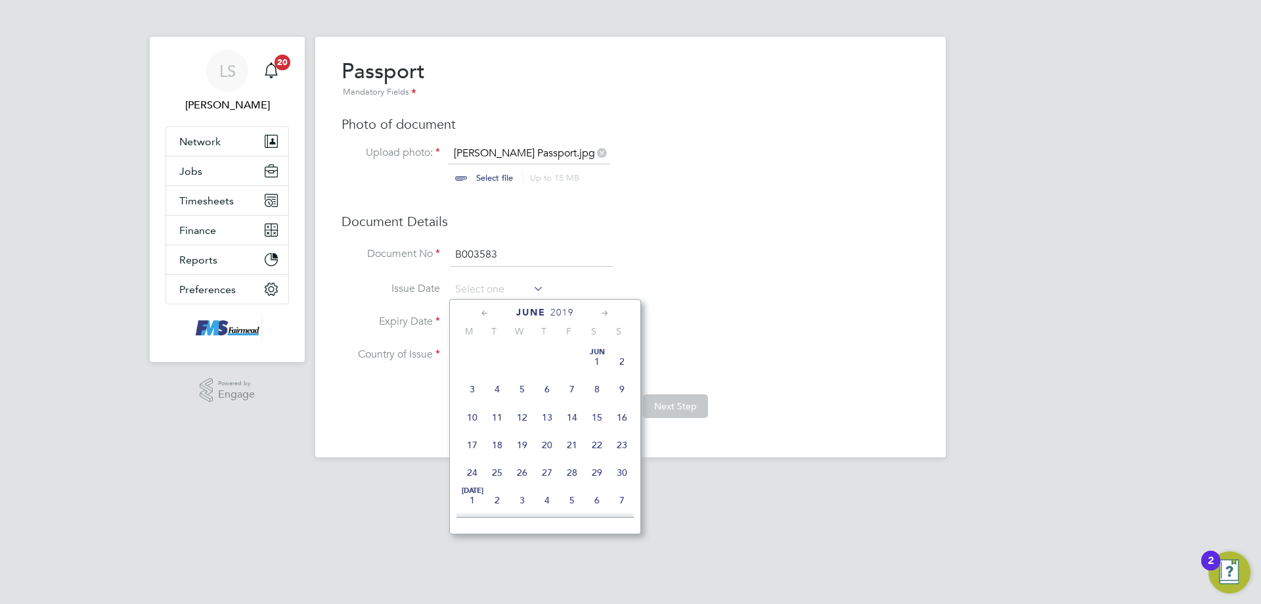
click at [486, 312] on icon at bounding box center [485, 313] width 12 height 14
click at [607, 313] on icon at bounding box center [605, 313] width 12 height 14
click at [539, 367] on span "2" at bounding box center [547, 358] width 25 height 25
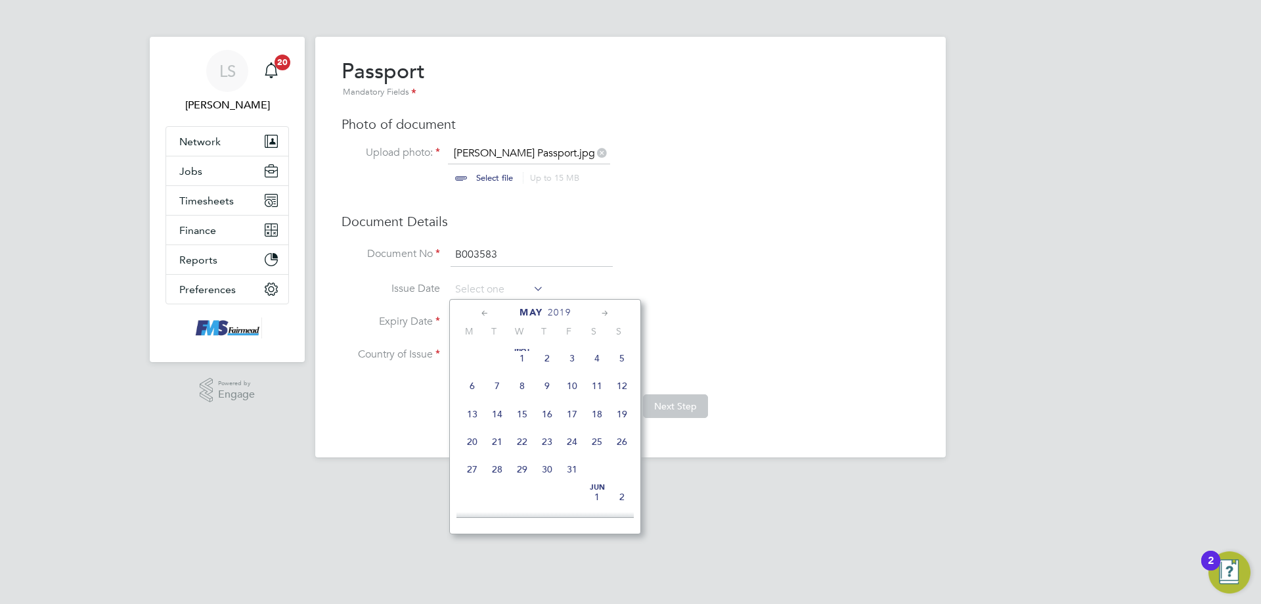
type input "[DATE]"
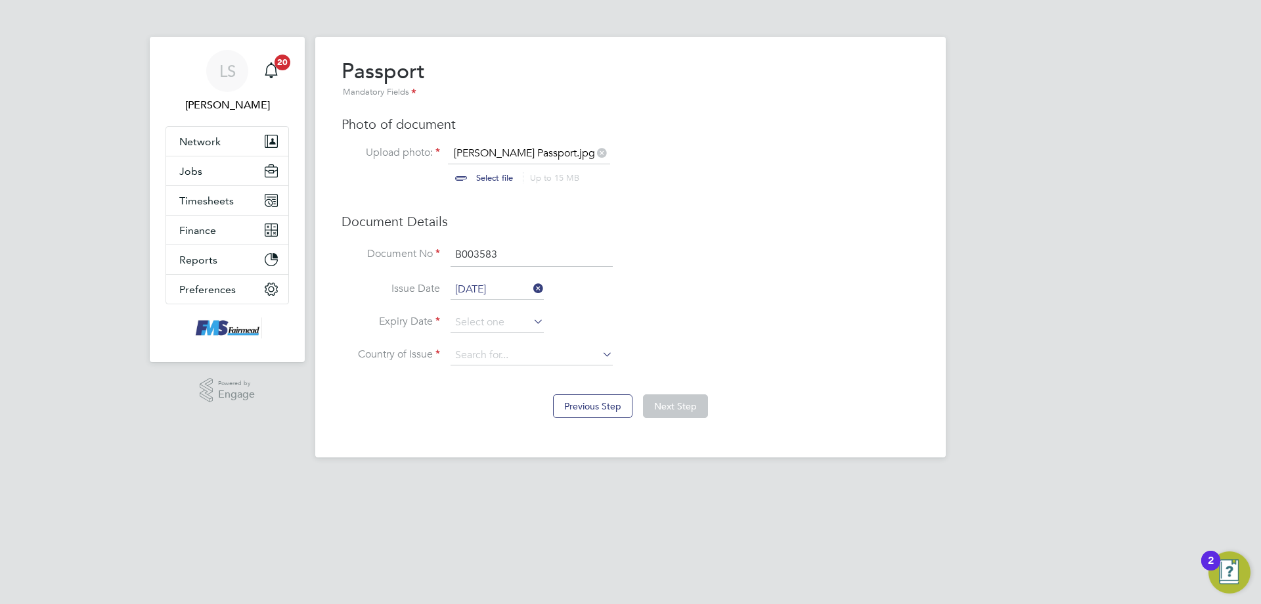
drag, startPoint x: 490, startPoint y: 333, endPoint x: 483, endPoint y: 325, distance: 11.2
click at [489, 333] on li "Expiry Date" at bounding box center [631, 329] width 578 height 33
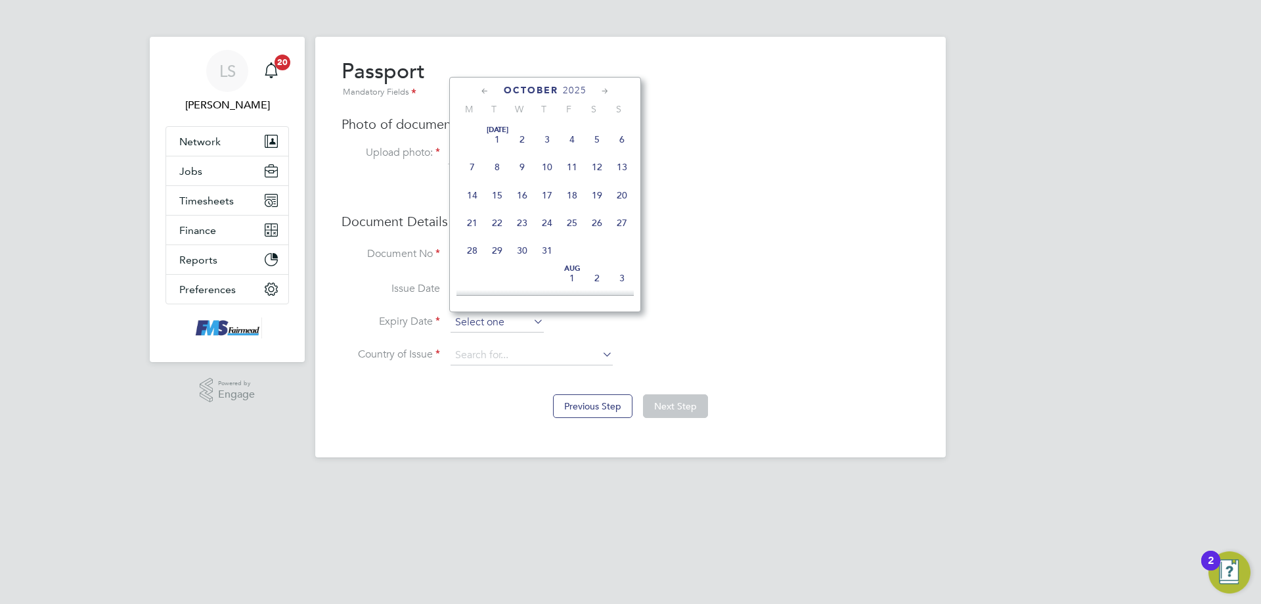
click at [483, 324] on input at bounding box center [497, 323] width 93 height 20
click at [495, 428] on div "Previous Step Next Step" at bounding box center [631, 404] width 578 height 53
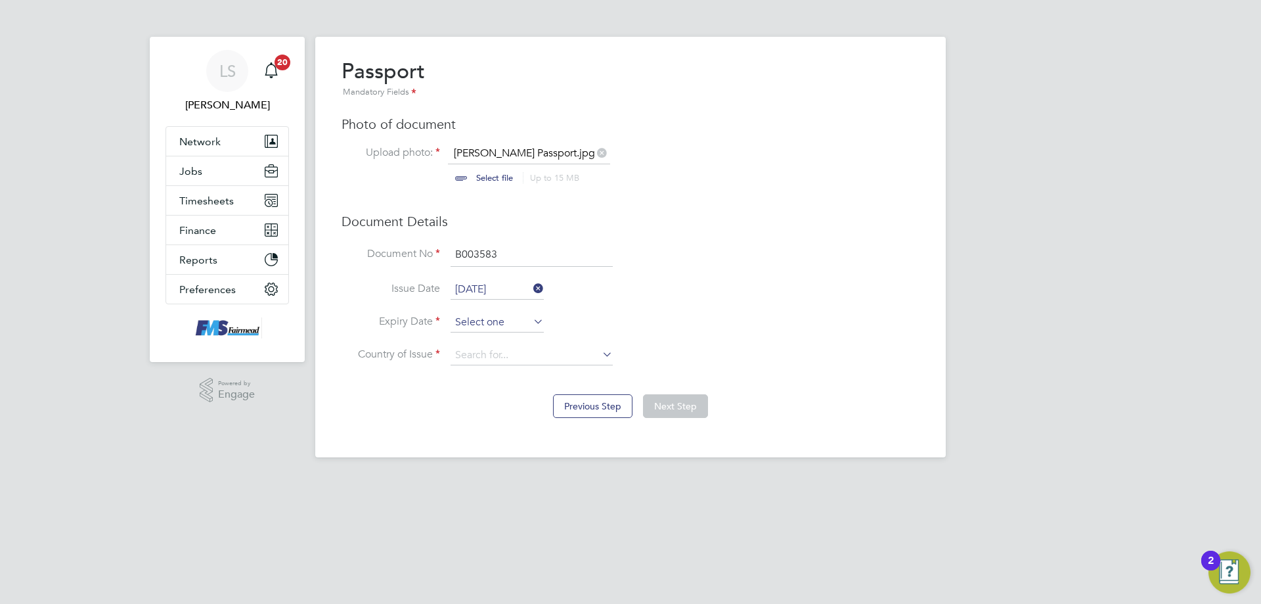
click at [495, 317] on input at bounding box center [497, 323] width 93 height 20
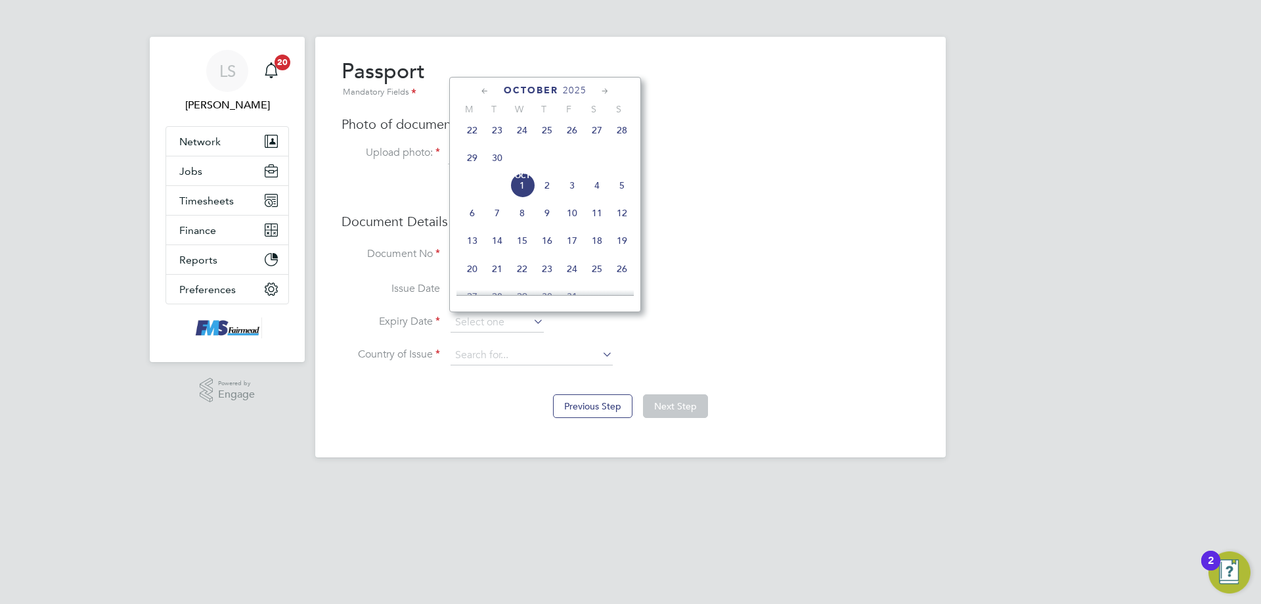
click at [578, 89] on span "2025" at bounding box center [575, 90] width 24 height 11
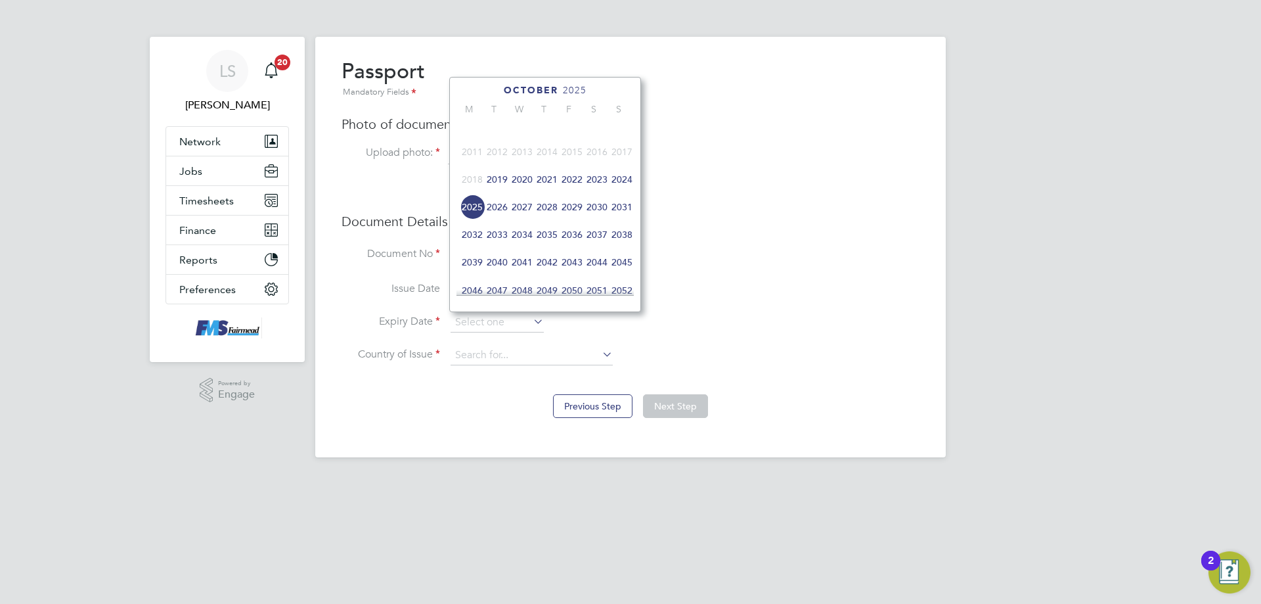
click at [576, 214] on span "2029" at bounding box center [572, 206] width 25 height 25
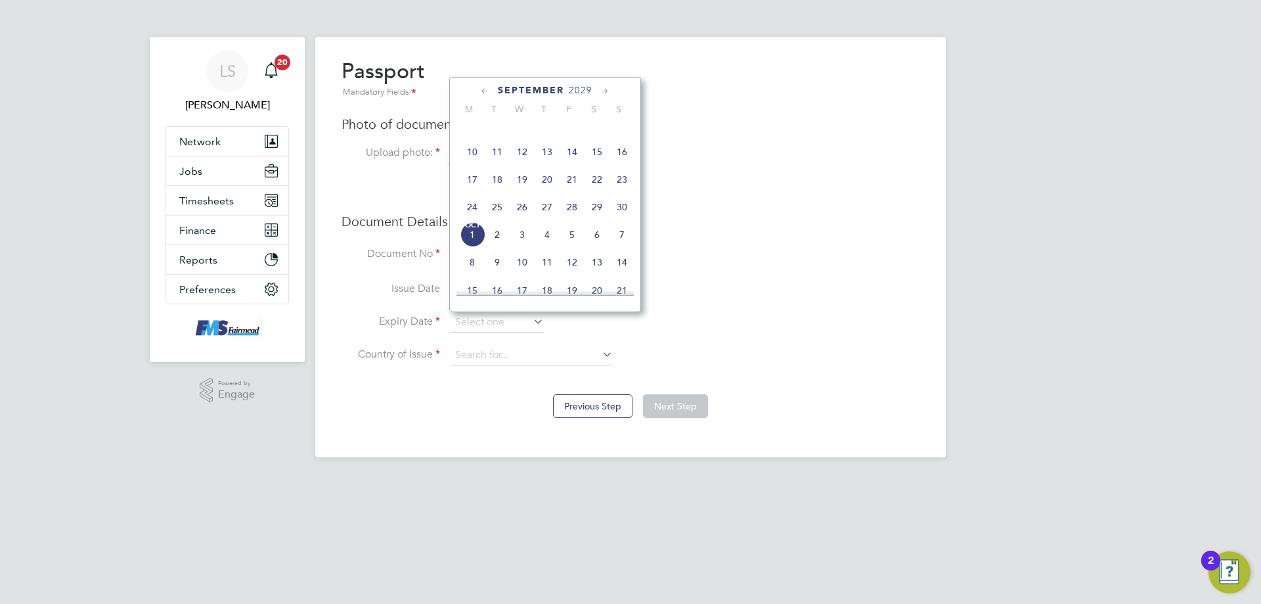
click at [616, 92] on div "[DATE]" at bounding box center [545, 90] width 177 height 12
click at [610, 91] on icon at bounding box center [605, 91] width 12 height 14
click at [608, 91] on icon at bounding box center [605, 91] width 12 height 14
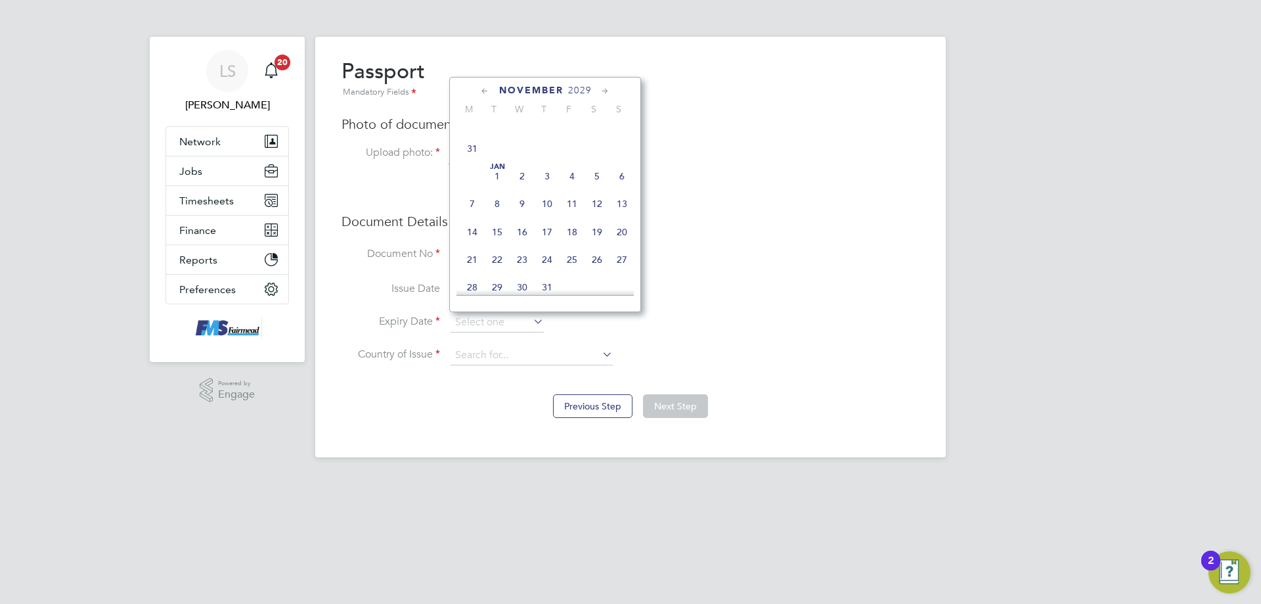
click at [608, 91] on icon at bounding box center [605, 91] width 12 height 14
click at [493, 89] on div "[DATE]" at bounding box center [545, 90] width 177 height 12
click at [489, 89] on icon at bounding box center [485, 91] width 12 height 14
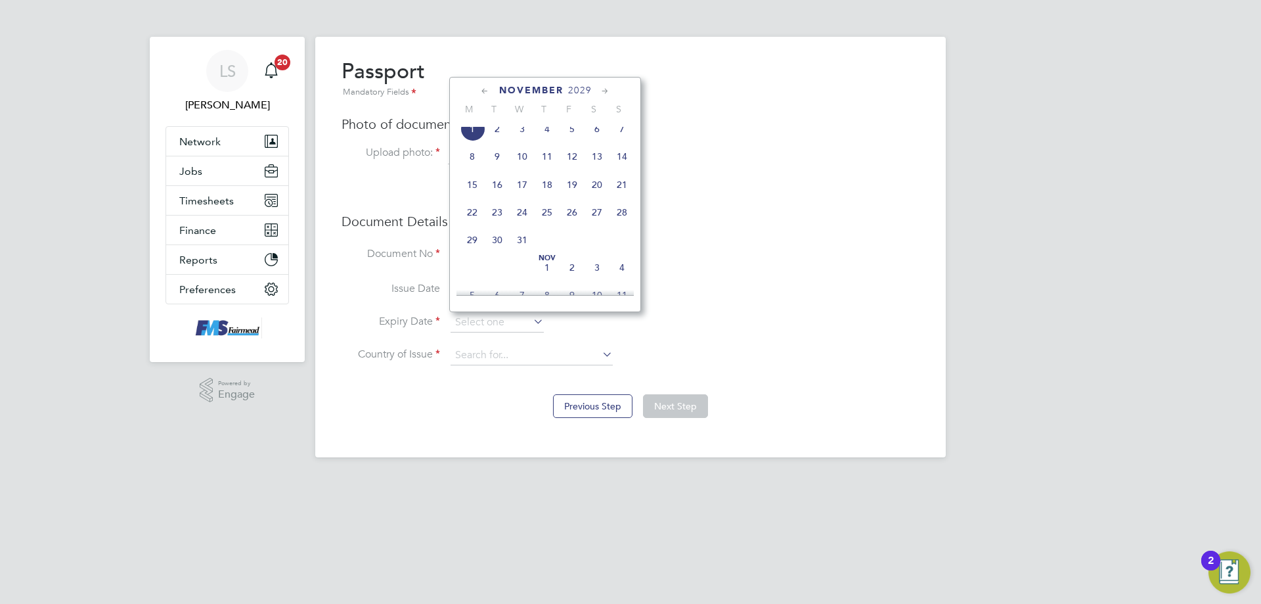
click at [489, 89] on icon at bounding box center [485, 91] width 12 height 14
click at [488, 89] on icon at bounding box center [485, 91] width 12 height 14
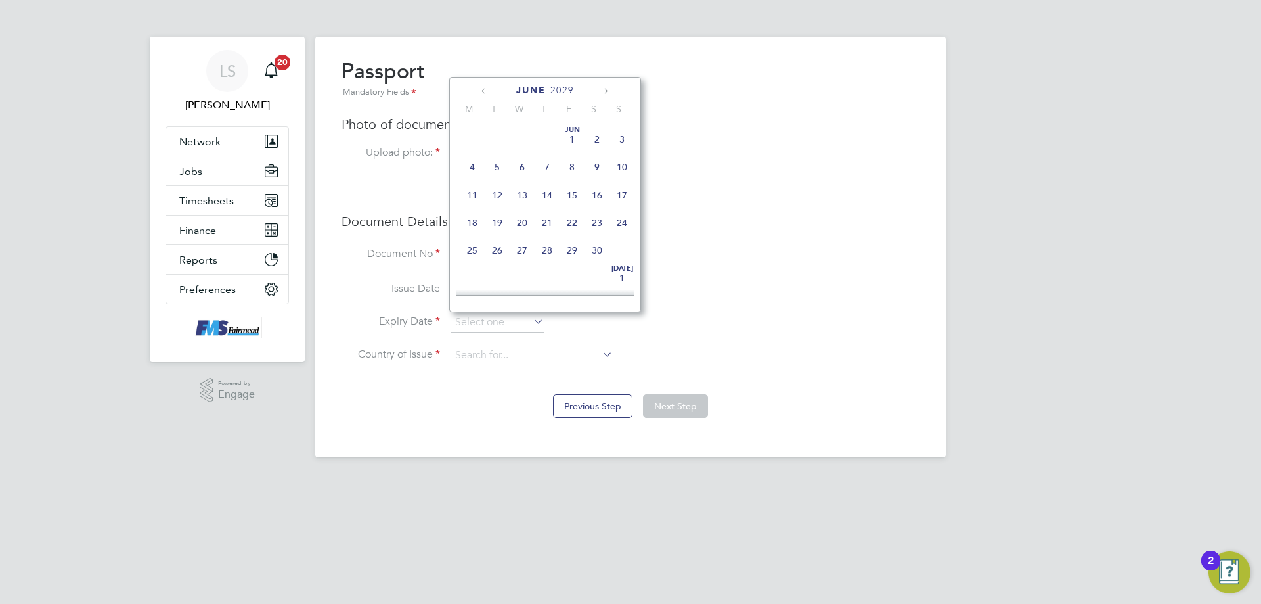
click at [488, 89] on icon at bounding box center [485, 91] width 12 height 14
click at [489, 89] on icon at bounding box center [485, 91] width 12 height 14
click at [607, 90] on icon at bounding box center [605, 91] width 12 height 14
click at [519, 138] on span "2" at bounding box center [522, 135] width 25 height 25
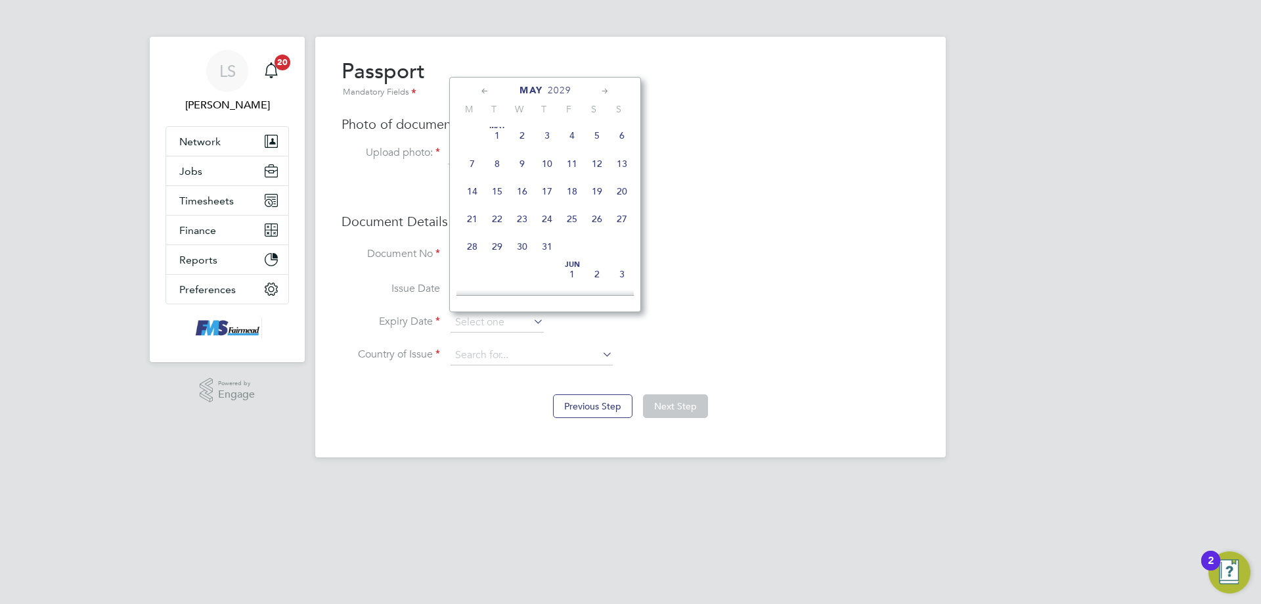
type input "02 May 2029"
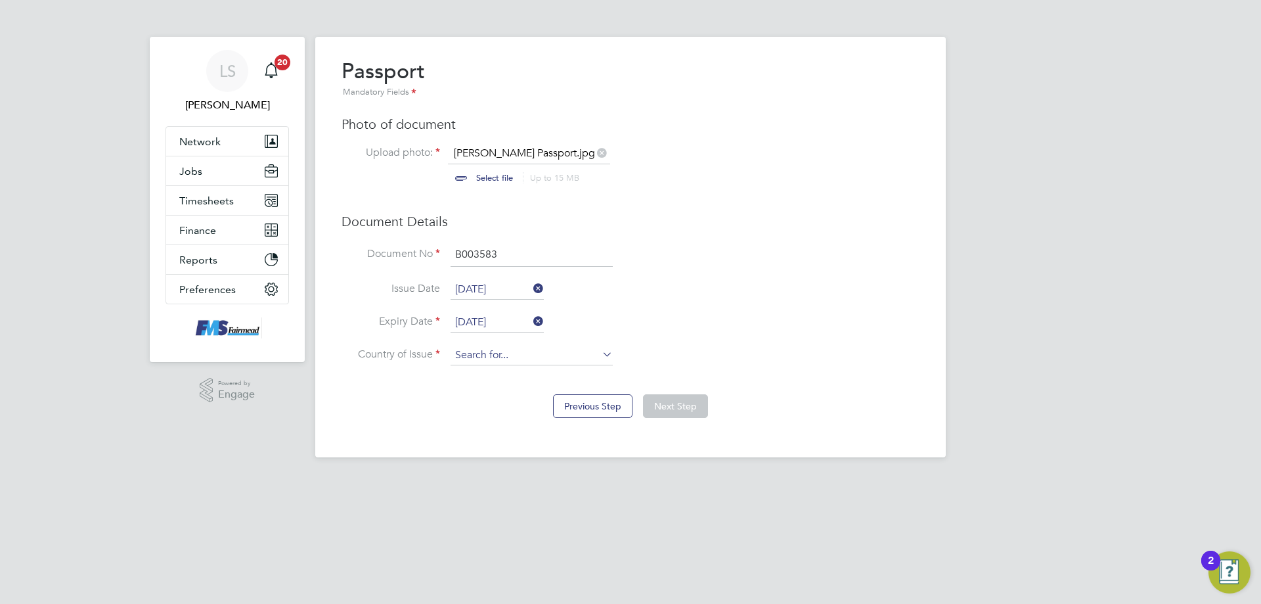
click at [453, 348] on input at bounding box center [532, 356] width 162 height 20
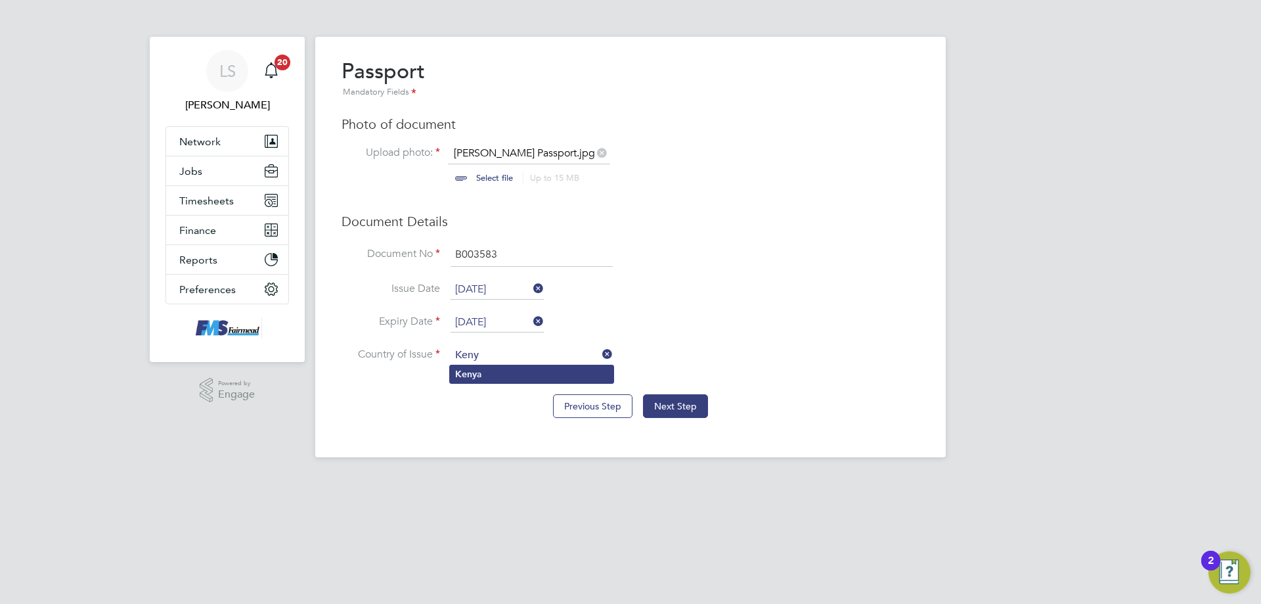
click at [468, 376] on b "Keny" at bounding box center [466, 374] width 22 height 11
type input "Kenya"
click at [669, 406] on button "Next Step" at bounding box center [675, 406] width 65 height 24
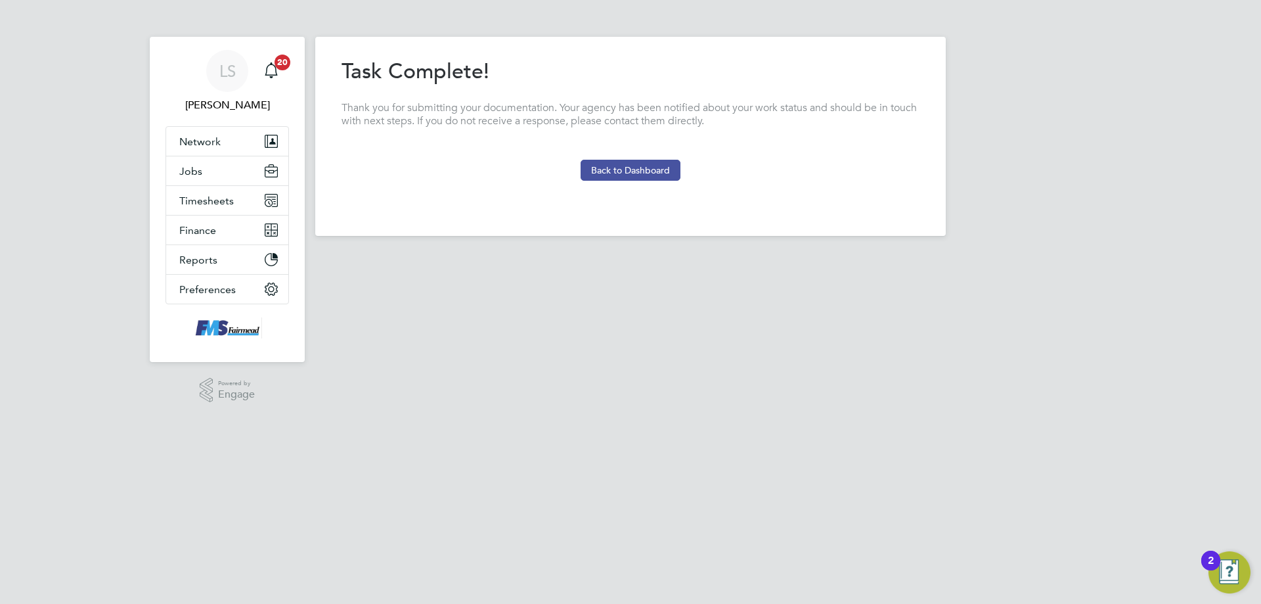
click at [629, 165] on button "Back to Dashboard" at bounding box center [631, 170] width 100 height 21
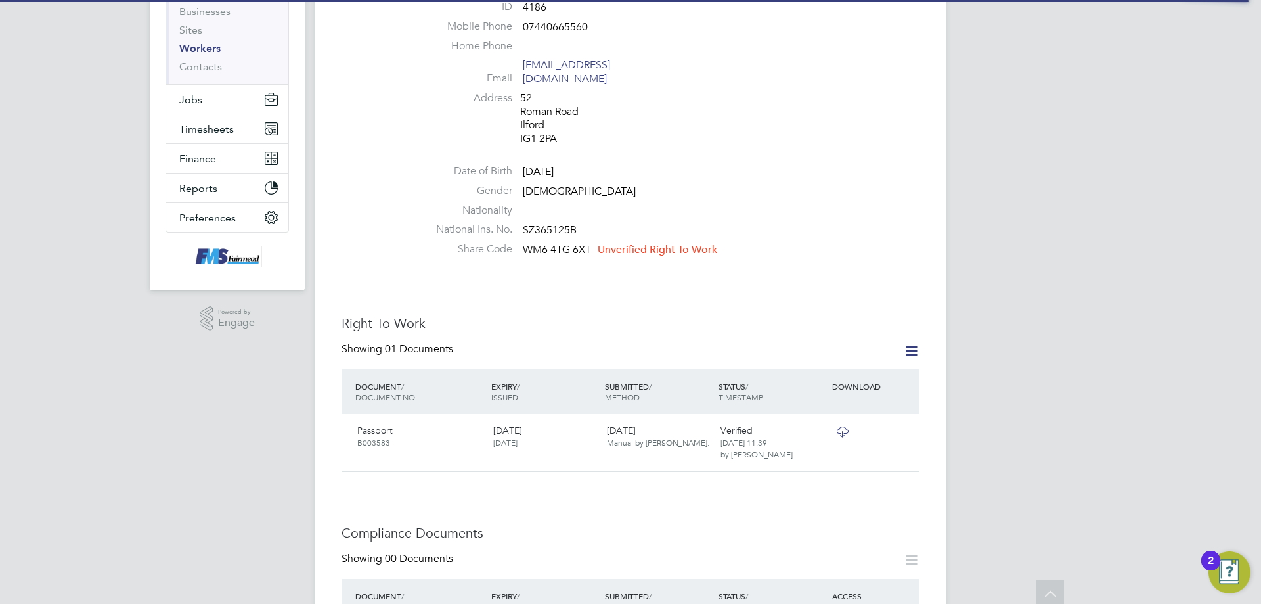
scroll to position [197, 0]
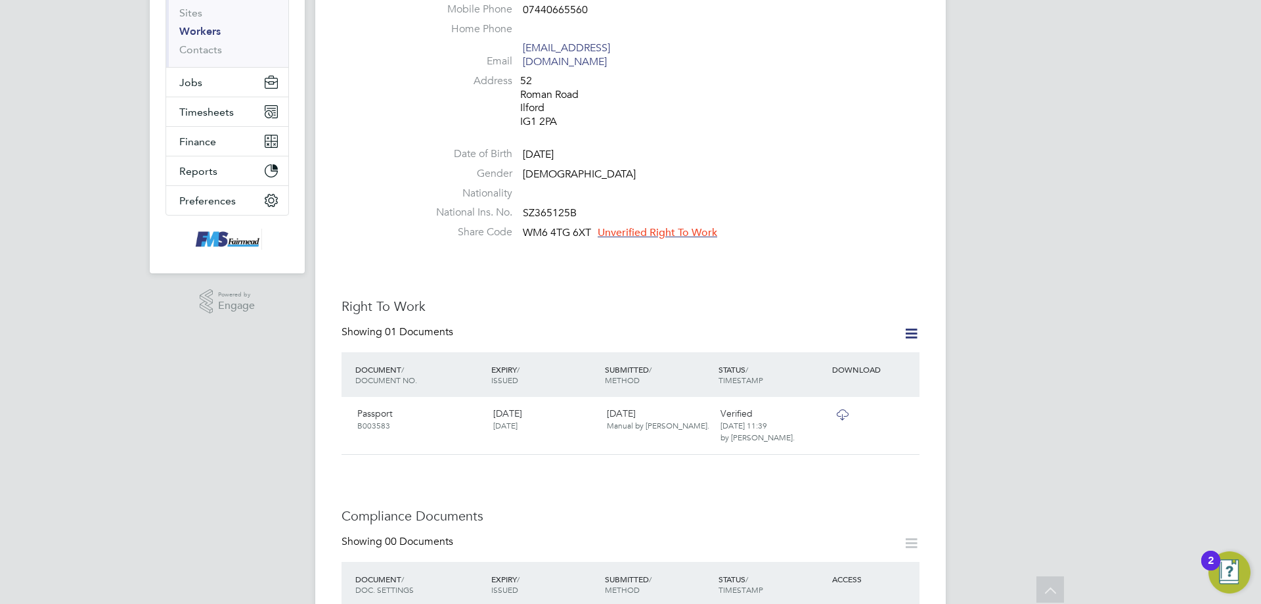
click at [639, 226] on span "Unverified Right To Work" at bounding box center [658, 232] width 120 height 13
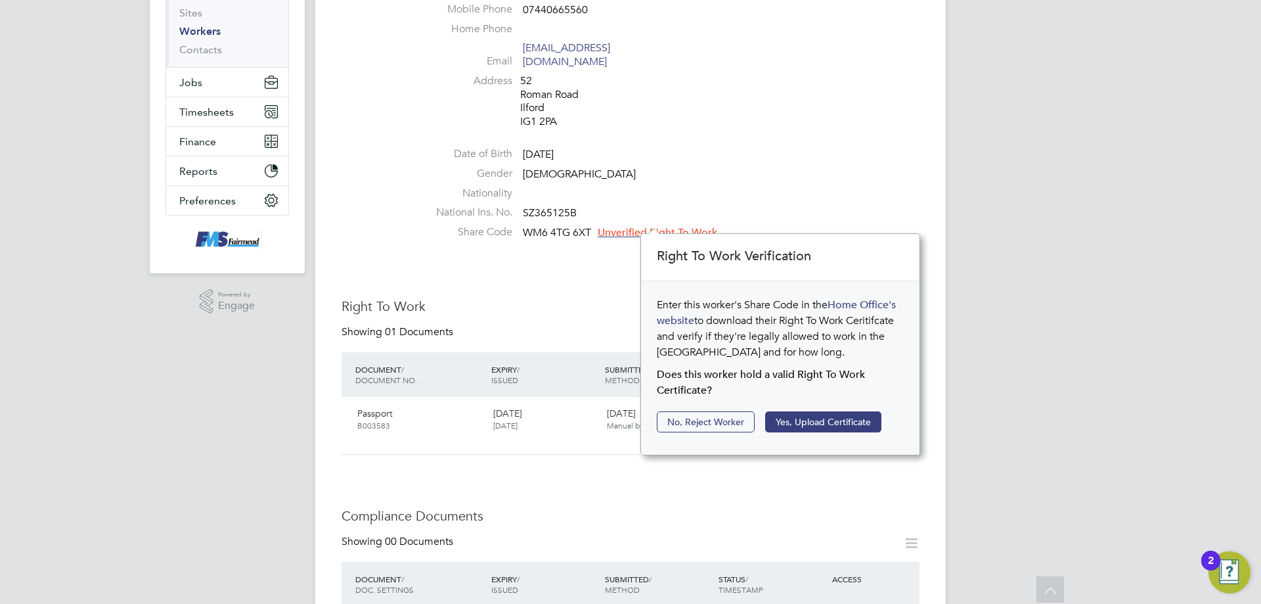
scroll to position [14, 120]
click at [790, 413] on button "Yes, Upload Certificate" at bounding box center [823, 421] width 116 height 21
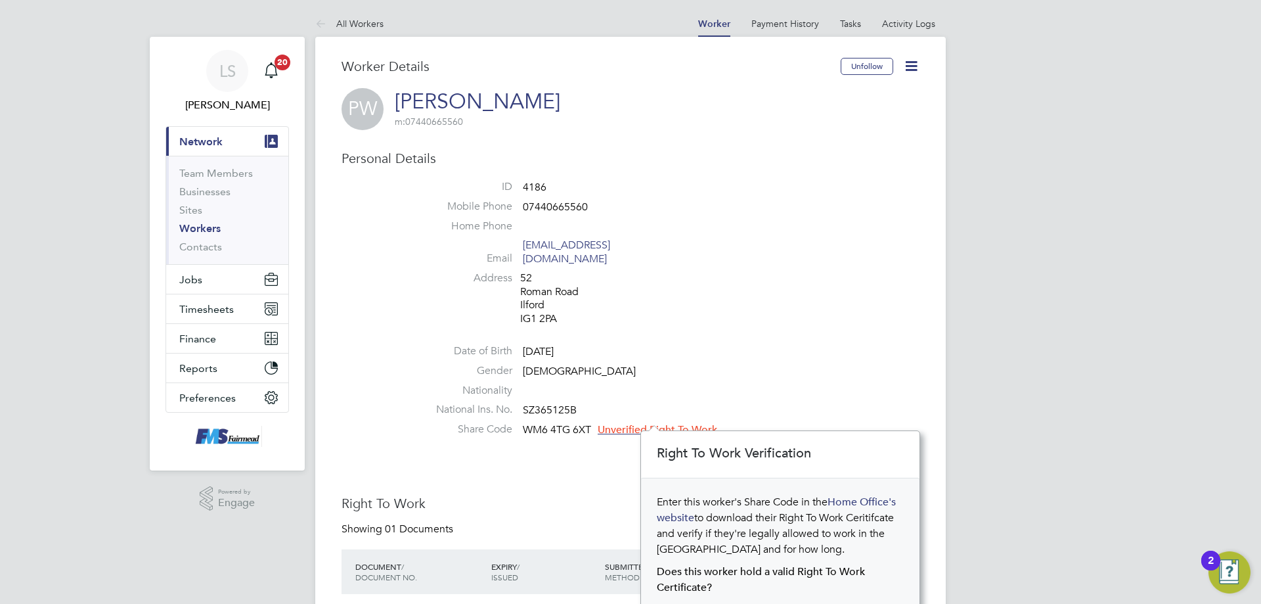
click at [655, 430] on div "Right To Work Verification Enter this worker's Share Code in the Home Office's …" at bounding box center [781, 541] width 280 height 222
click at [653, 423] on span "Unverified Right To Work" at bounding box center [658, 429] width 120 height 13
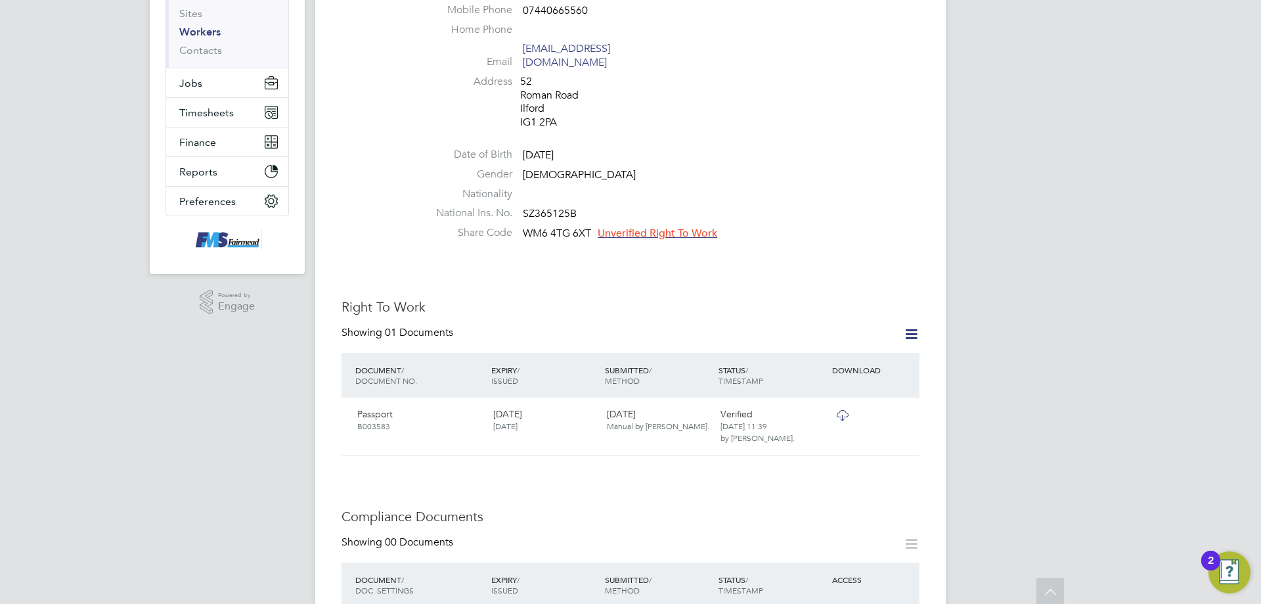
scroll to position [197, 0]
click at [638, 234] on div "Worker Details Unfollow PW Peter Warugu m: 07440665560 Personal Details ID 4186…" at bounding box center [631, 539] width 578 height 1357
click at [638, 227] on li "Share Code WM6 4TG 6XT Unverified Right To Work" at bounding box center [669, 235] width 499 height 20
click at [638, 226] on span "Unverified Right To Work" at bounding box center [658, 232] width 120 height 13
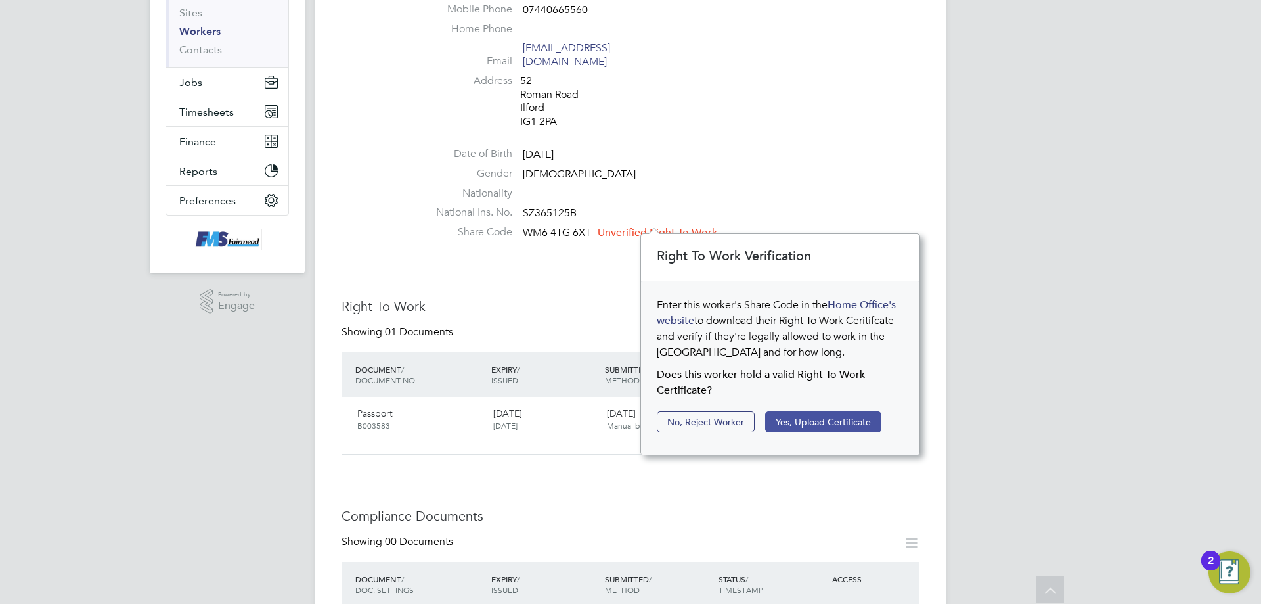
click at [796, 427] on button "Yes, Upload Certificate" at bounding box center [823, 421] width 116 height 21
click at [827, 413] on button "Yes, Upload Certificate" at bounding box center [823, 421] width 116 height 21
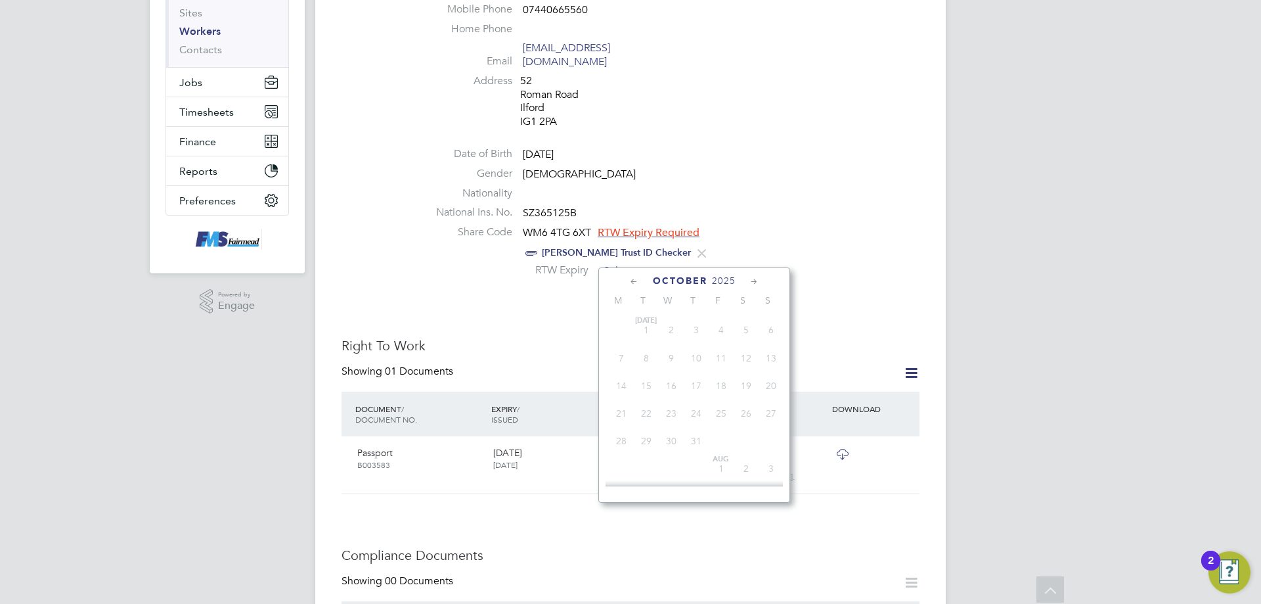
click at [642, 262] on input at bounding box center [645, 271] width 93 height 20
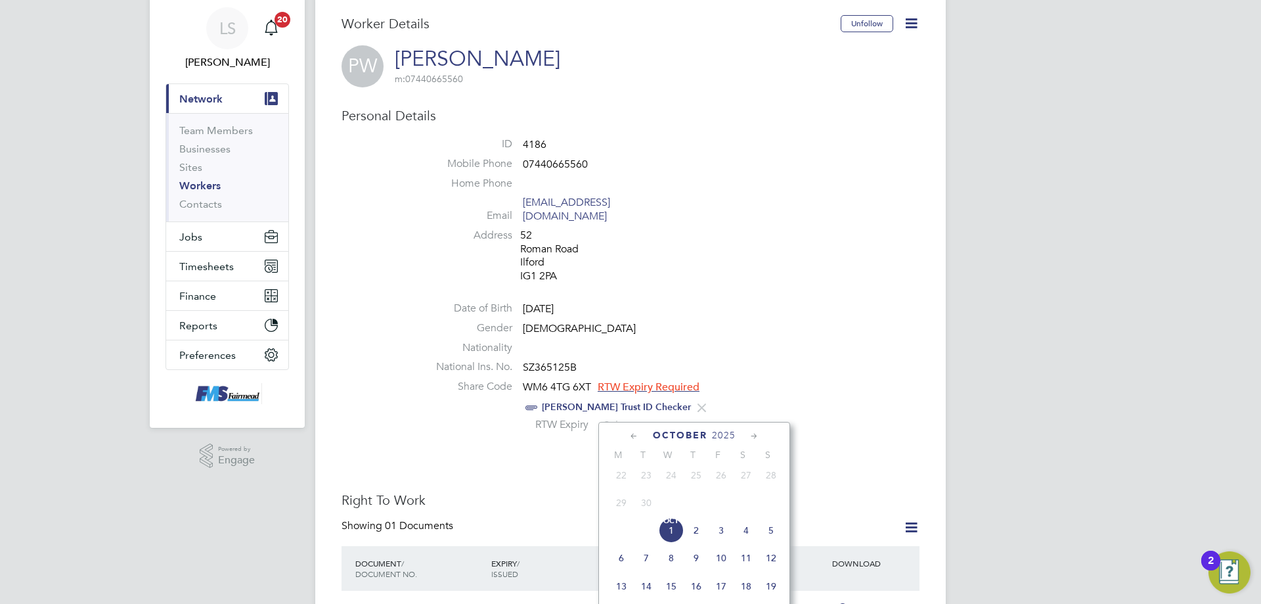
scroll to position [66, 0]
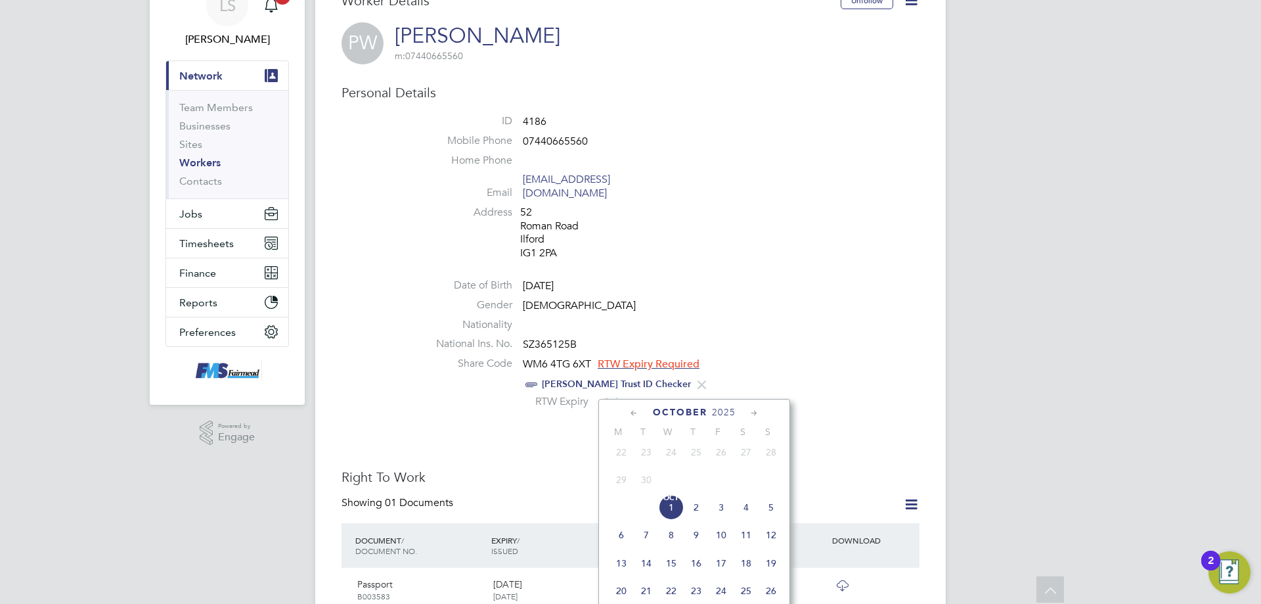
click at [723, 412] on span "2025" at bounding box center [724, 412] width 24 height 11
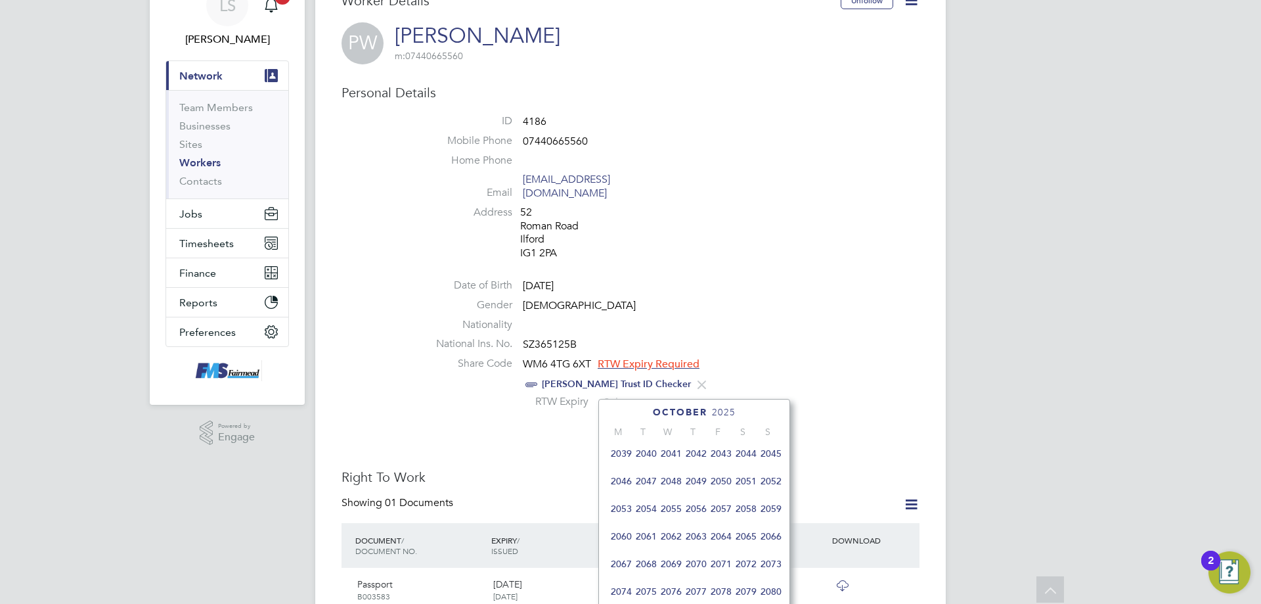
scroll to position [414, 0]
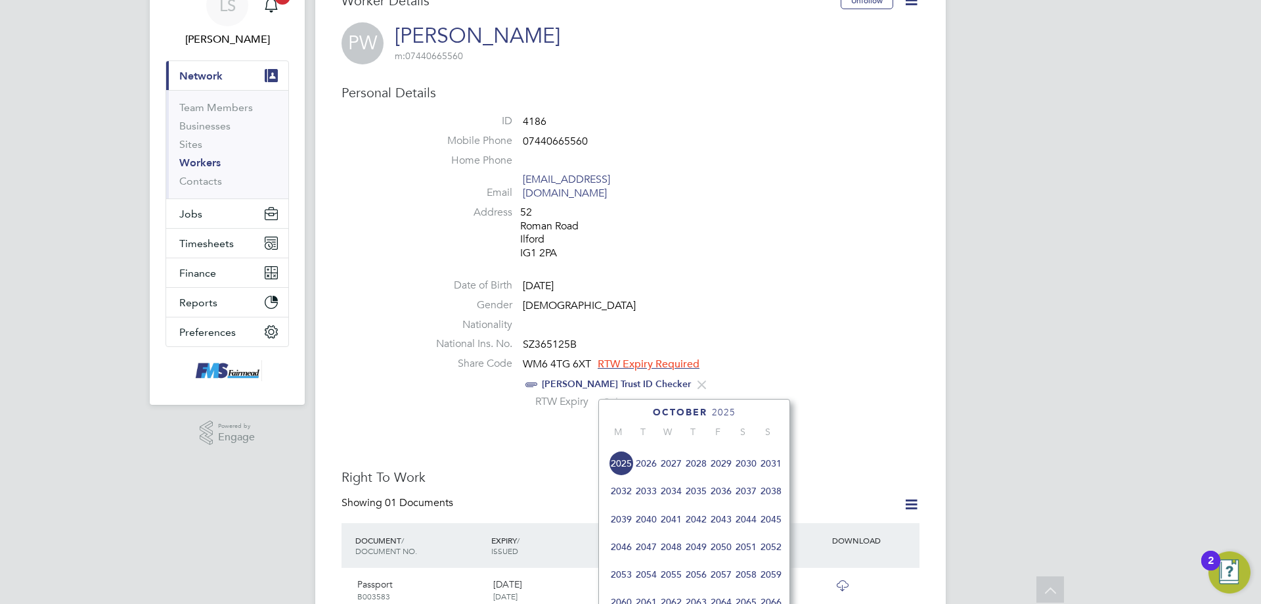
drag, startPoint x: 650, startPoint y: 472, endPoint x: 674, endPoint y: 482, distance: 25.6
click at [650, 471] on span "2026" at bounding box center [646, 463] width 25 height 25
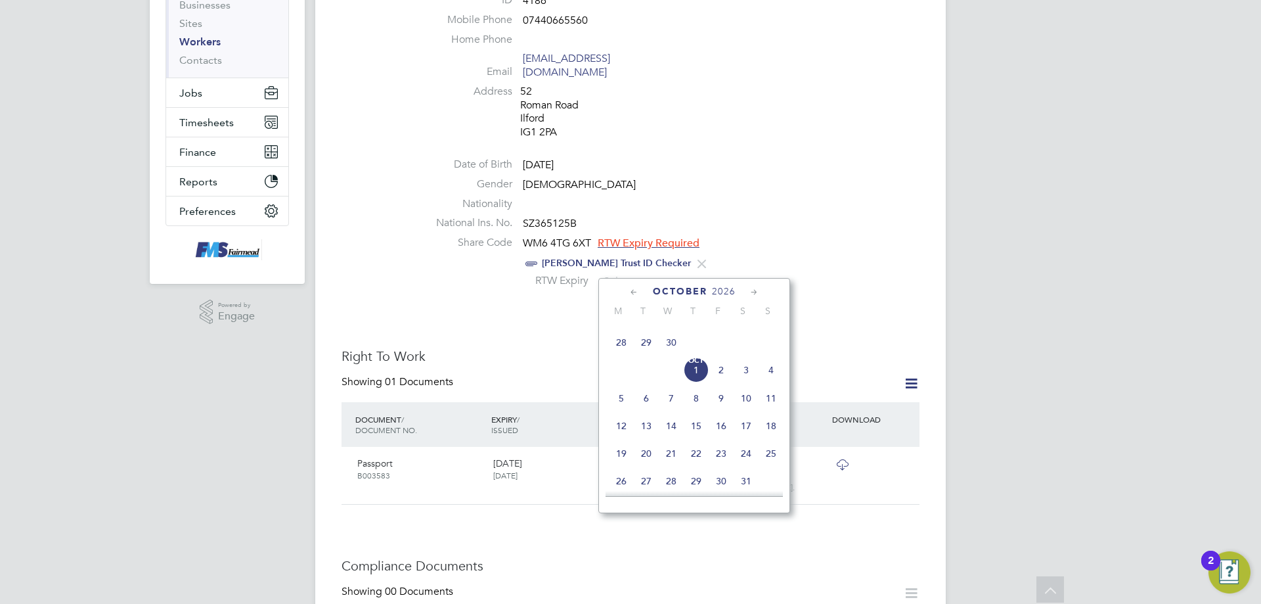
scroll to position [263, 0]
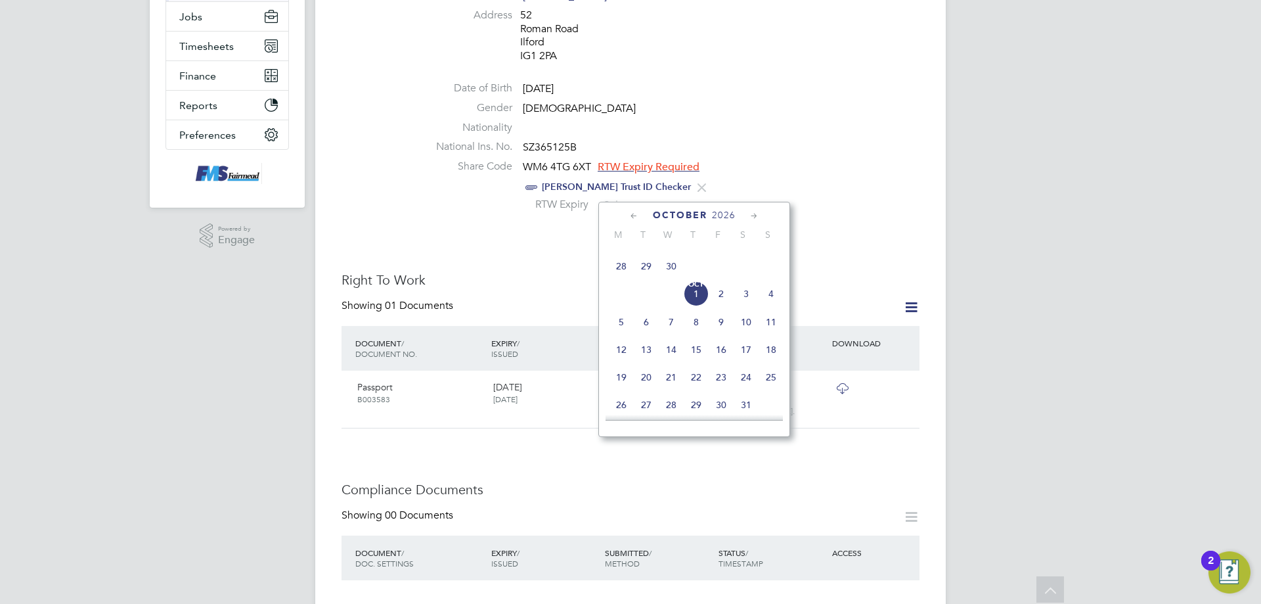
click at [756, 218] on icon at bounding box center [754, 216] width 12 height 14
click at [755, 219] on icon at bounding box center [754, 216] width 12 height 14
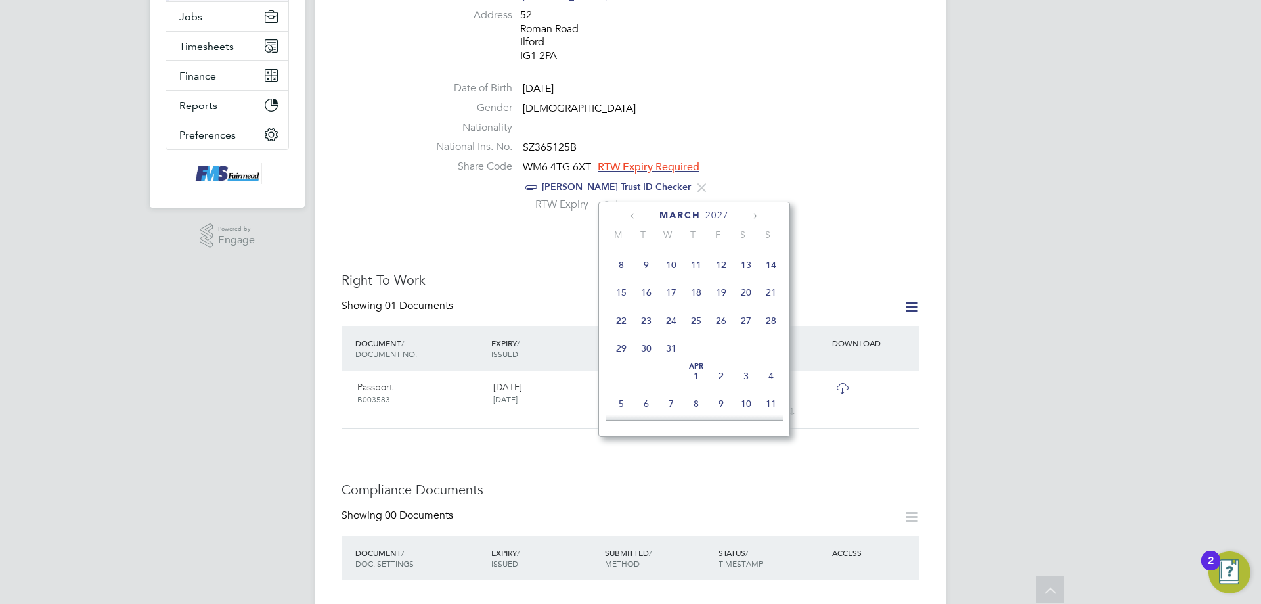
click at [637, 217] on icon at bounding box center [634, 216] width 12 height 14
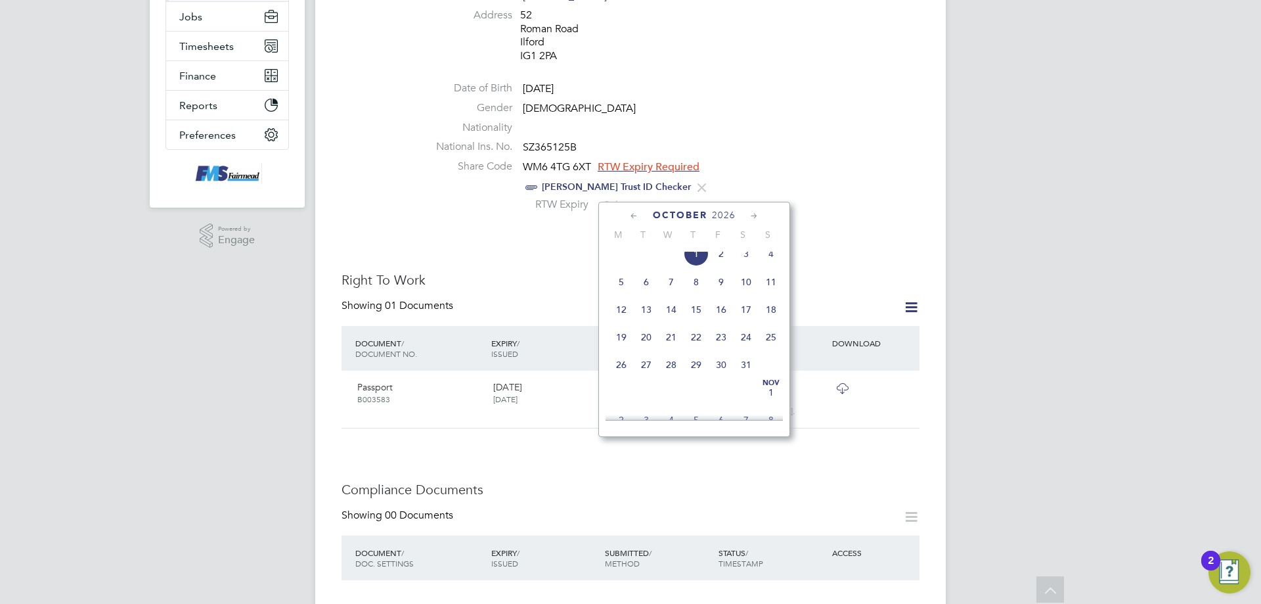
click at [637, 217] on icon at bounding box center [634, 216] width 12 height 14
click at [637, 218] on icon at bounding box center [634, 216] width 12 height 14
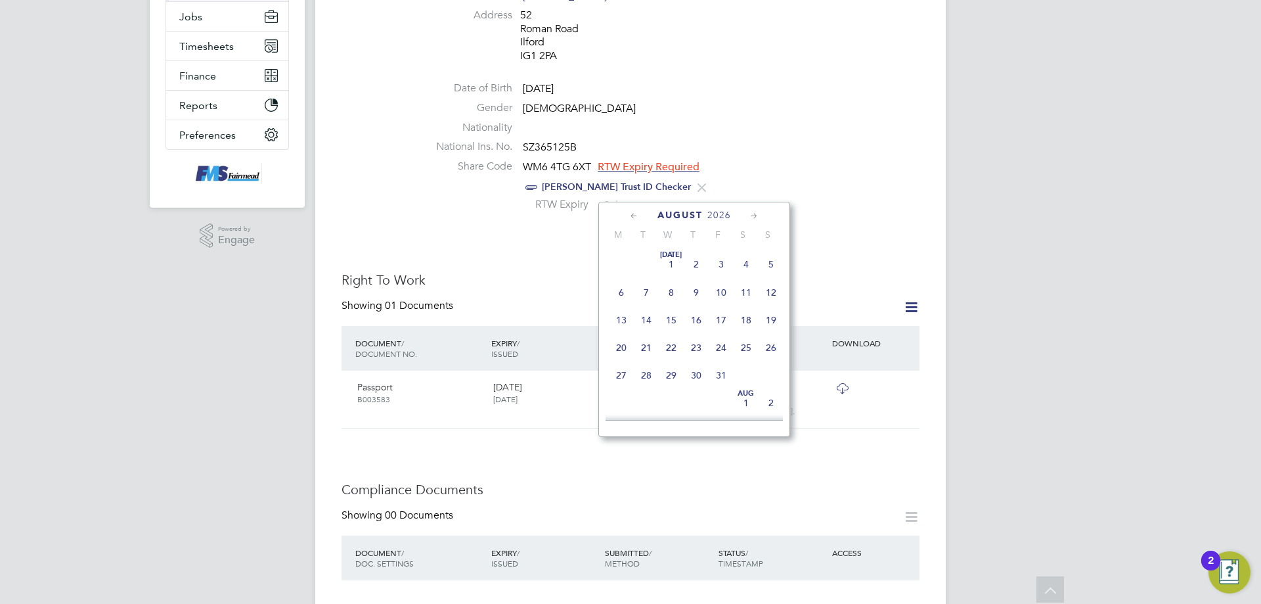
click at [637, 218] on icon at bounding box center [634, 216] width 12 height 14
click at [633, 215] on icon at bounding box center [634, 216] width 12 height 14
click at [623, 405] on span "30" at bounding box center [621, 402] width 25 height 25
type input "30 Mar 2026"
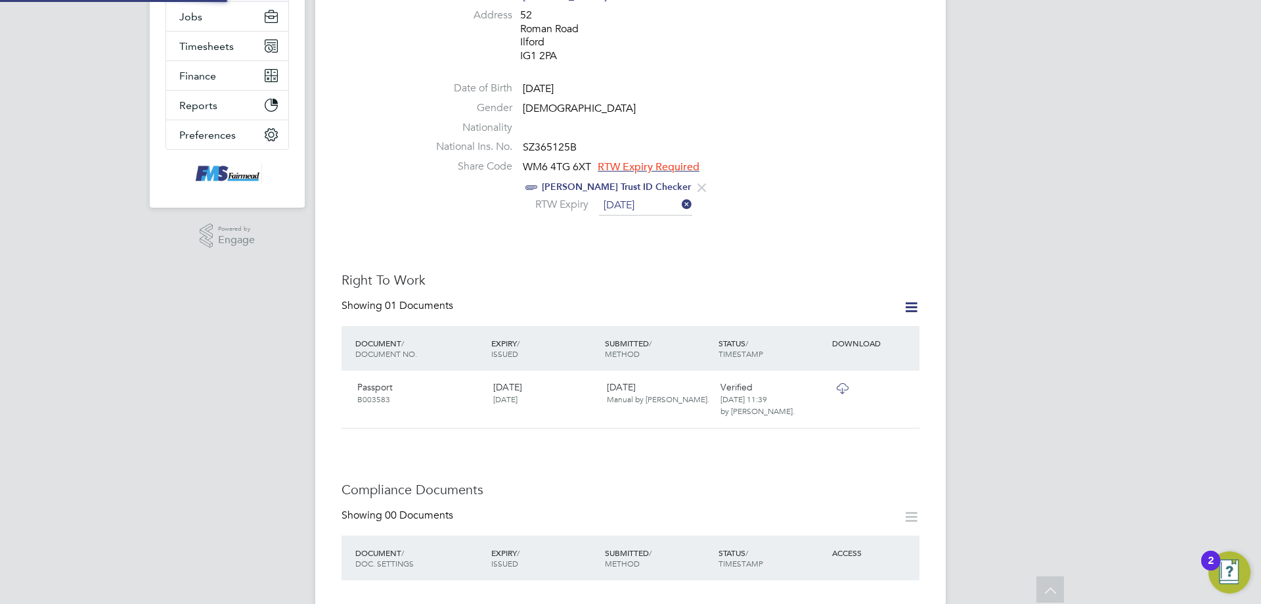
scroll to position [14, 107]
click at [826, 256] on div "Worker Details Unfollow PW Peter Warugu m: 07440665560 Personal Details ID 4186…" at bounding box center [631, 493] width 578 height 1397
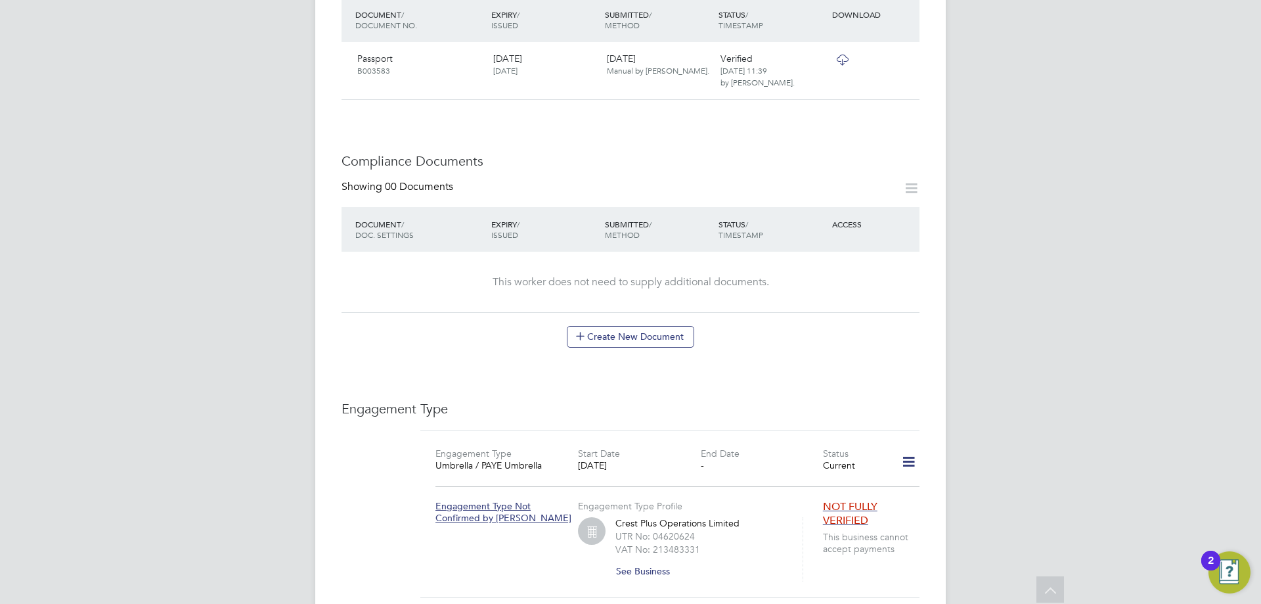
scroll to position [854, 0]
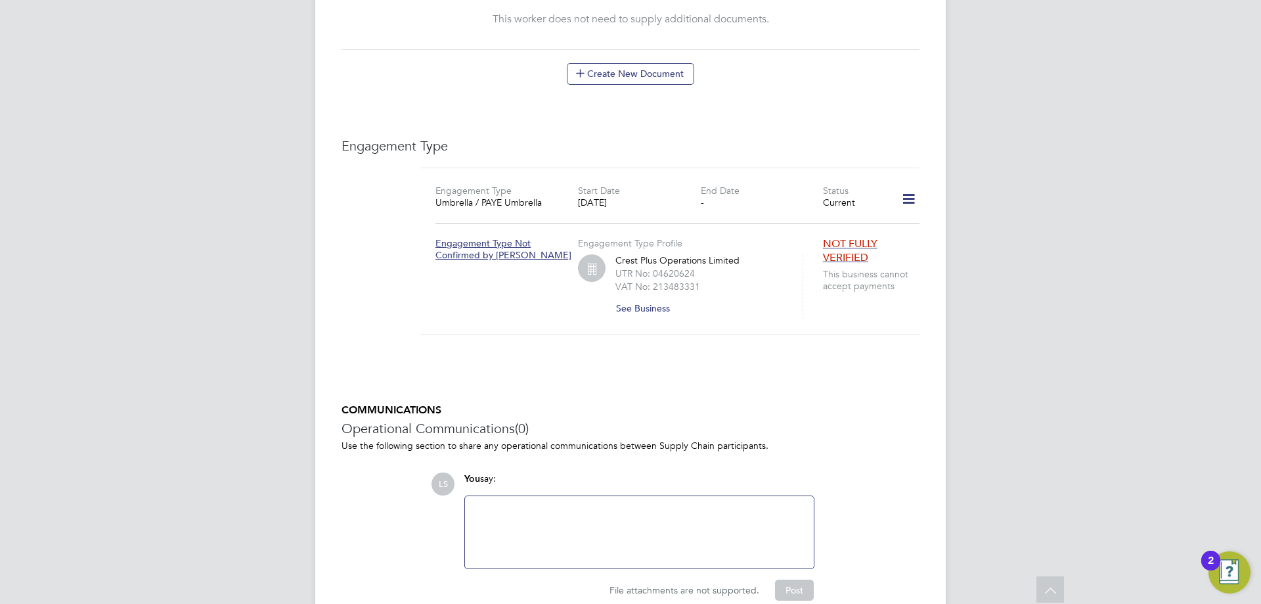
click at [844, 239] on span "NOT FULLY VERIFIED" at bounding box center [850, 250] width 55 height 27
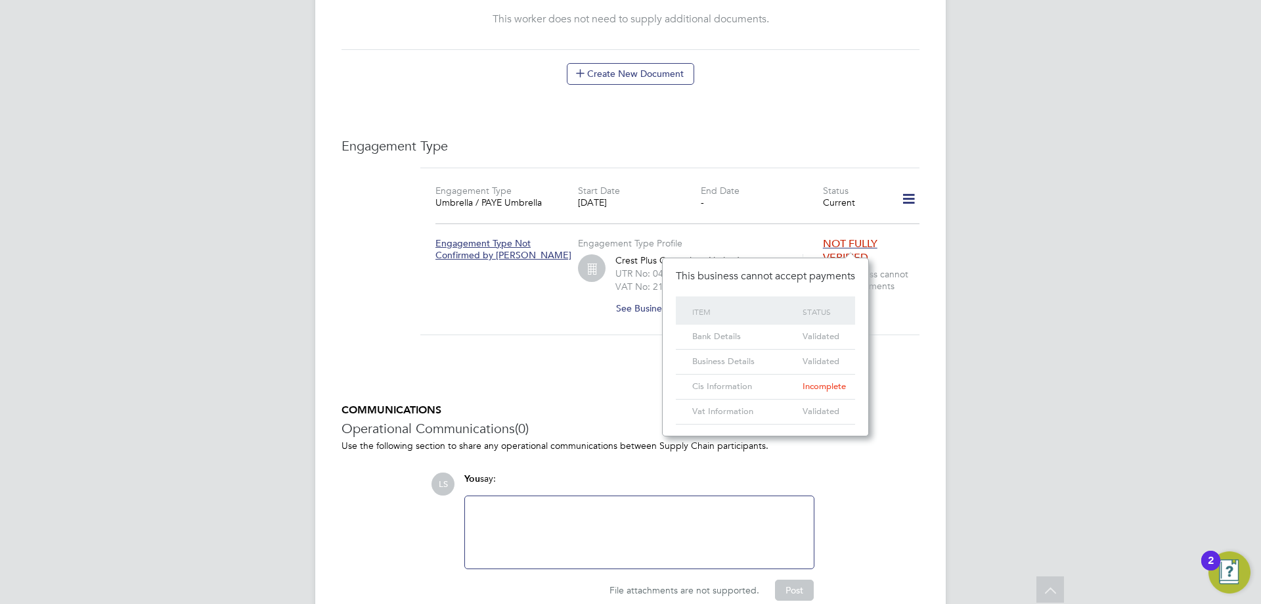
scroll to position [28, 47]
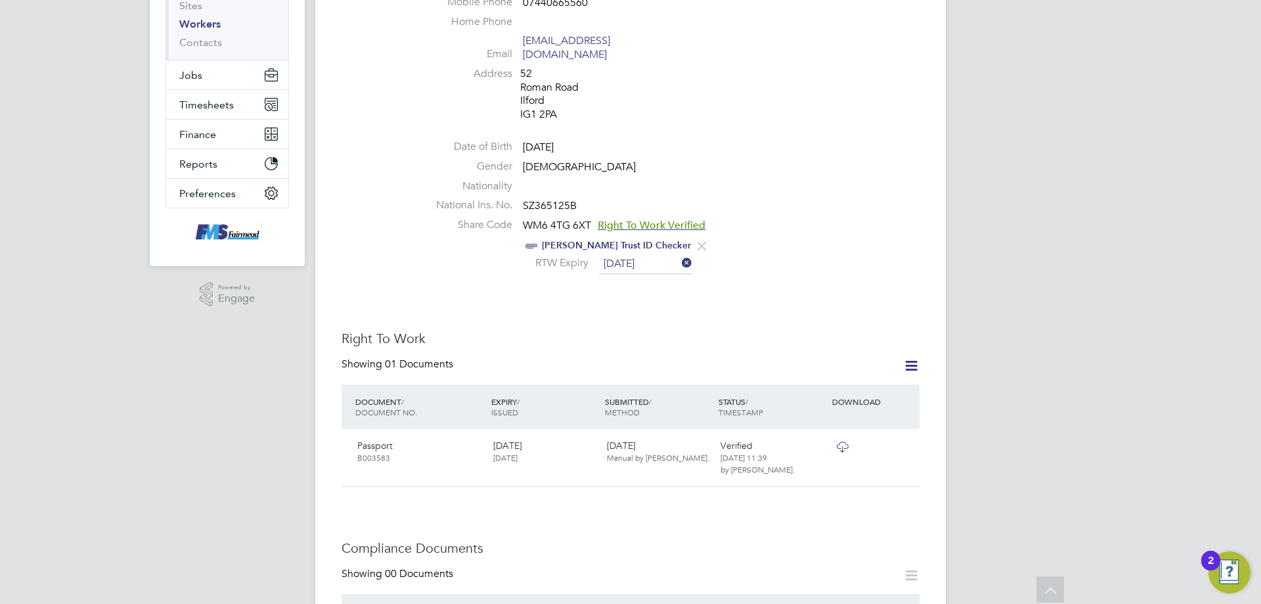
scroll to position [181, 0]
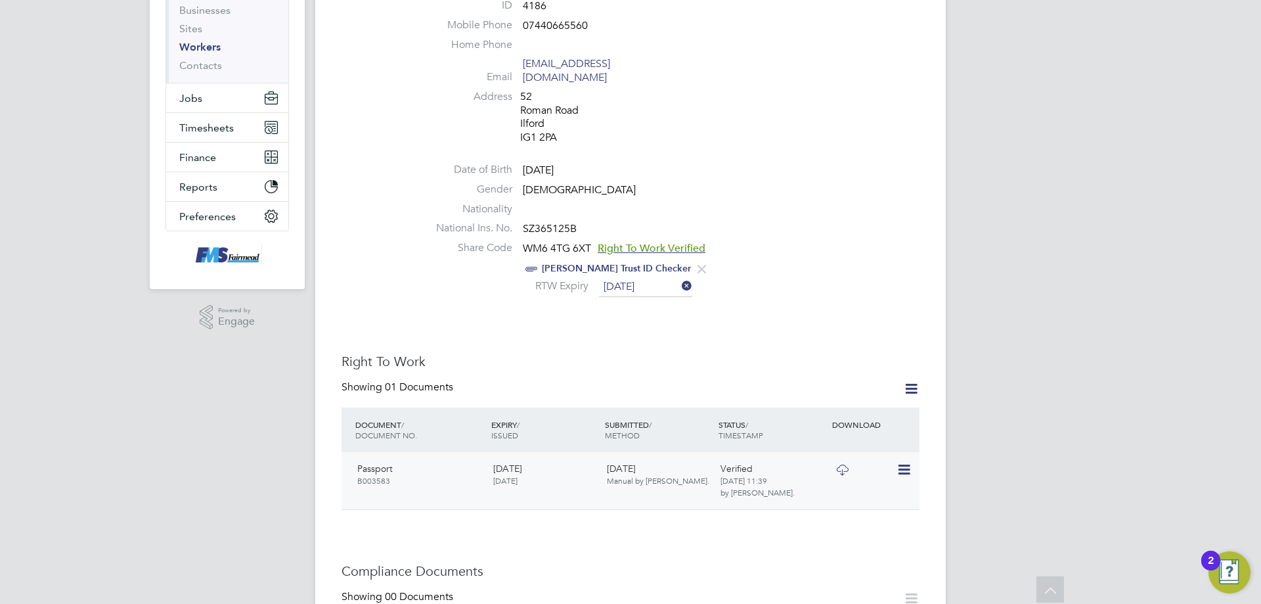
click at [847, 465] on icon at bounding box center [842, 470] width 16 height 11
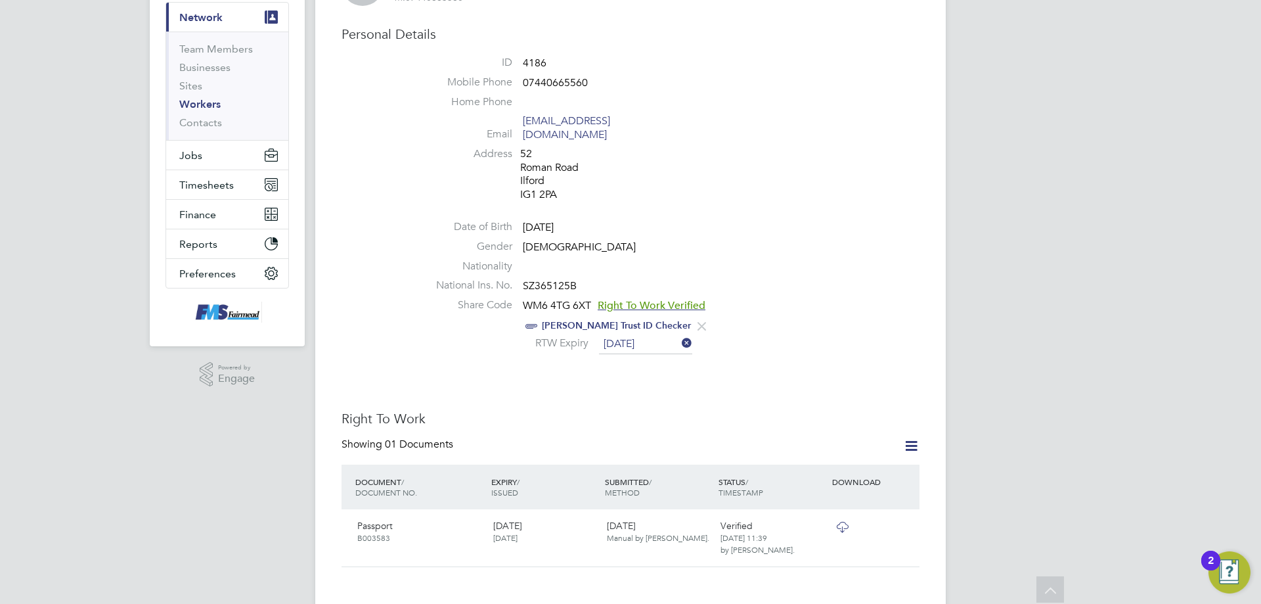
scroll to position [50, 0]
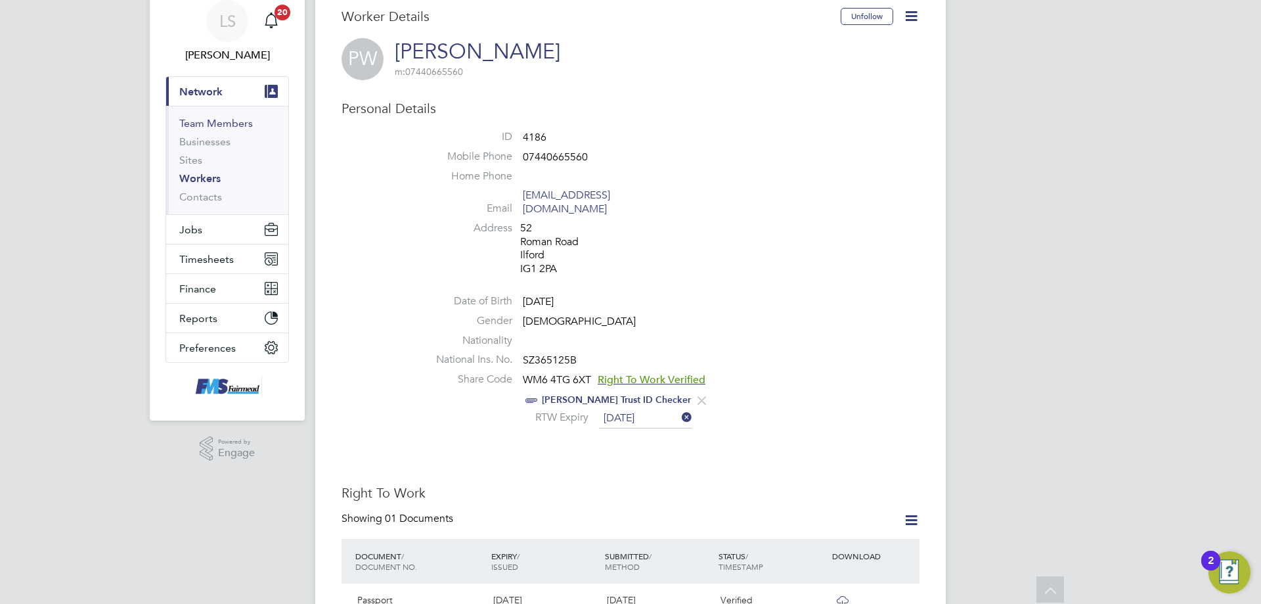
click at [214, 174] on link "Workers" at bounding box center [199, 178] width 41 height 12
